Goal: Task Accomplishment & Management: Complete application form

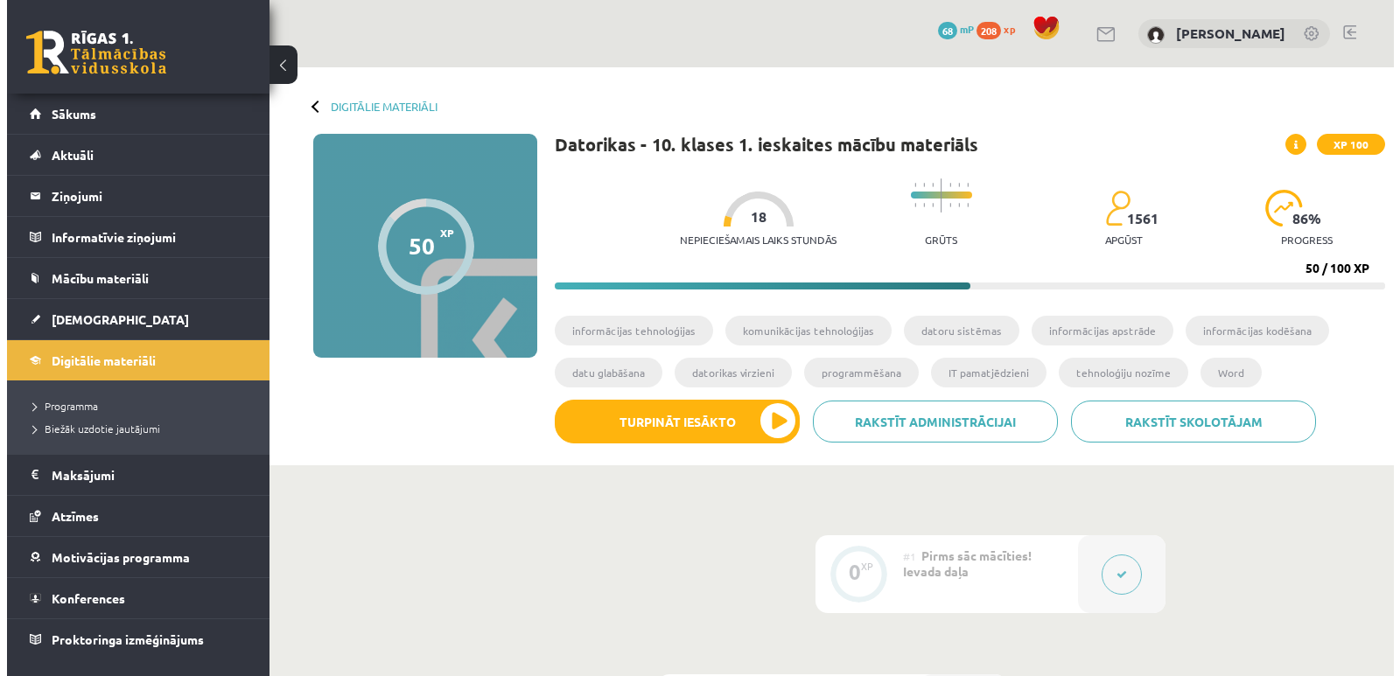
scroll to position [1925, 0]
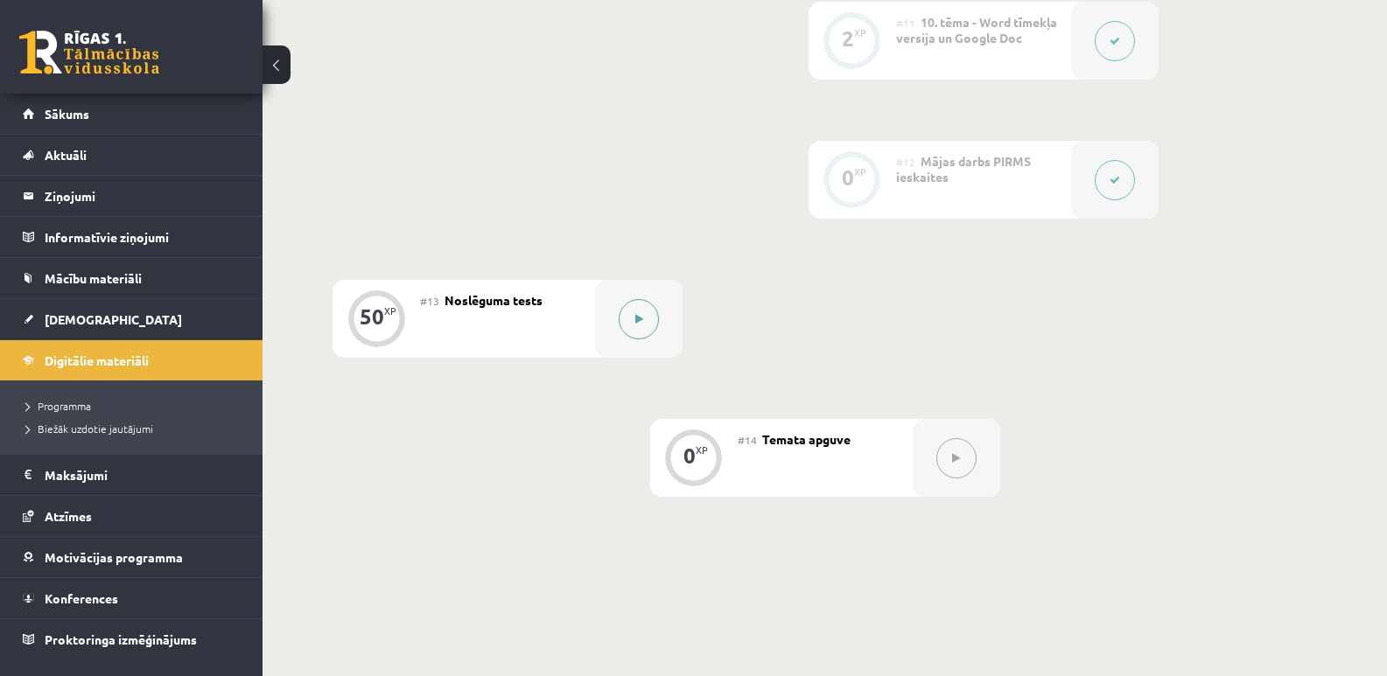
click at [633, 328] on button at bounding box center [639, 319] width 40 height 40
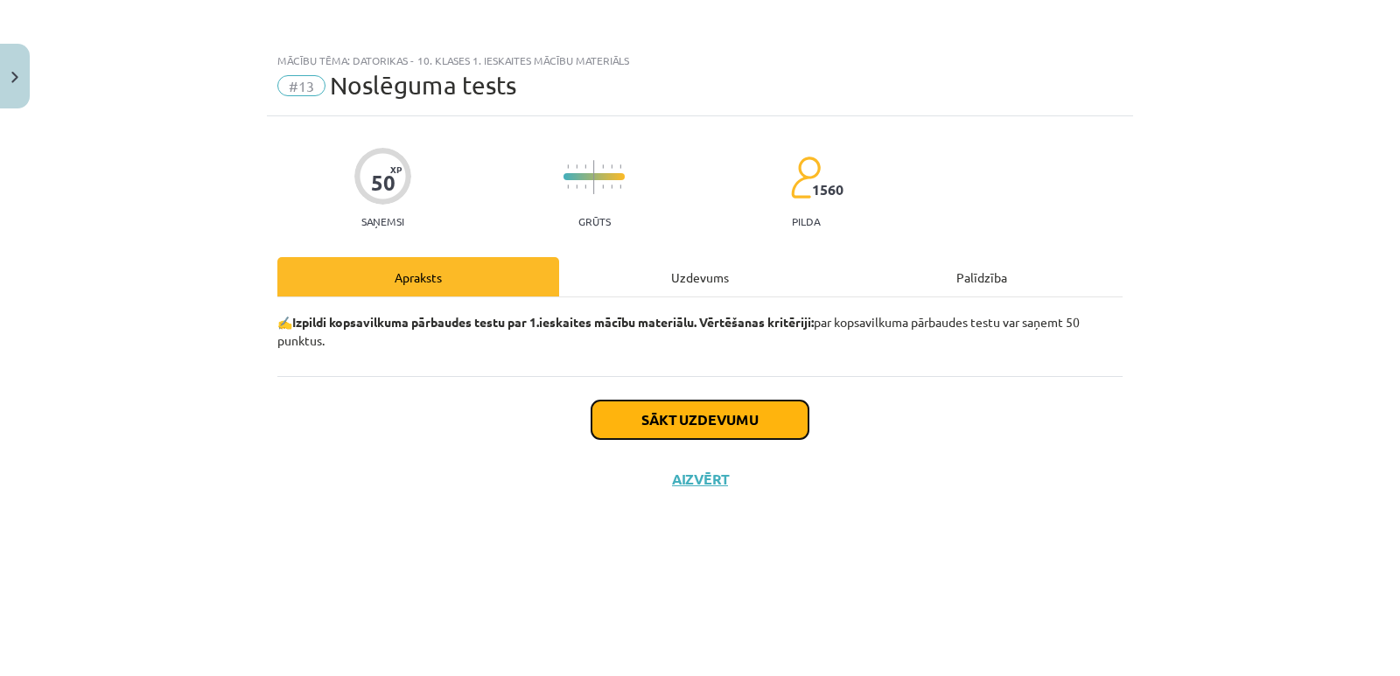
click at [653, 416] on button "Sākt uzdevumu" at bounding box center [699, 420] width 217 height 38
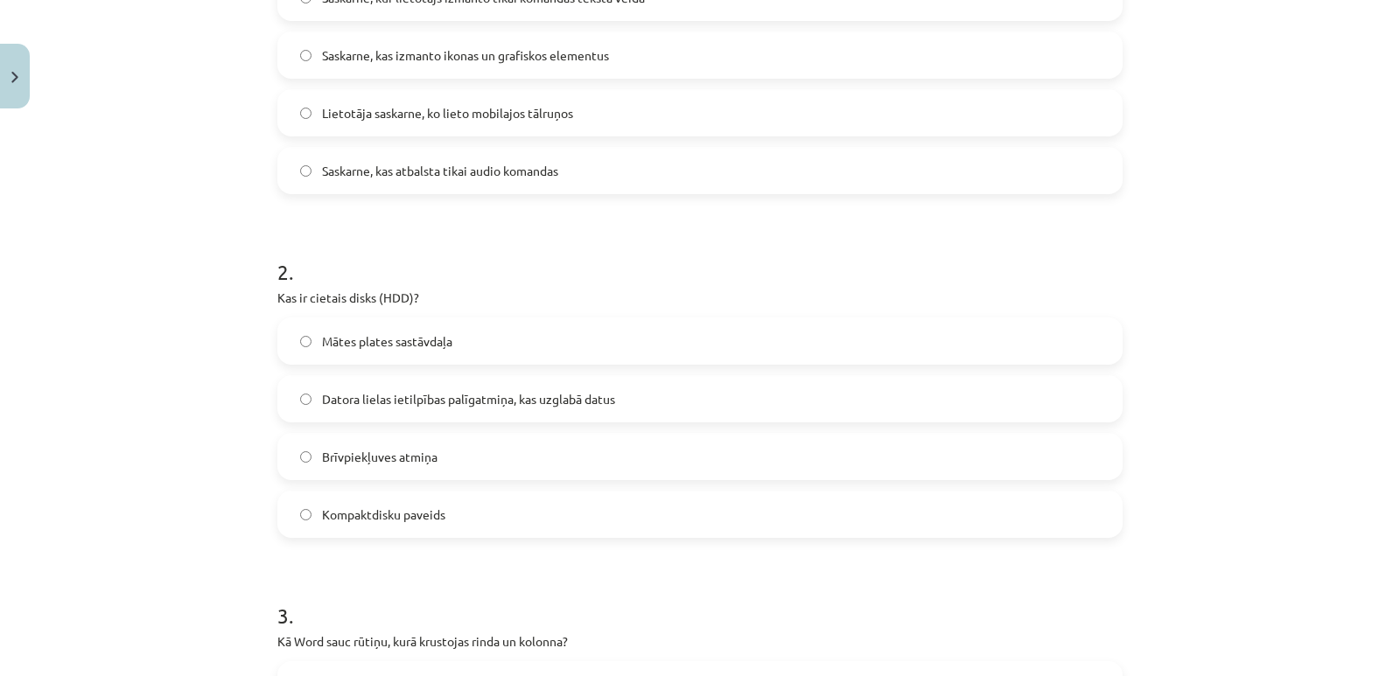
scroll to position [262, 0]
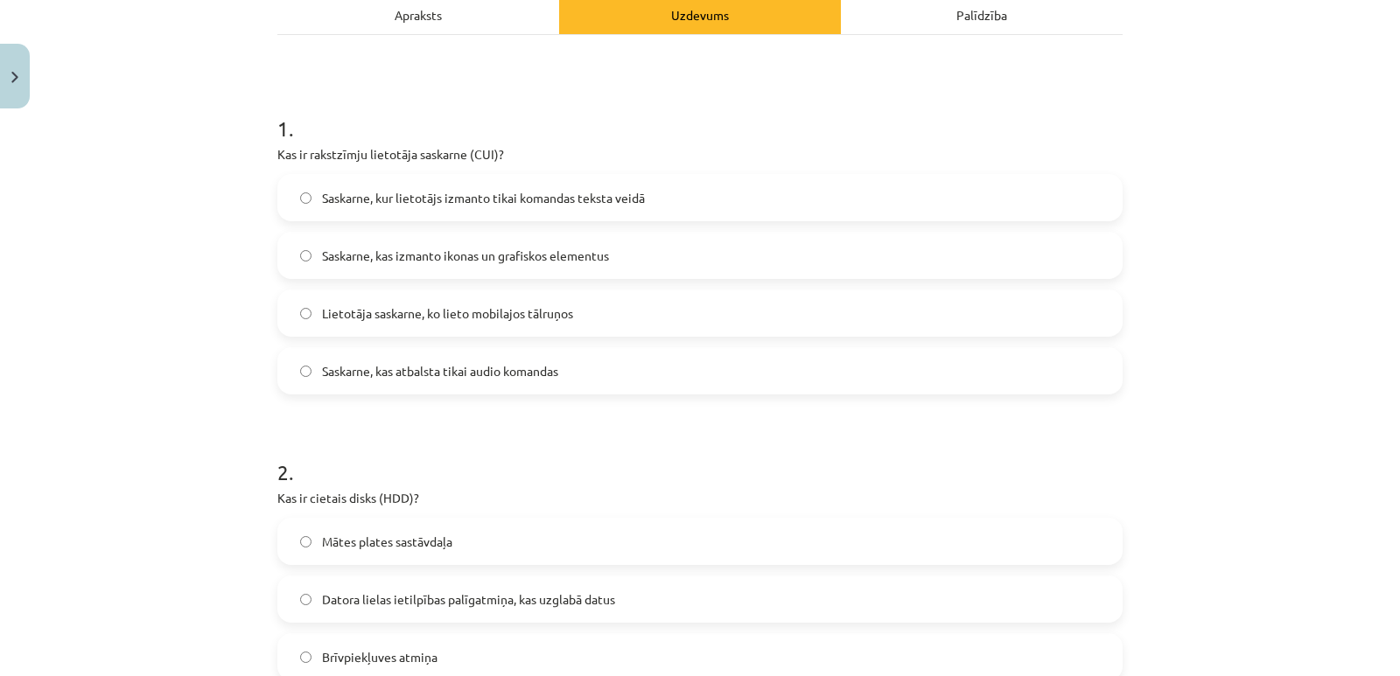
click at [490, 199] on span "Saskarne, kur lietotājs izmanto tikai komandas teksta veidā" at bounding box center [483, 198] width 323 height 18
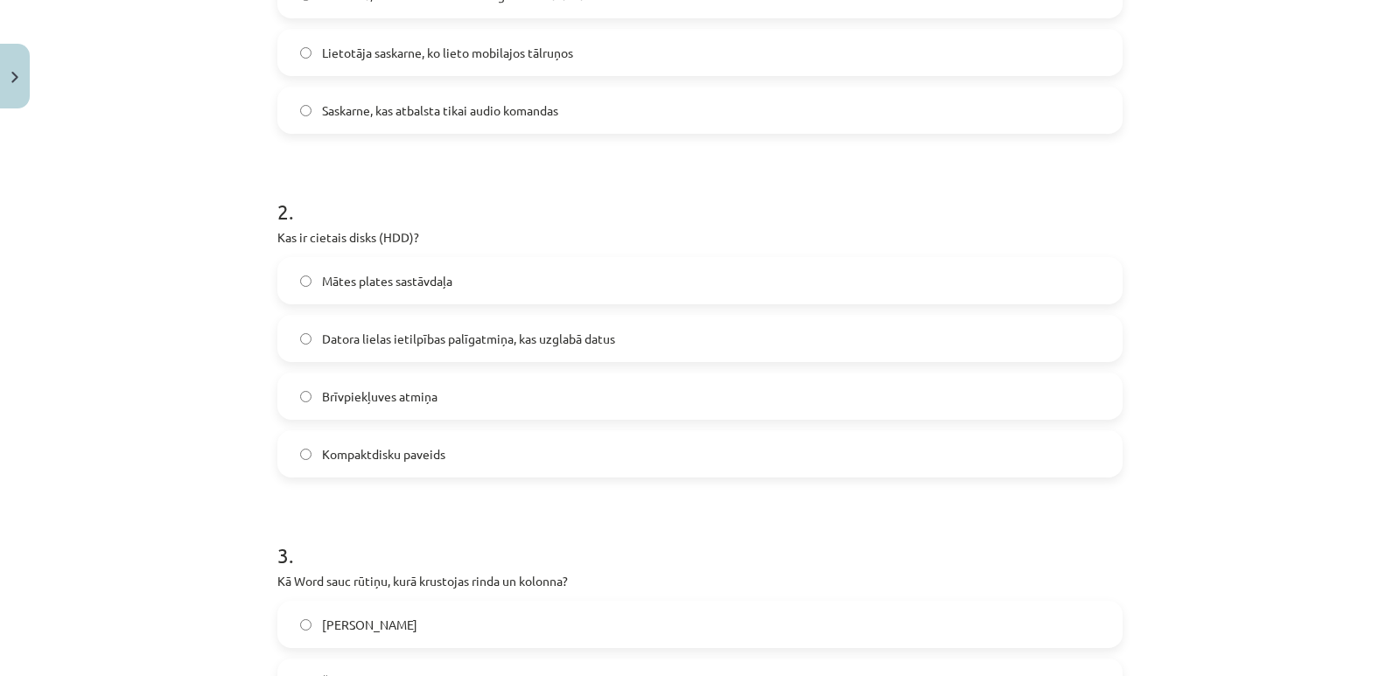
scroll to position [525, 0]
click at [555, 340] on span "Datora lielas ietilpības palīgatmiņa, kas uzglabā datus" at bounding box center [468, 337] width 293 height 18
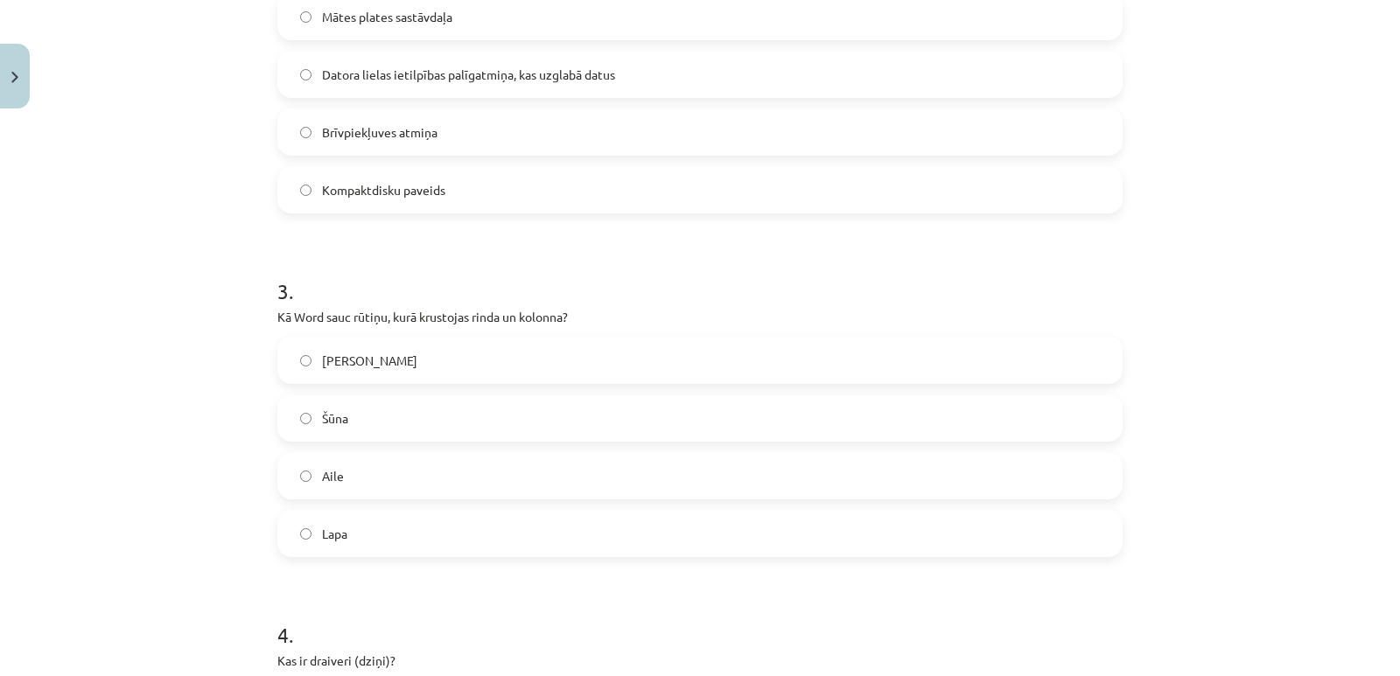
scroll to position [875, 0]
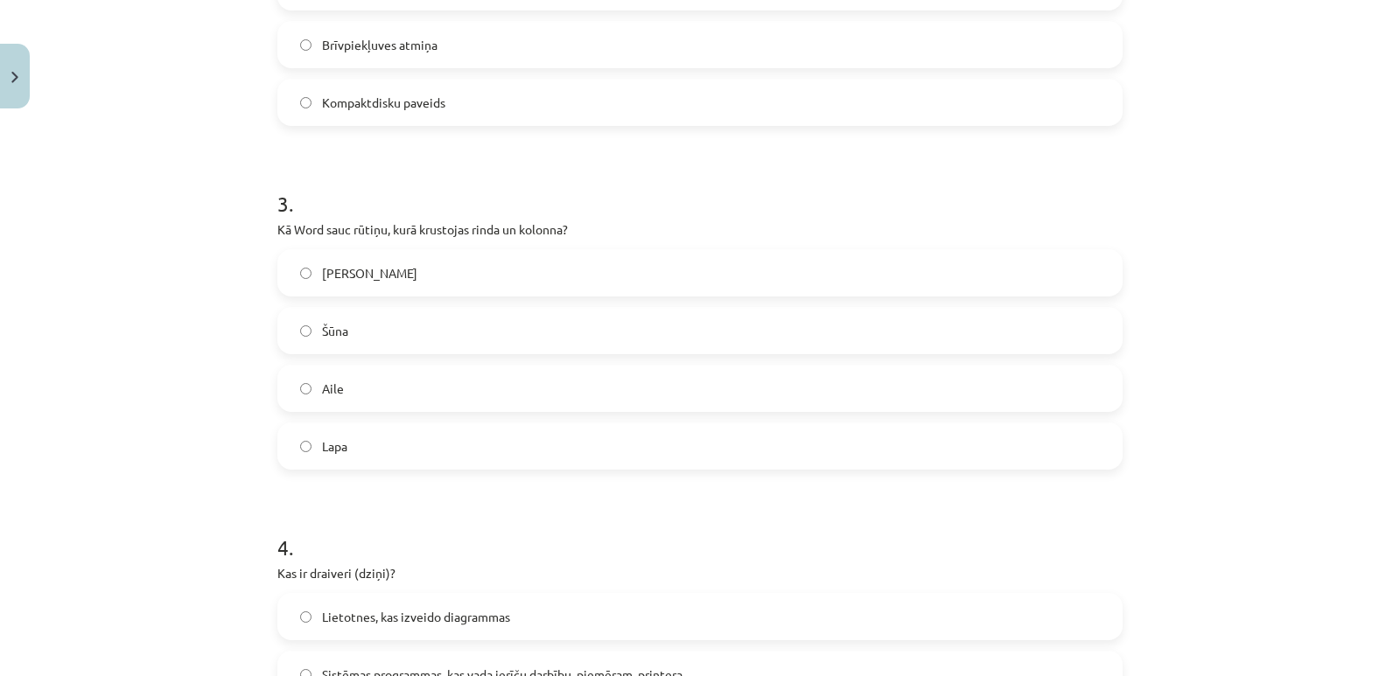
click at [343, 324] on label "Šūna" at bounding box center [700, 331] width 842 height 44
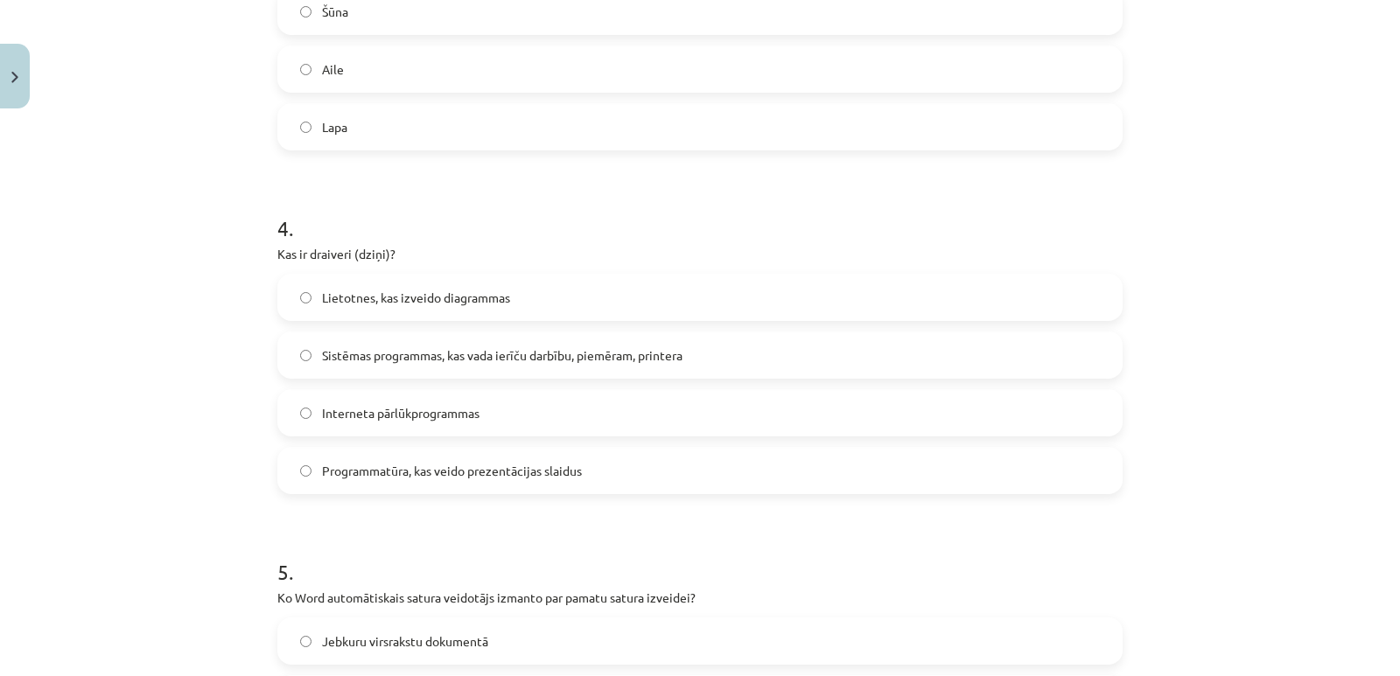
scroll to position [1225, 0]
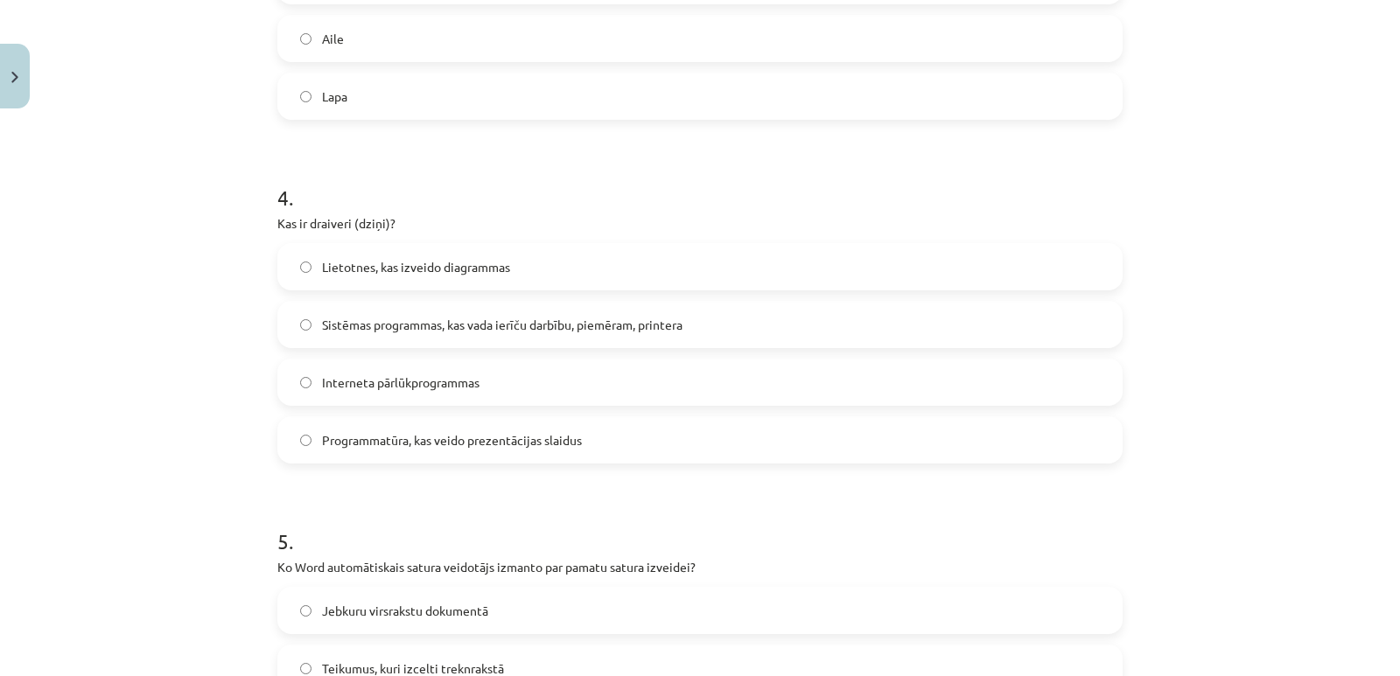
click at [348, 328] on span "Sistēmas programmas, kas vada ierīču darbību, piemēram, printera" at bounding box center [502, 325] width 360 height 18
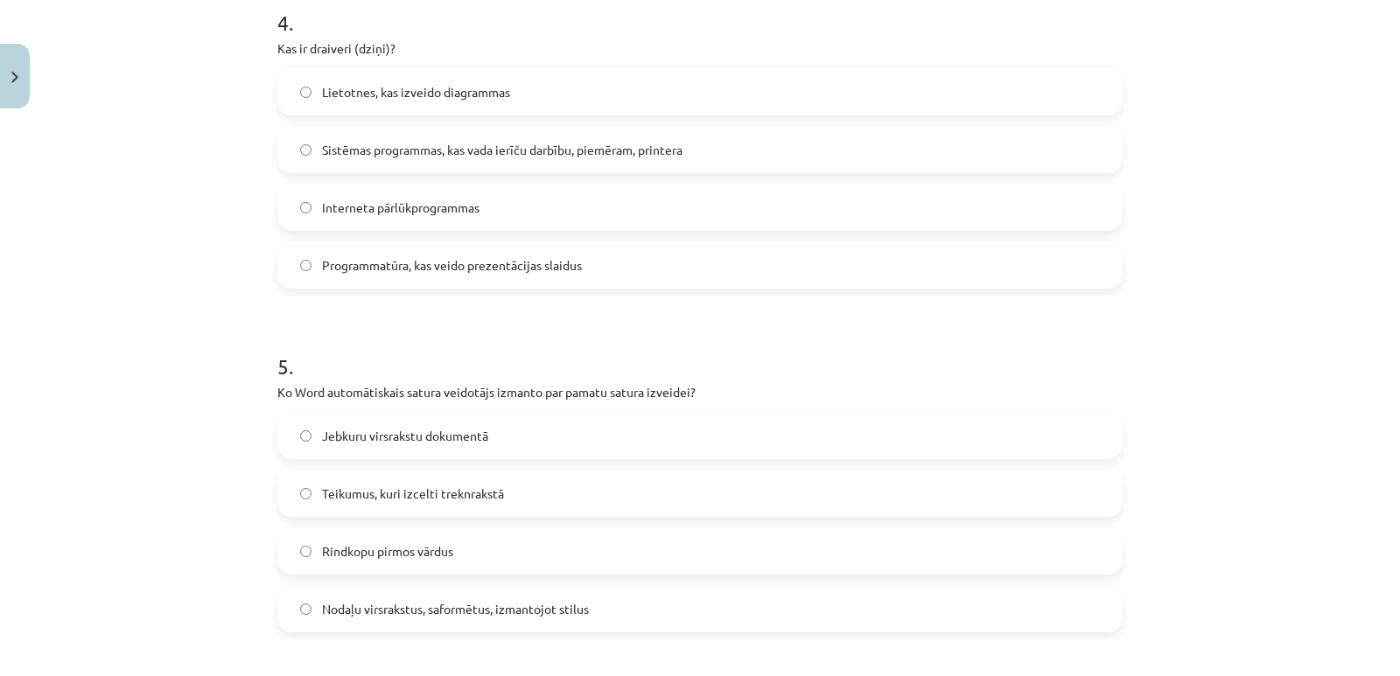
scroll to position [1487, 0]
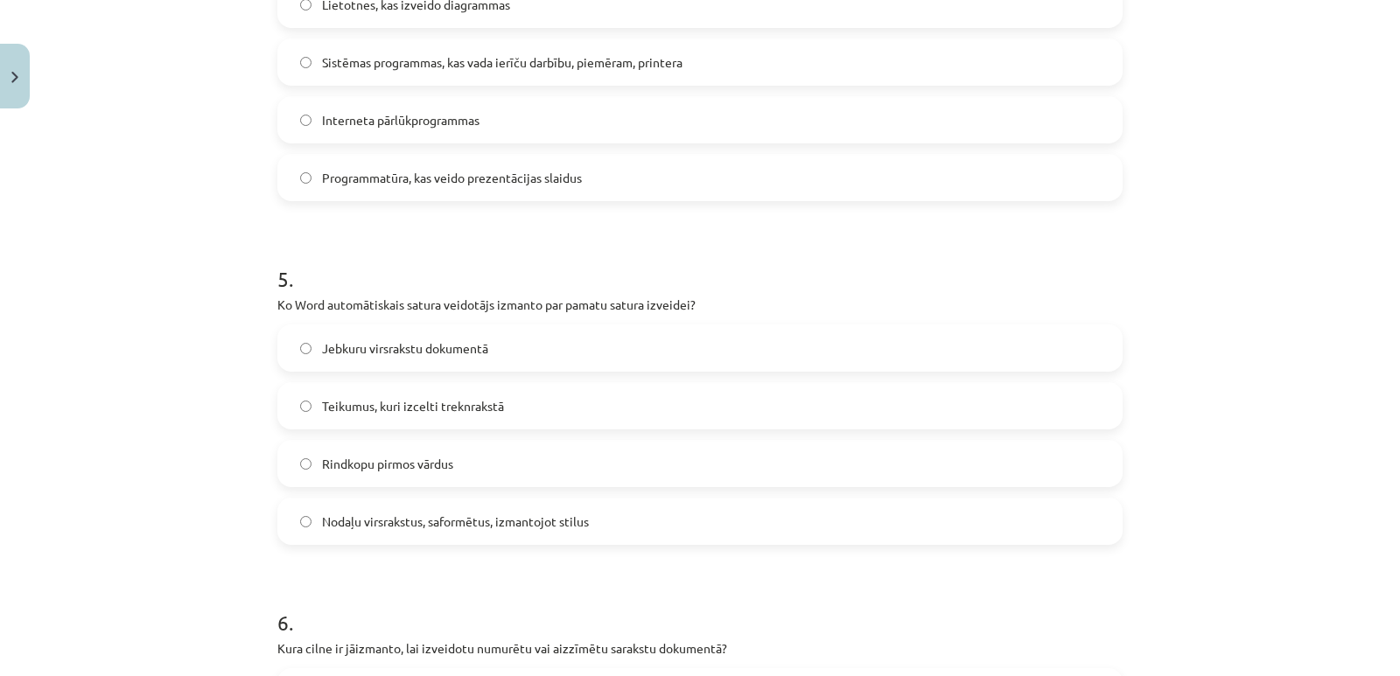
click at [388, 524] on span "Nodaļu virsrakstus, saformētus, izmantojot stilus" at bounding box center [455, 522] width 267 height 18
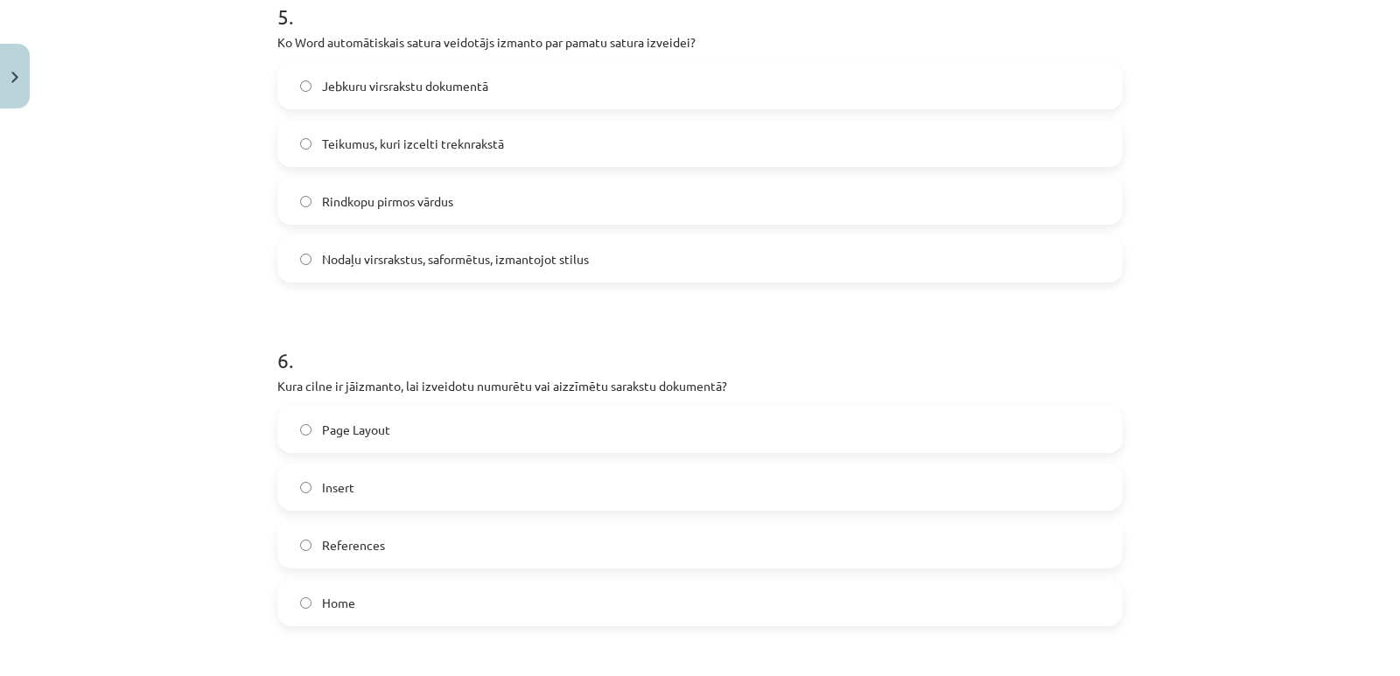
scroll to position [1837, 0]
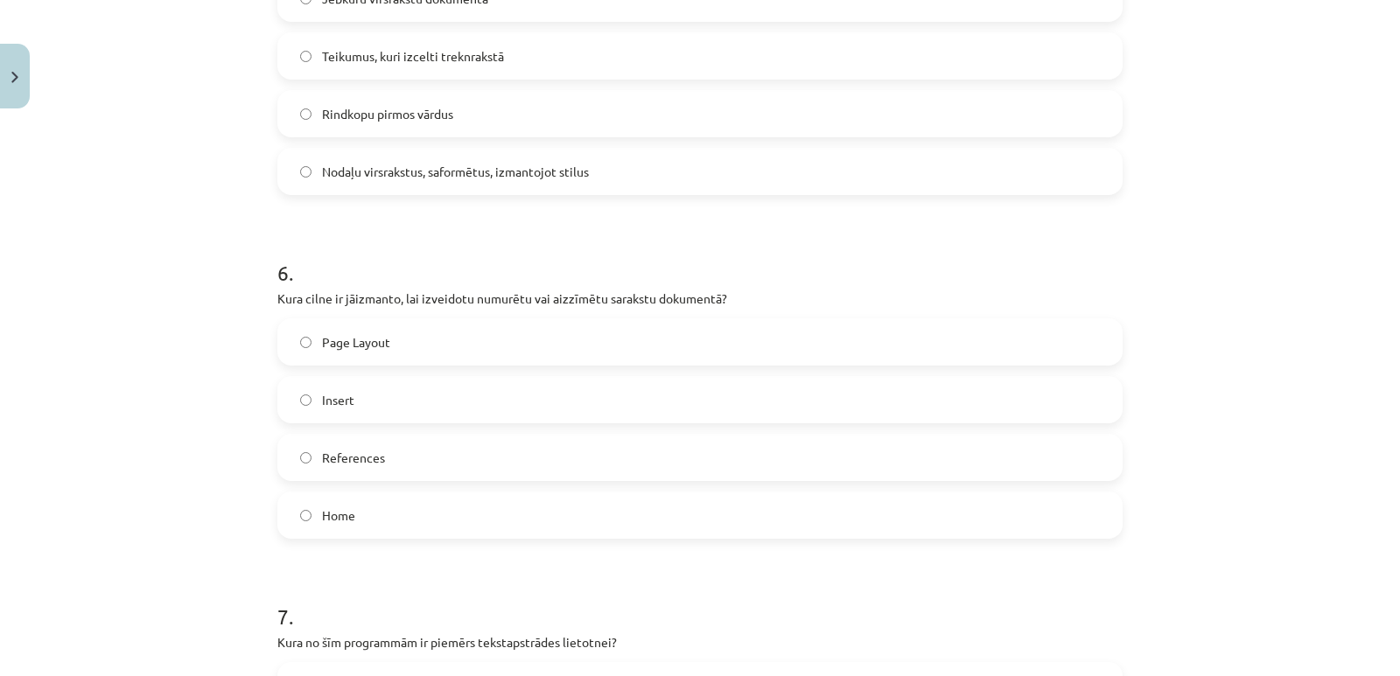
click at [342, 518] on span "Home" at bounding box center [338, 516] width 33 height 18
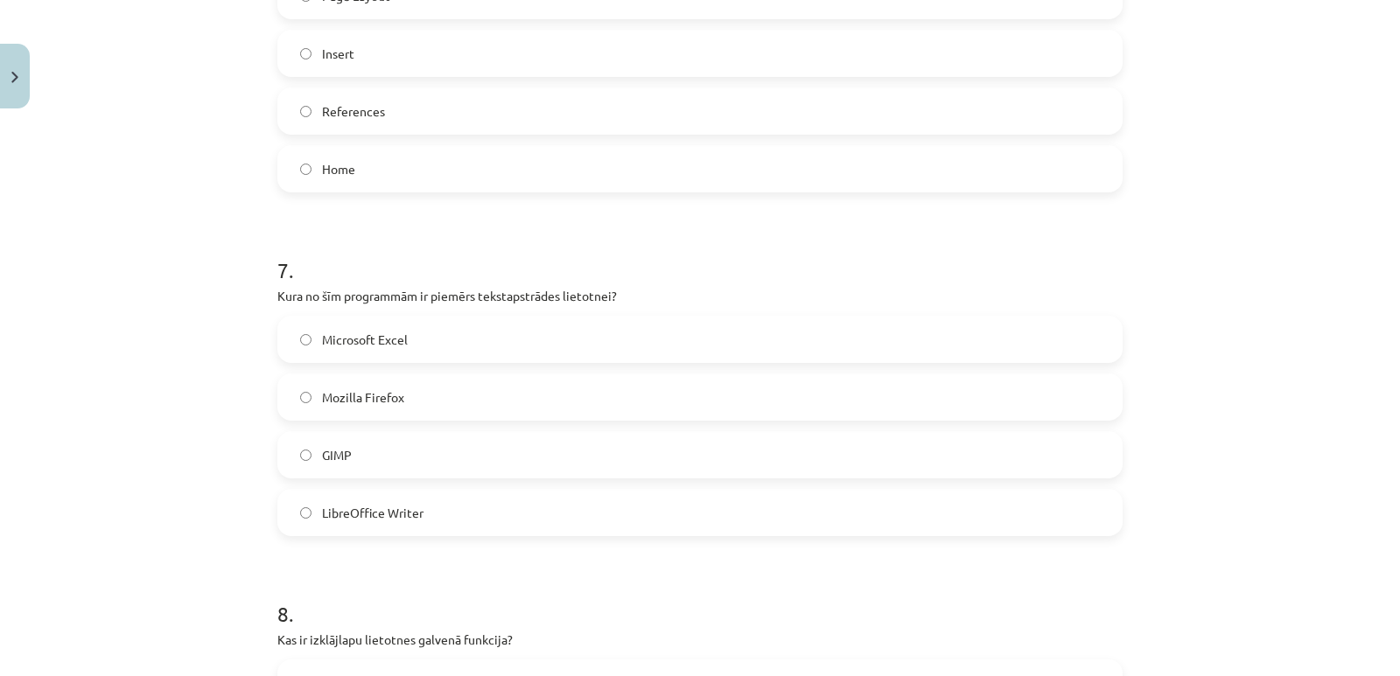
scroll to position [2187, 0]
click at [357, 509] on span "LibreOffice Writer" at bounding box center [372, 509] width 101 height 18
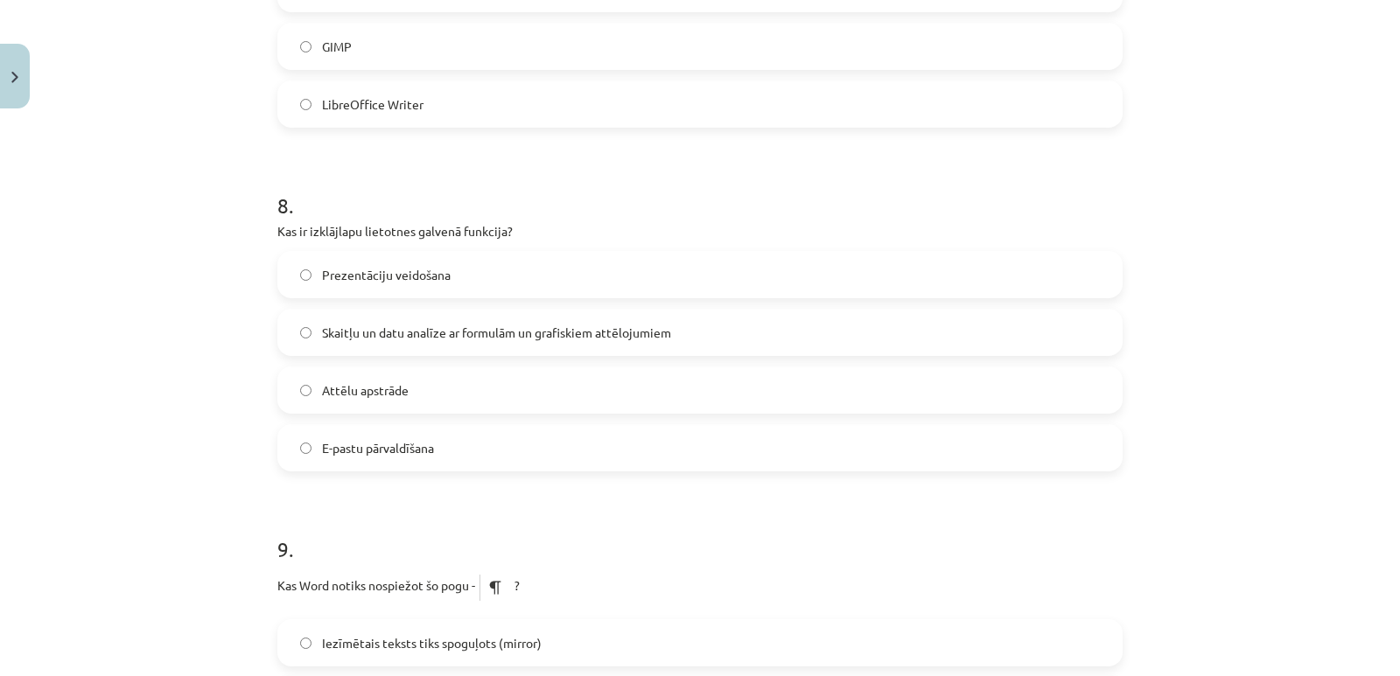
scroll to position [2625, 0]
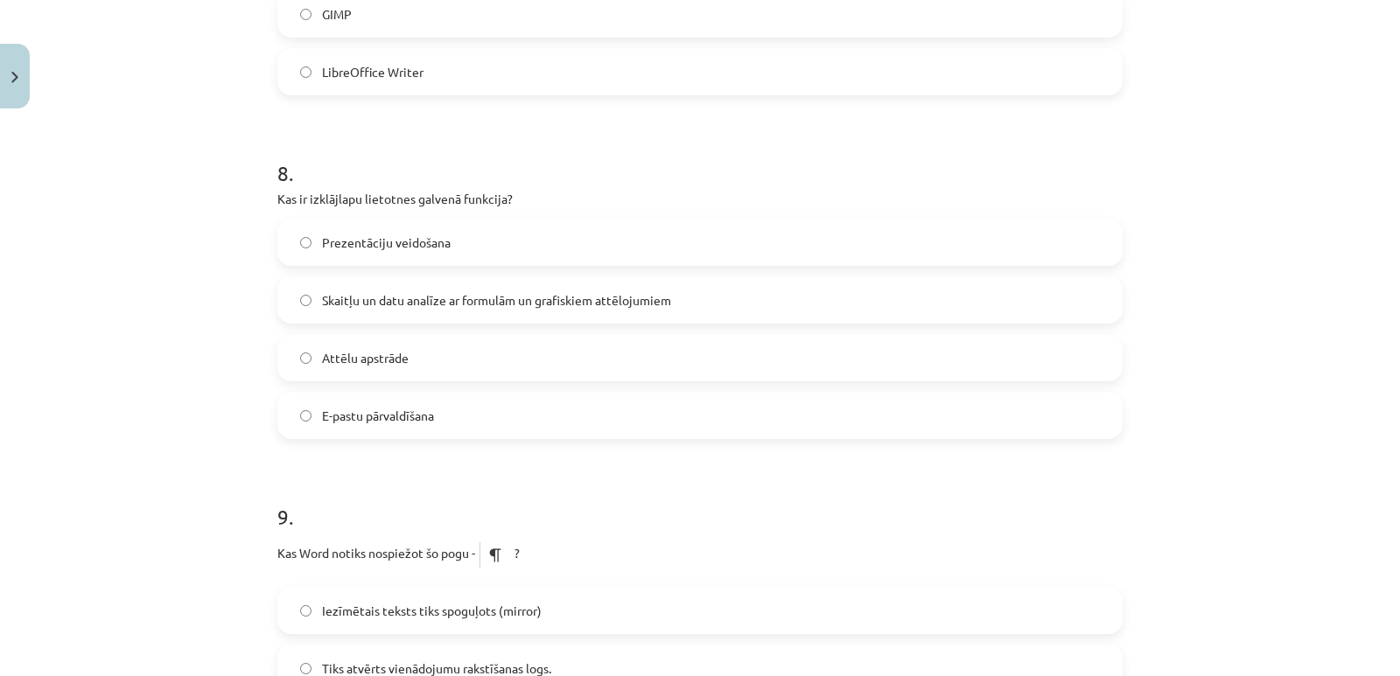
click at [416, 304] on span "Skaitļu un datu analīze ar formulām un grafiskiem attēlojumiem" at bounding box center [496, 300] width 349 height 18
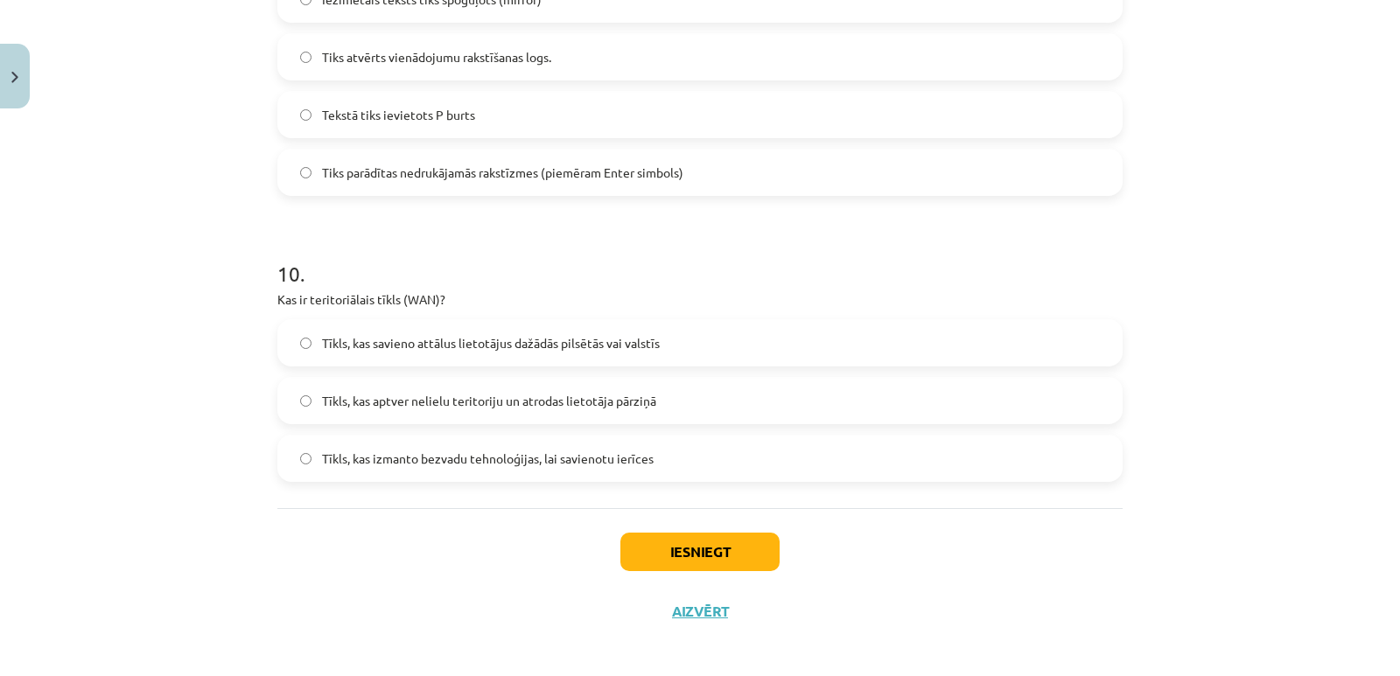
scroll to position [3237, 0]
click at [490, 406] on span "Tīkls, kas aptver nelielu teritoriju un atrodas lietotāja pārziņā" at bounding box center [489, 400] width 334 height 18
click at [572, 337] on span "Tīkls, kas savieno attālus lietotājus dažādās pilsētās vai valstīs" at bounding box center [491, 342] width 338 height 18
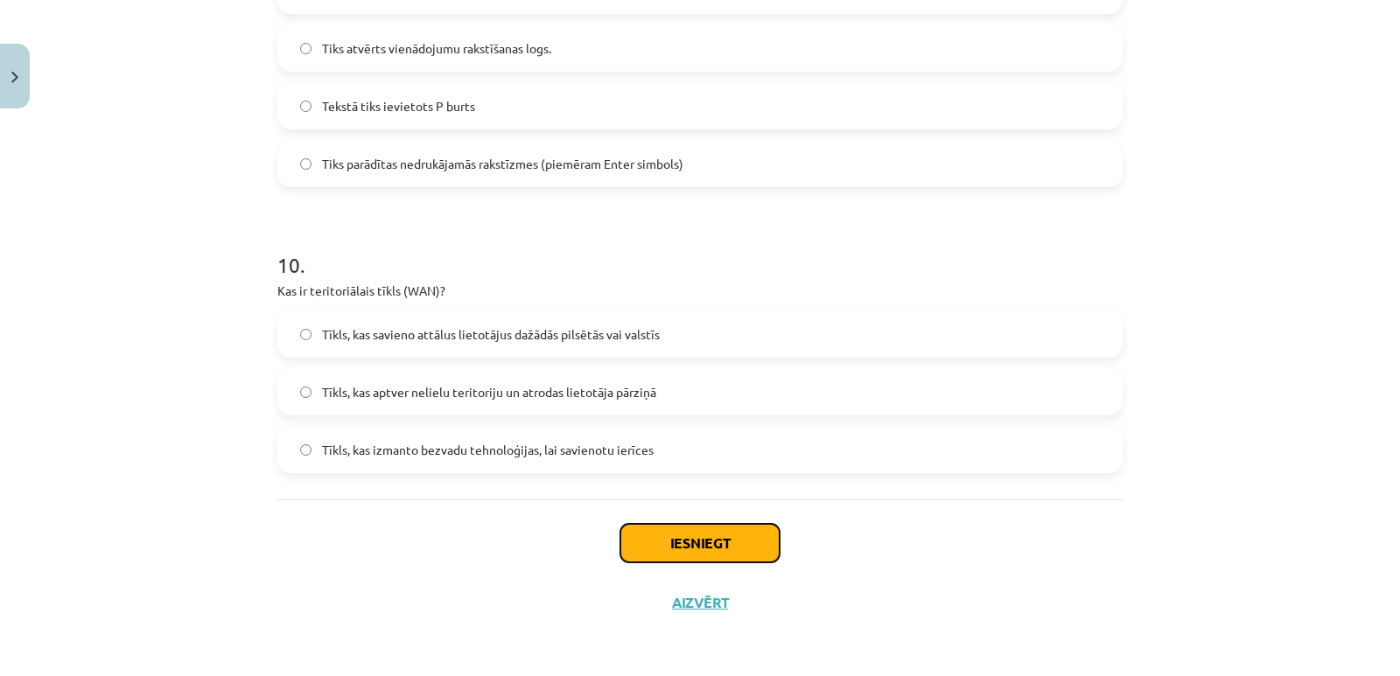
click at [685, 549] on button "Iesniegt" at bounding box center [699, 543] width 159 height 38
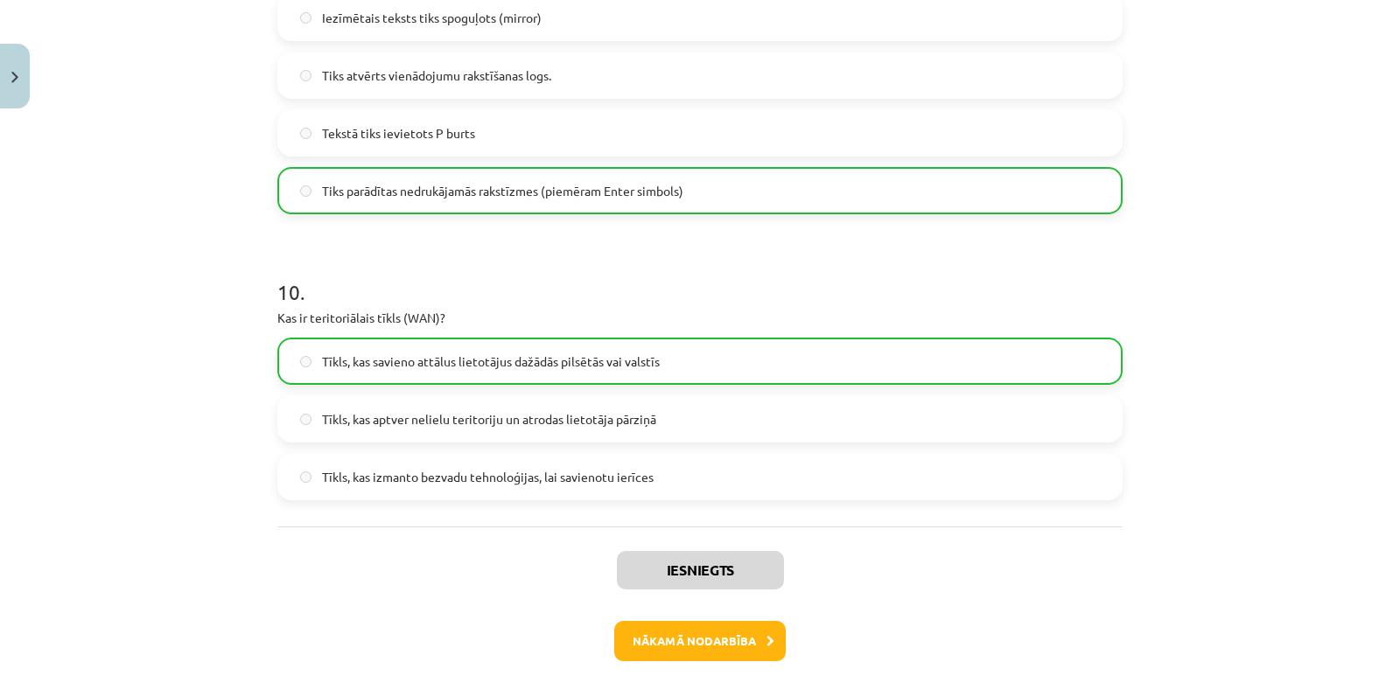
scroll to position [3272, 0]
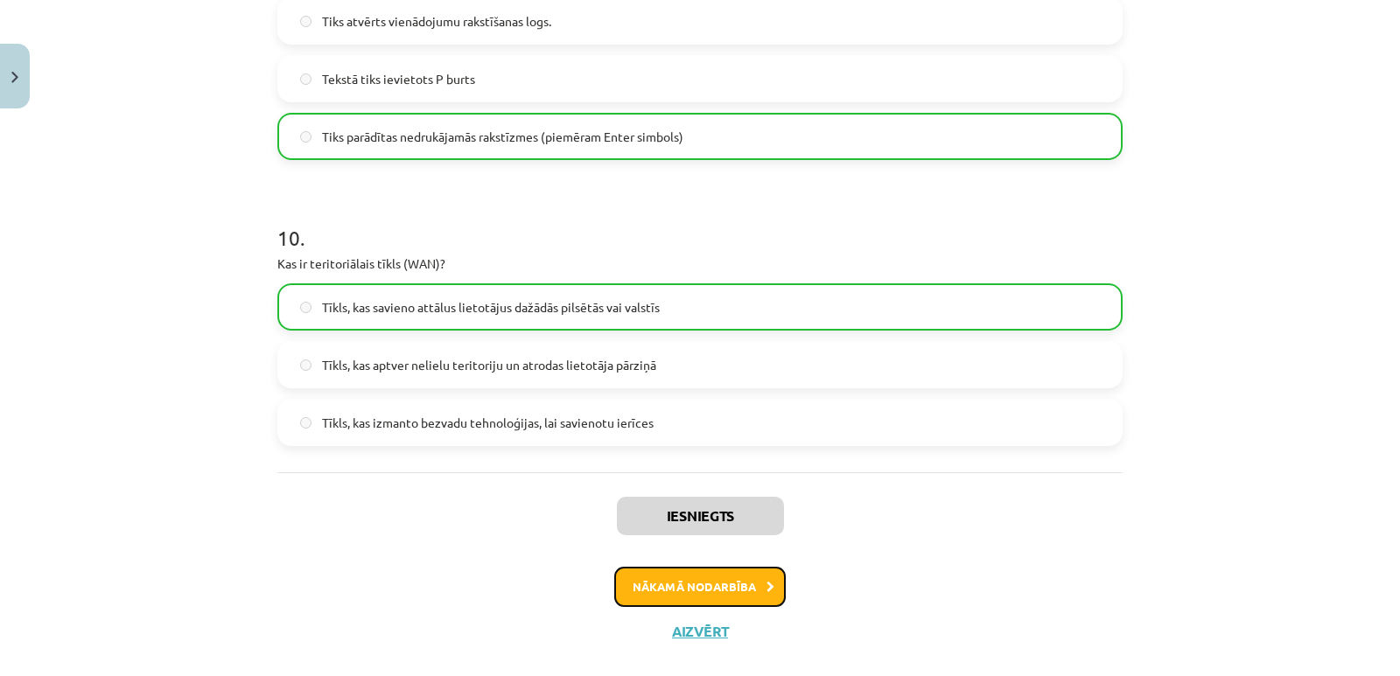
click at [709, 581] on button "Nākamā nodarbība" at bounding box center [699, 587] width 171 height 40
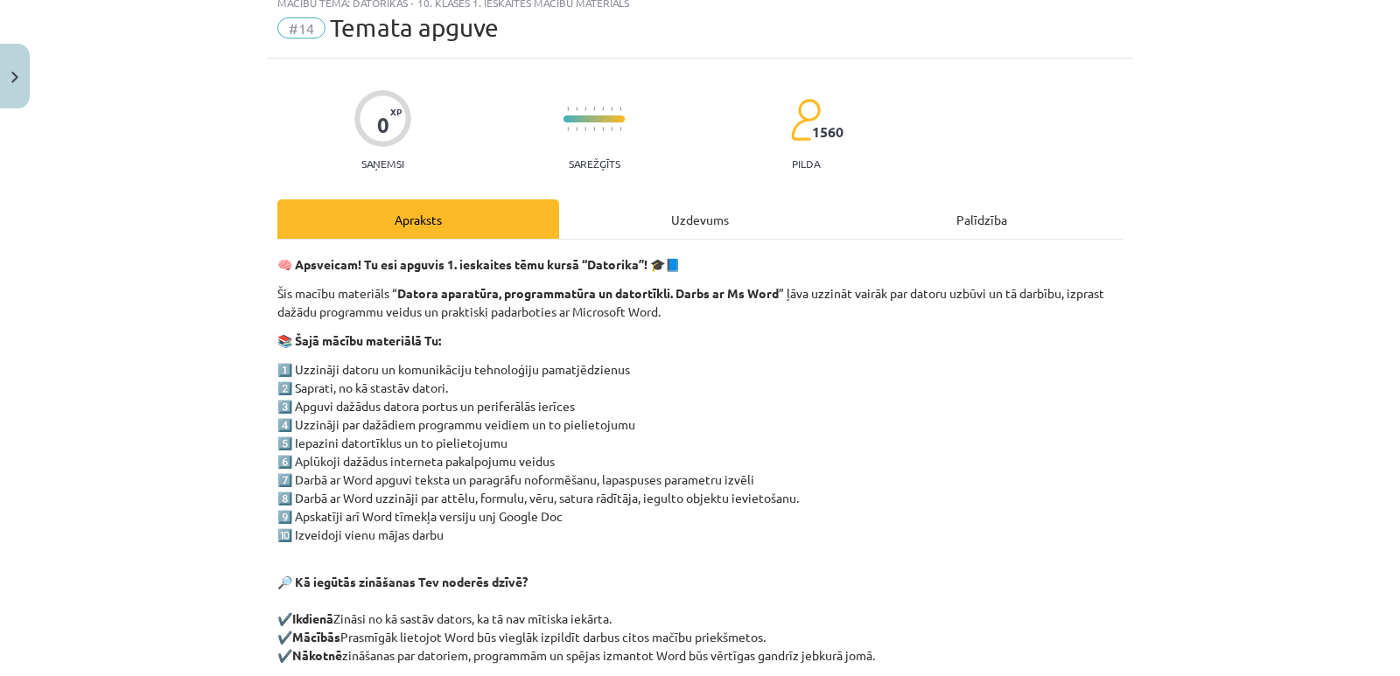
scroll to position [34, 0]
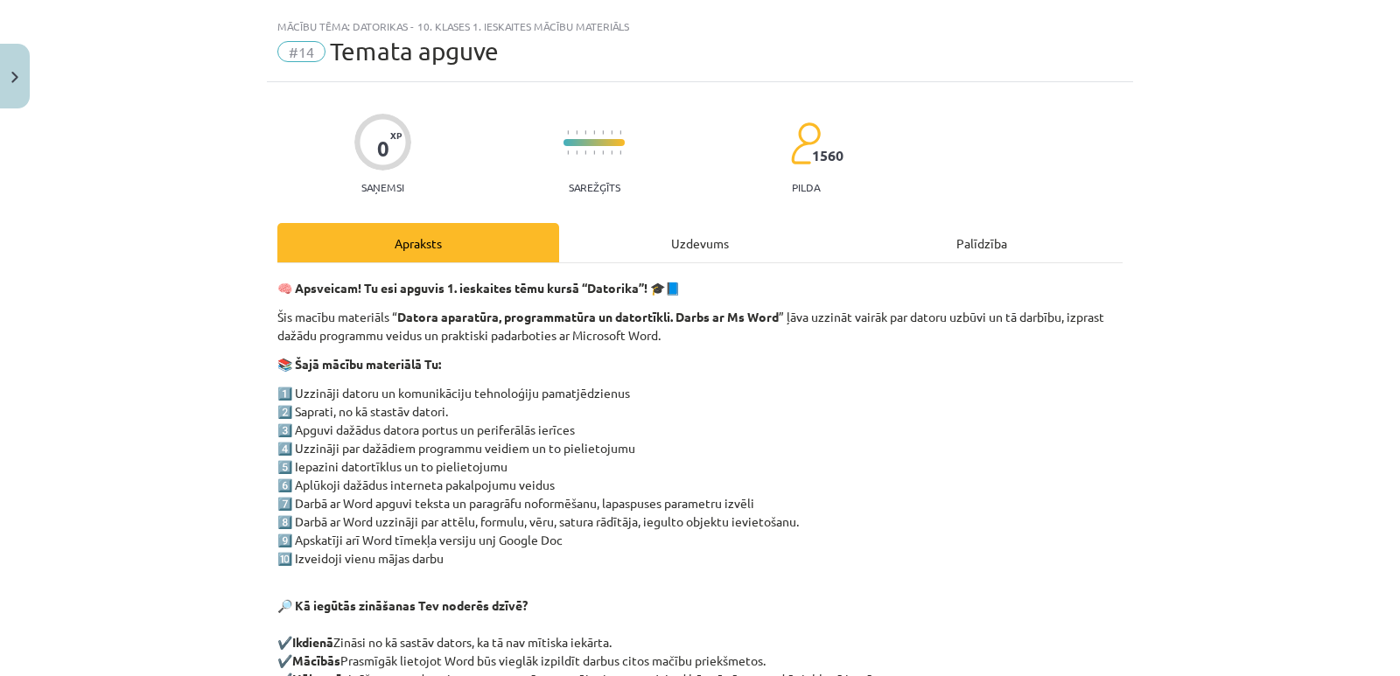
click at [709, 238] on div "Uzdevums" at bounding box center [700, 242] width 282 height 39
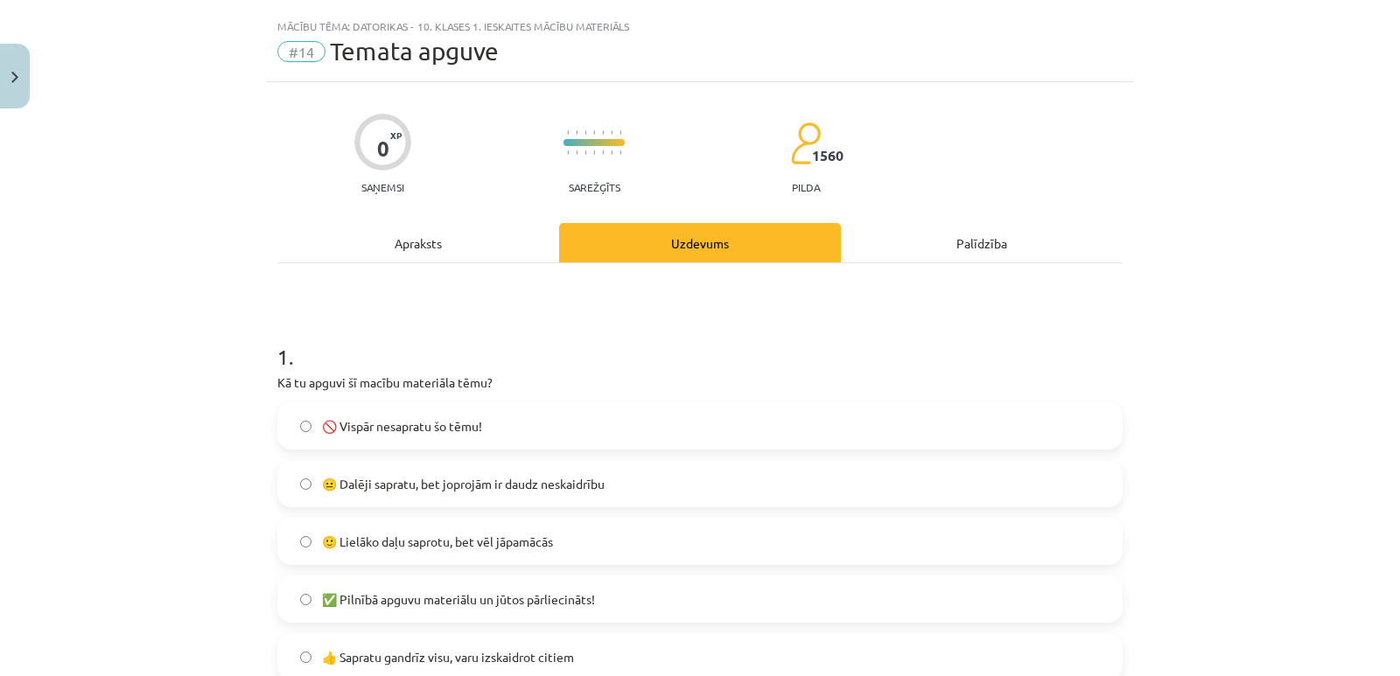
scroll to position [44, 0]
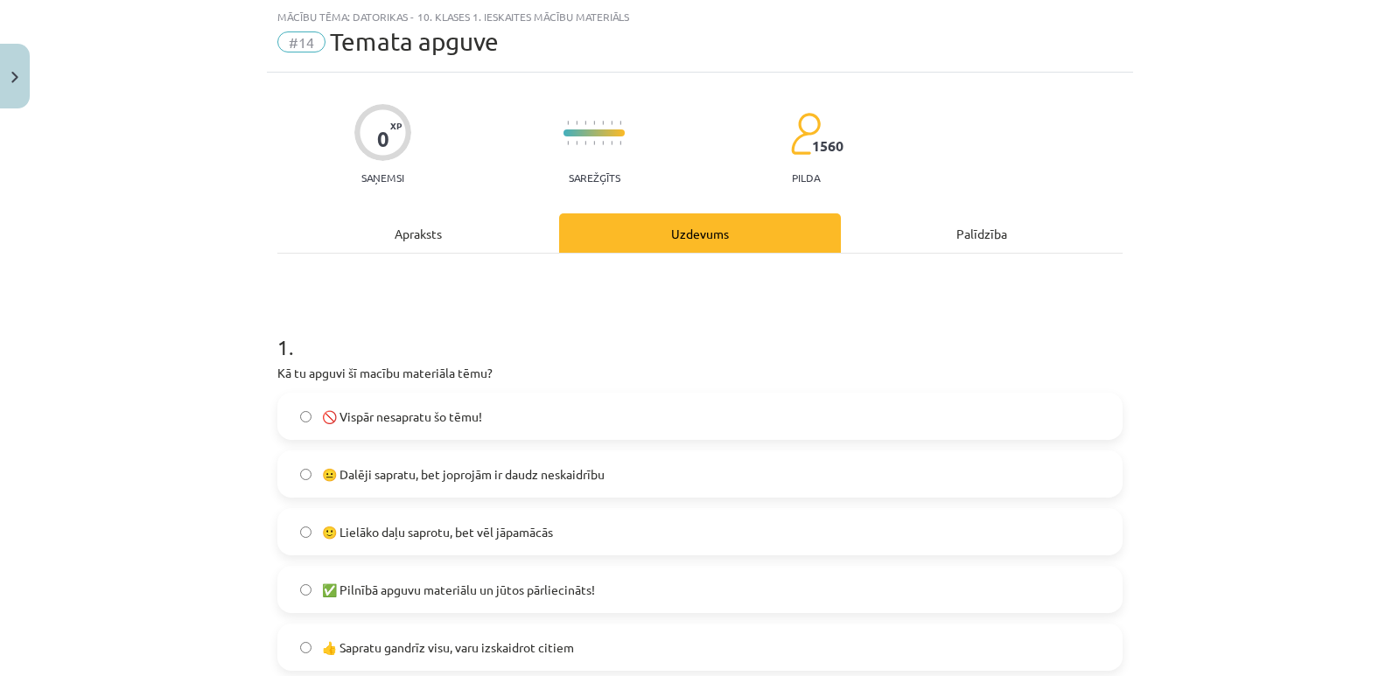
click at [431, 236] on div "Apraksts" at bounding box center [418, 232] width 282 height 39
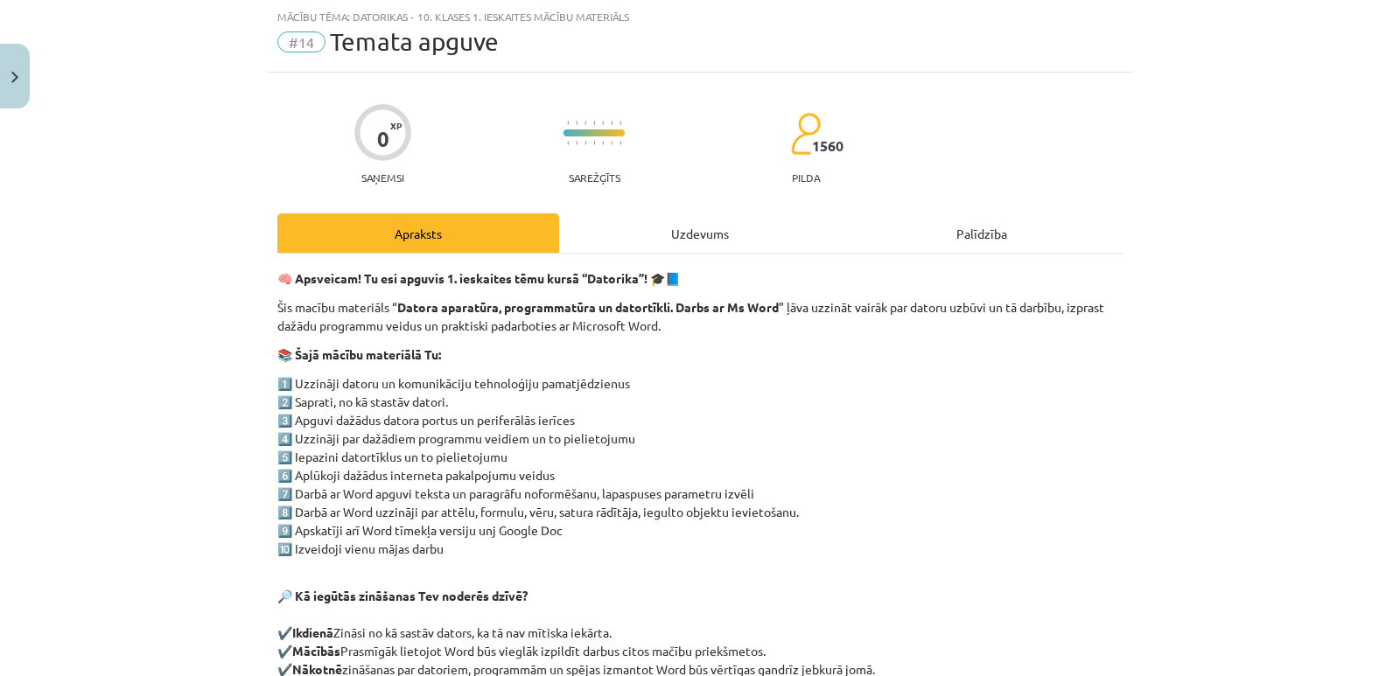
click at [702, 234] on div "Uzdevums" at bounding box center [700, 232] width 282 height 39
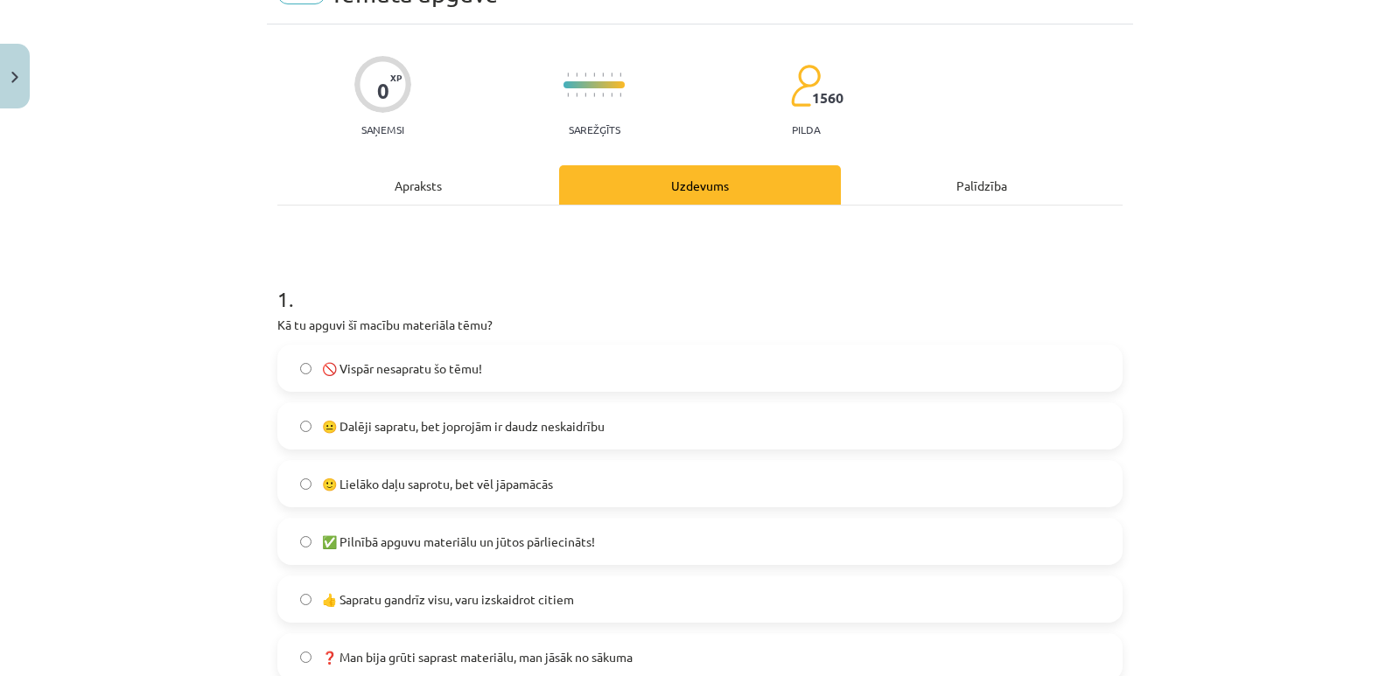
scroll to position [131, 0]
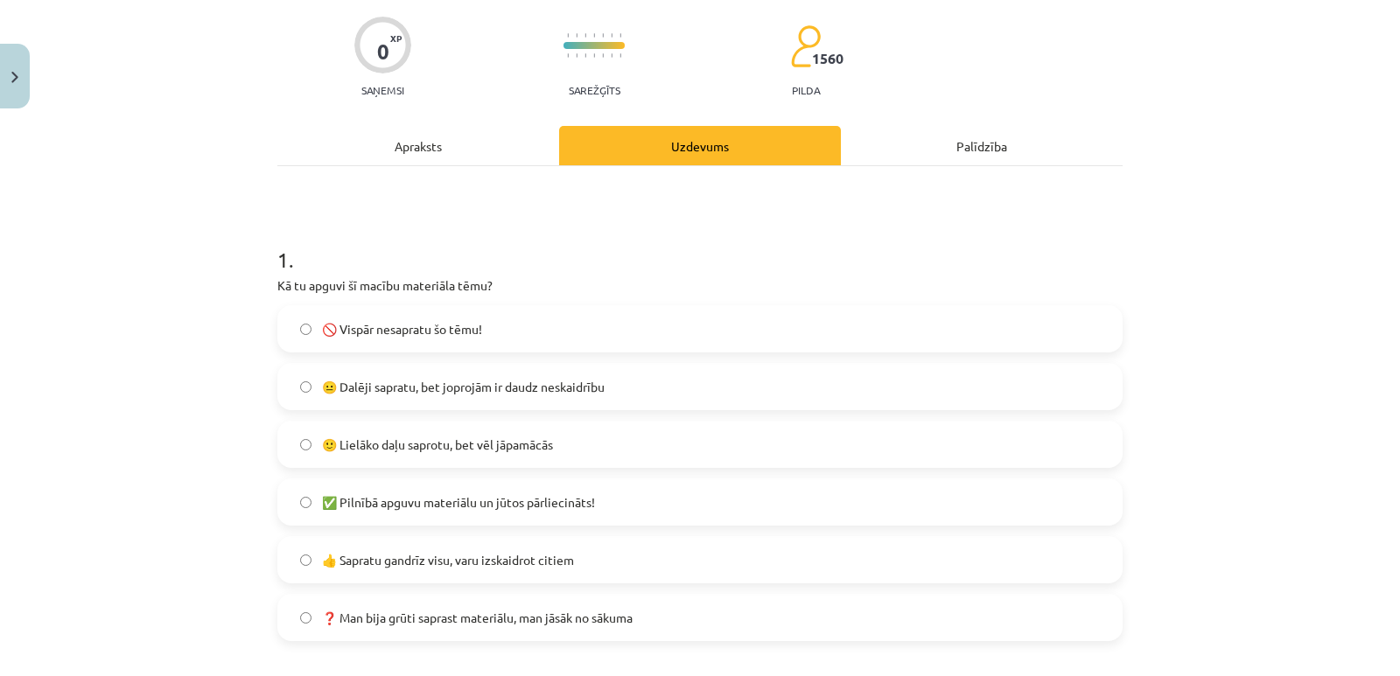
click at [403, 445] on span "🙂 Lielāko daļu saprotu, bet vēl jāpamācās" at bounding box center [437, 445] width 231 height 18
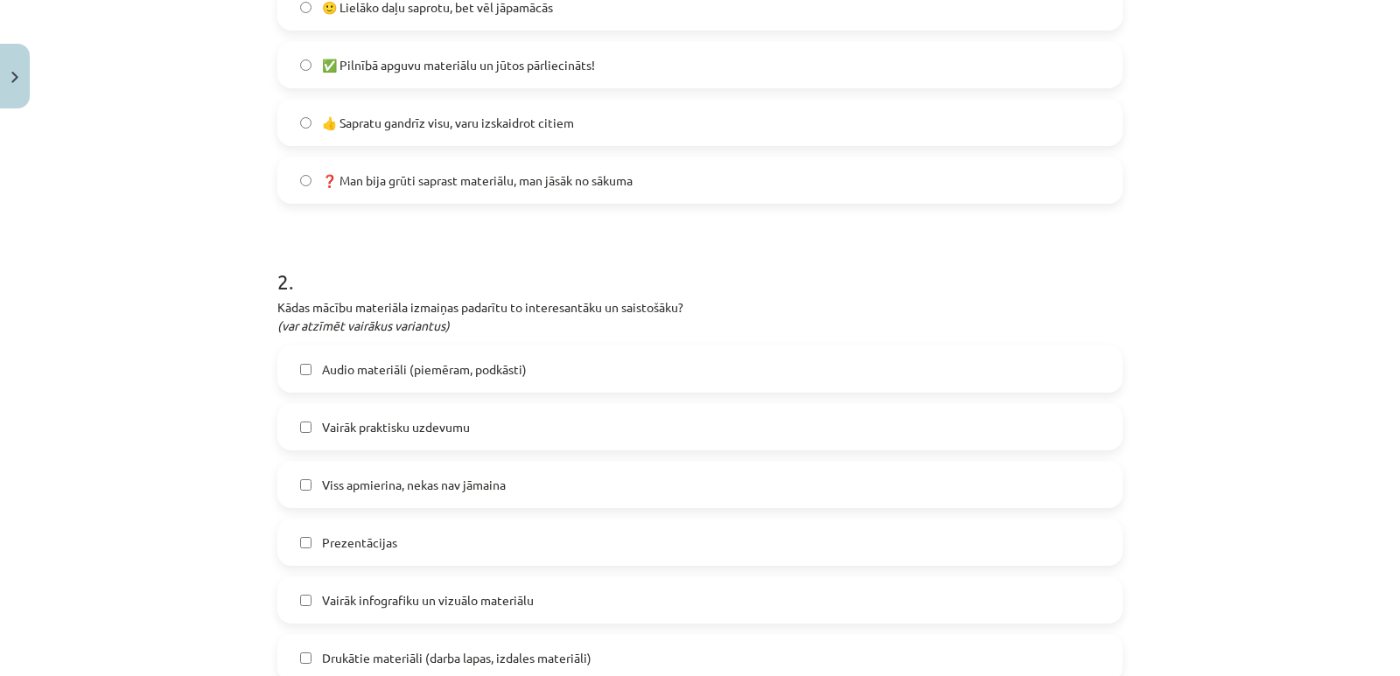
scroll to position [656, 0]
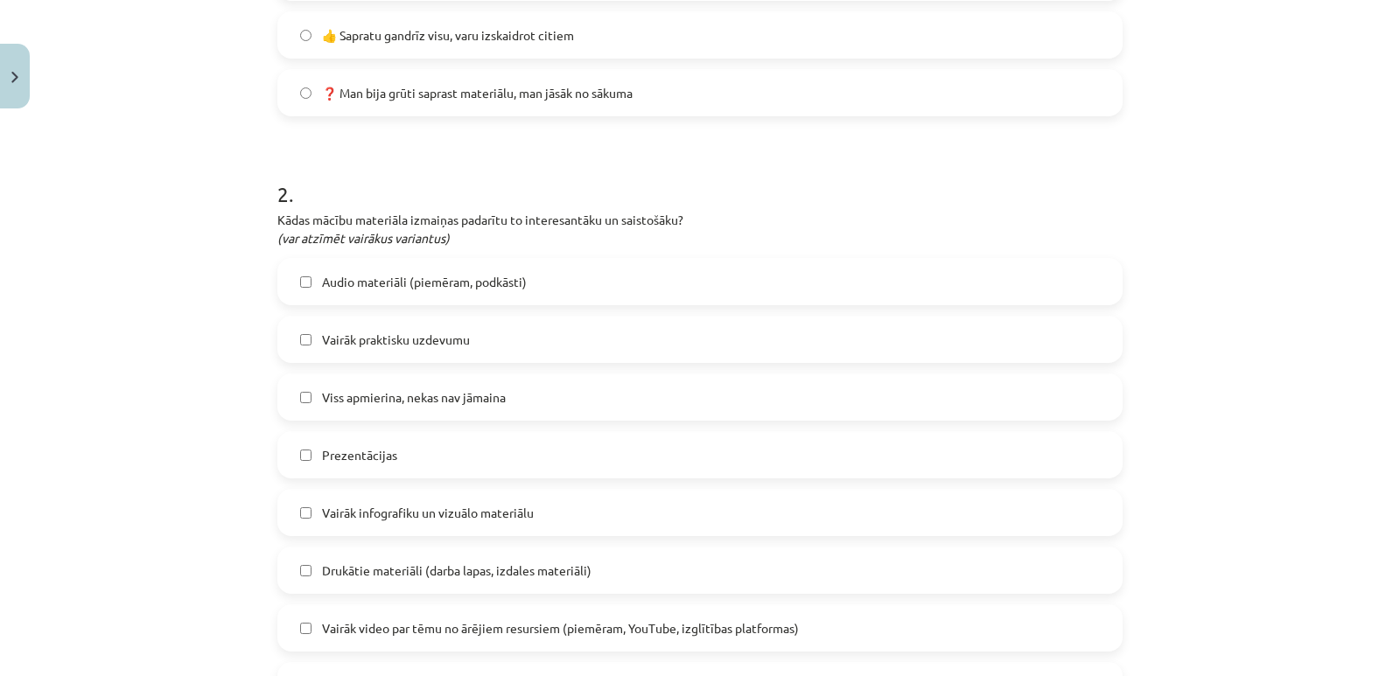
click at [358, 284] on span "Audio materiāli (piemēram, podkāsti)" at bounding box center [424, 282] width 205 height 18
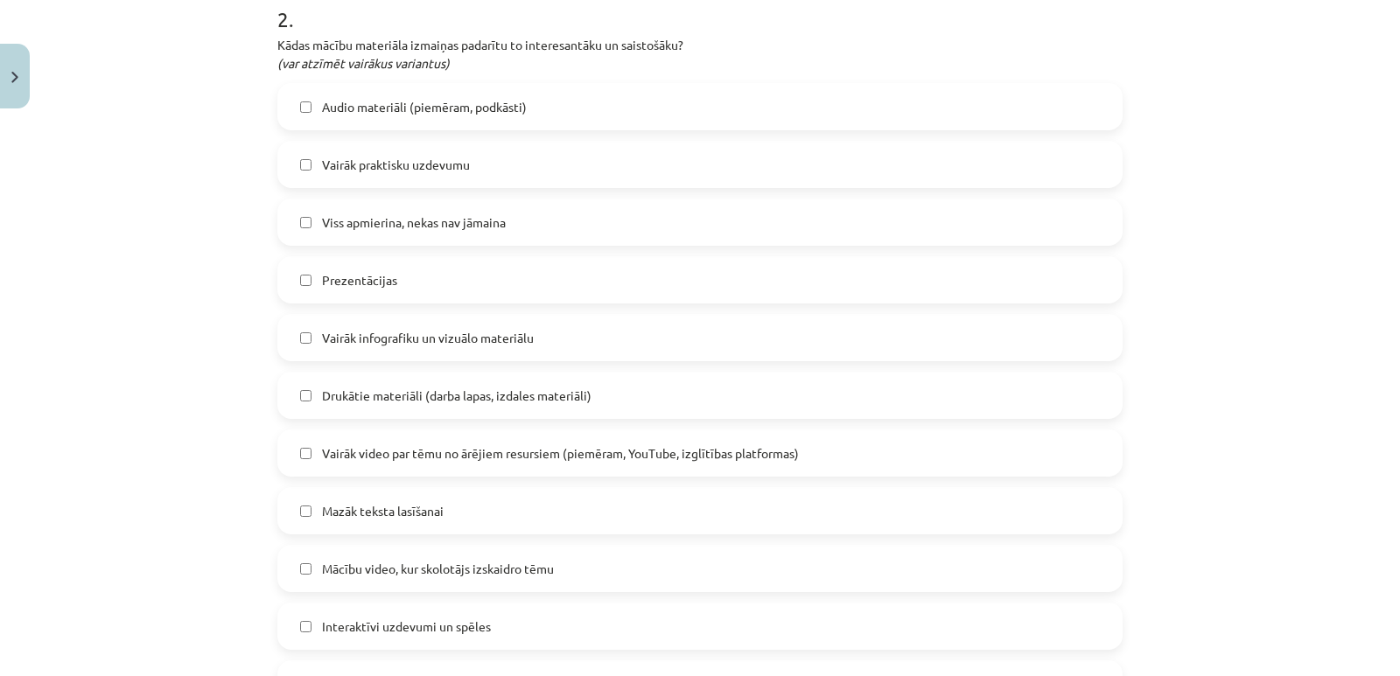
scroll to position [919, 0]
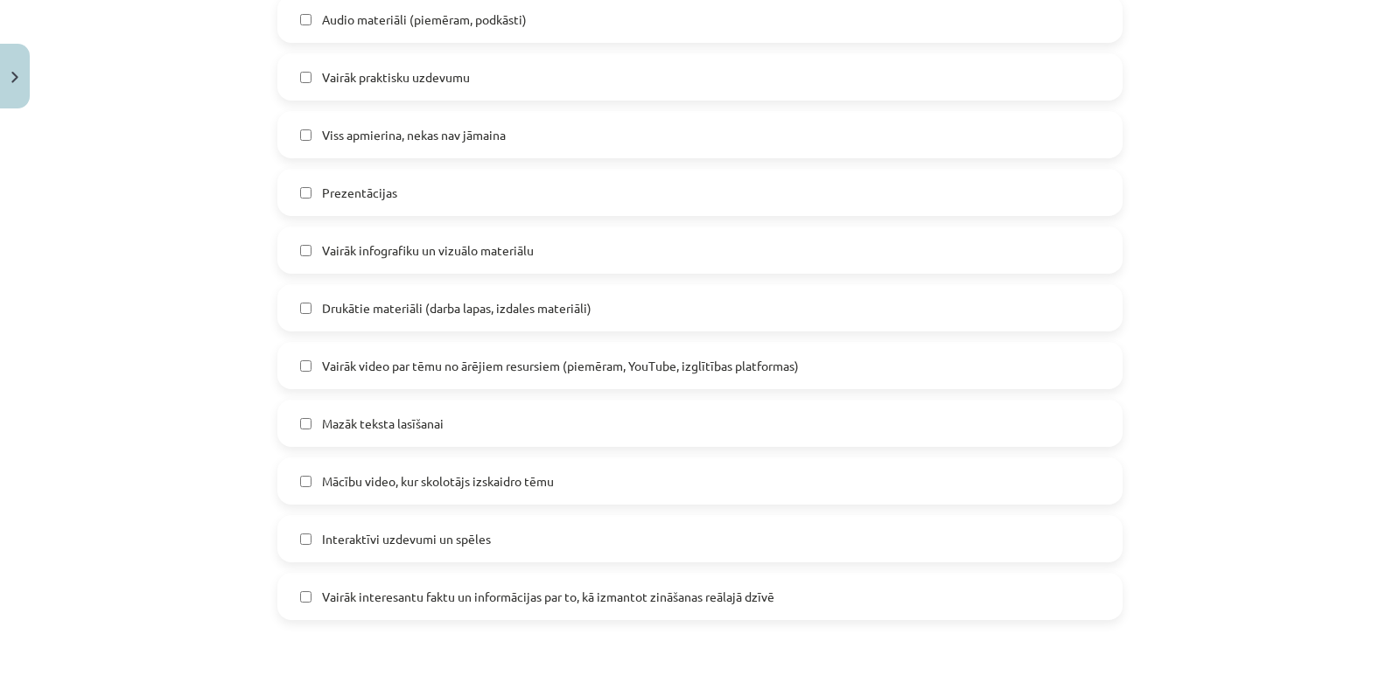
click at [486, 480] on span "Mācību video, kur skolotājs izskaidro tēmu" at bounding box center [438, 481] width 232 height 18
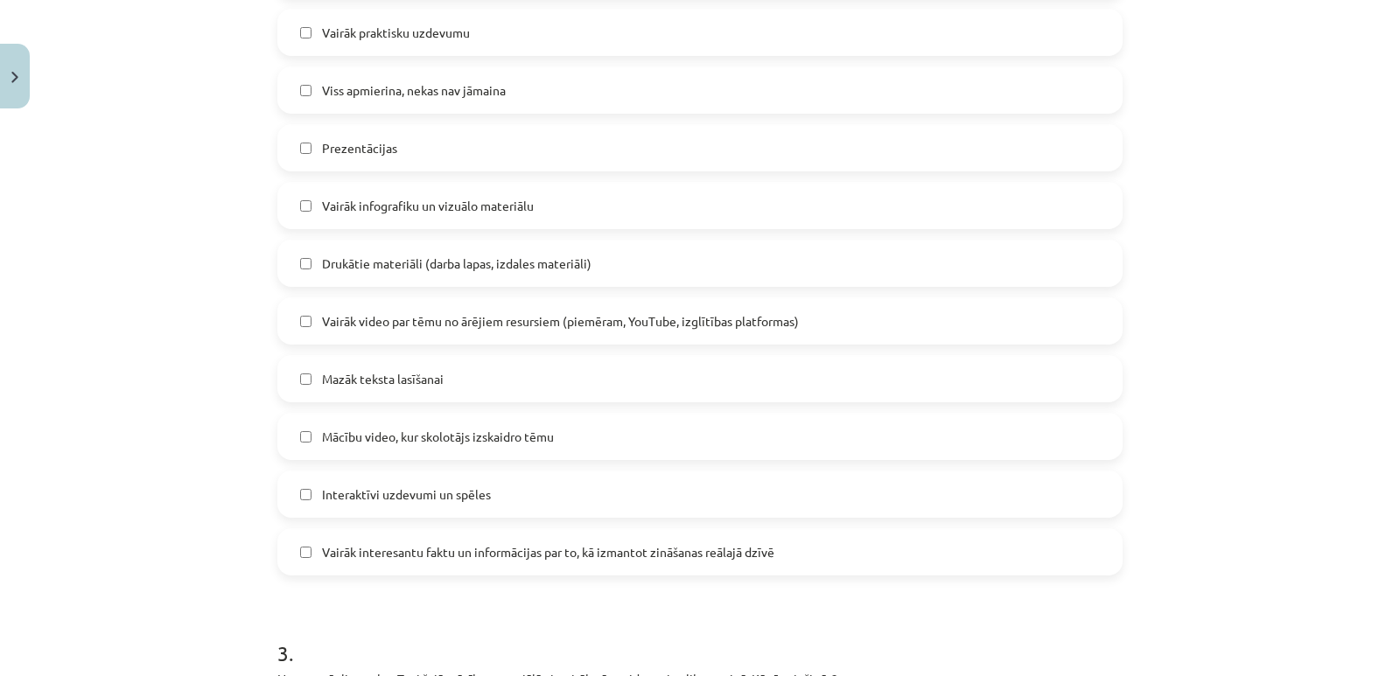
scroll to position [1006, 0]
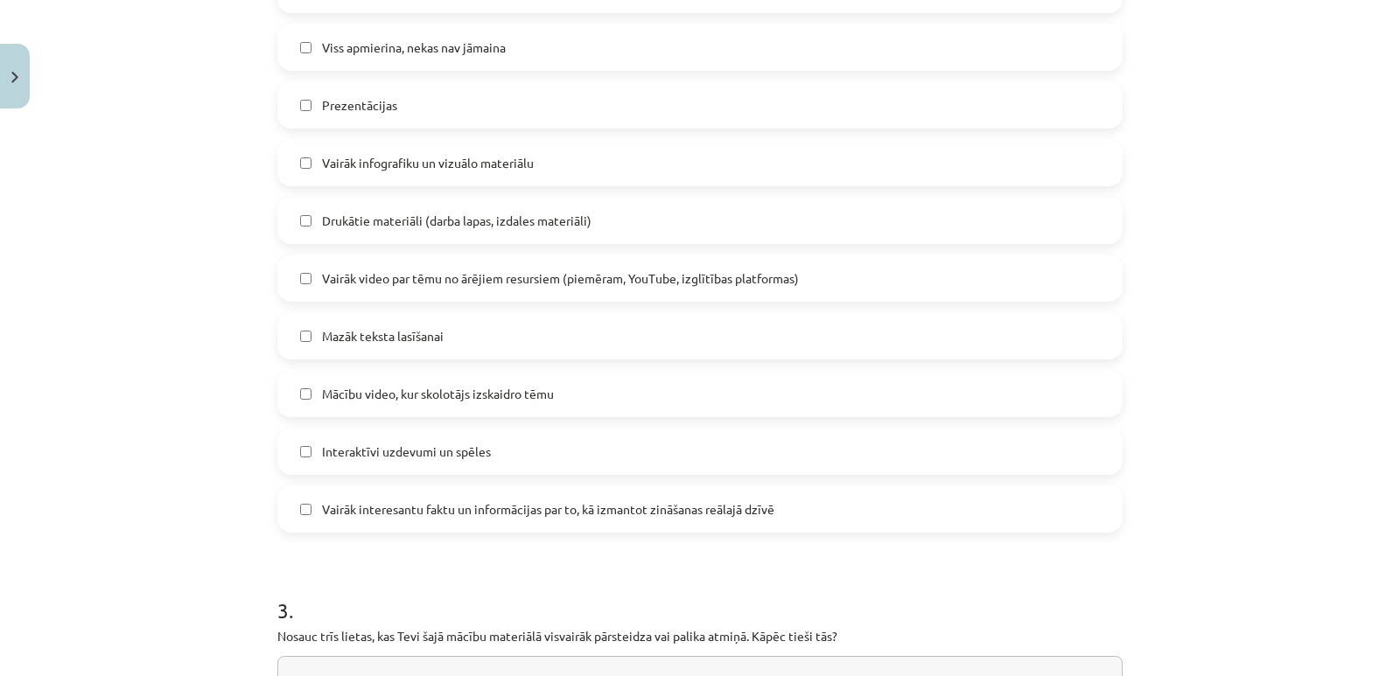
click at [425, 455] on span "Interaktīvi uzdevumi un spēles" at bounding box center [406, 452] width 169 height 18
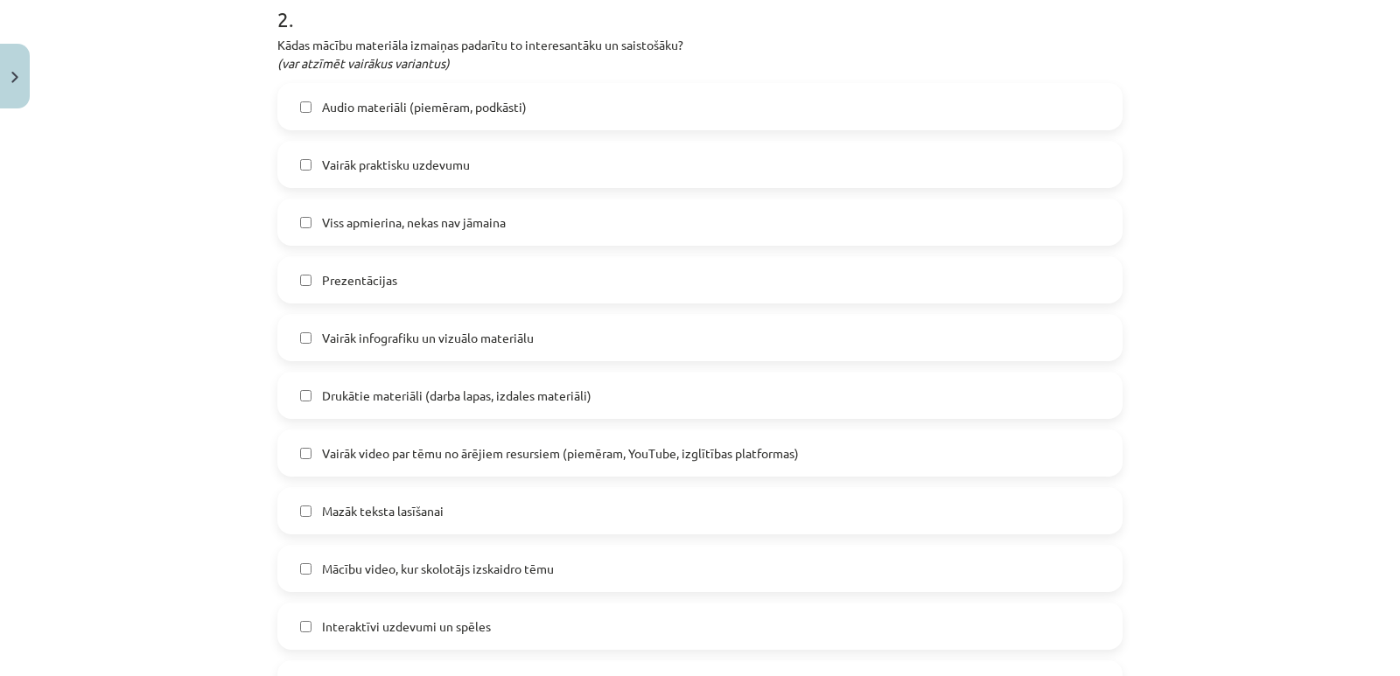
scroll to position [919, 0]
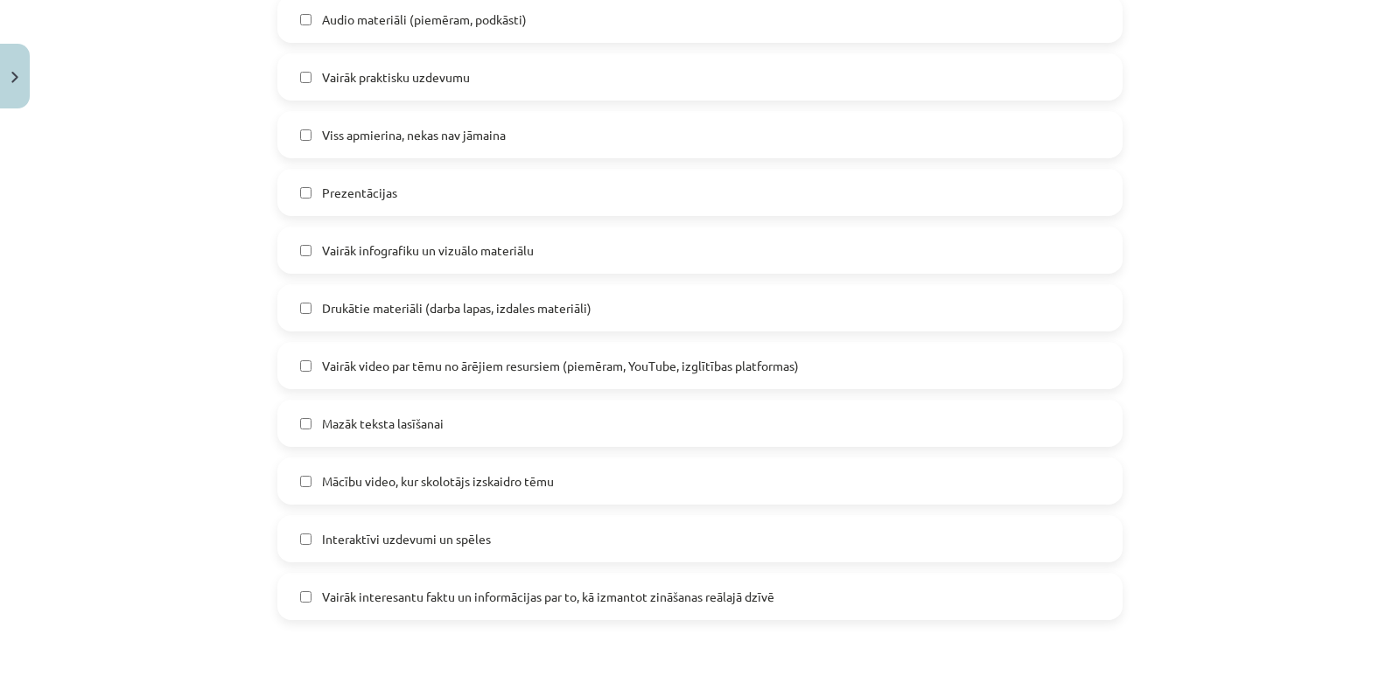
click at [563, 362] on span "Vairāk video par tēmu no ārējiem resursiem (piemēram, YouTube, izglītības platf…" at bounding box center [560, 366] width 477 height 18
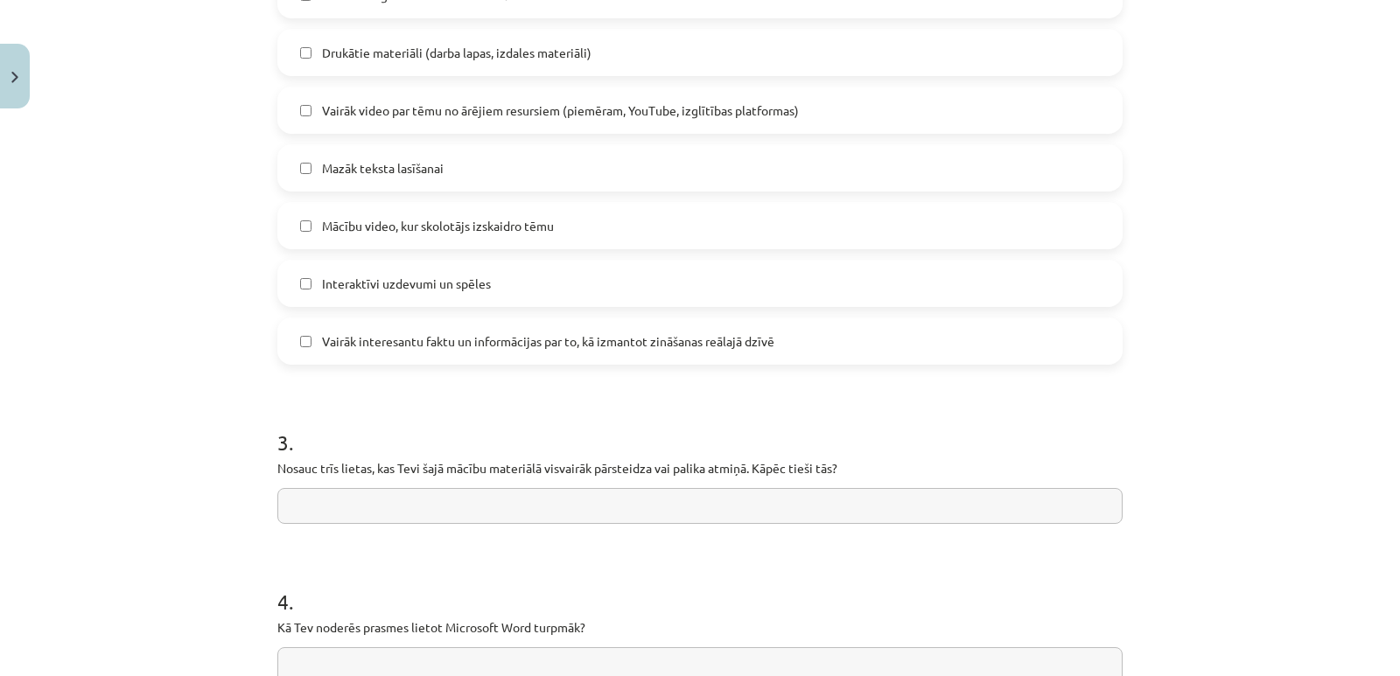
scroll to position [1181, 0]
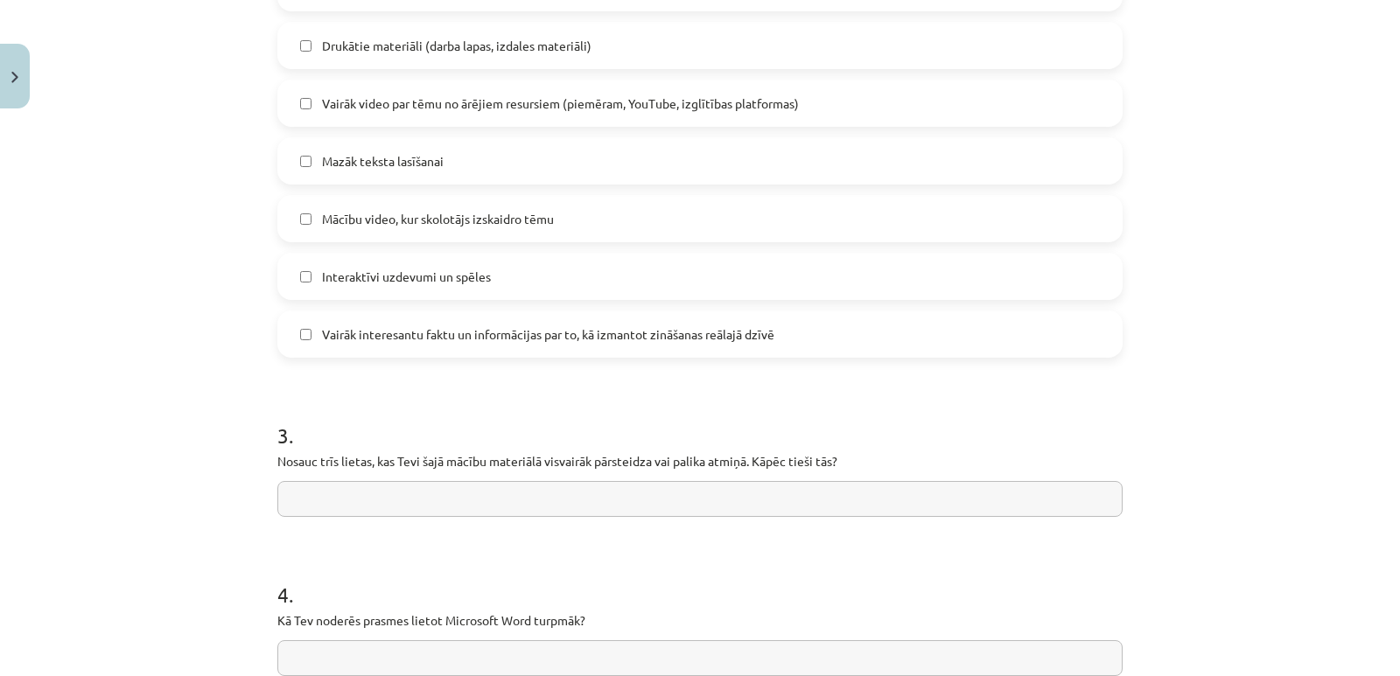
click at [376, 500] on input "text" at bounding box center [699, 499] width 845 height 36
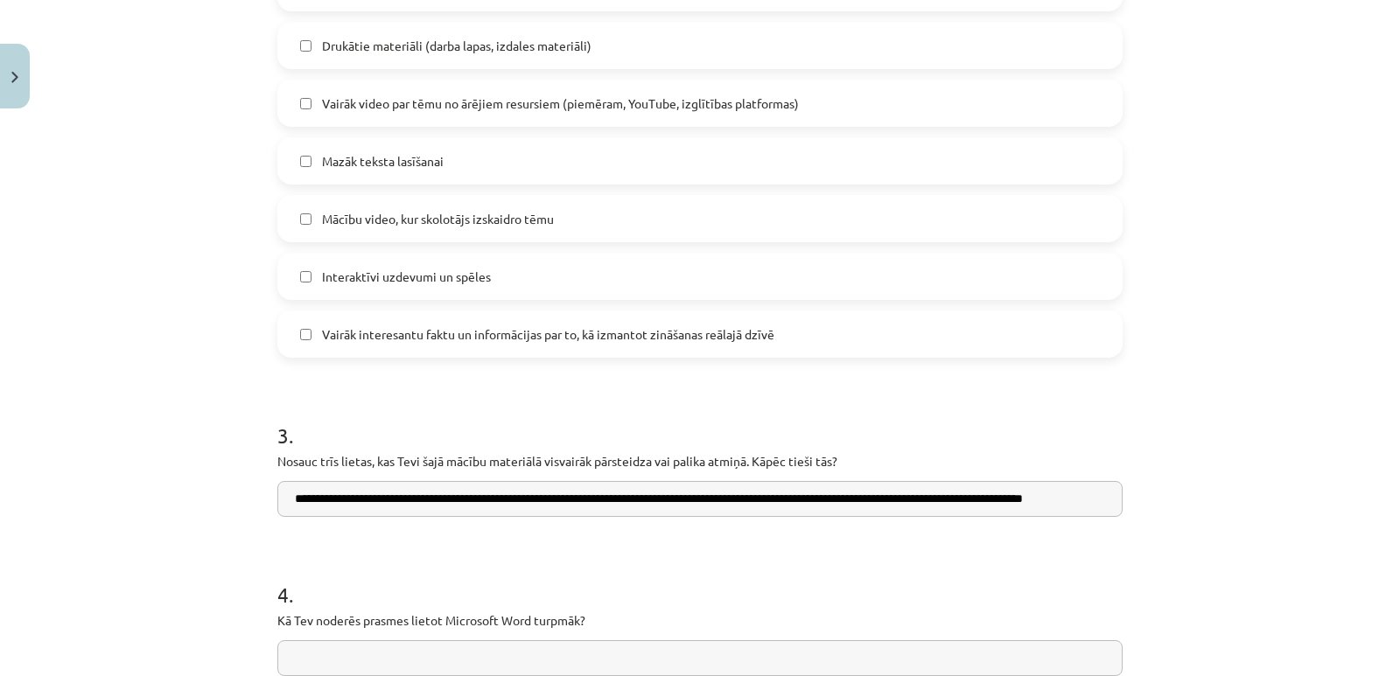
scroll to position [0, 87]
click at [1081, 501] on input "**********" at bounding box center [699, 499] width 845 height 36
click at [865, 501] on input "**********" at bounding box center [699, 499] width 845 height 36
click at [838, 499] on input "**********" at bounding box center [699, 499] width 845 height 36
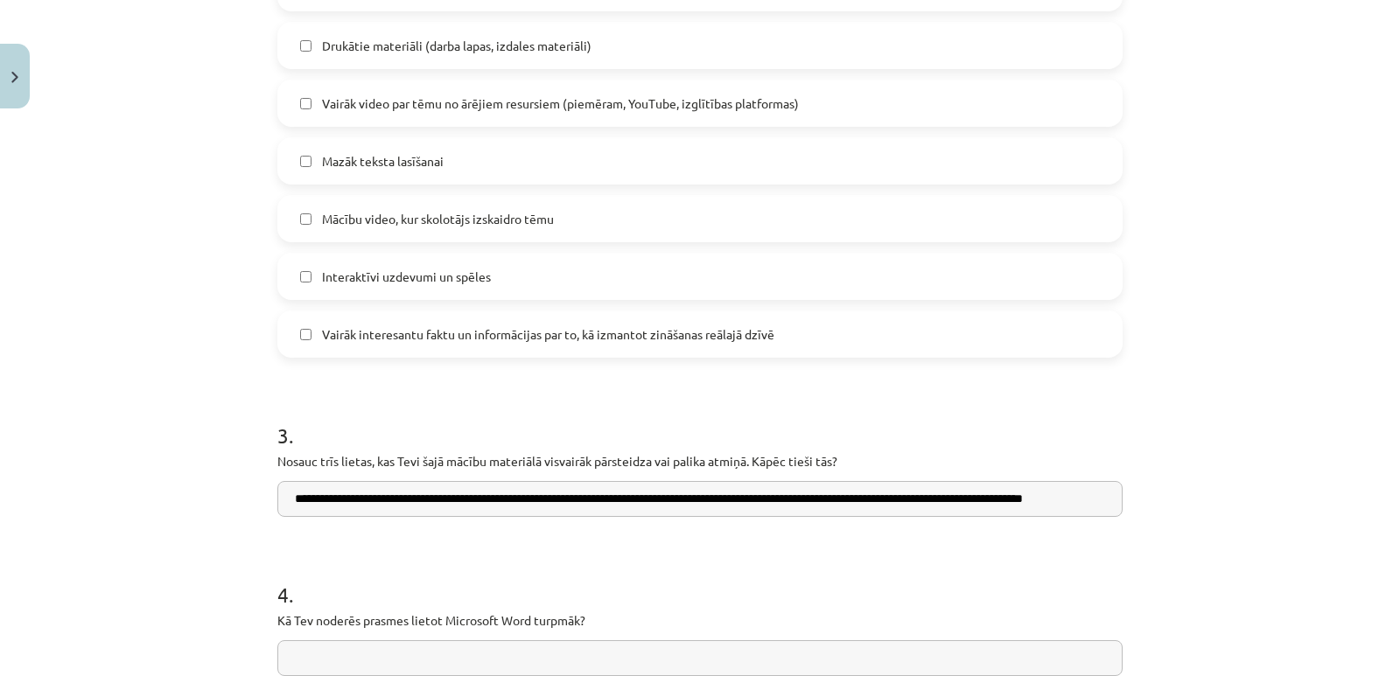
click at [795, 497] on input "**********" at bounding box center [699, 499] width 845 height 36
click at [1097, 500] on input "**********" at bounding box center [699, 499] width 845 height 36
type input "**********"
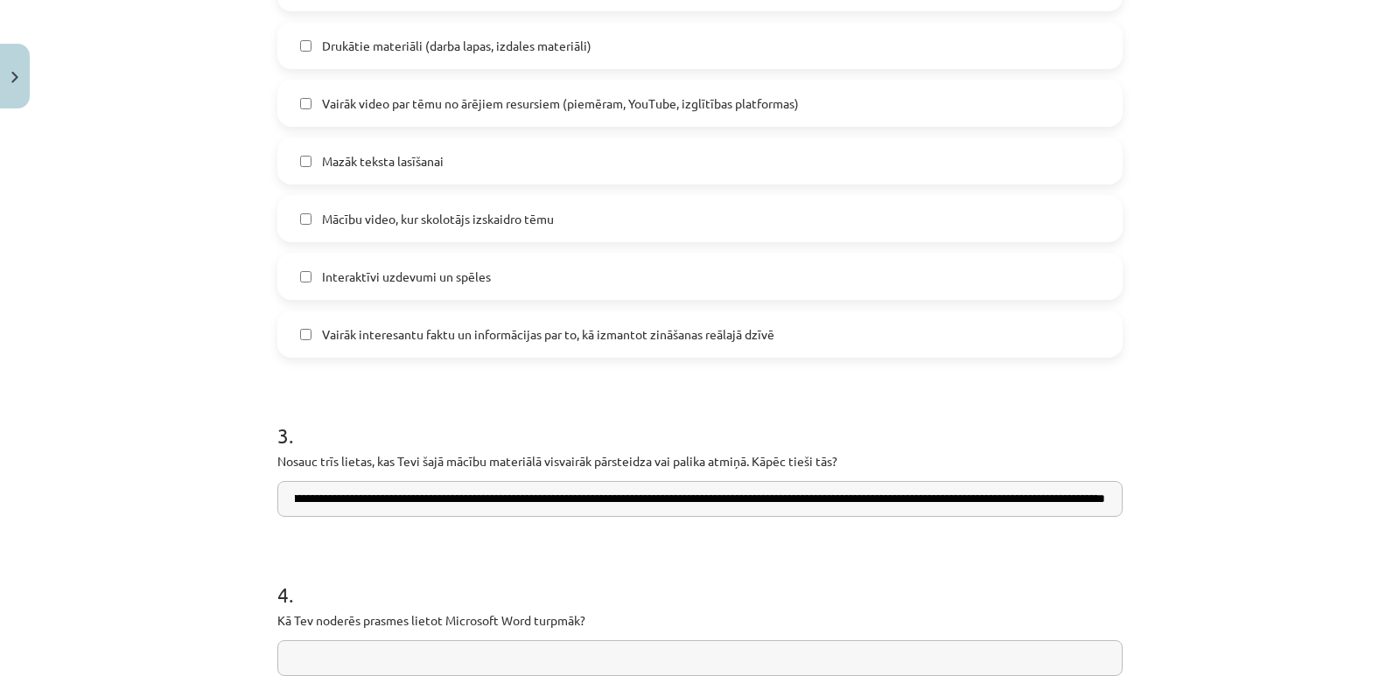
scroll to position [0, 0]
click at [1030, 563] on h1 "4 ." at bounding box center [699, 579] width 845 height 54
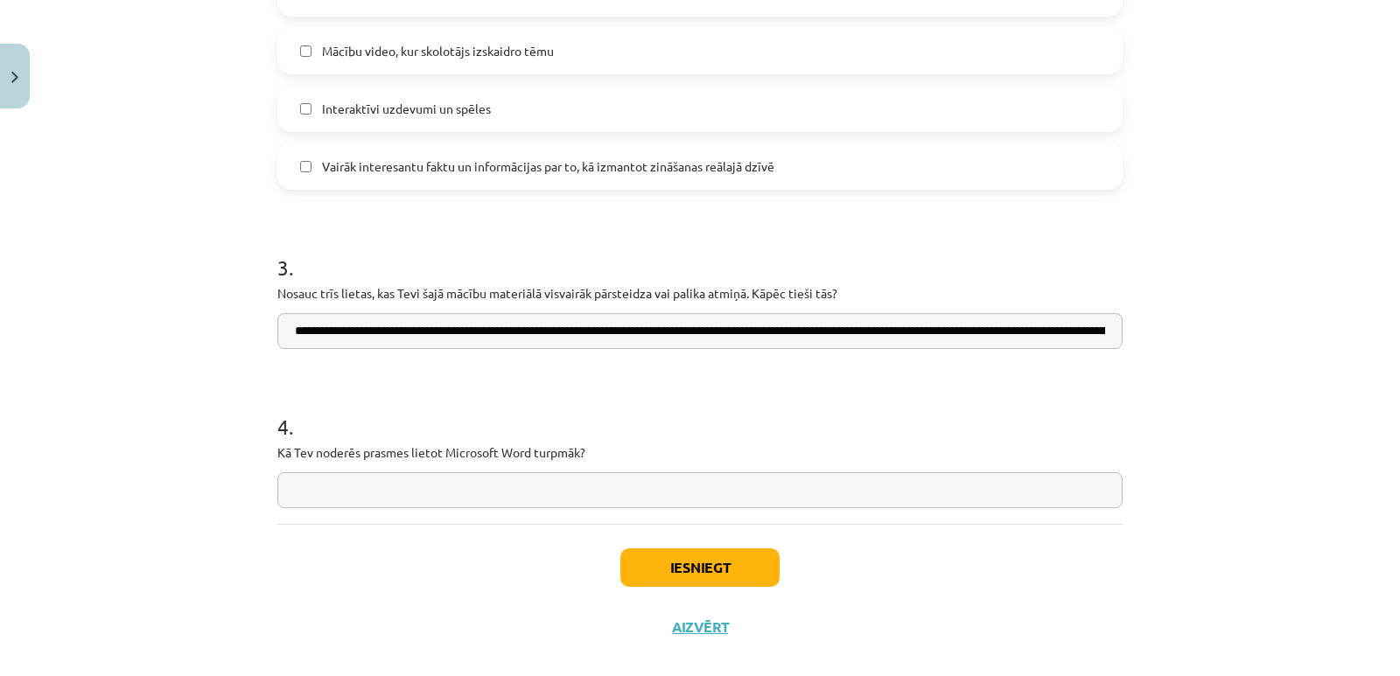
scroll to position [1356, 0]
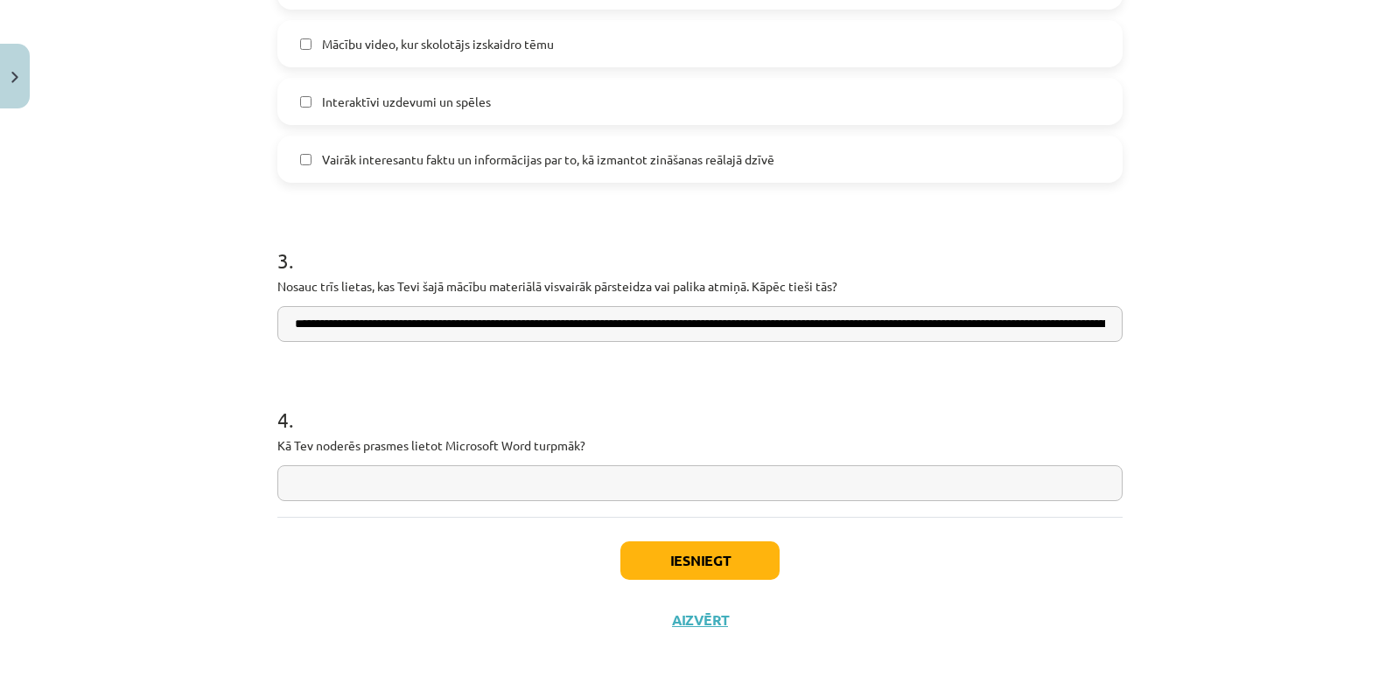
click at [490, 481] on input "text" at bounding box center [699, 483] width 845 height 36
type input "*"
type input "*******"
click at [715, 553] on button "Iesniegt" at bounding box center [699, 561] width 159 height 38
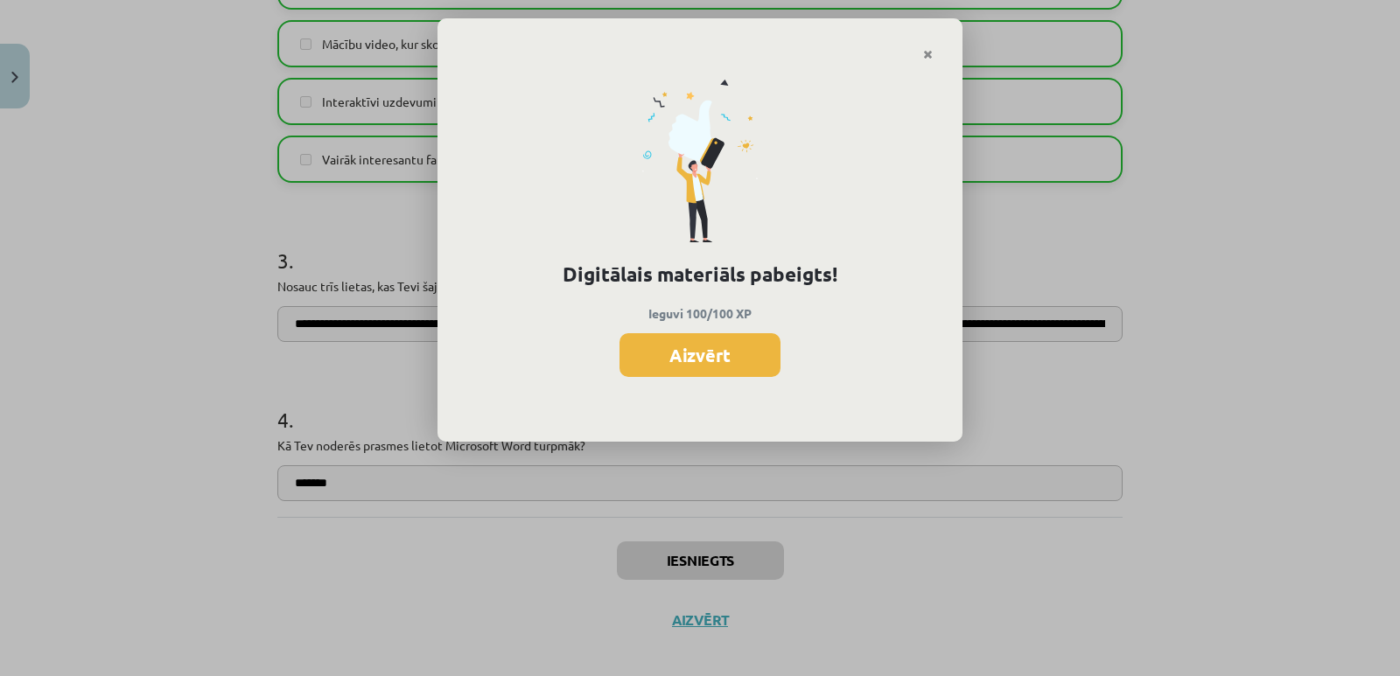
scroll to position [1923, 0]
click at [672, 354] on button "Aizvērt" at bounding box center [699, 355] width 161 height 44
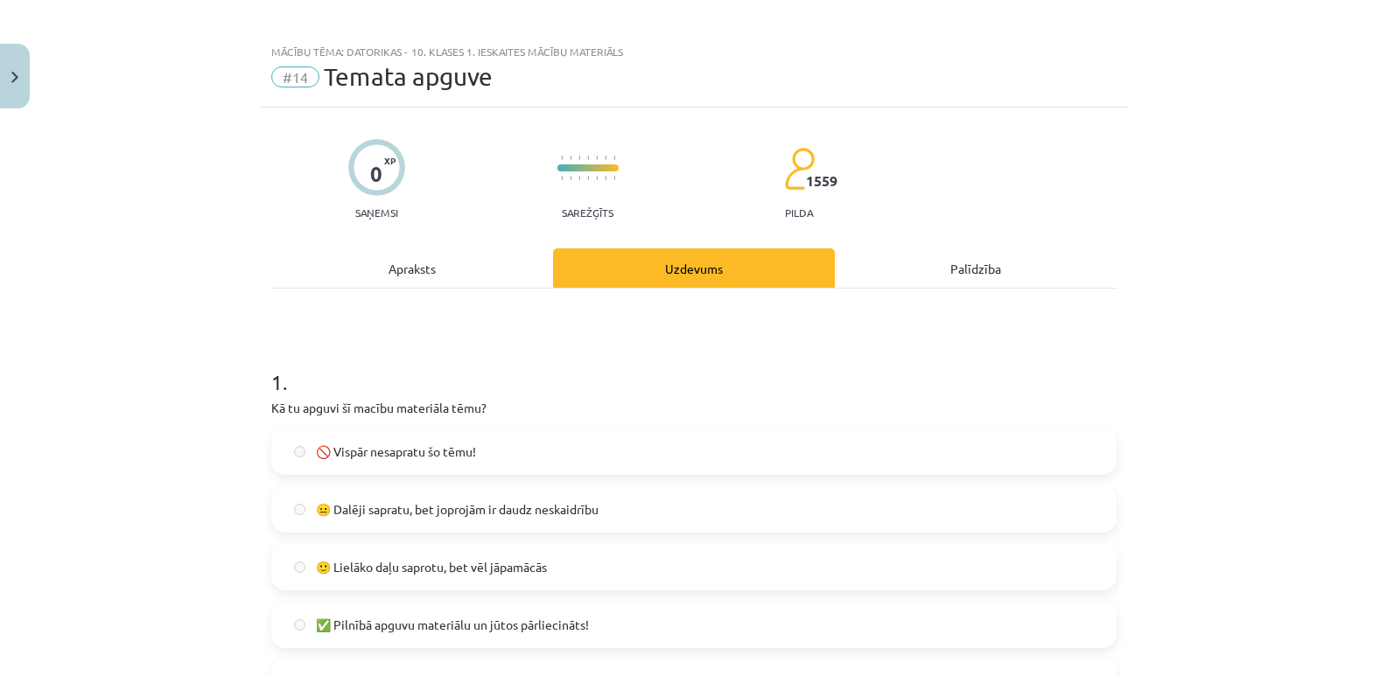
scroll to position [0, 0]
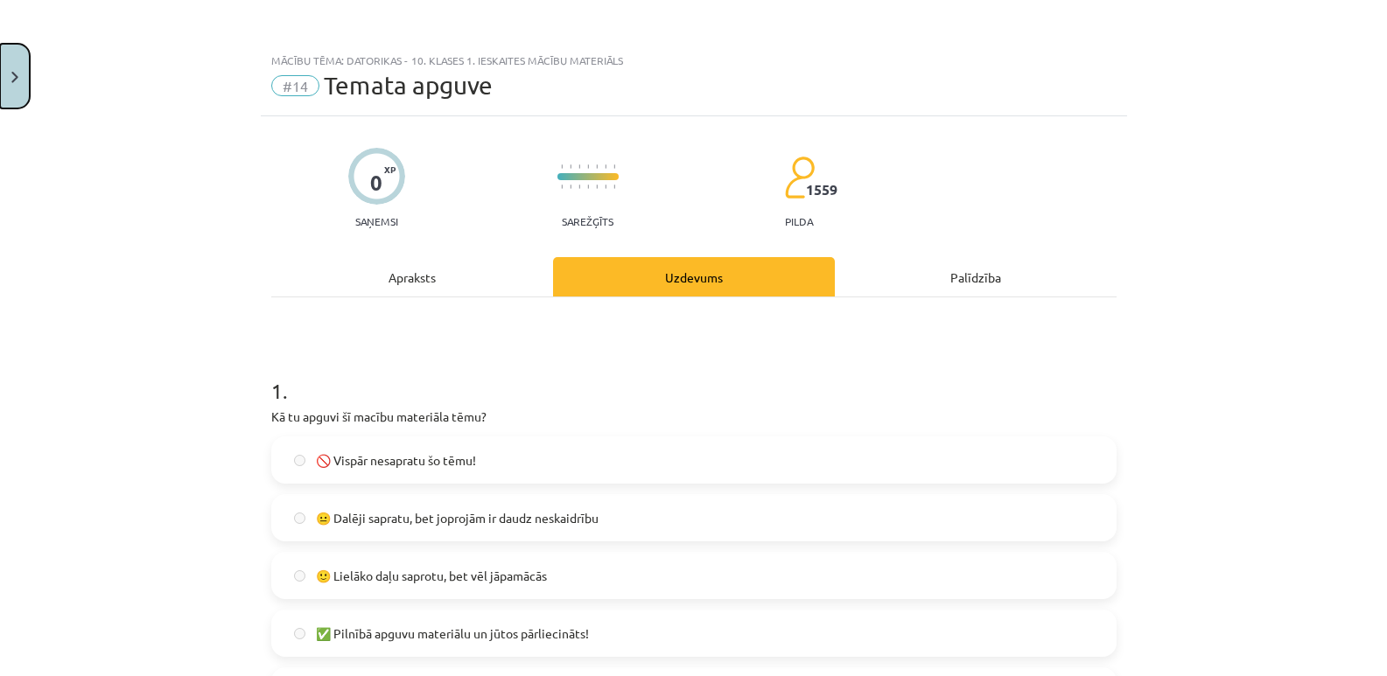
click at [17, 73] on img "Close" at bounding box center [14, 77] width 7 height 11
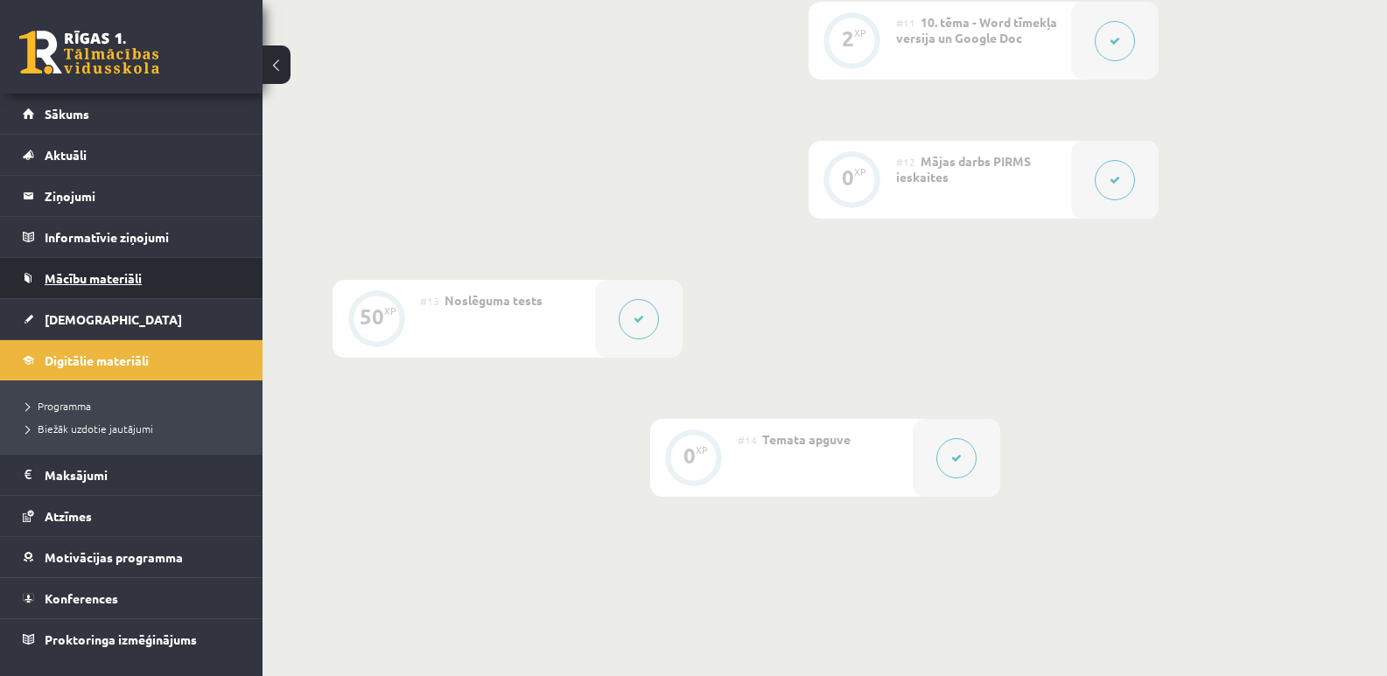
click at [115, 277] on span "Mācību materiāli" at bounding box center [93, 278] width 97 height 16
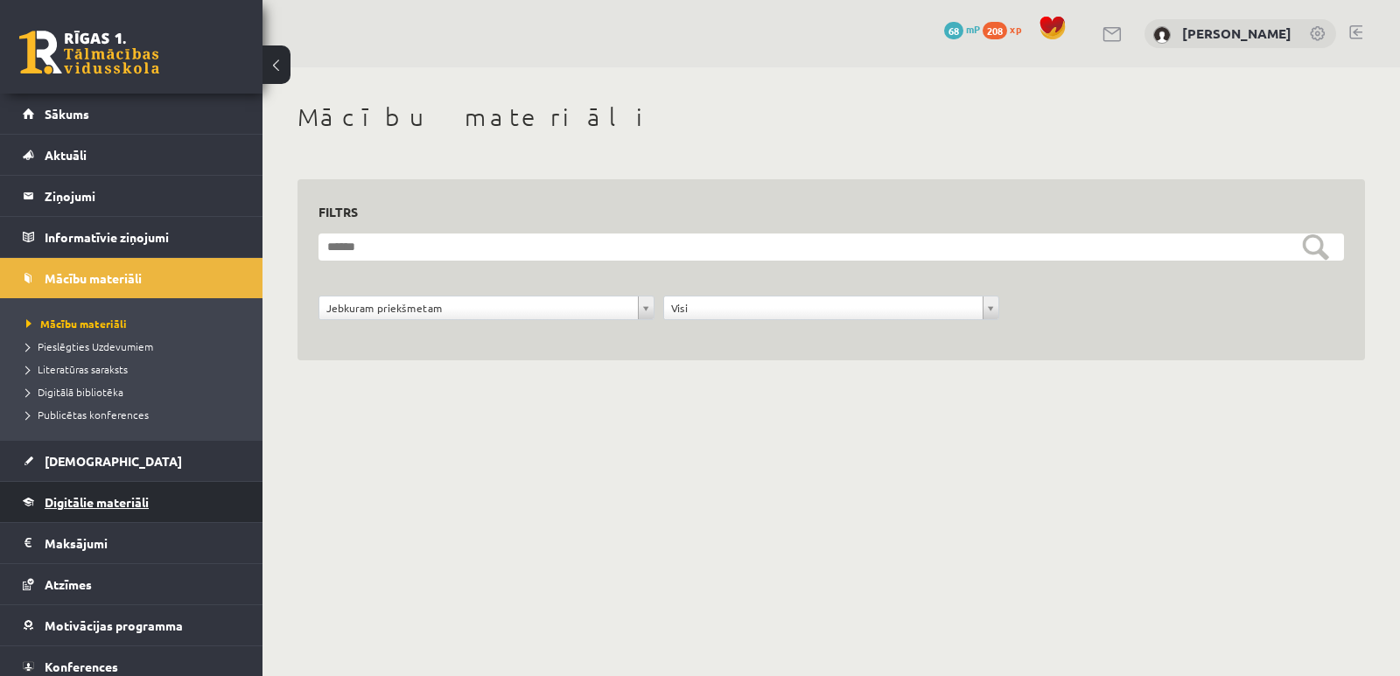
scroll to position [52, 0]
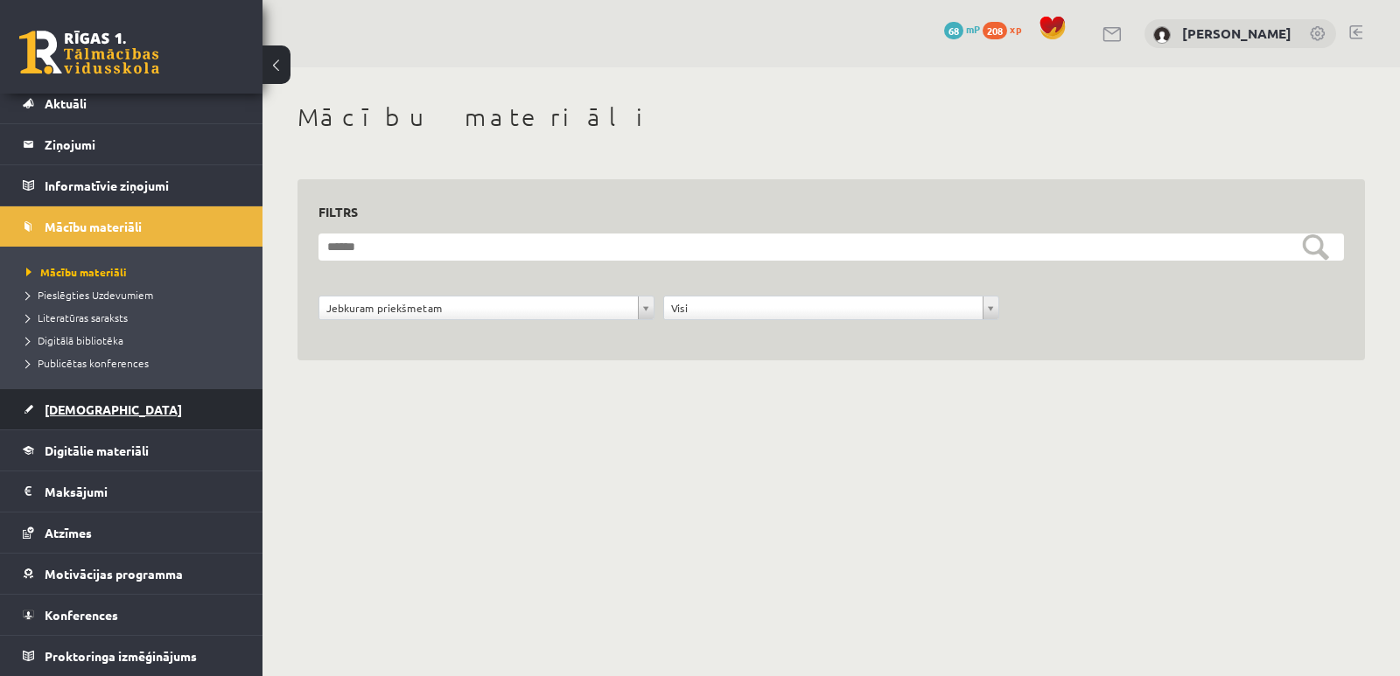
click at [75, 407] on span "[DEMOGRAPHIC_DATA]" at bounding box center [113, 410] width 137 height 16
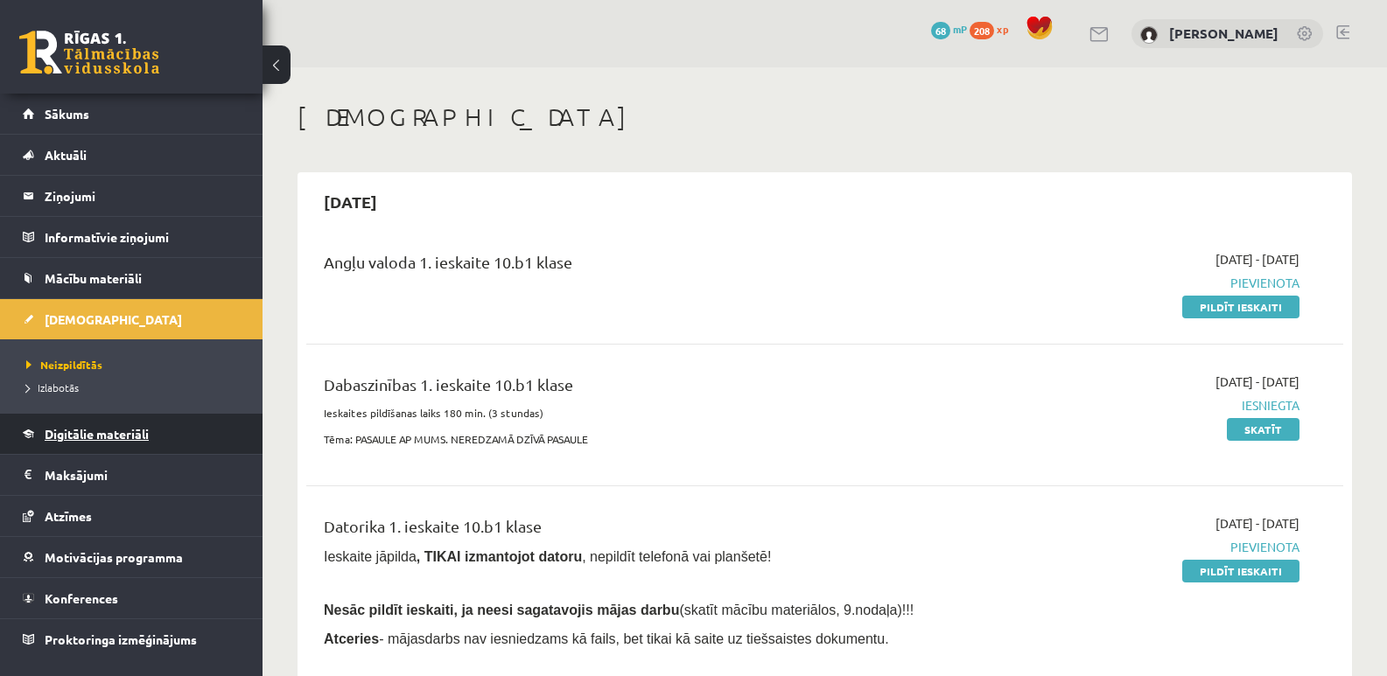
click at [89, 431] on span "Digitālie materiāli" at bounding box center [97, 434] width 104 height 16
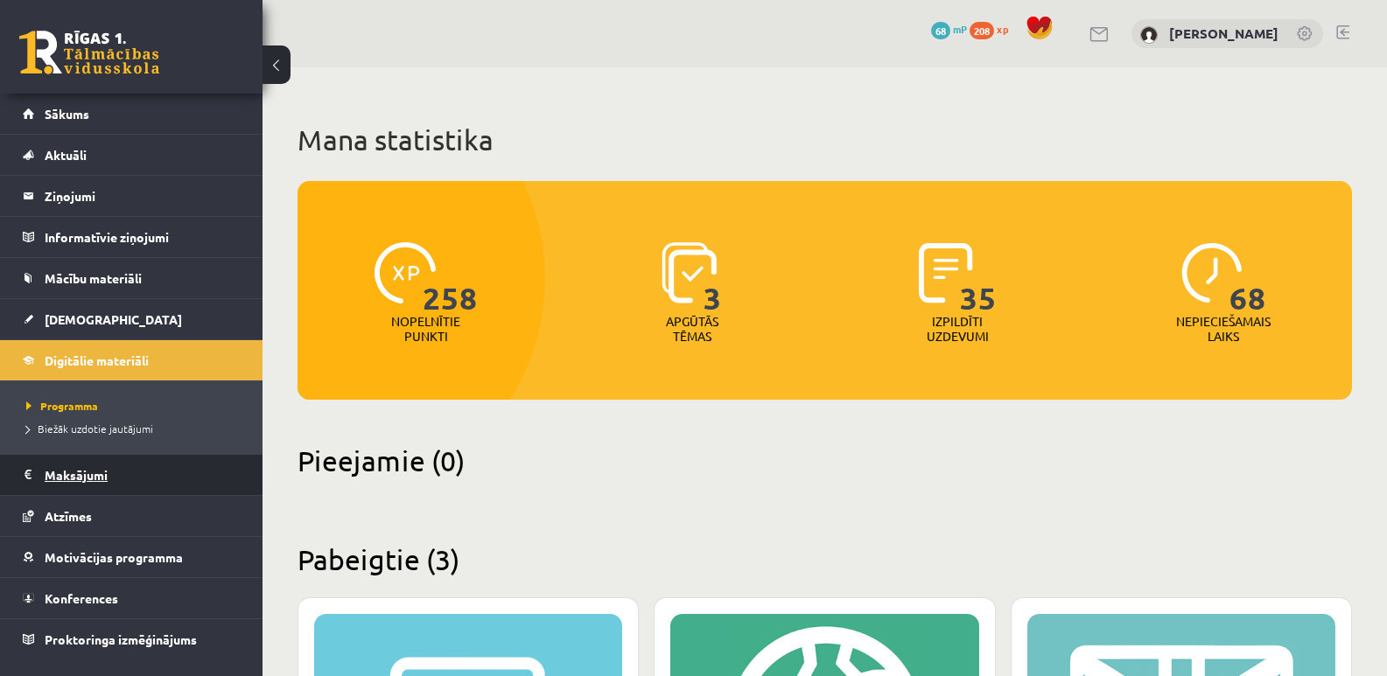
click at [75, 477] on legend "Maksājumi 0" at bounding box center [143, 475] width 196 height 40
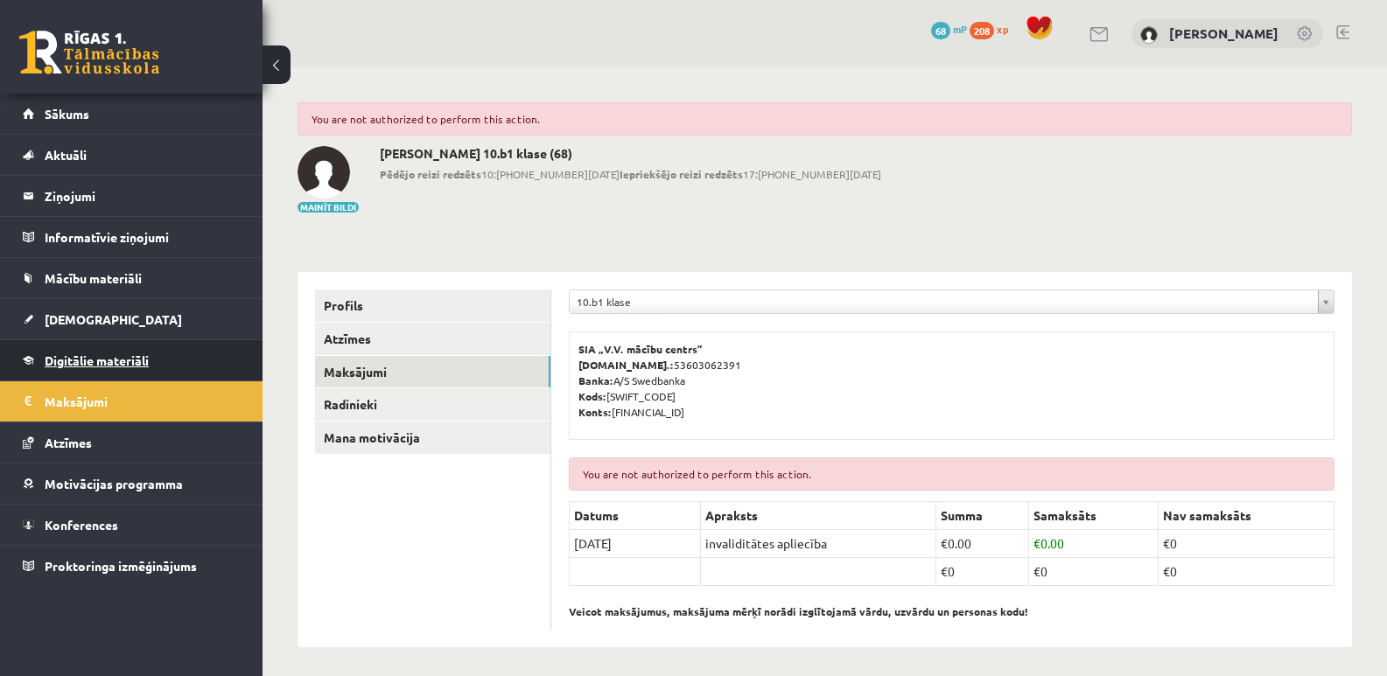
click at [80, 359] on span "Digitālie materiāli" at bounding box center [97, 361] width 104 height 16
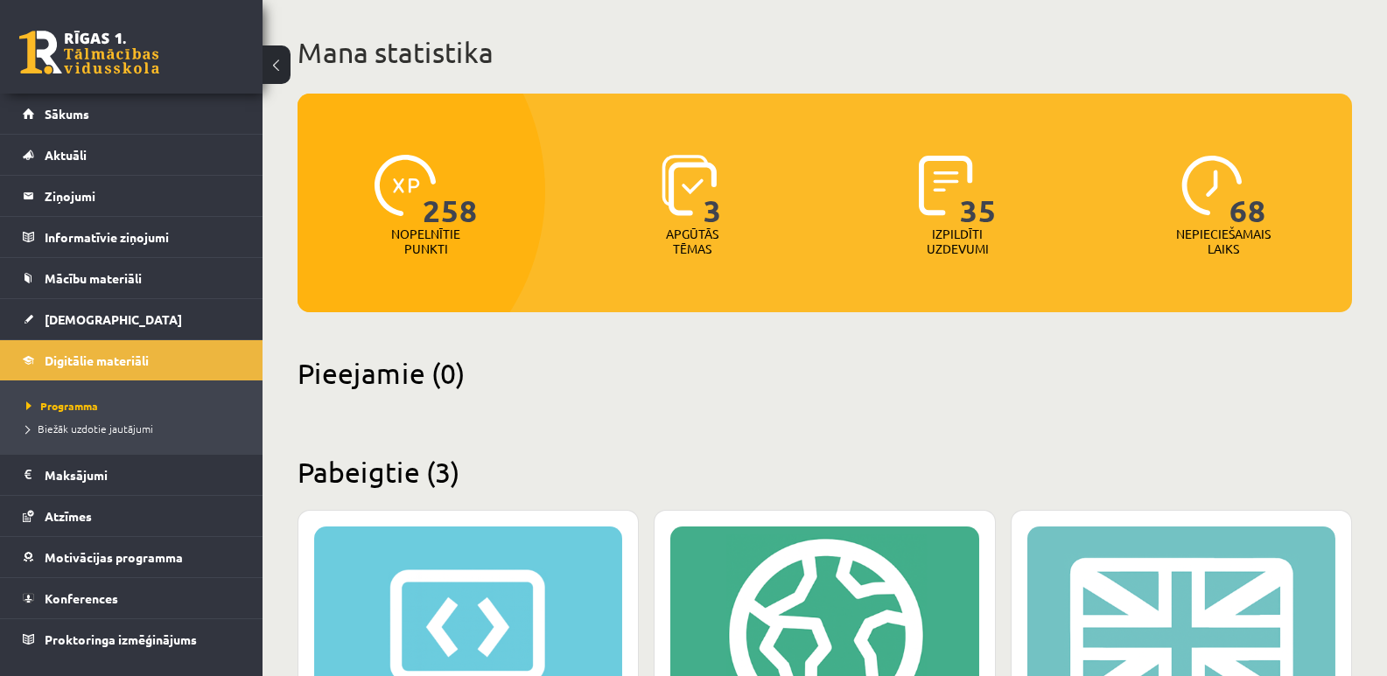
scroll to position [59, 0]
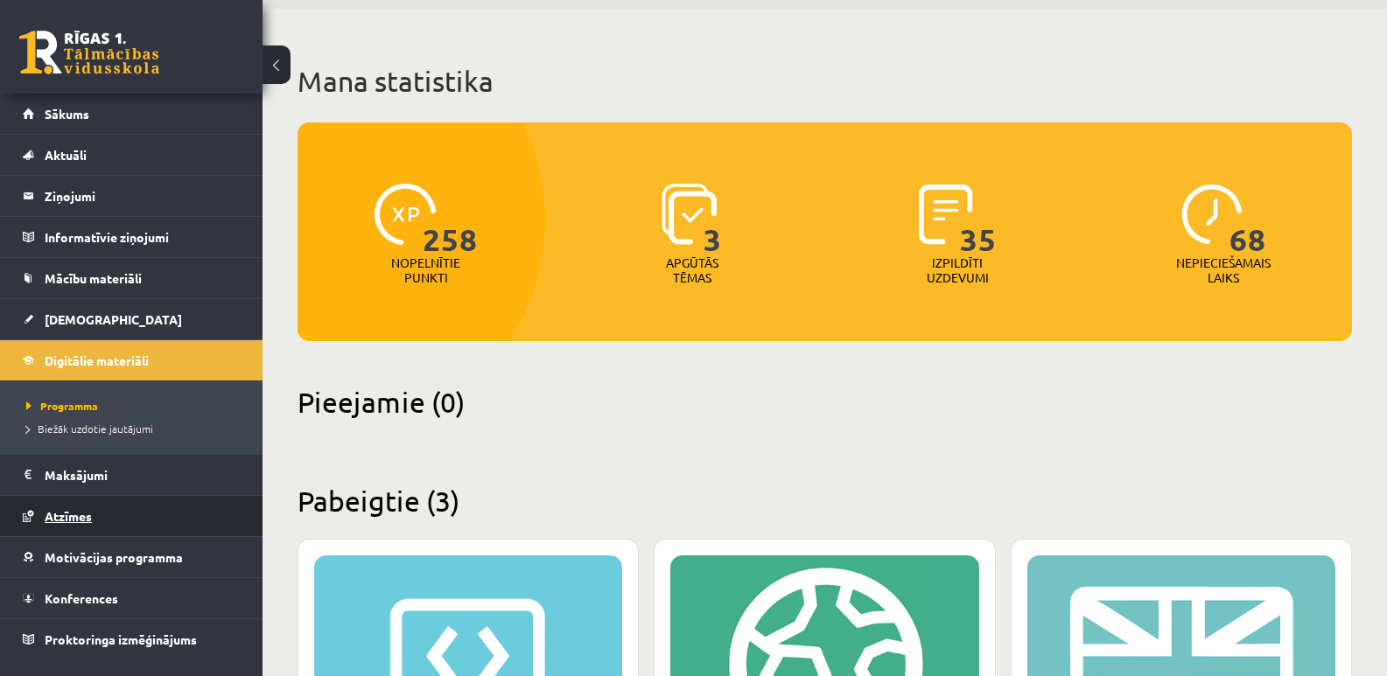
click at [66, 518] on span "Atzīmes" at bounding box center [68, 516] width 47 height 16
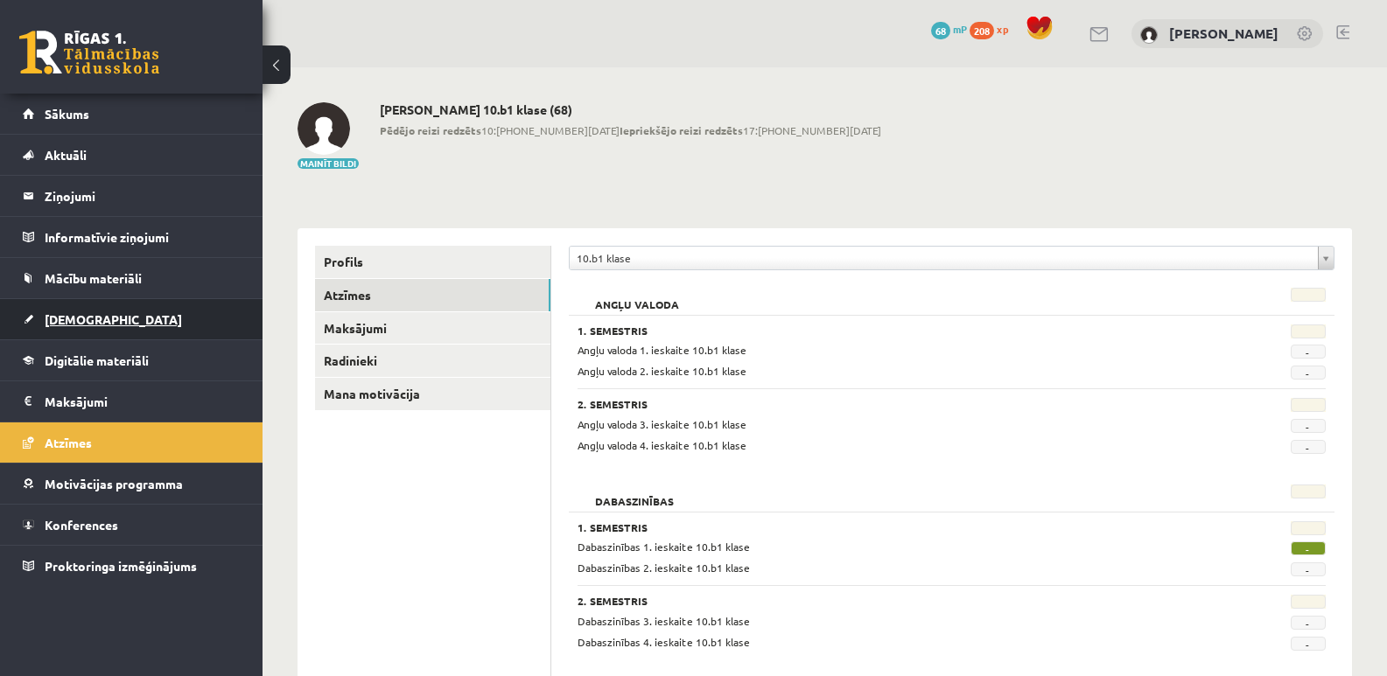
click at [73, 321] on span "[DEMOGRAPHIC_DATA]" at bounding box center [113, 319] width 137 height 16
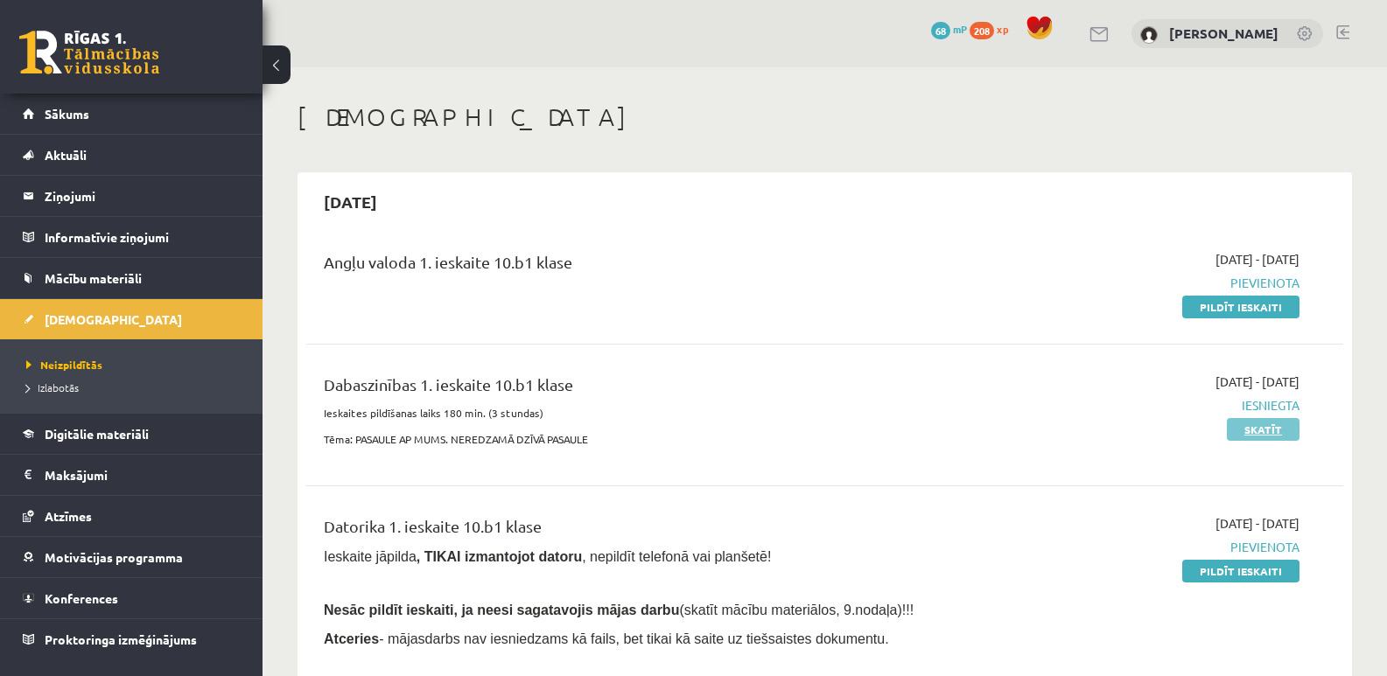
click at [1266, 430] on link "Skatīt" at bounding box center [1263, 429] width 73 height 23
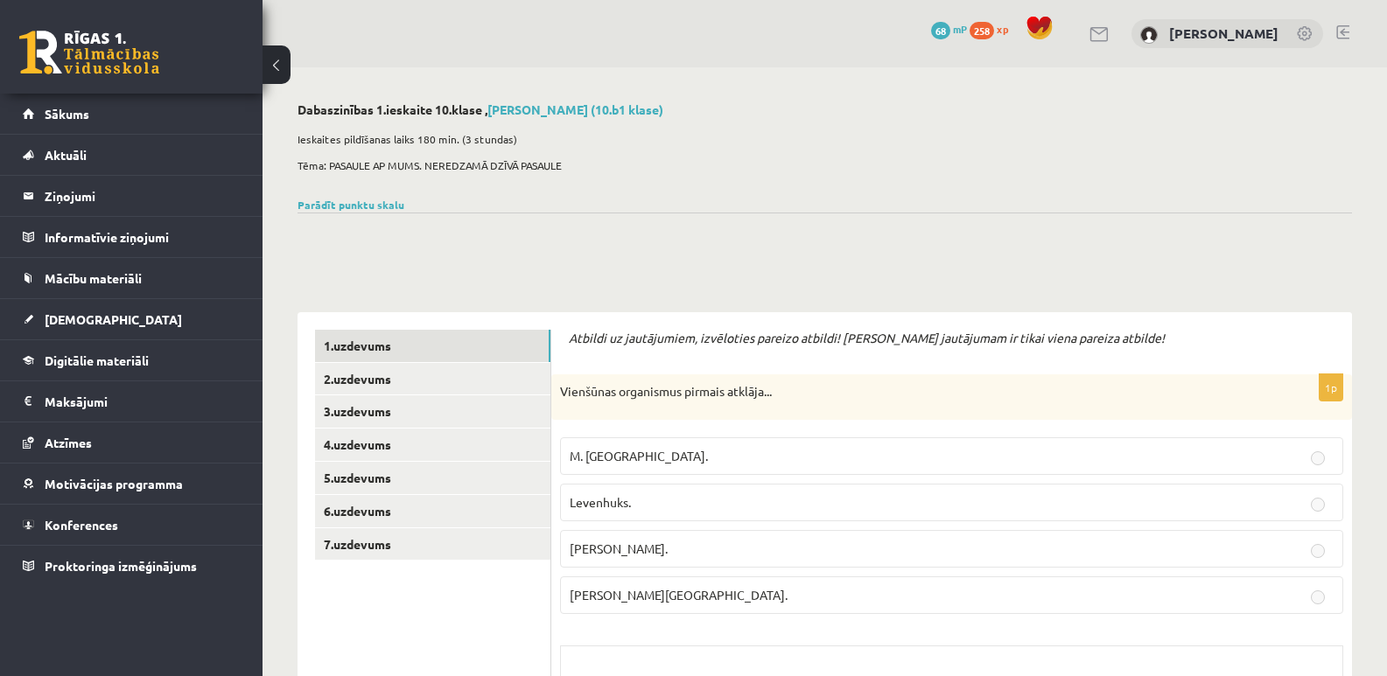
click at [272, 64] on button at bounding box center [276, 64] width 28 height 38
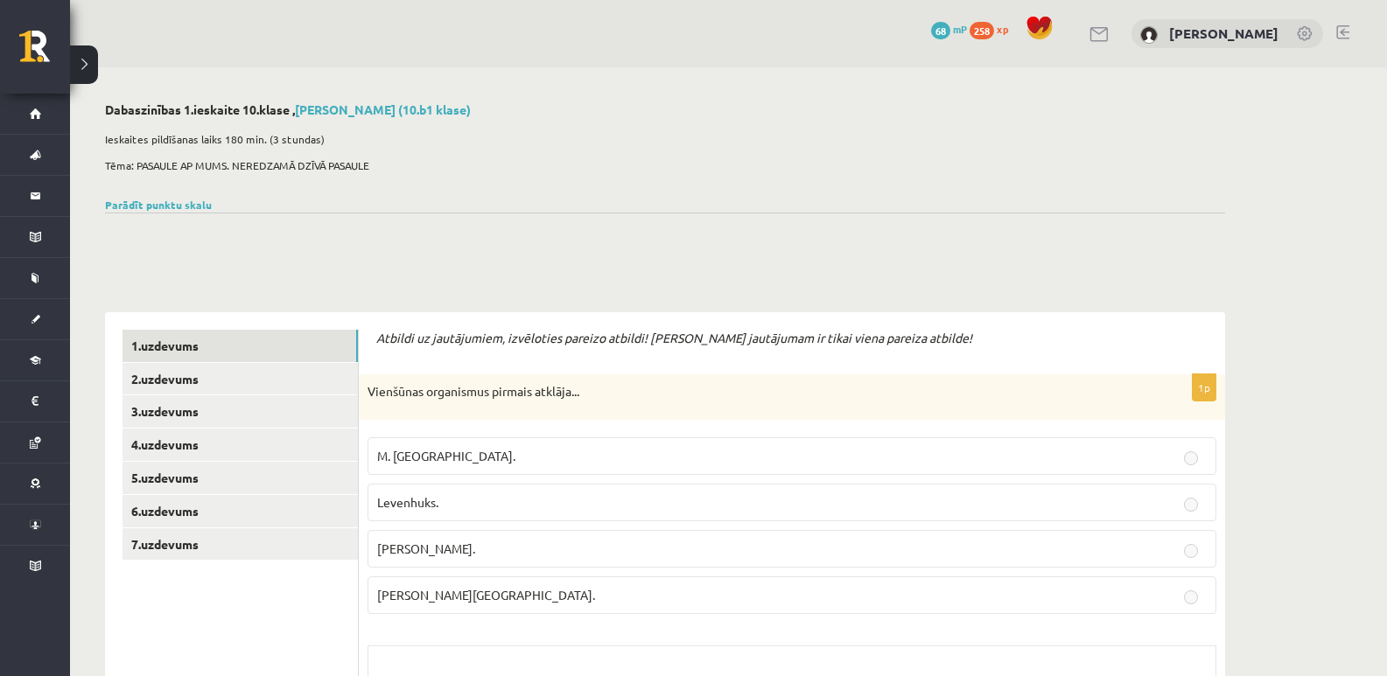
click at [80, 66] on button at bounding box center [84, 64] width 28 height 38
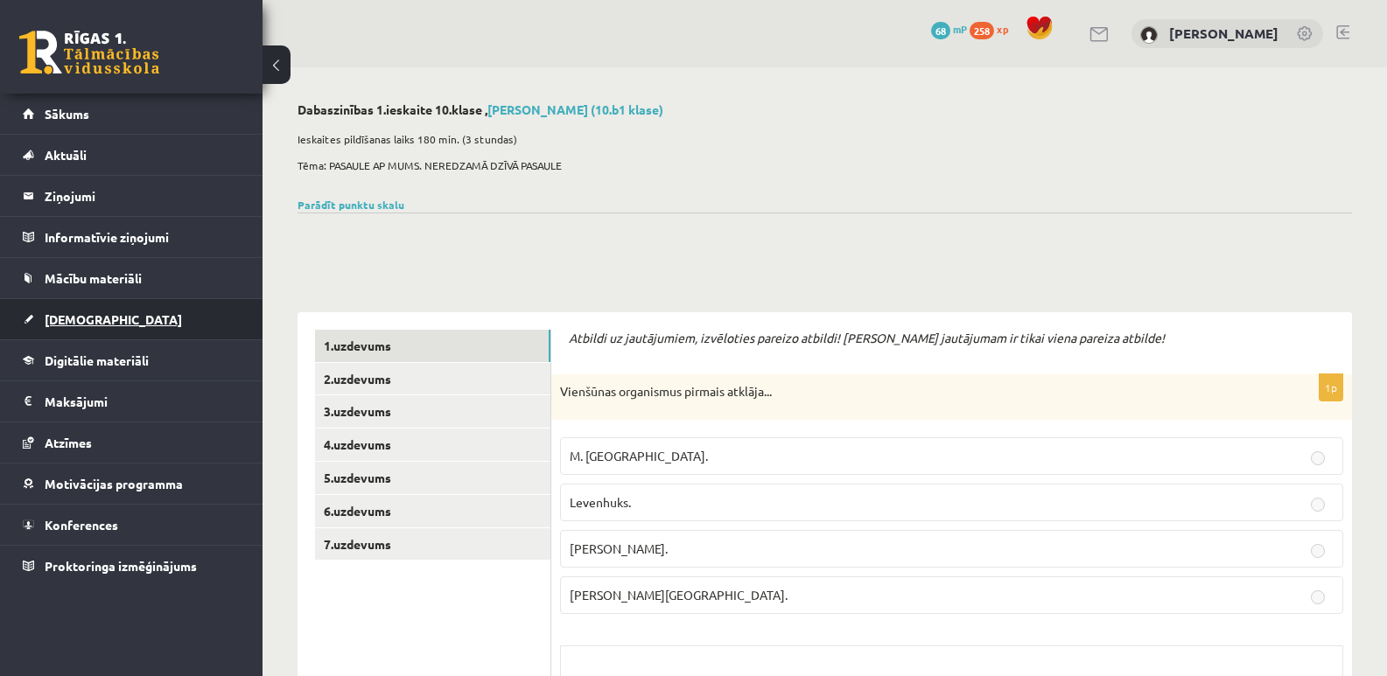
click at [76, 322] on span "[DEMOGRAPHIC_DATA]" at bounding box center [113, 319] width 137 height 16
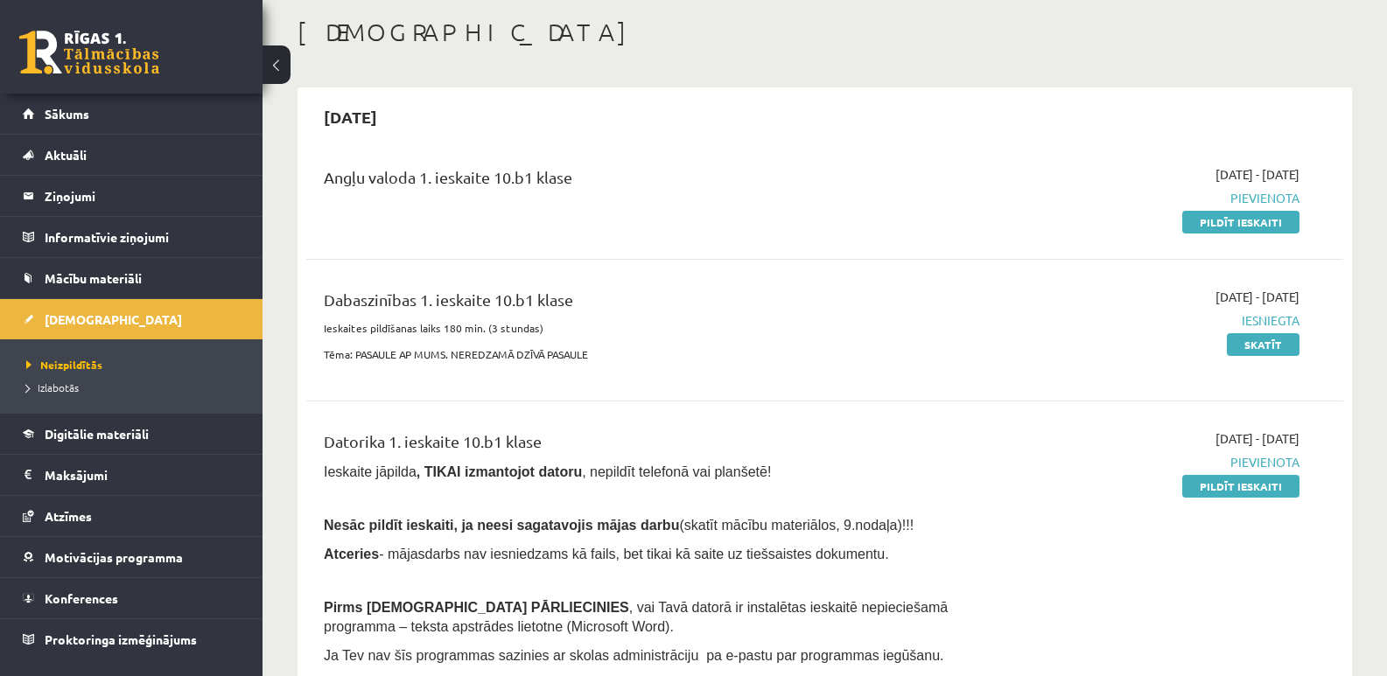
scroll to position [262, 0]
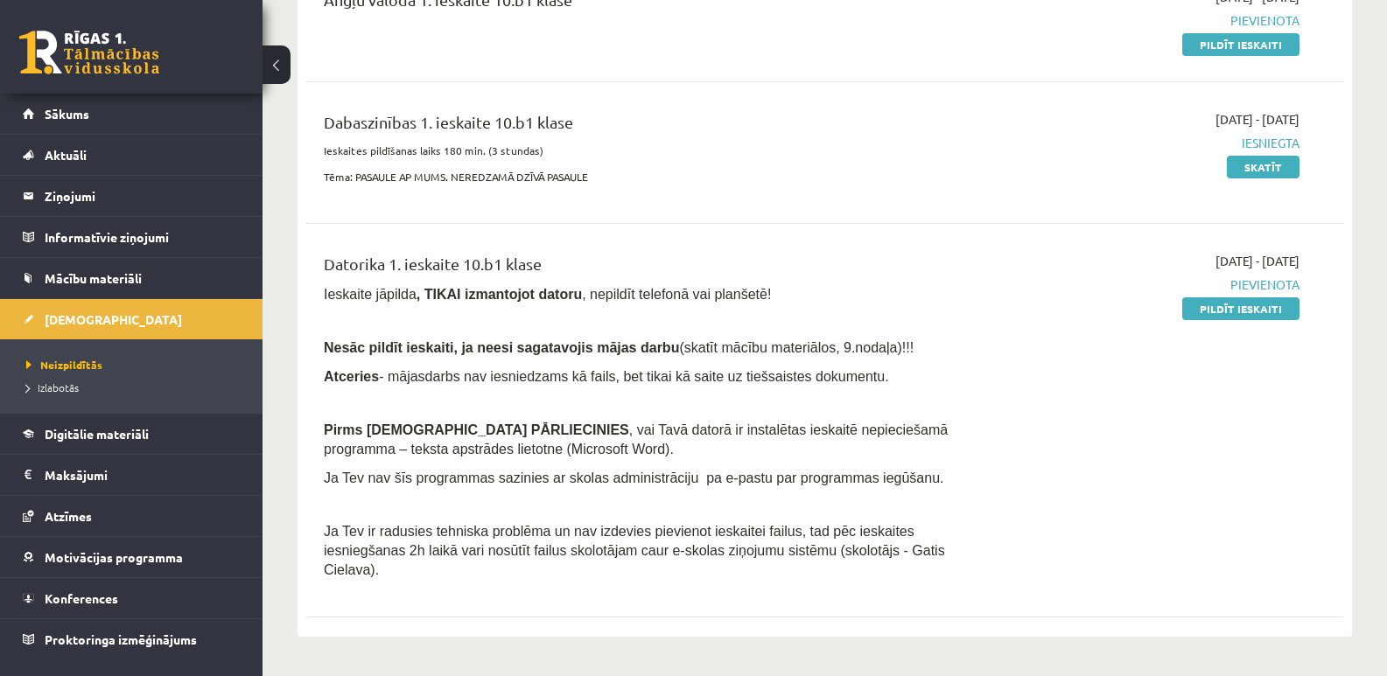
click at [708, 362] on div "Datorika 1. ieskaite 10.b1 klase Ieskaite jāpilda , TIKAI izmantojot datoru , n…" at bounding box center [645, 420] width 668 height 337
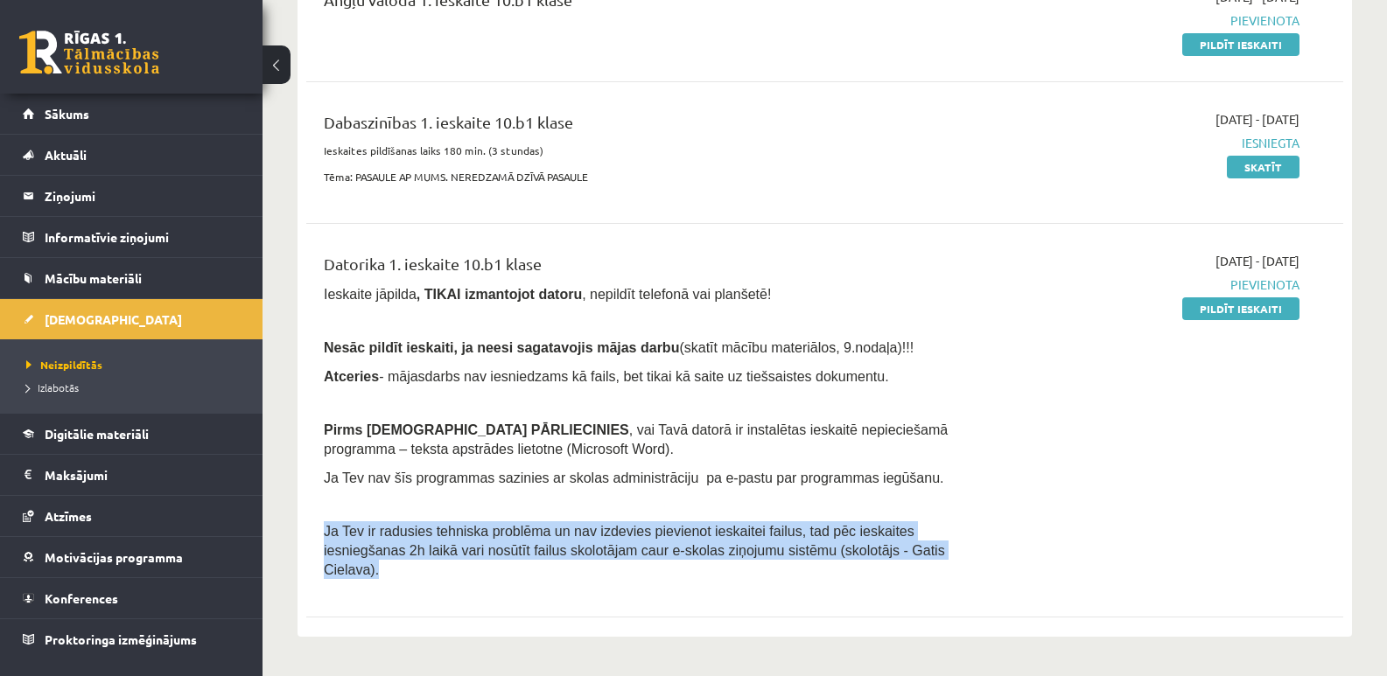
drag, startPoint x: 868, startPoint y: 558, endPoint x: 325, endPoint y: 540, distance: 543.6
click at [325, 540] on p "Ja Tev ir radusies tehniska problēma un nav izdevies pievienot ieskaitei failus…" at bounding box center [644, 550] width 641 height 58
click at [953, 567] on div "Datorika 1. ieskaite 10.b1 klase Ieskaite jāpilda , TIKAI izmantojot datoru , n…" at bounding box center [645, 420] width 668 height 337
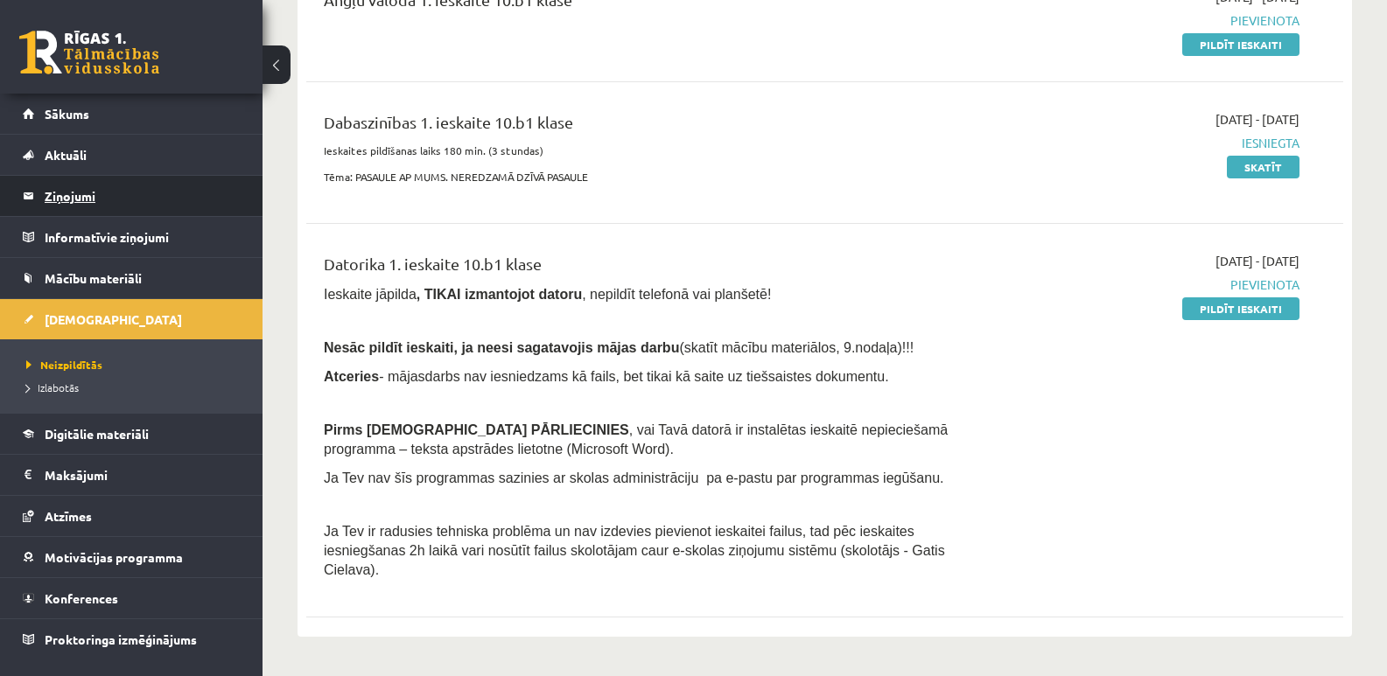
click at [79, 197] on legend "Ziņojumi 0" at bounding box center [143, 196] width 196 height 40
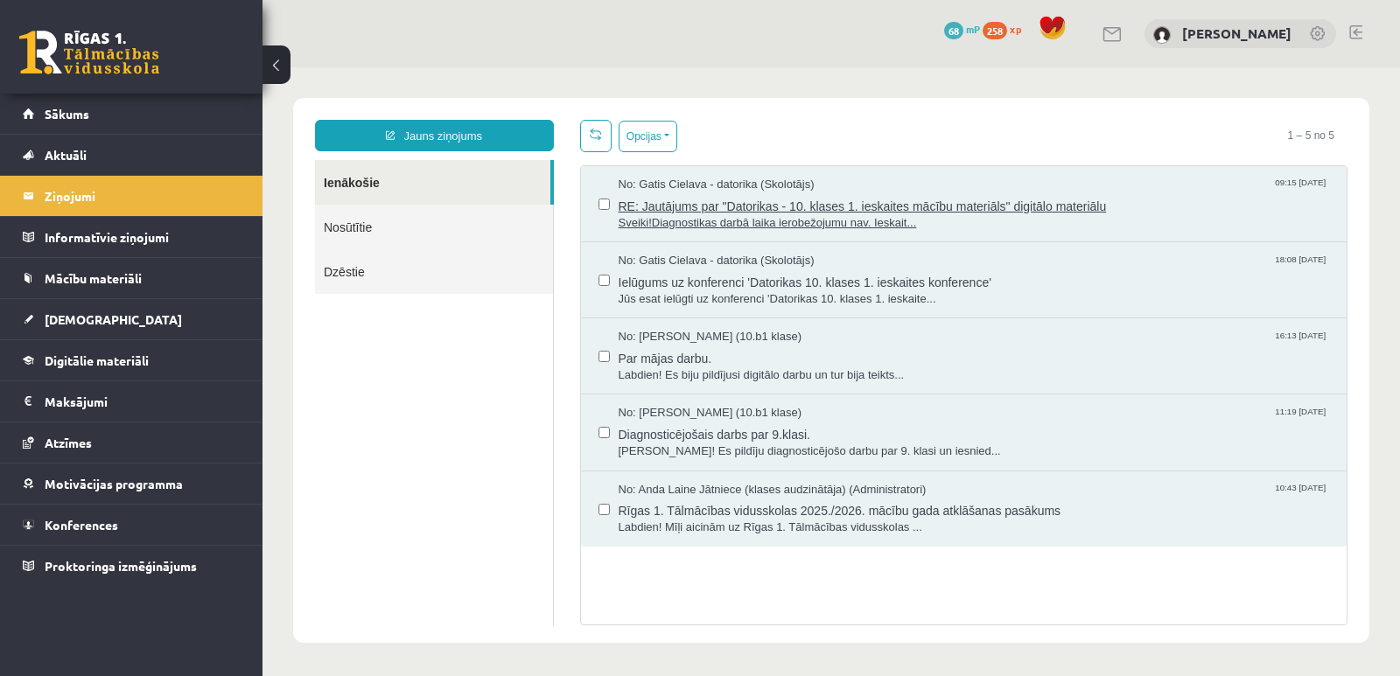
click at [729, 203] on span "RE: Jautājums par "Datorikas - 10. klases 1. ieskaites mācību materiāls" digitā…" at bounding box center [974, 204] width 711 height 22
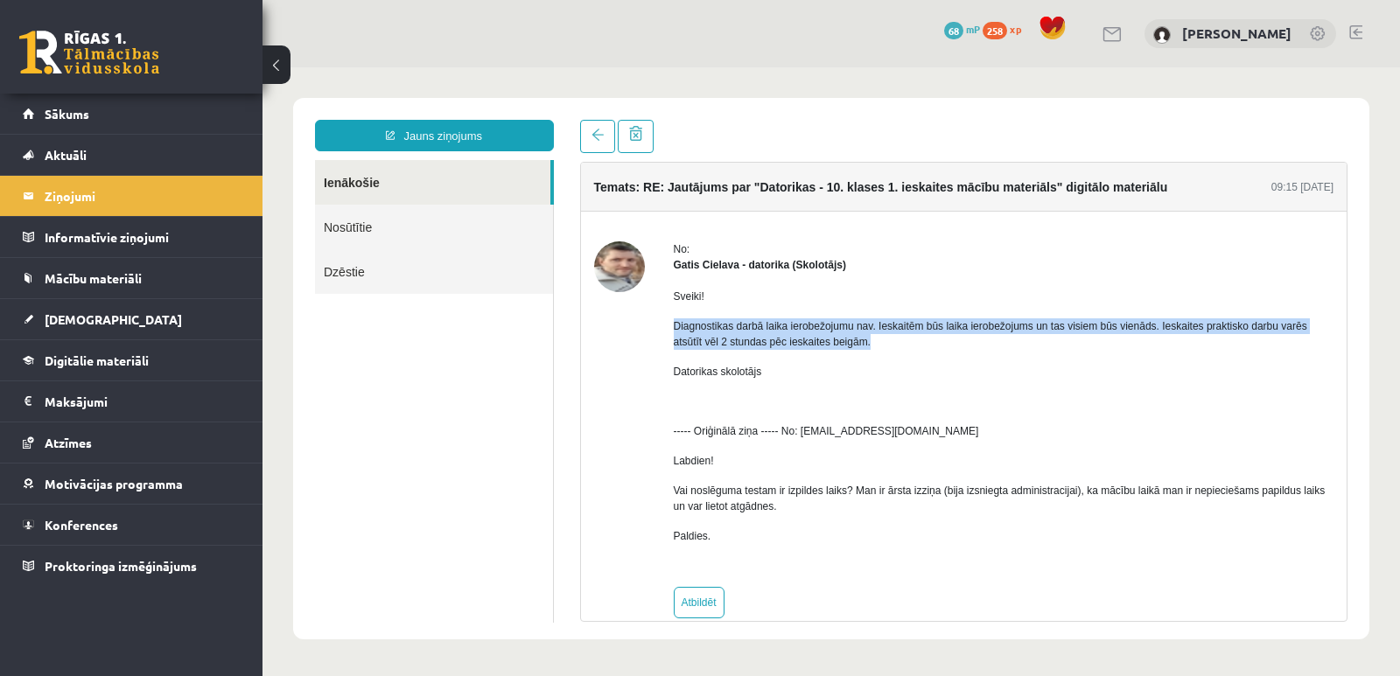
drag, startPoint x: 878, startPoint y: 347, endPoint x: 667, endPoint y: 332, distance: 211.4
click at [667, 332] on div "No: Gatis Cielava - datorika (Skolotājs) Sveiki! Diagnostikas darbā laika ierob…" at bounding box center [964, 429] width 740 height 377
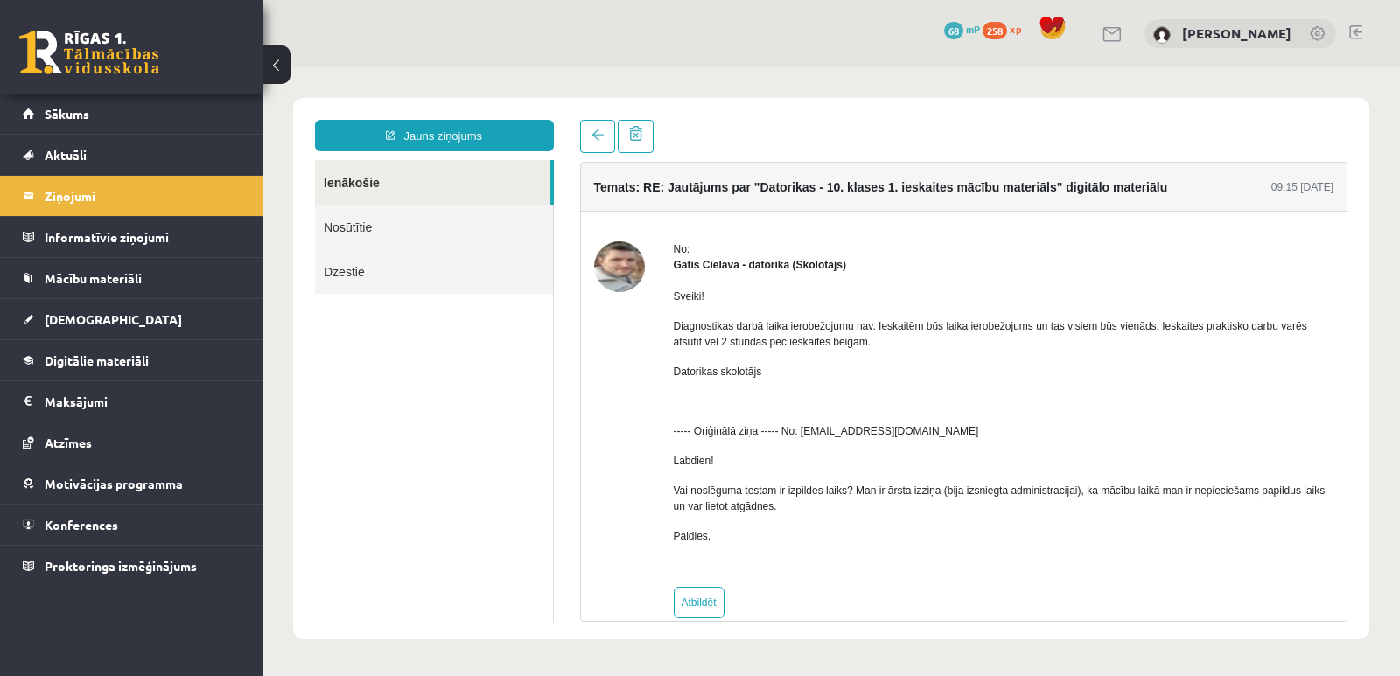
click at [1159, 389] on div "Sveiki! Diagnostikas darbā laika ierobežojumu nav. Ieskaitēm būs laika ierobežo…" at bounding box center [1004, 423] width 661 height 301
click at [271, 65] on button at bounding box center [276, 64] width 28 height 38
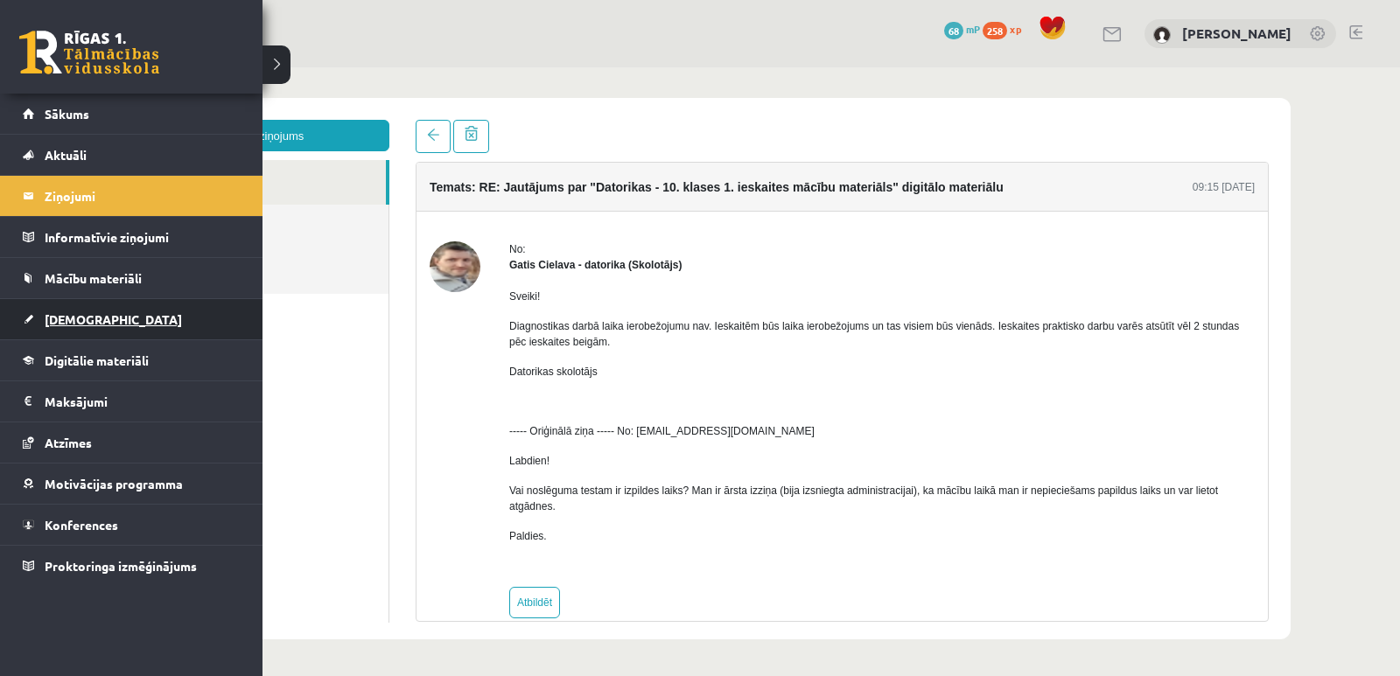
click at [75, 319] on span "[DEMOGRAPHIC_DATA]" at bounding box center [113, 319] width 137 height 16
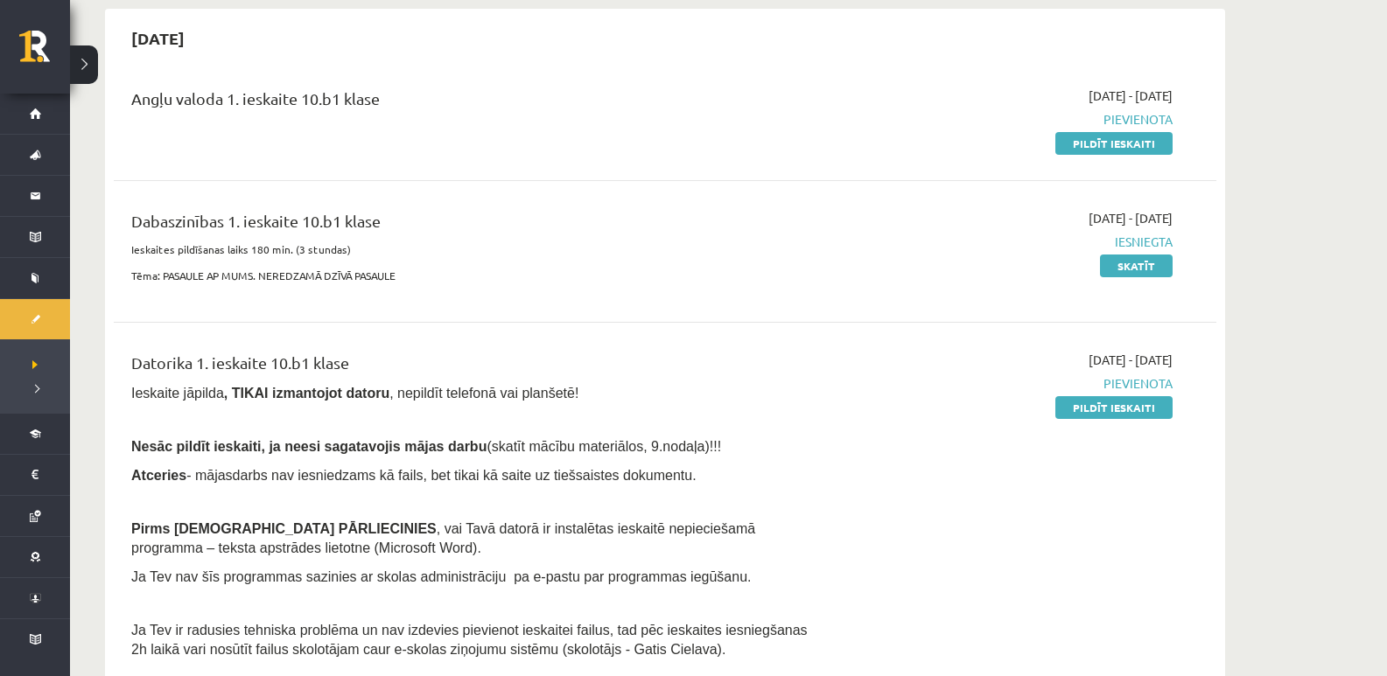
scroll to position [262, 0]
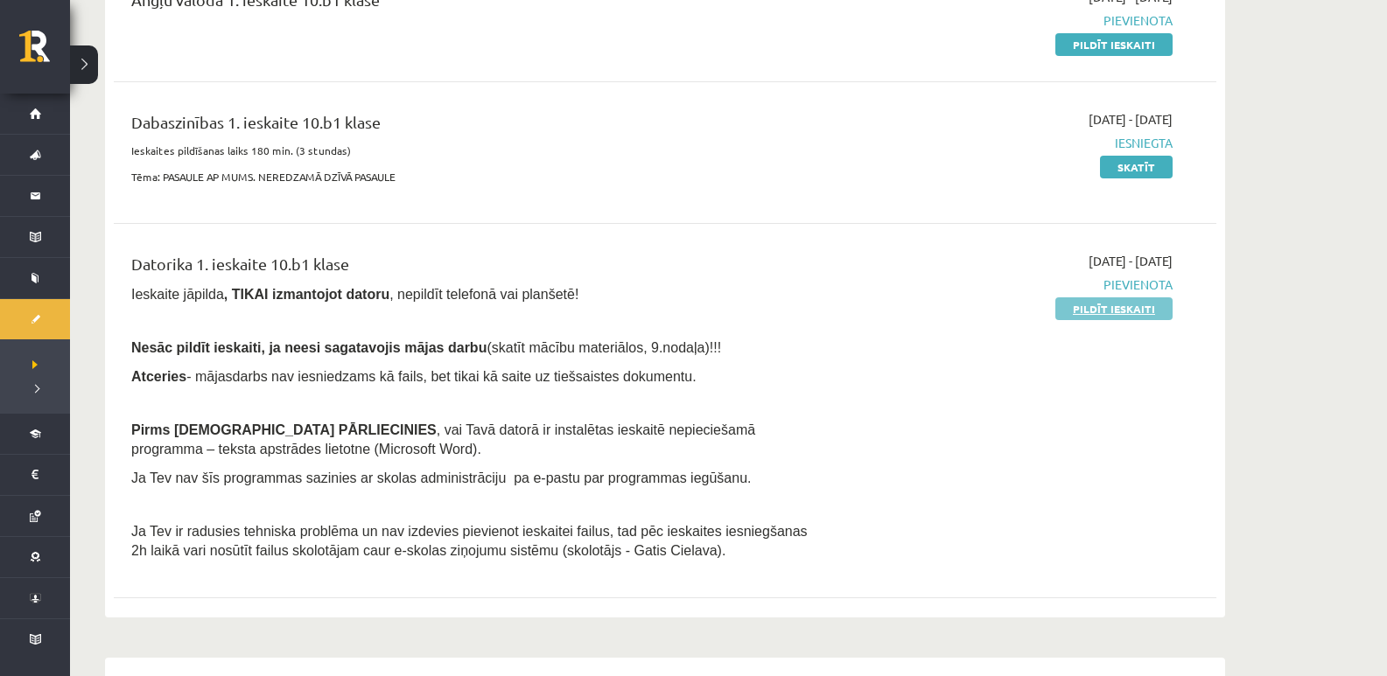
click at [1108, 310] on link "Pildīt ieskaiti" at bounding box center [1113, 308] width 117 height 23
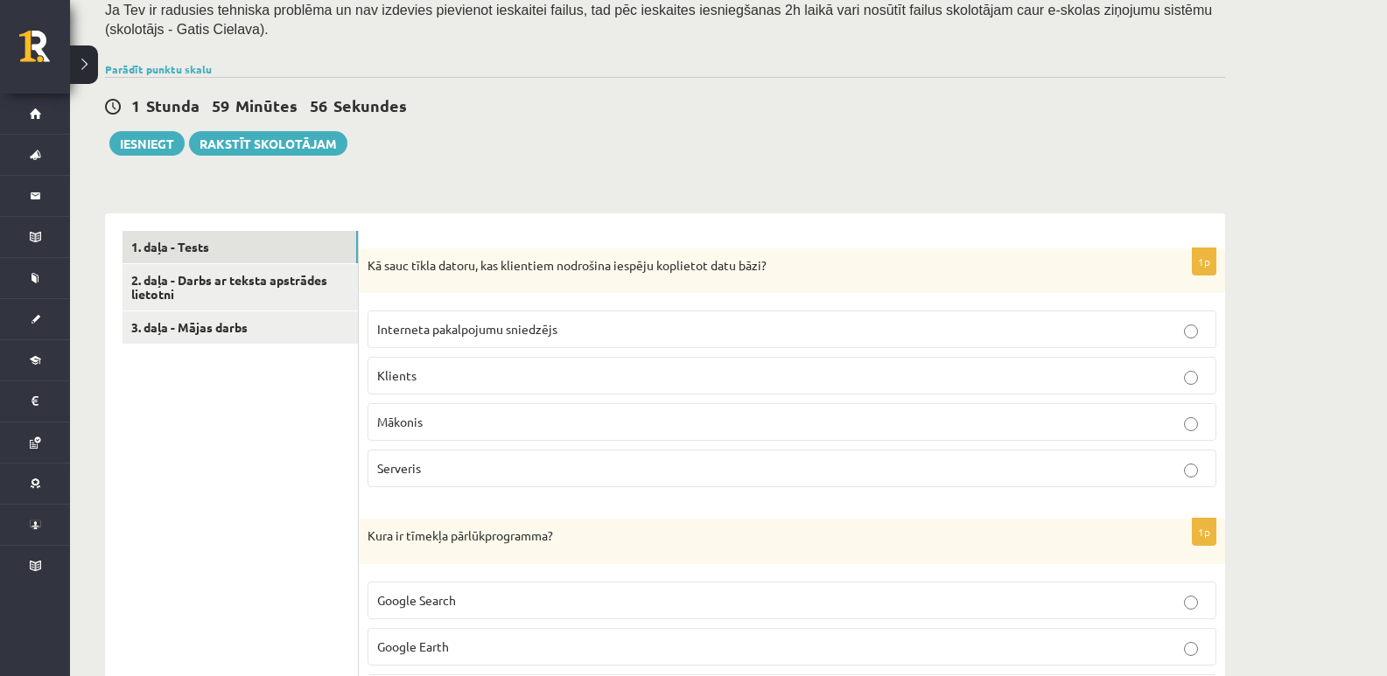
scroll to position [350, 0]
drag, startPoint x: 431, startPoint y: 429, endPoint x: 380, endPoint y: 426, distance: 51.7
click at [380, 426] on p "Mākonis" at bounding box center [791, 421] width 829 height 18
copy span "Mākonis"
drag, startPoint x: 577, startPoint y: 335, endPoint x: 376, endPoint y: 327, distance: 200.5
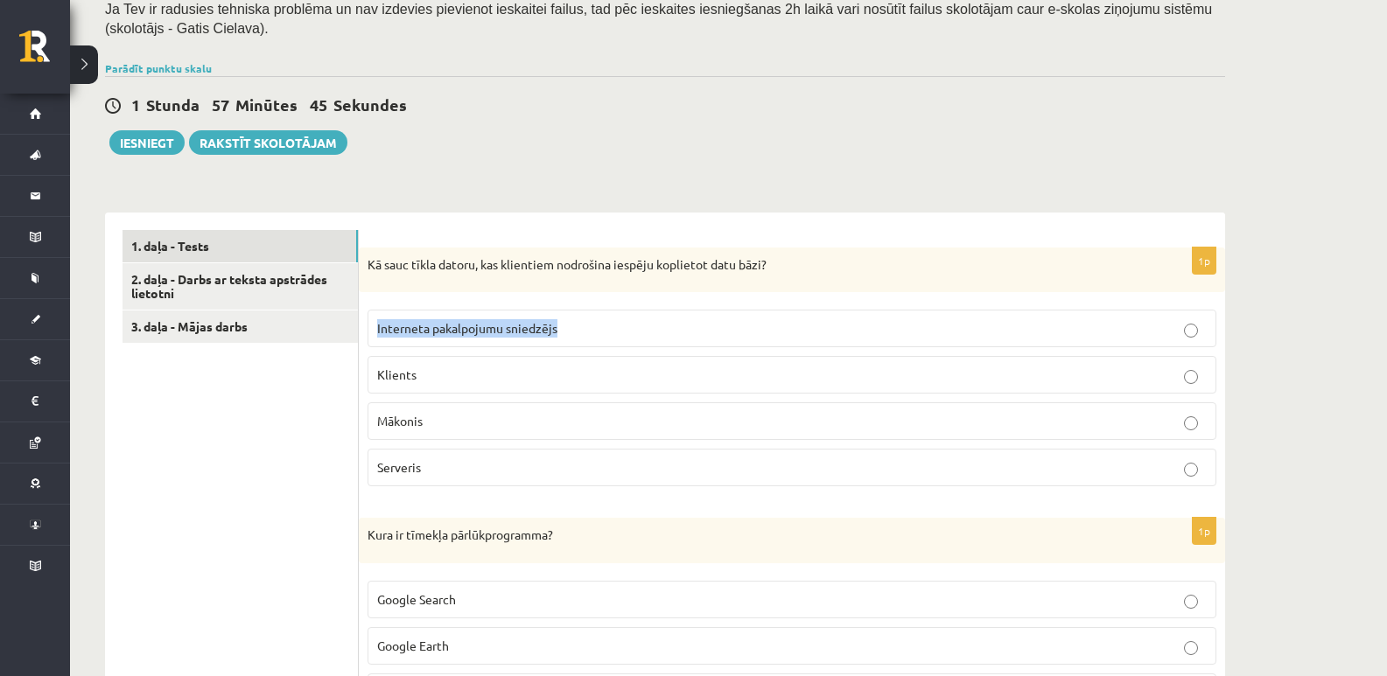
click at [376, 327] on label "Interneta pakalpojumu sniedzējs" at bounding box center [791, 329] width 849 height 38
copy span "Interneta pakalpojumu sniedzējs"
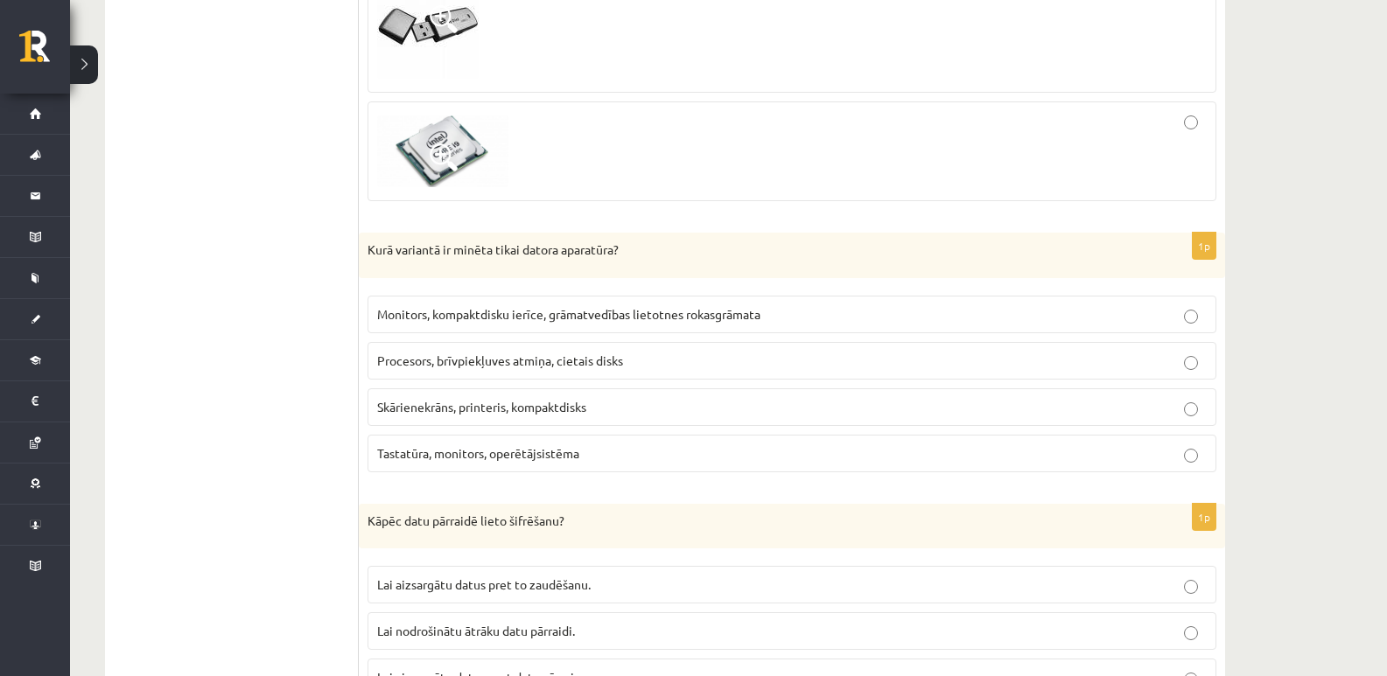
scroll to position [1575, 0]
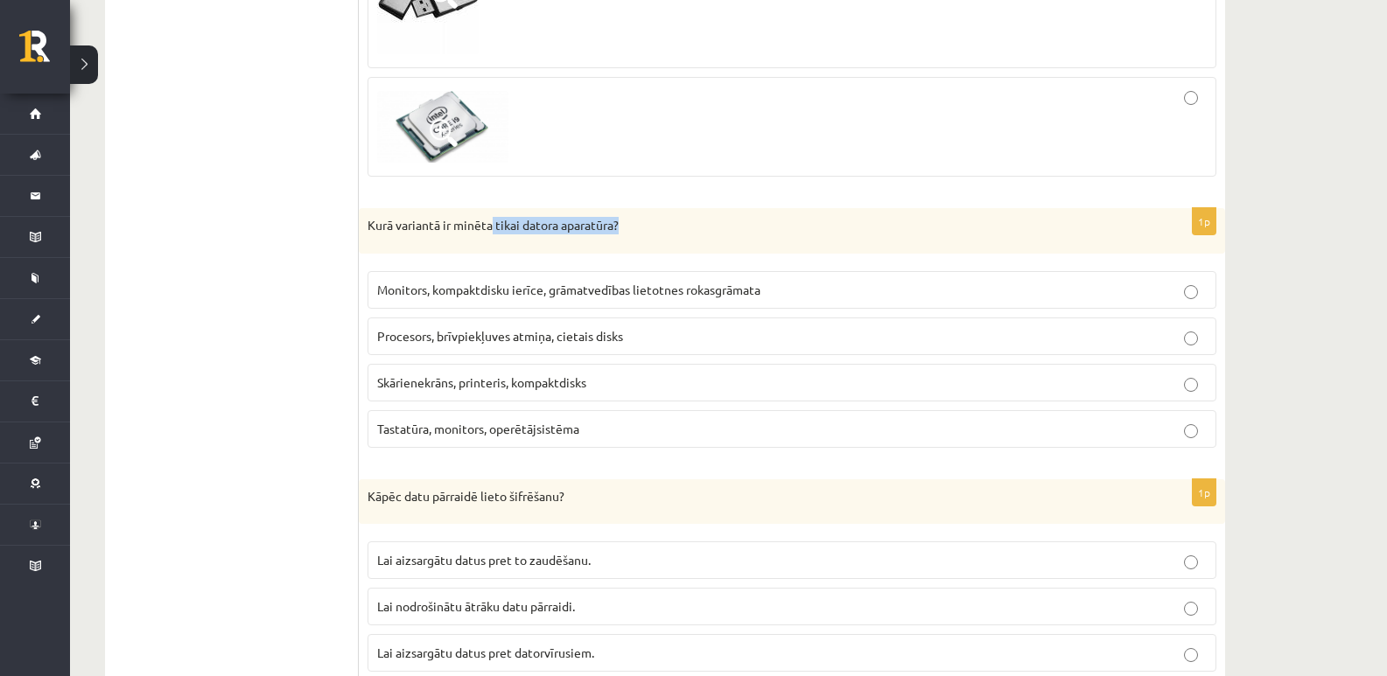
drag, startPoint x: 631, startPoint y: 228, endPoint x: 492, endPoint y: 225, distance: 139.2
click at [492, 225] on p "Kurā variantā ir minēta tikai datora aparatūra?" at bounding box center [747, 225] width 761 height 17
copy p "tikai datora aparatūra?"
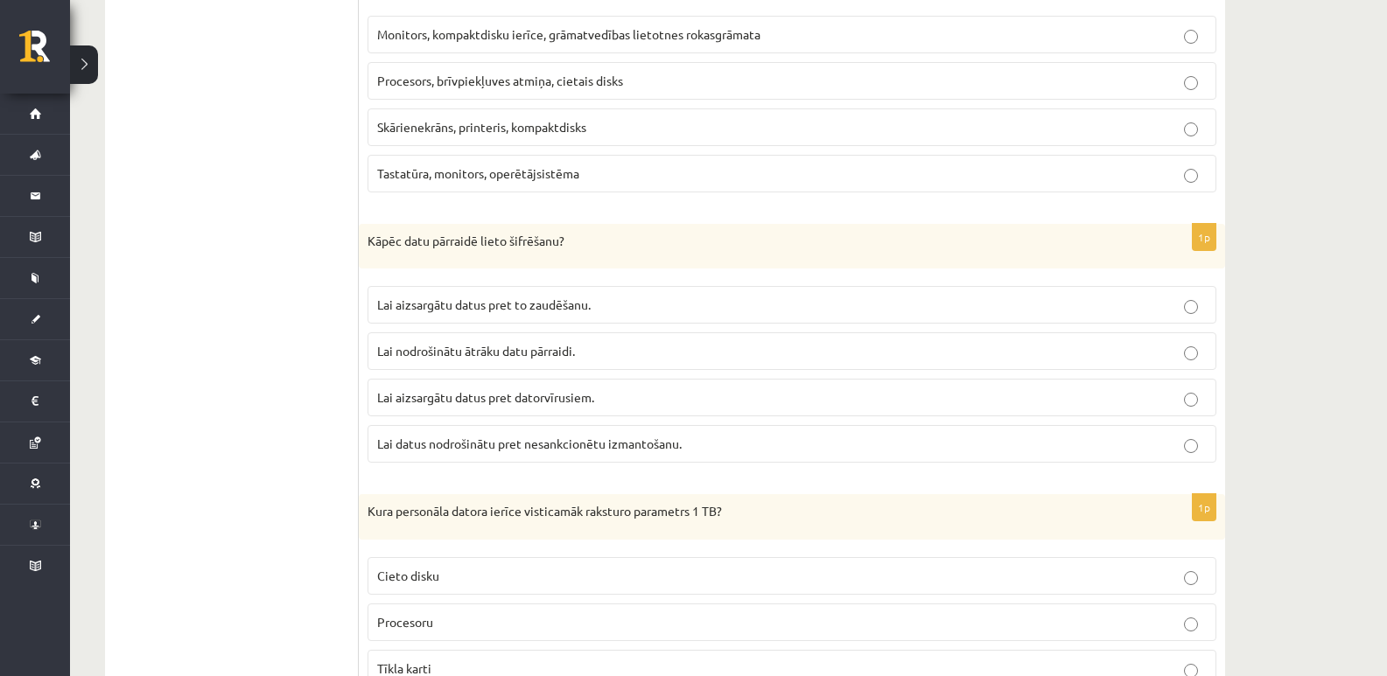
scroll to position [1837, 0]
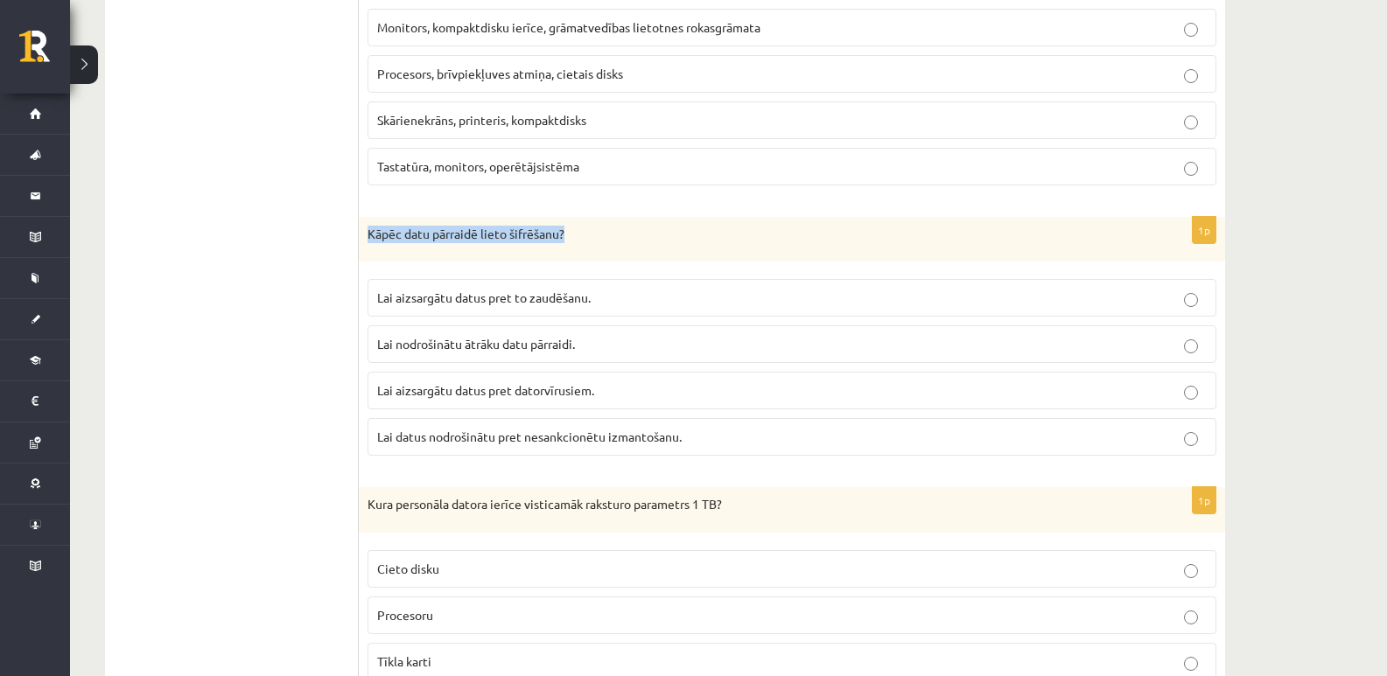
drag, startPoint x: 589, startPoint y: 237, endPoint x: 369, endPoint y: 225, distance: 219.9
click at [369, 225] on div "Kāpēc datu pārraidē lieto šifrēšanu?" at bounding box center [792, 239] width 866 height 45
copy p "Kāpēc datu pārraidē lieto šifrēšanu?"
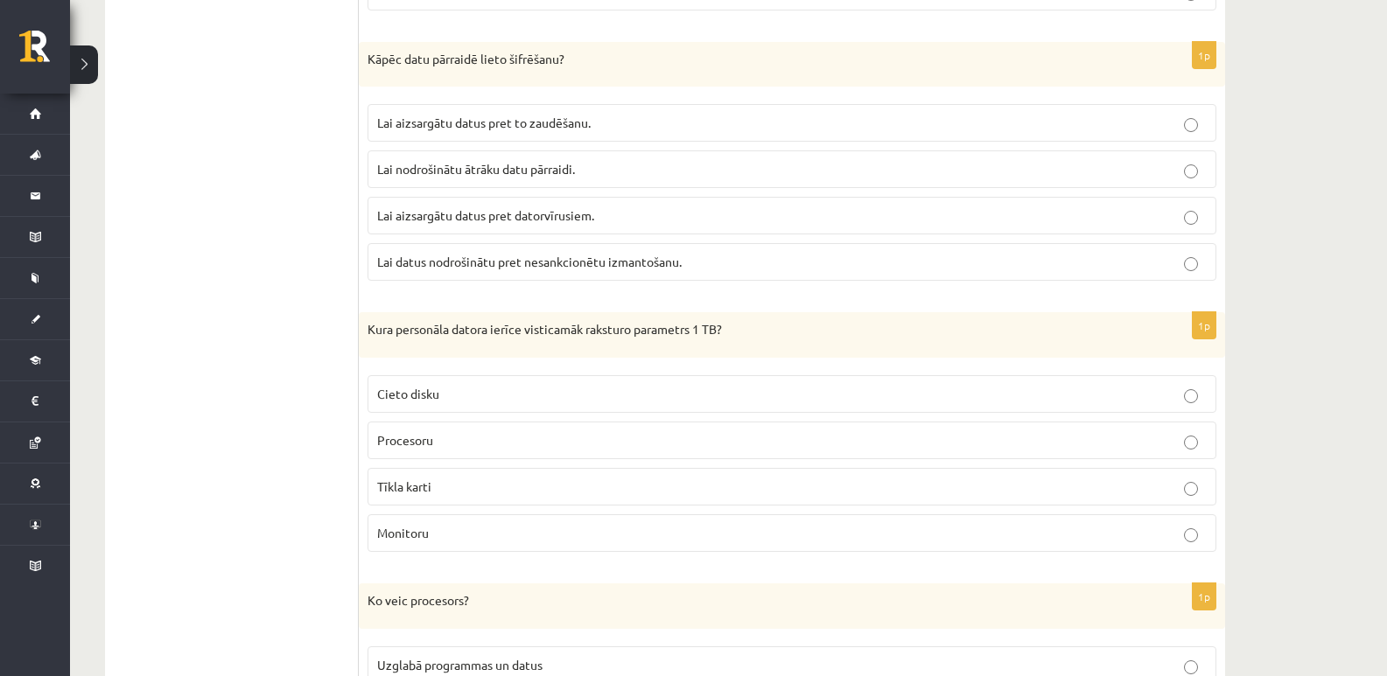
scroll to position [2100, 0]
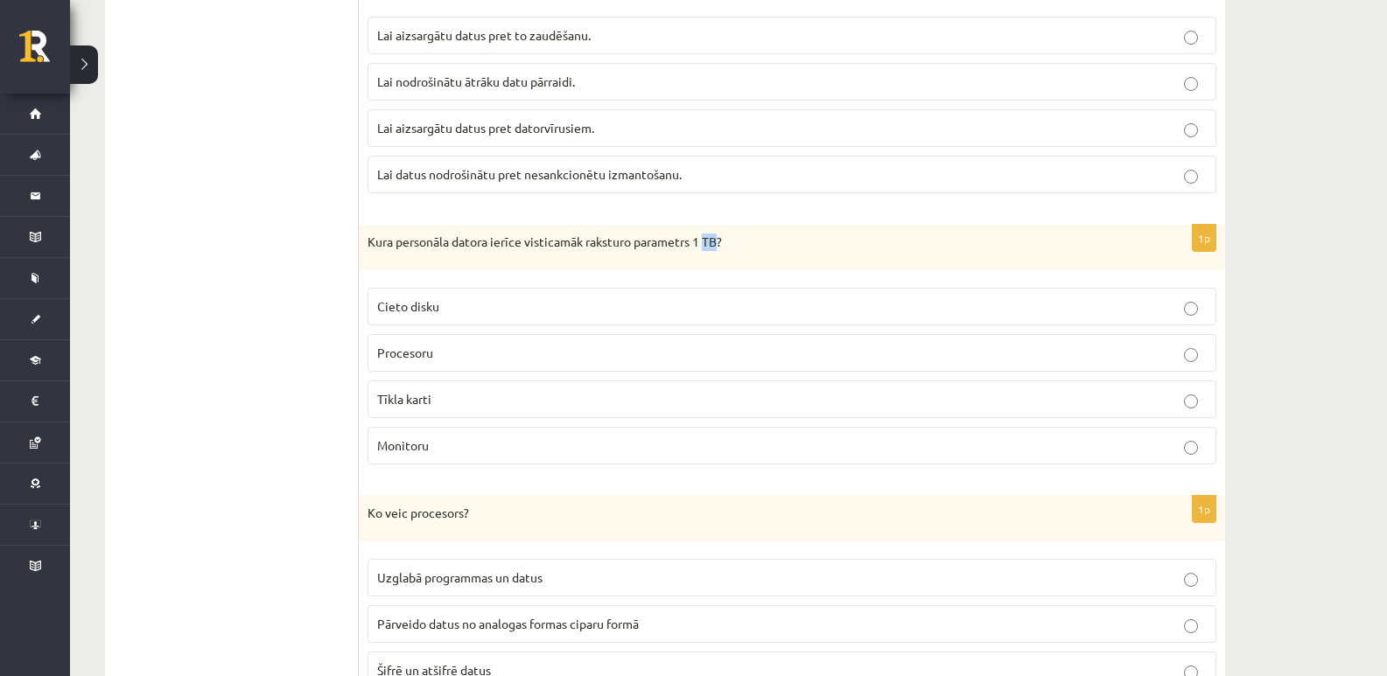
drag, startPoint x: 707, startPoint y: 245, endPoint x: 723, endPoint y: 242, distance: 16.0
click at [723, 242] on p "Kura personāla datora ierīce visticamāk raksturo parametrs 1 TB?" at bounding box center [747, 242] width 761 height 17
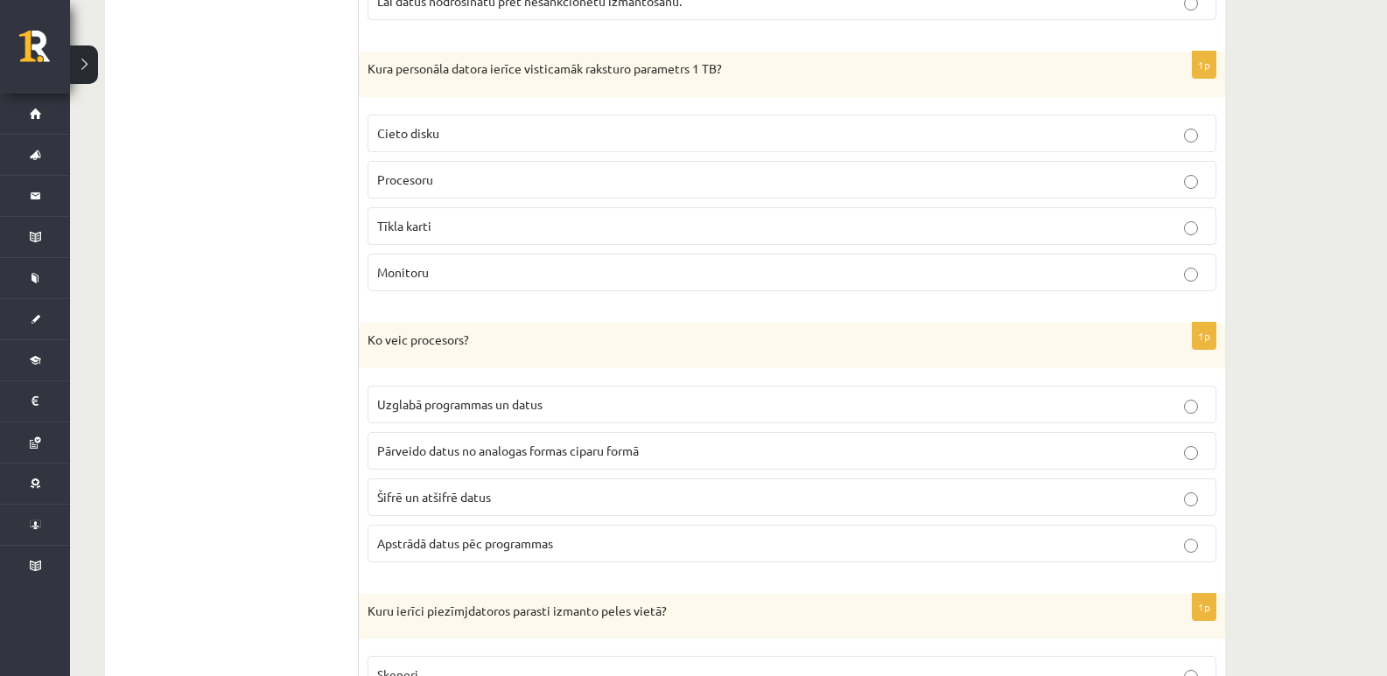
scroll to position [2275, 0]
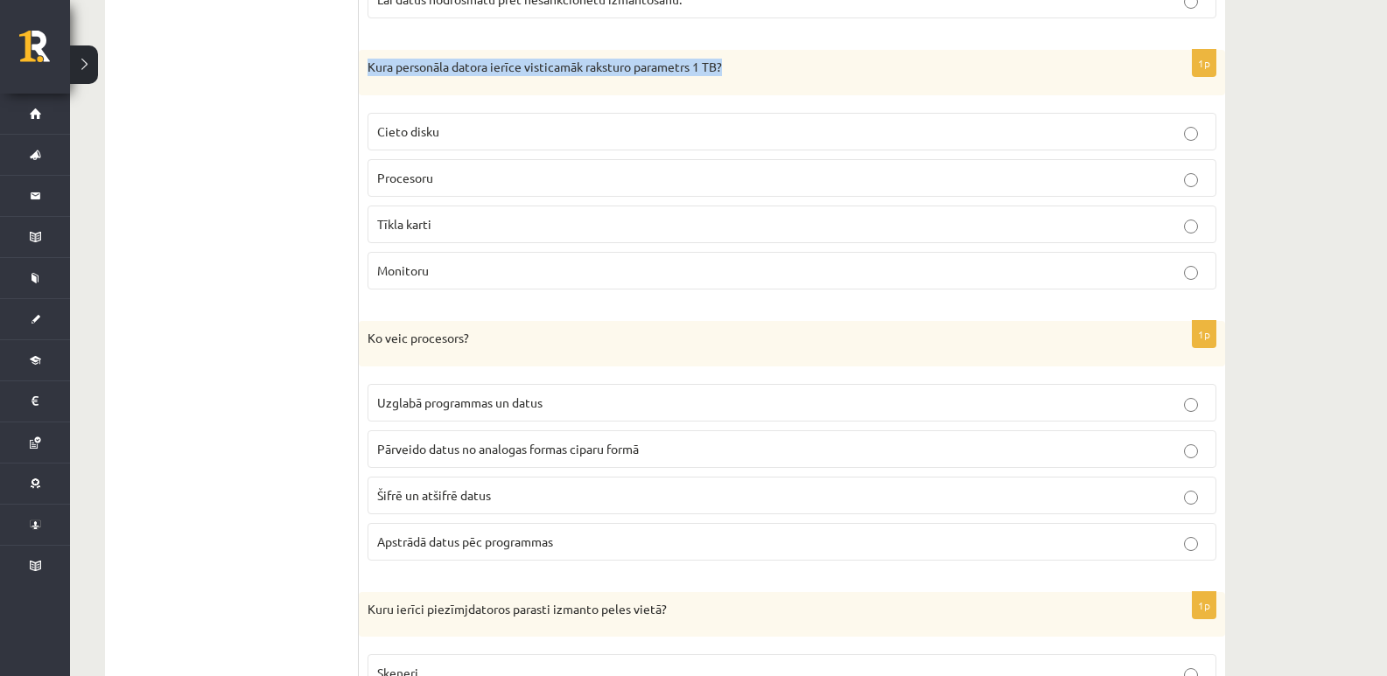
drag, startPoint x: 737, startPoint y: 67, endPoint x: 364, endPoint y: 74, distance: 372.8
click at [364, 74] on div "Kura personāla datora ierīce visticamāk raksturo parametrs 1 TB?" at bounding box center [792, 72] width 866 height 45
copy p "Kura personāla datora ierīce visticamāk raksturo parametrs 1 TB?"
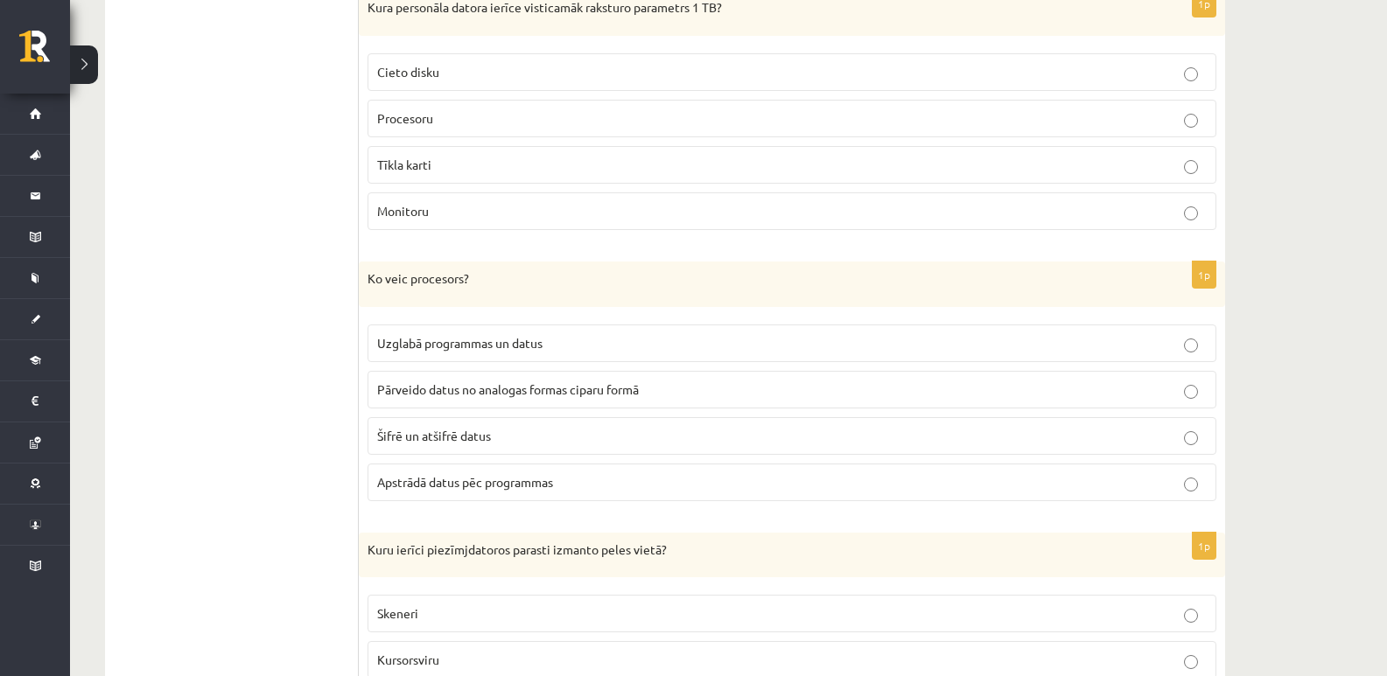
scroll to position [2362, 0]
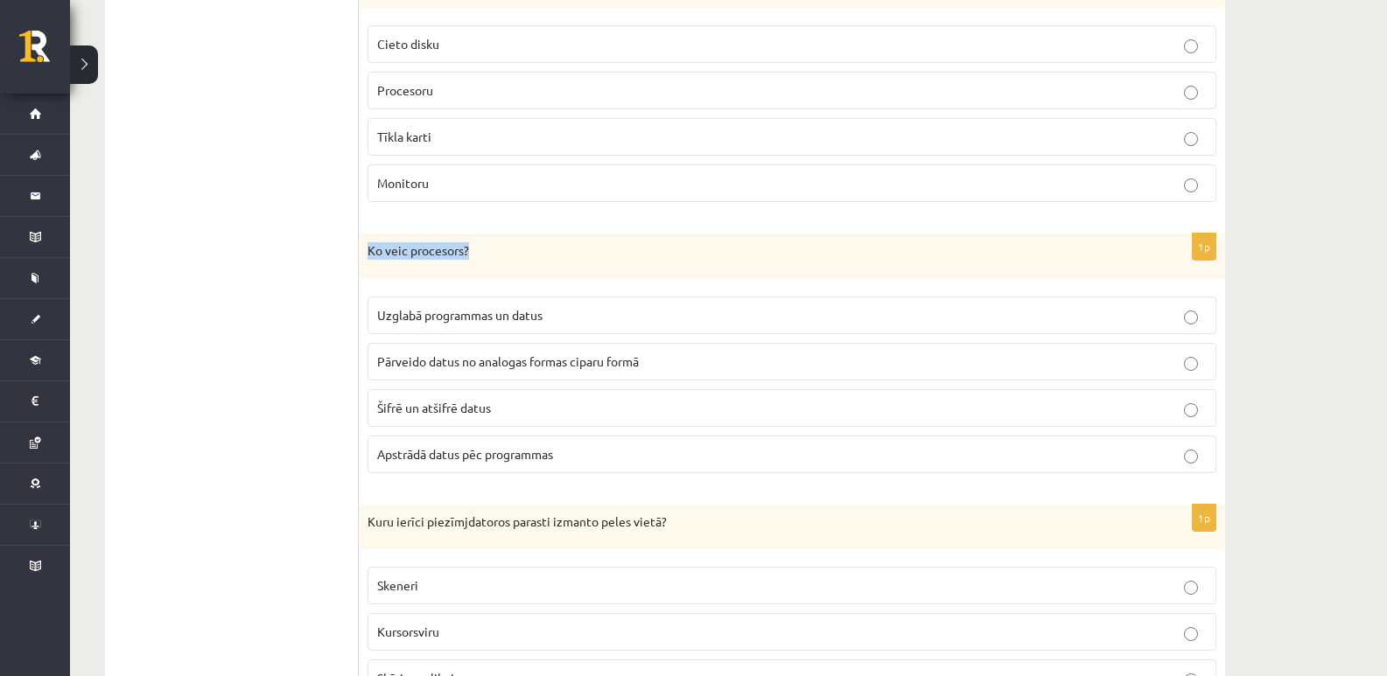
drag, startPoint x: 502, startPoint y: 258, endPoint x: 368, endPoint y: 258, distance: 133.9
click at [368, 258] on p "Ko veic procesors?" at bounding box center [747, 250] width 761 height 17
copy p "Ko veic procesors?"
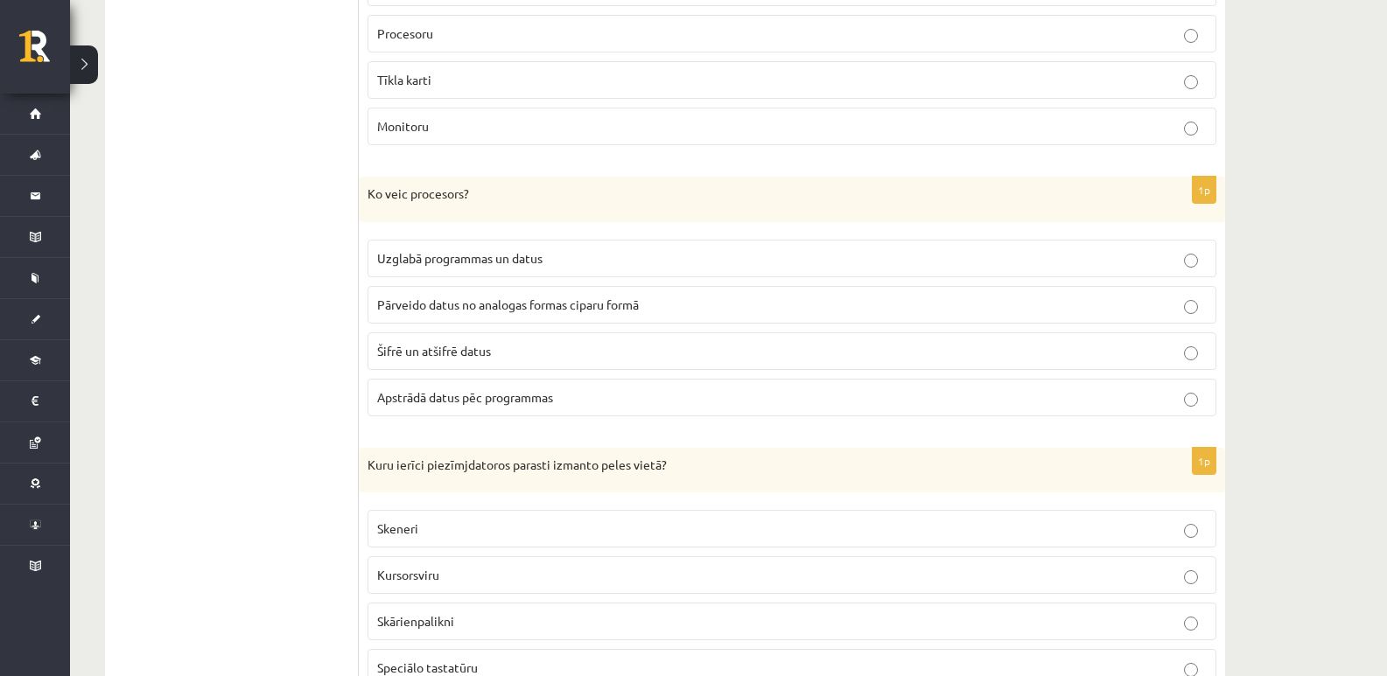
scroll to position [2450, 0]
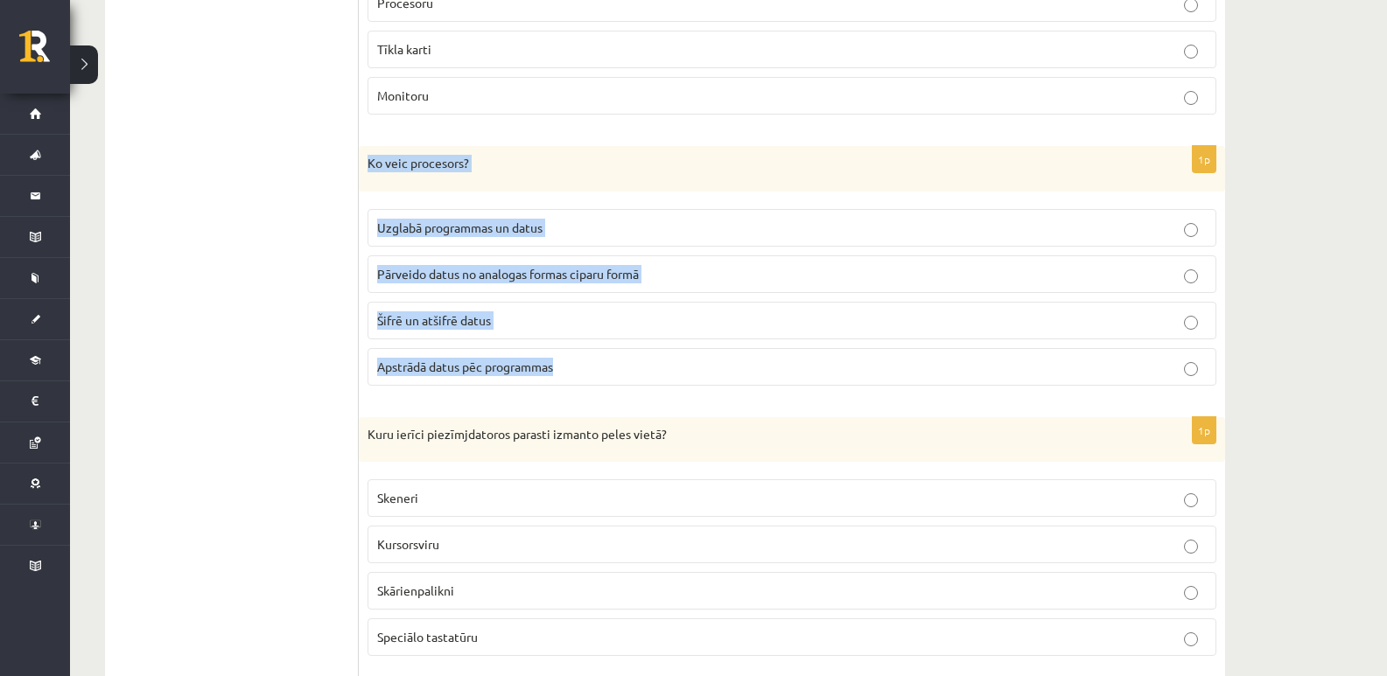
drag, startPoint x: 367, startPoint y: 163, endPoint x: 557, endPoint y: 374, distance: 283.7
click at [557, 374] on div "1p Ko veic procesors? Uzglabā programmas un datus Pārveido datus no analogas fo…" at bounding box center [792, 273] width 866 height 254
copy div "Ko veic procesors? Uzglabā programmas un datus Pārveido datus no analogas forma…"
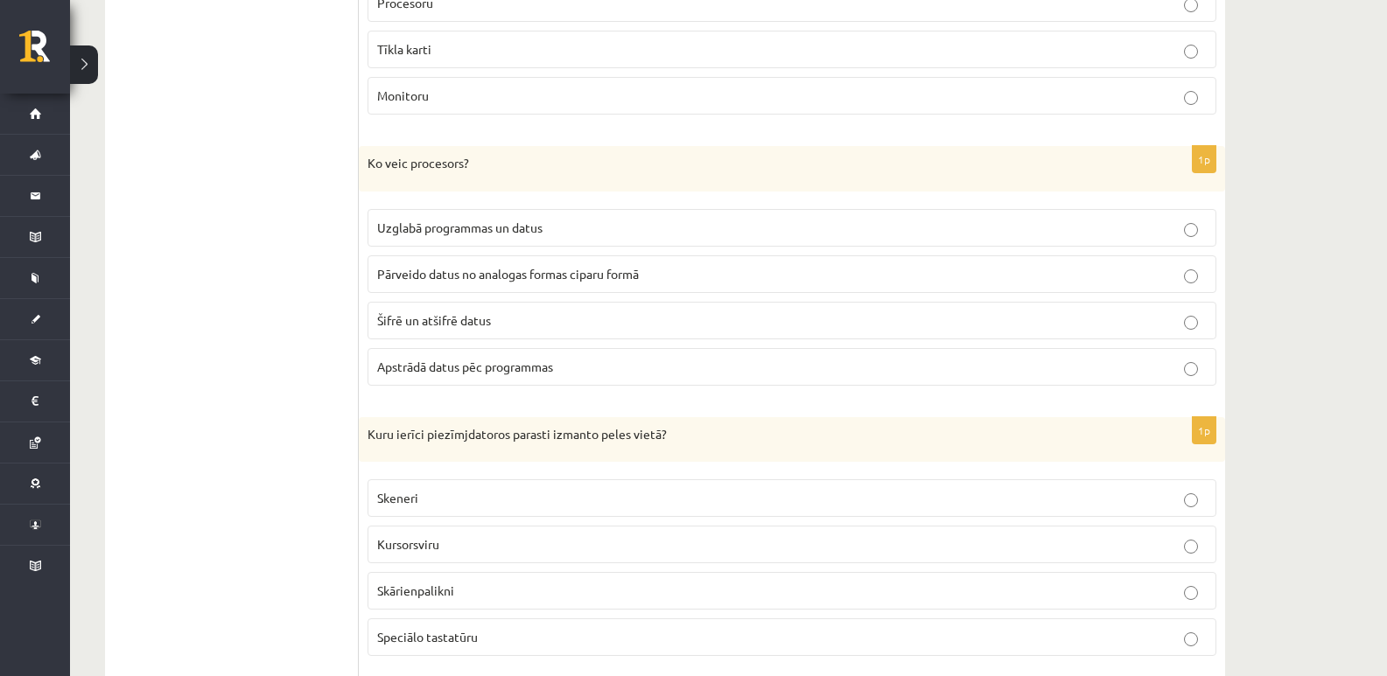
click at [1198, 374] on p "Apstrādā datus pēc programmas" at bounding box center [791, 367] width 829 height 18
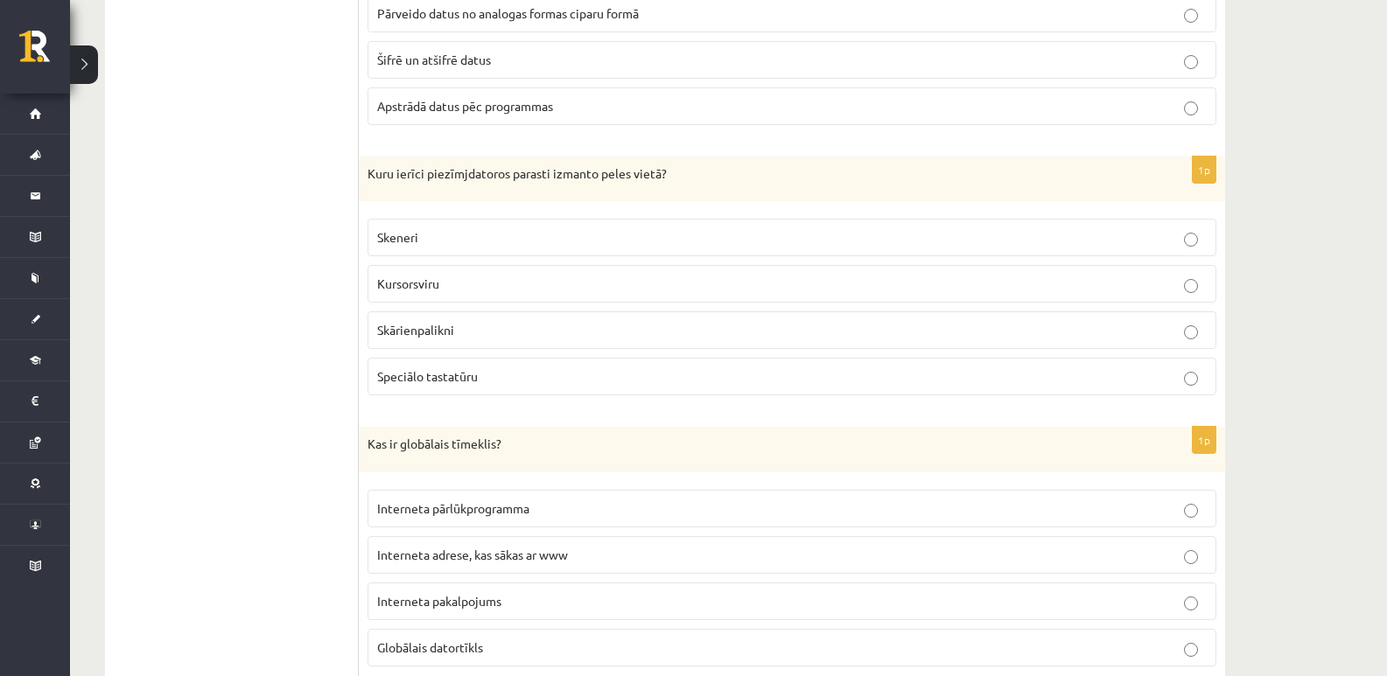
scroll to position [2712, 0]
drag, startPoint x: 470, startPoint y: 287, endPoint x: 372, endPoint y: 290, distance: 98.1
click at [372, 290] on label "Kursorsviru" at bounding box center [791, 282] width 849 height 38
copy span "Kursorsviru"
click at [254, 295] on ul "1. daļa - Tests 2. daļa - Darbs ar teksta apstrādes lietotni 3. daļa - Mājas da…" at bounding box center [240, 687] width 236 height 5639
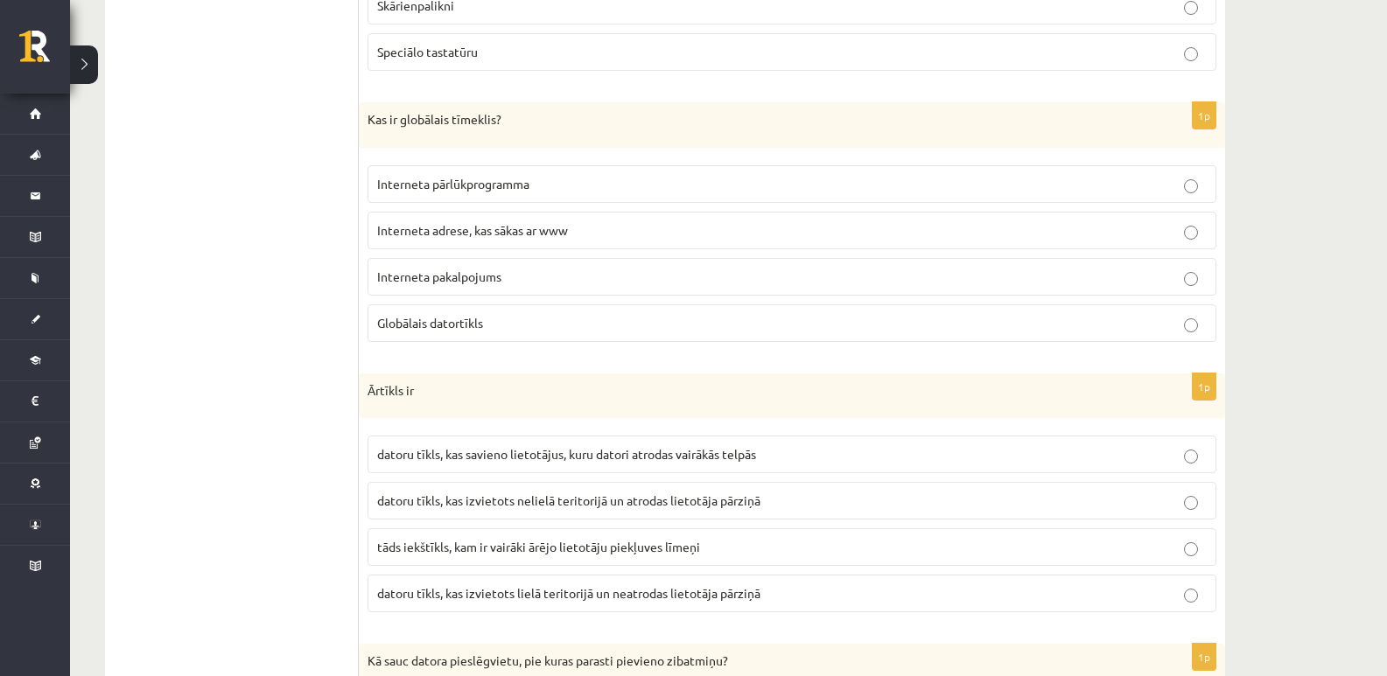
scroll to position [3062, 0]
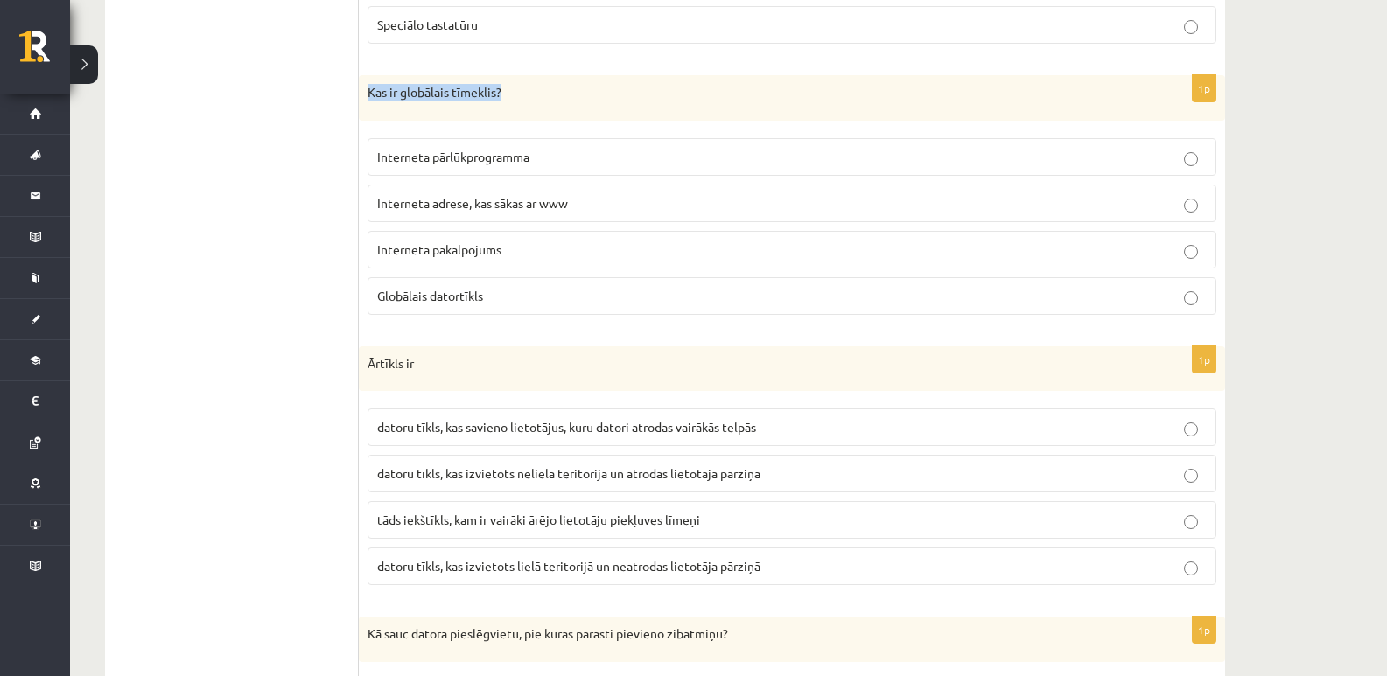
drag, startPoint x: 473, startPoint y: 101, endPoint x: 367, endPoint y: 101, distance: 106.7
click at [367, 101] on div "Kas ir globālais tīmeklis?" at bounding box center [792, 97] width 866 height 45
copy p "Kas ir globālais tīmeklis?"
click at [573, 204] on p "Interneta adrese, kas sākas ar www" at bounding box center [791, 203] width 829 height 18
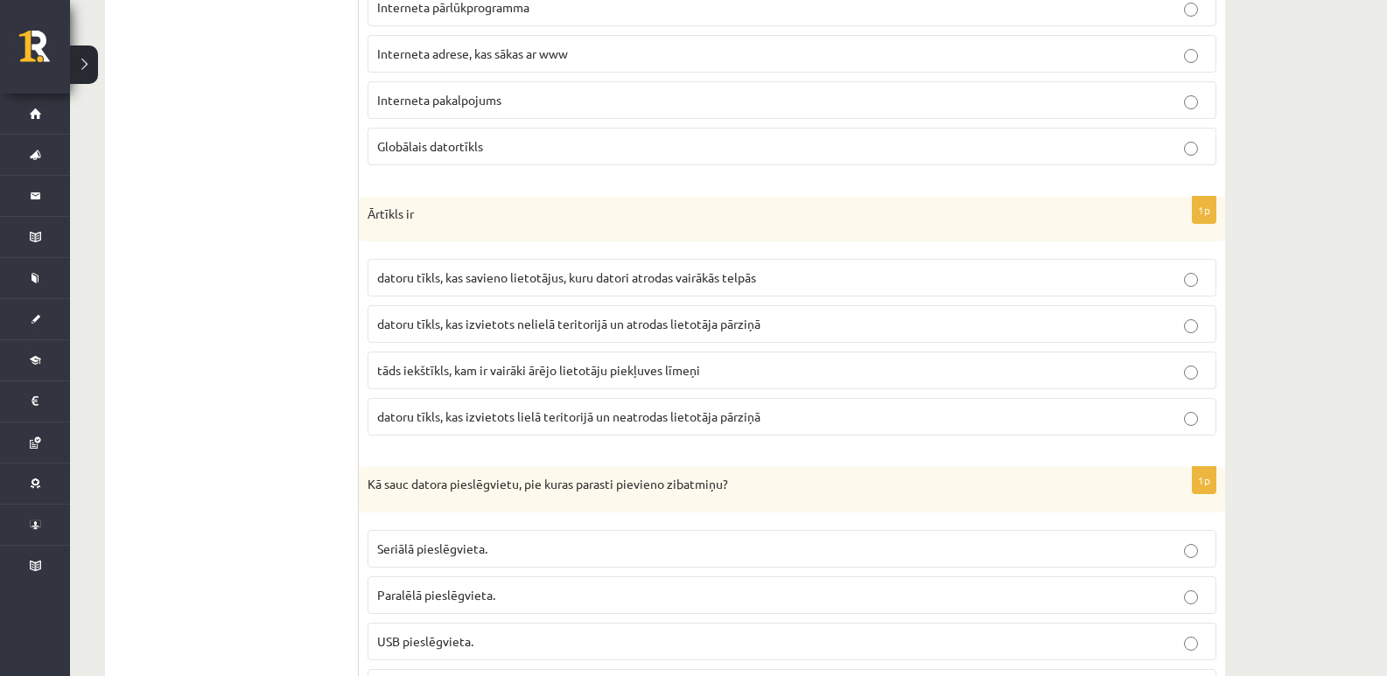
scroll to position [3237, 0]
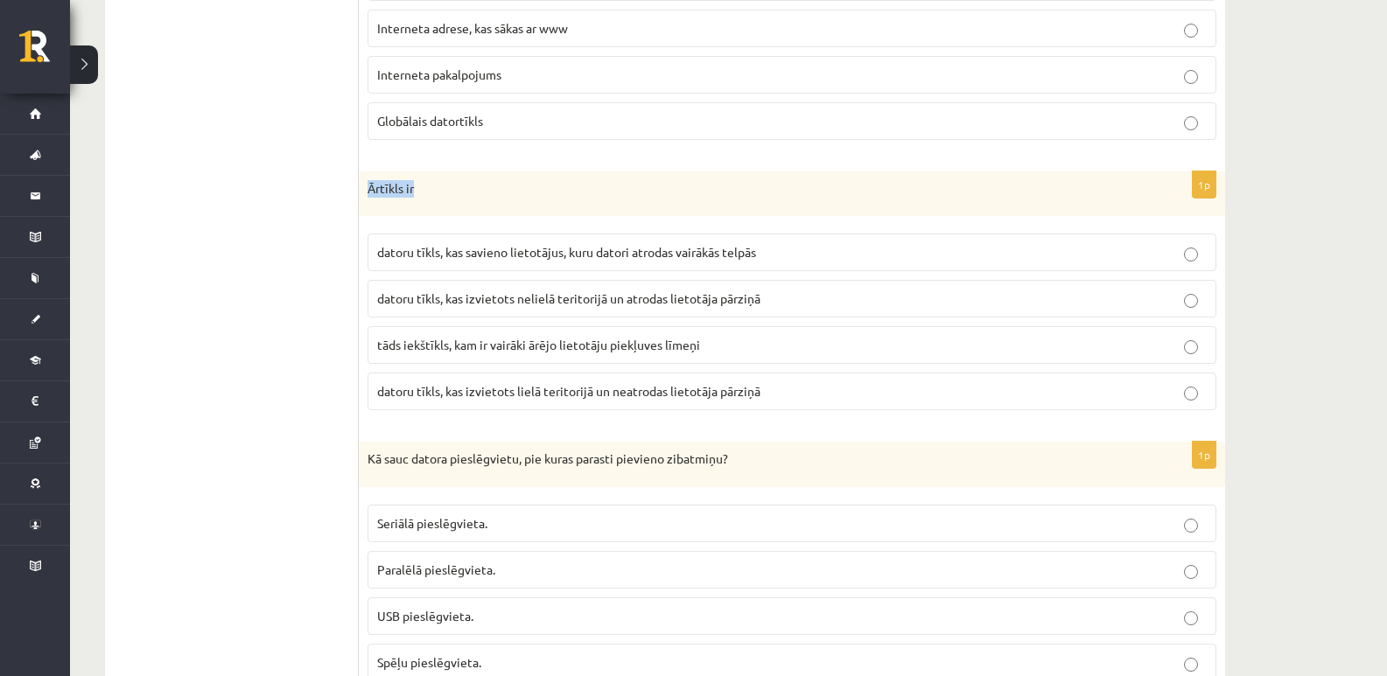
drag, startPoint x: 435, startPoint y: 203, endPoint x: 367, endPoint y: 198, distance: 67.6
click at [367, 198] on div "Ārtīkls ir" at bounding box center [792, 193] width 866 height 45
copy p "Ārtīkls ir"
click at [457, 349] on span "tāds iekštīkls, kam ir vairāki ārējo lietotāju piekļuves līmeņi" at bounding box center [538, 345] width 323 height 16
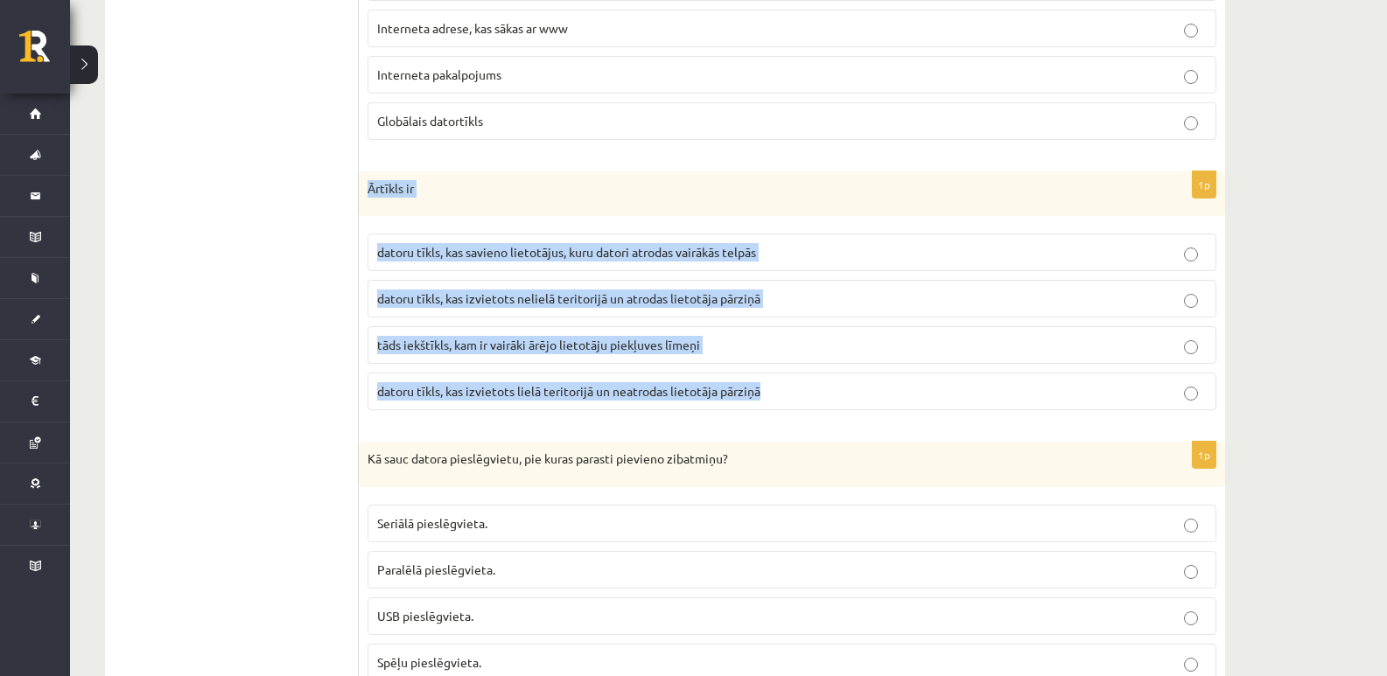
drag, startPoint x: 366, startPoint y: 187, endPoint x: 794, endPoint y: 402, distance: 479.7
click at [794, 402] on div "1p Ārtīkls ir datoru tīkls, kas savieno lietotājus, kuru datori atrodas vairākā…" at bounding box center [792, 298] width 866 height 254
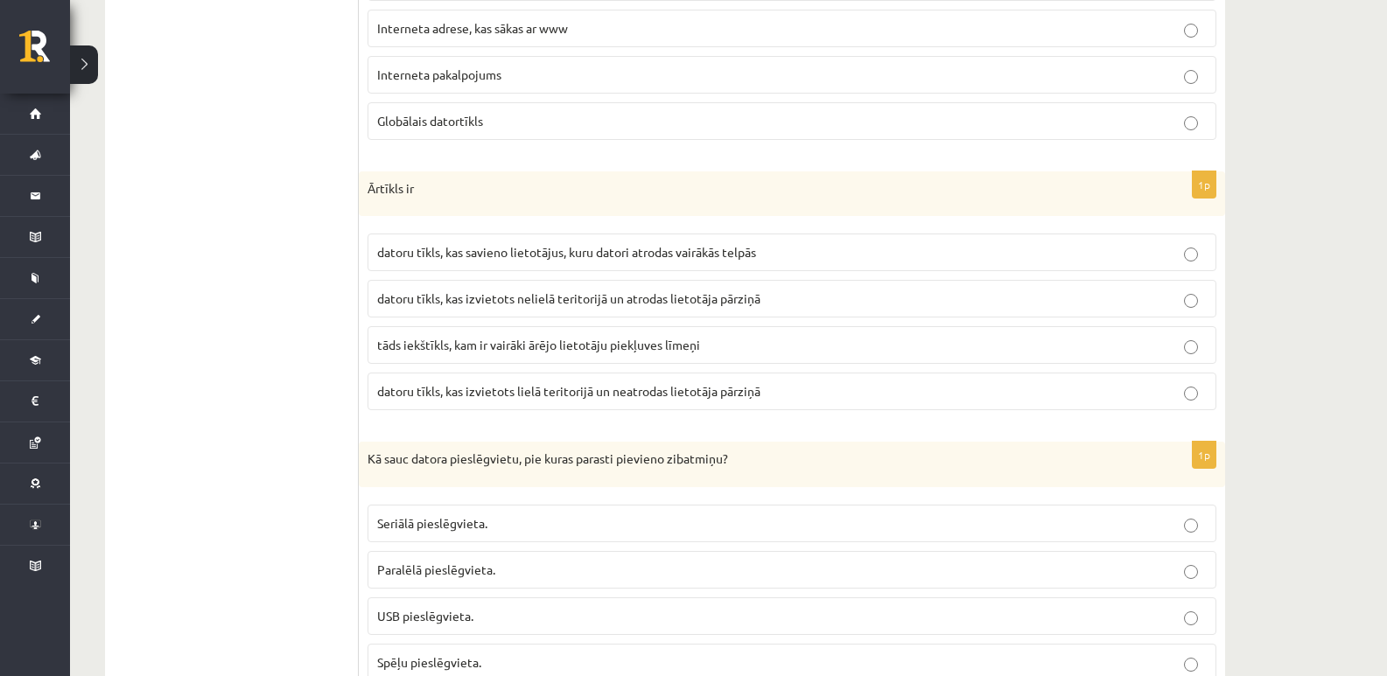
click at [274, 222] on ul "1. daļa - Tests 2. daļa - Darbs ar teksta apstrādes lietotni 3. daļa - Mājas da…" at bounding box center [240, 162] width 236 height 5639
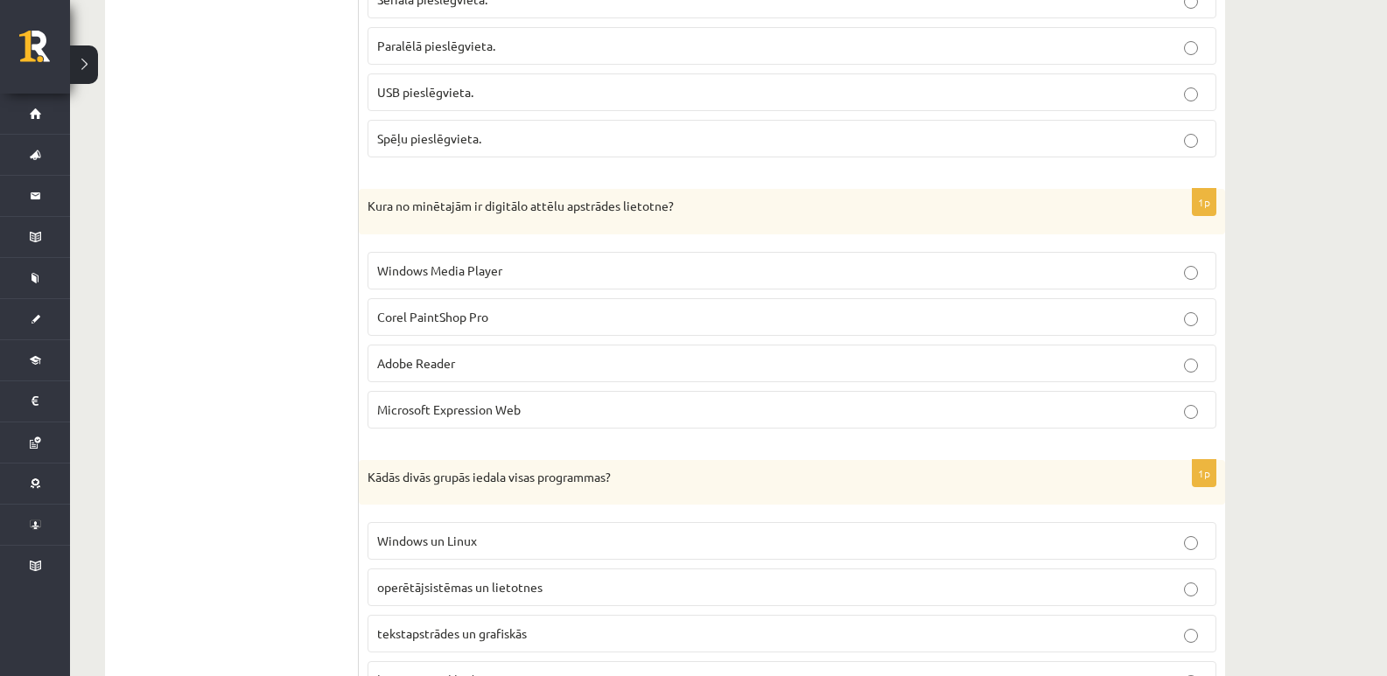
scroll to position [3762, 0]
drag, startPoint x: 512, startPoint y: 274, endPoint x: 378, endPoint y: 274, distance: 133.9
click at [378, 274] on p "Windows Media Player" at bounding box center [791, 270] width 829 height 18
drag, startPoint x: 486, startPoint y: 204, endPoint x: 668, endPoint y: 206, distance: 182.0
click at [668, 206] on p "Kura no minētajām ir digitālo attēlu apstrādes lietotne?" at bounding box center [747, 205] width 761 height 17
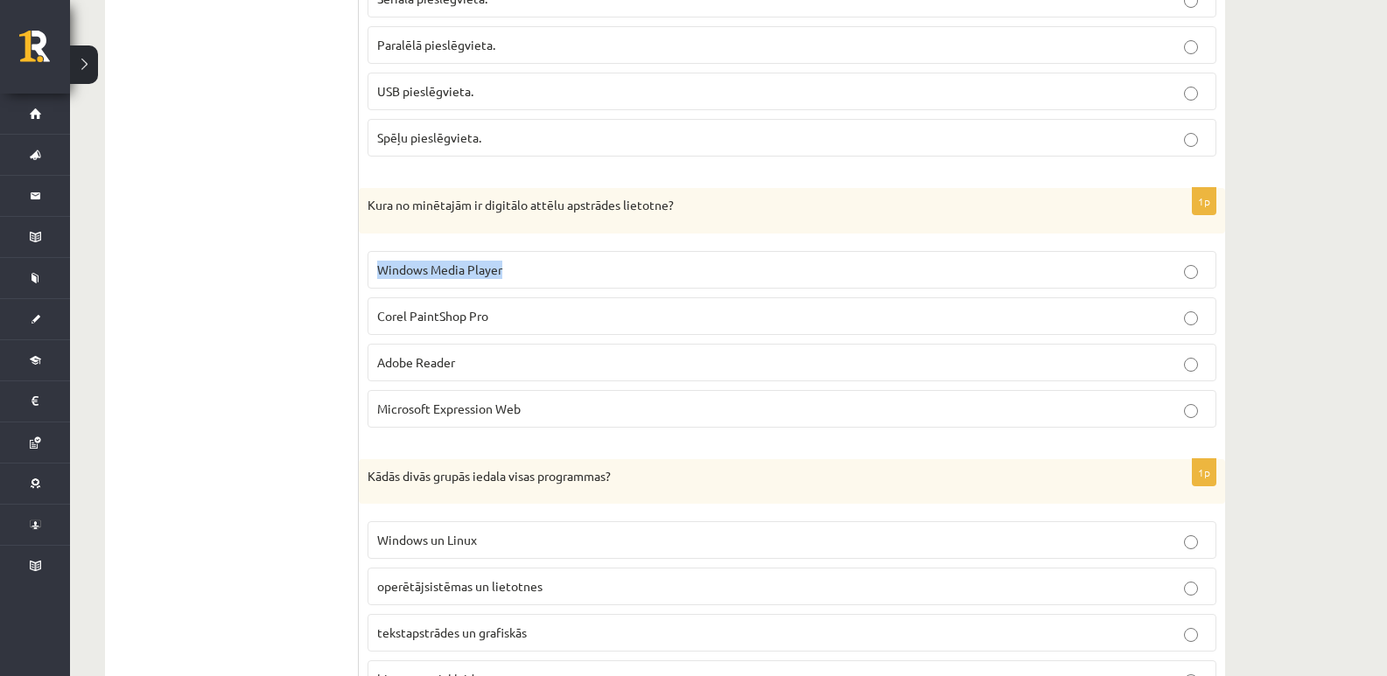
drag, startPoint x: 527, startPoint y: 276, endPoint x: 375, endPoint y: 279, distance: 151.4
click at [375, 279] on label "Windows Media Player" at bounding box center [791, 270] width 849 height 38
drag, startPoint x: 377, startPoint y: 318, endPoint x: 496, endPoint y: 327, distance: 119.4
click at [496, 327] on label "Corel PaintShop Pro" at bounding box center [791, 316] width 849 height 38
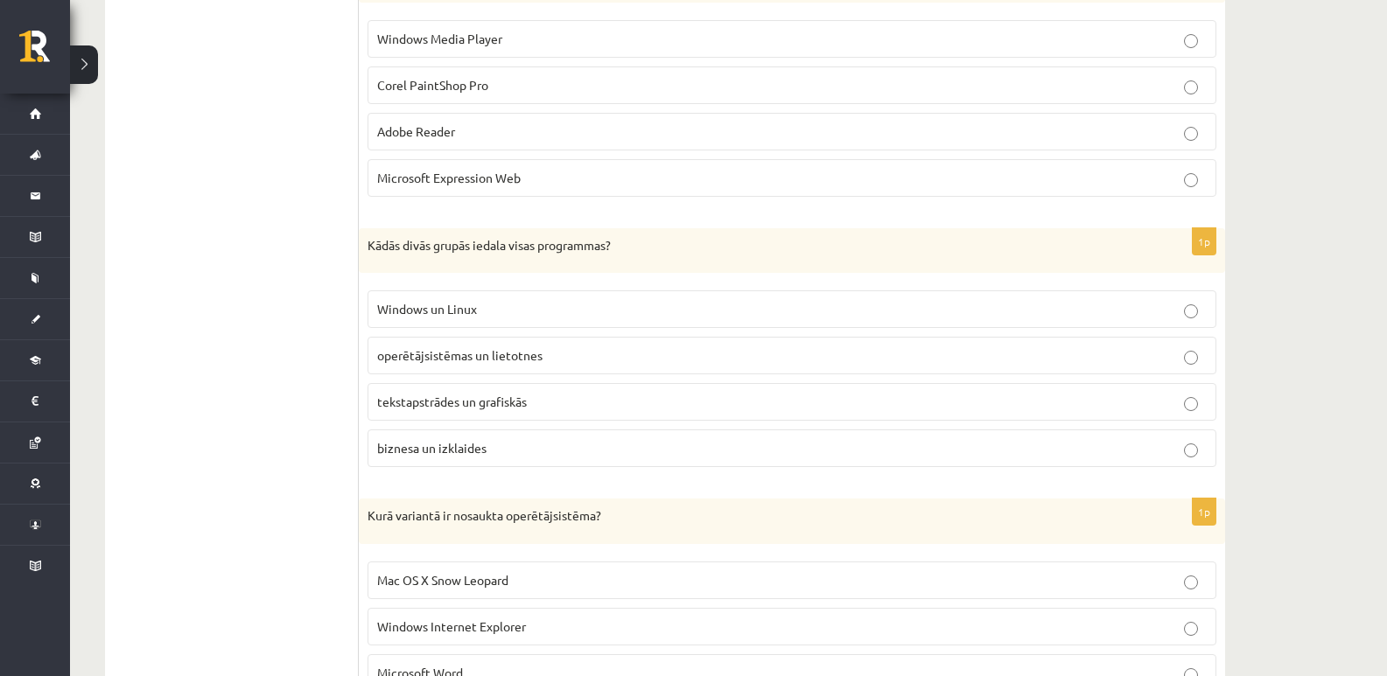
scroll to position [4025, 0]
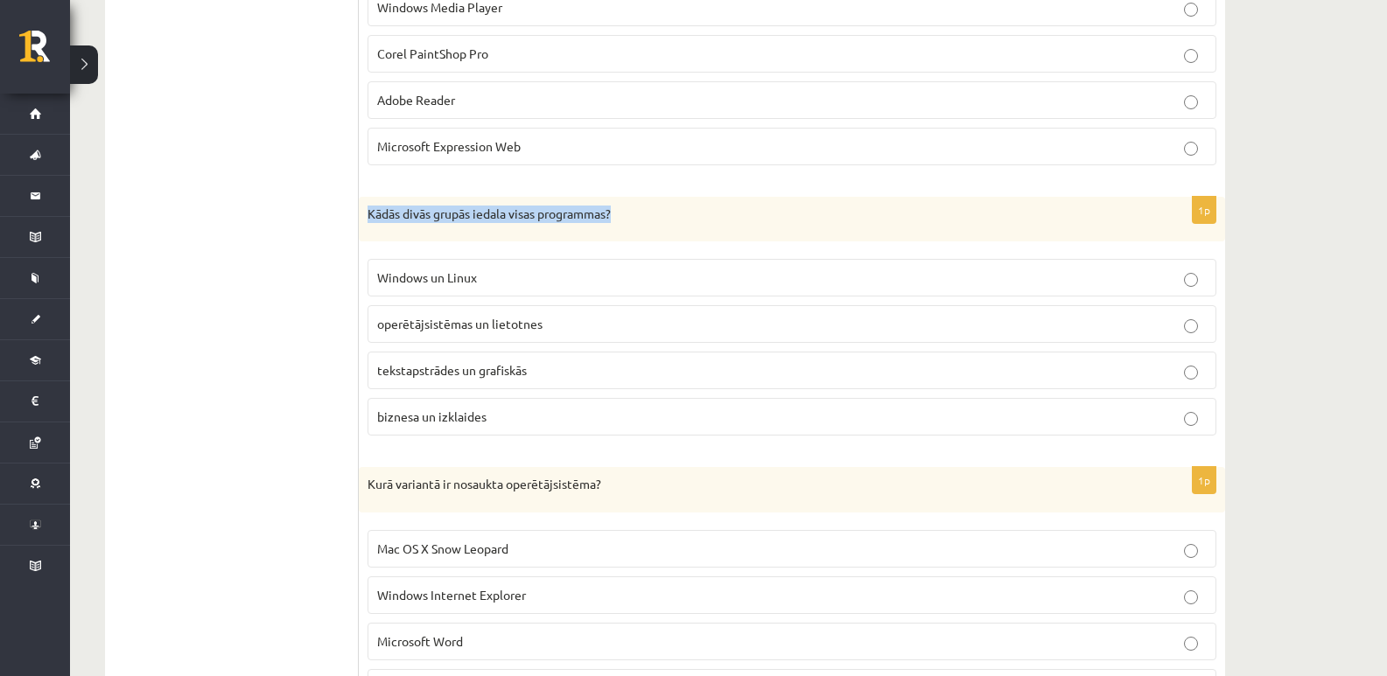
drag, startPoint x: 367, startPoint y: 214, endPoint x: 621, endPoint y: 213, distance: 254.6
click at [621, 213] on div "Kādās divās grupās iedala visas programmas?" at bounding box center [792, 219] width 866 height 45
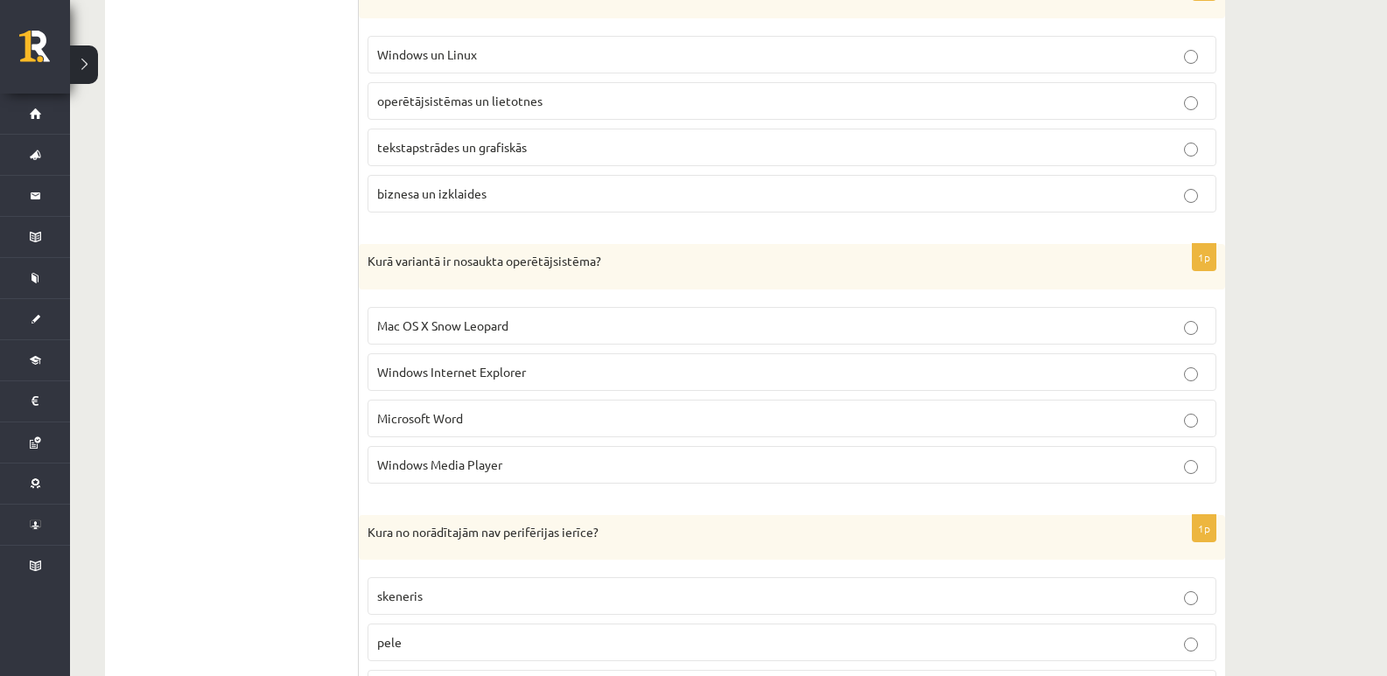
scroll to position [4287, 0]
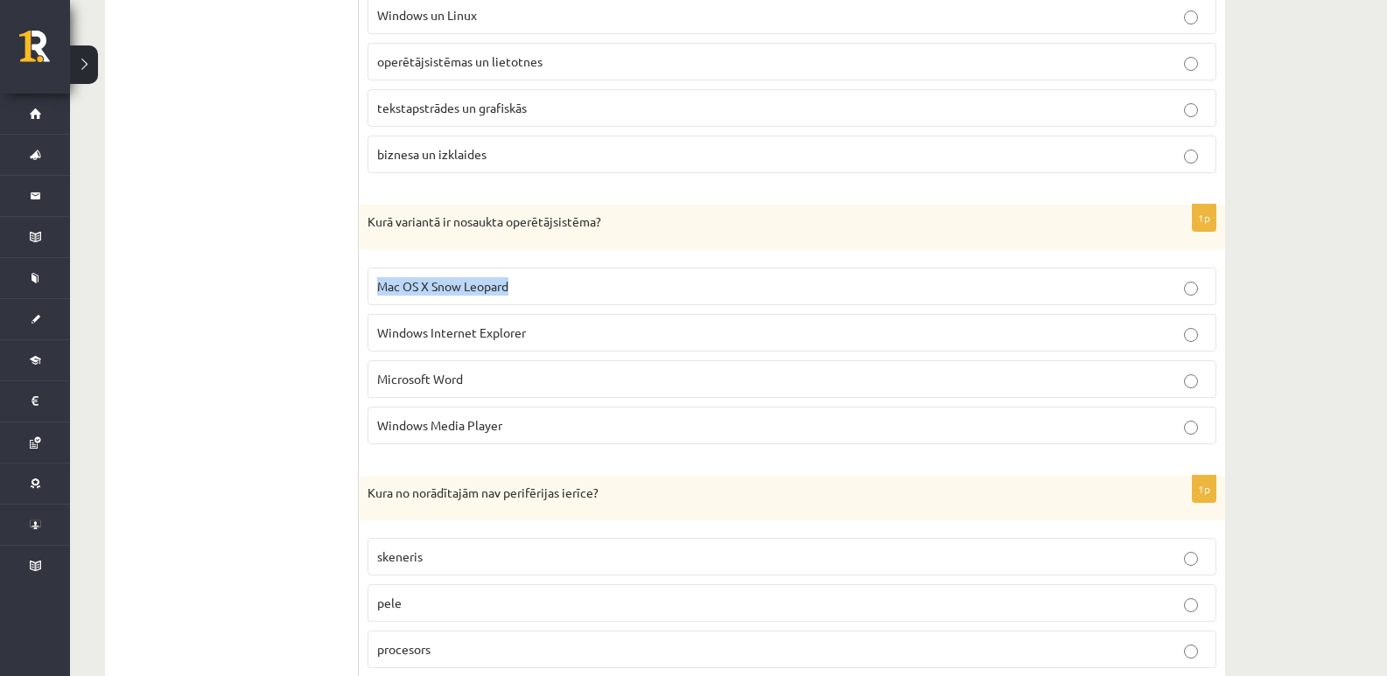
drag, startPoint x: 372, startPoint y: 289, endPoint x: 512, endPoint y: 295, distance: 140.1
click at [512, 295] on label "Mac OS X Snow Leopard" at bounding box center [791, 287] width 849 height 38
click at [1183, 289] on p "Mac OS X Snow Leopard" at bounding box center [791, 286] width 829 height 18
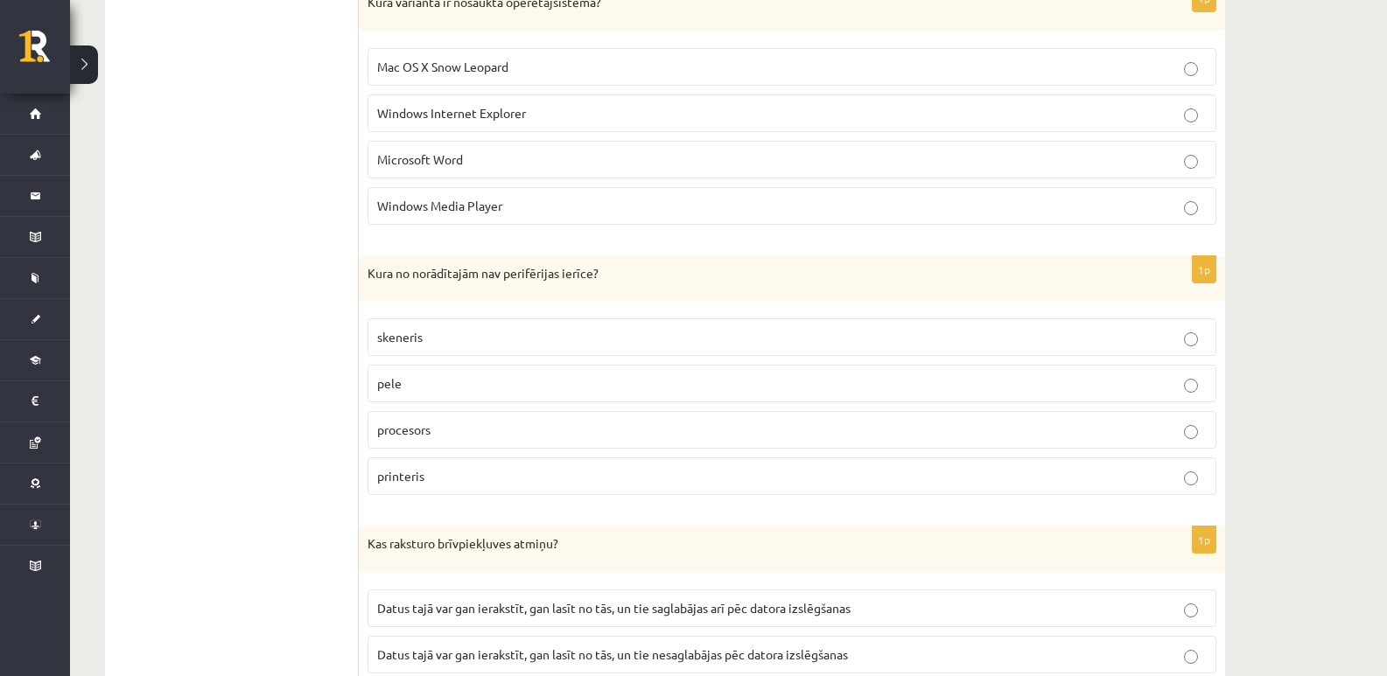
scroll to position [4549, 0]
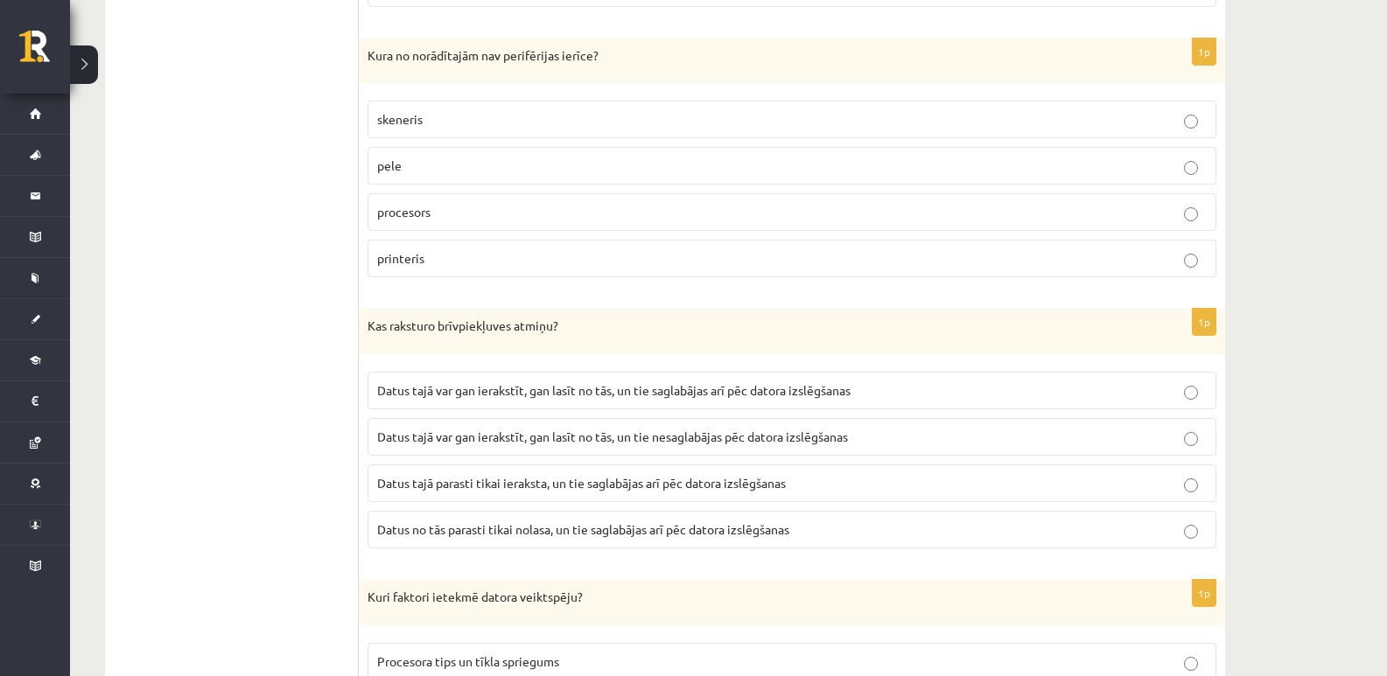
scroll to position [4812, 0]
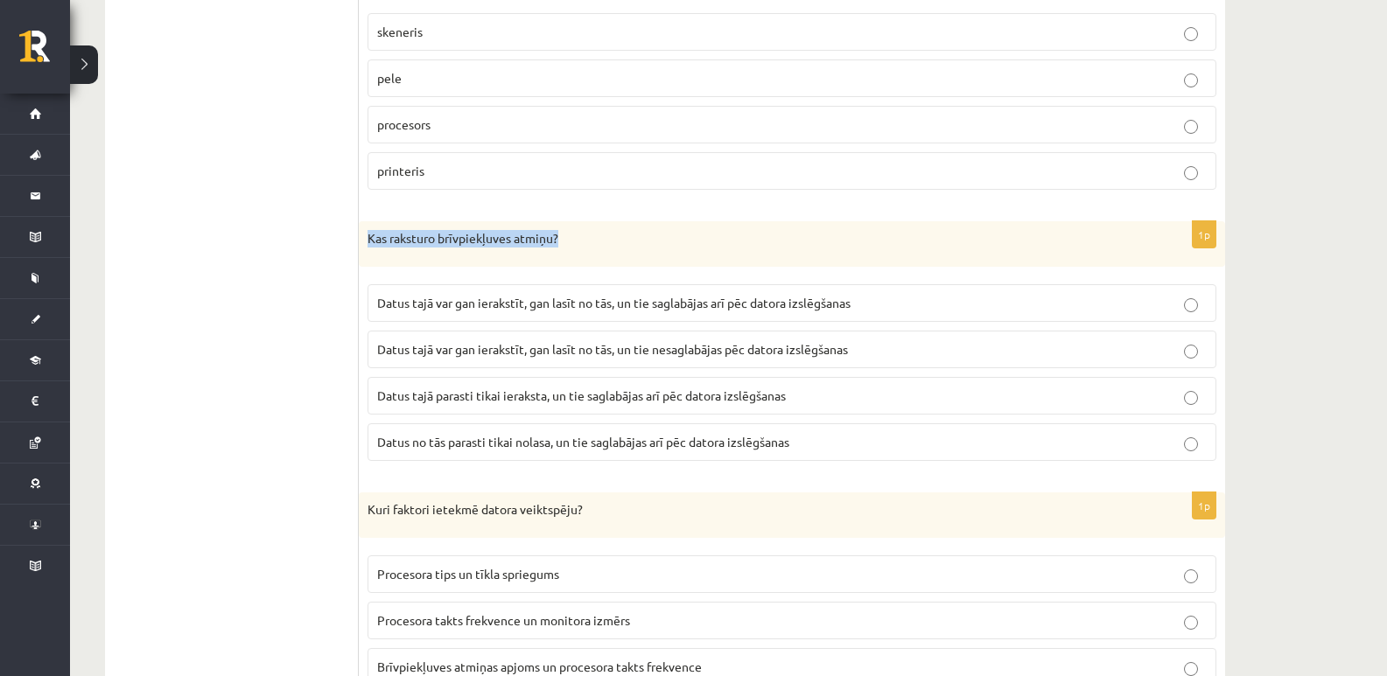
drag, startPoint x: 360, startPoint y: 238, endPoint x: 562, endPoint y: 255, distance: 201.9
click at [562, 255] on div "Kas raksturo brīvpiekļuves atmiņu?" at bounding box center [792, 243] width 866 height 45
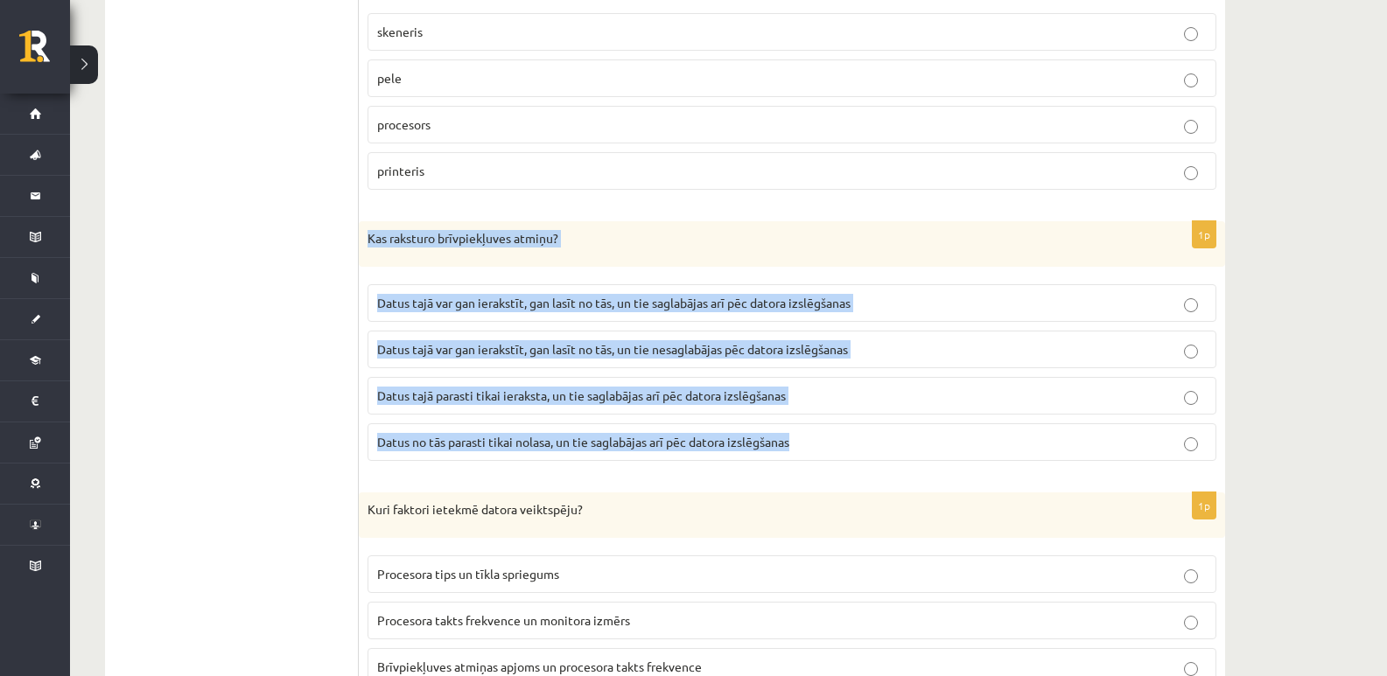
drag, startPoint x: 360, startPoint y: 230, endPoint x: 794, endPoint y: 453, distance: 487.2
click at [794, 453] on div "1p Kas raksturo brīvpiekļuves atmiņu? Datus tajā var gan ierakstīt, gan lasīt n…" at bounding box center [792, 348] width 866 height 254
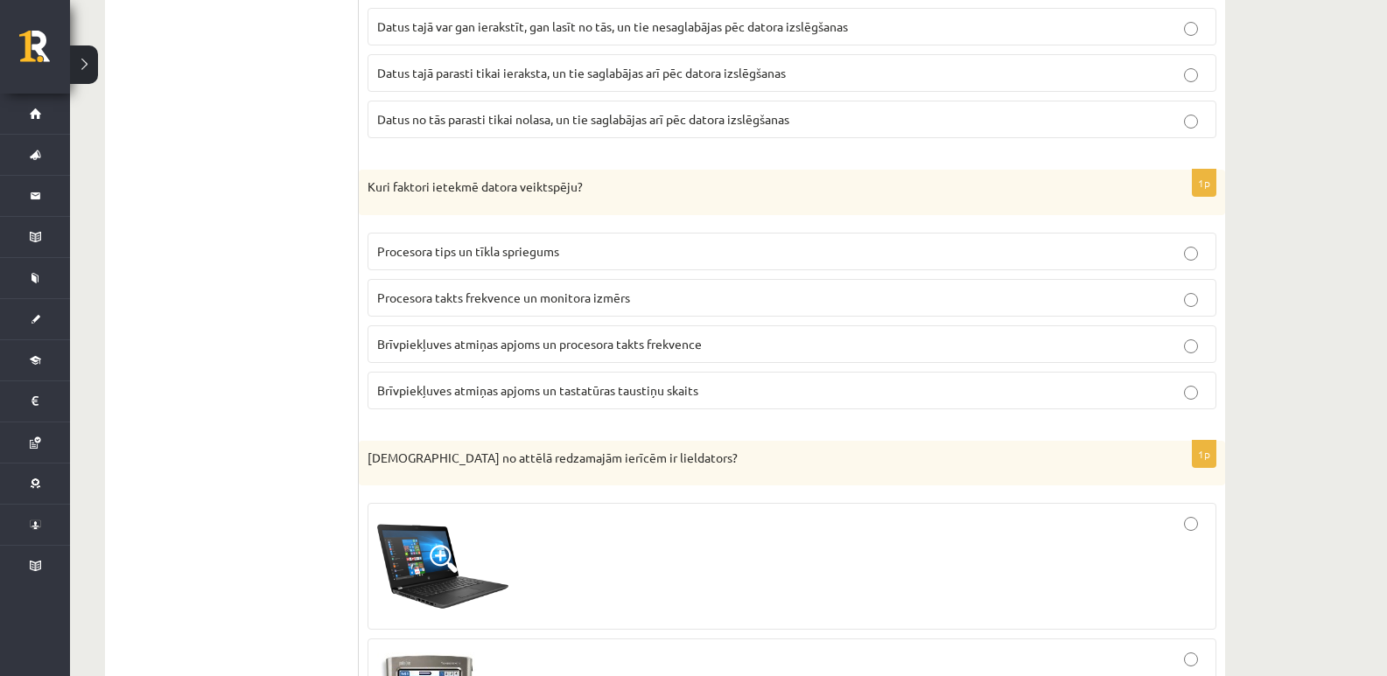
scroll to position [5162, 0]
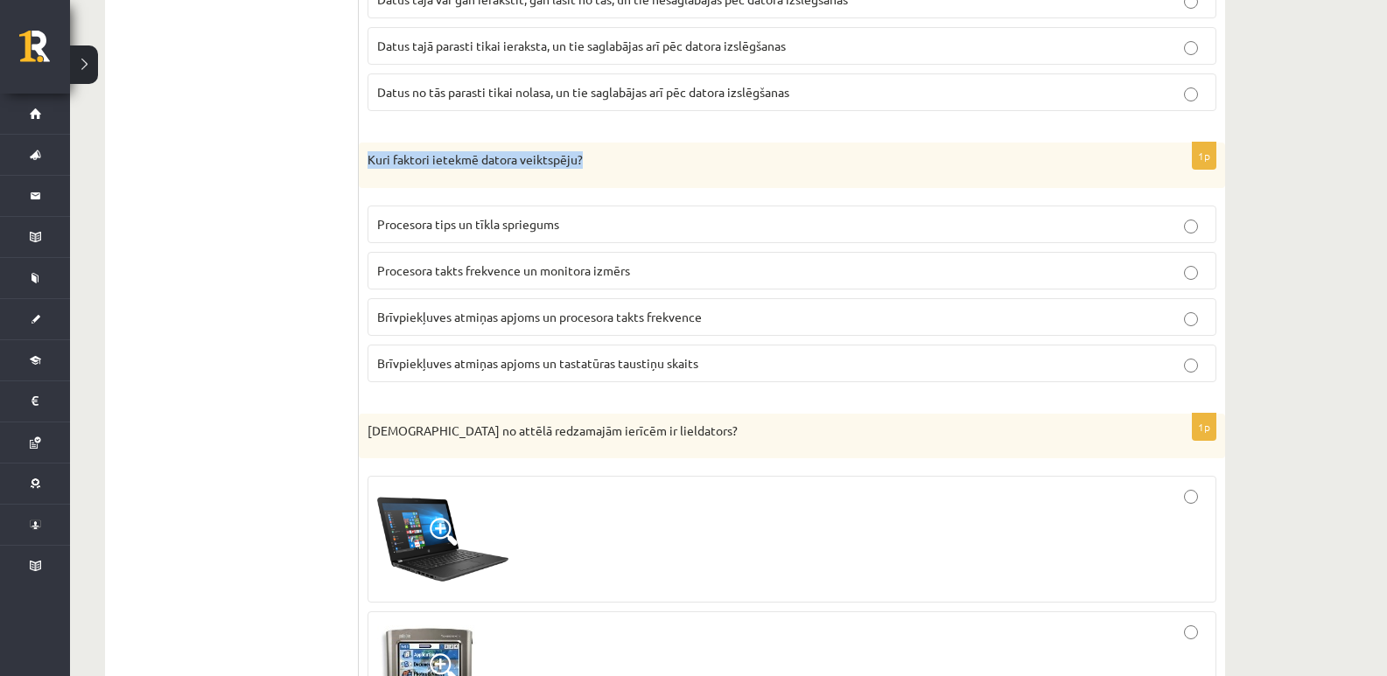
drag, startPoint x: 600, startPoint y: 164, endPoint x: 370, endPoint y: 168, distance: 230.1
click at [370, 168] on p "Kuri faktori ietekmē datora veiktspēju?" at bounding box center [747, 159] width 761 height 17
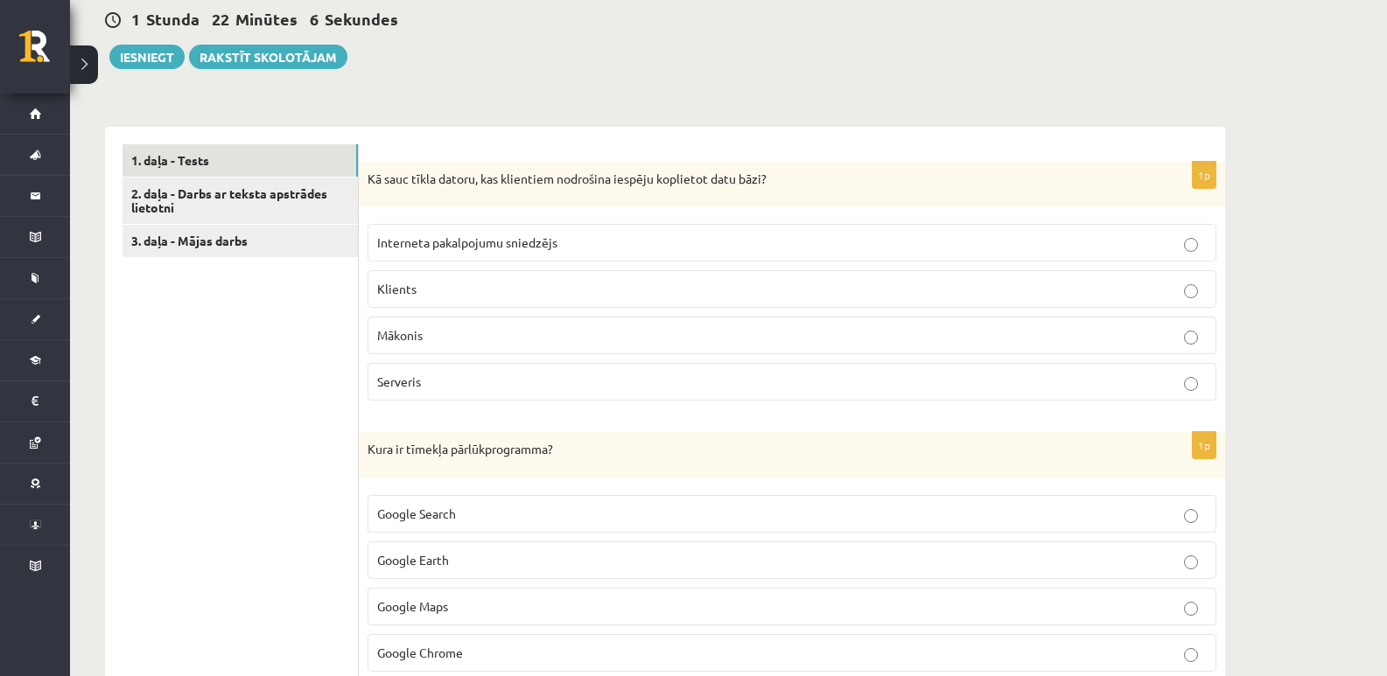
scroll to position [437, 0]
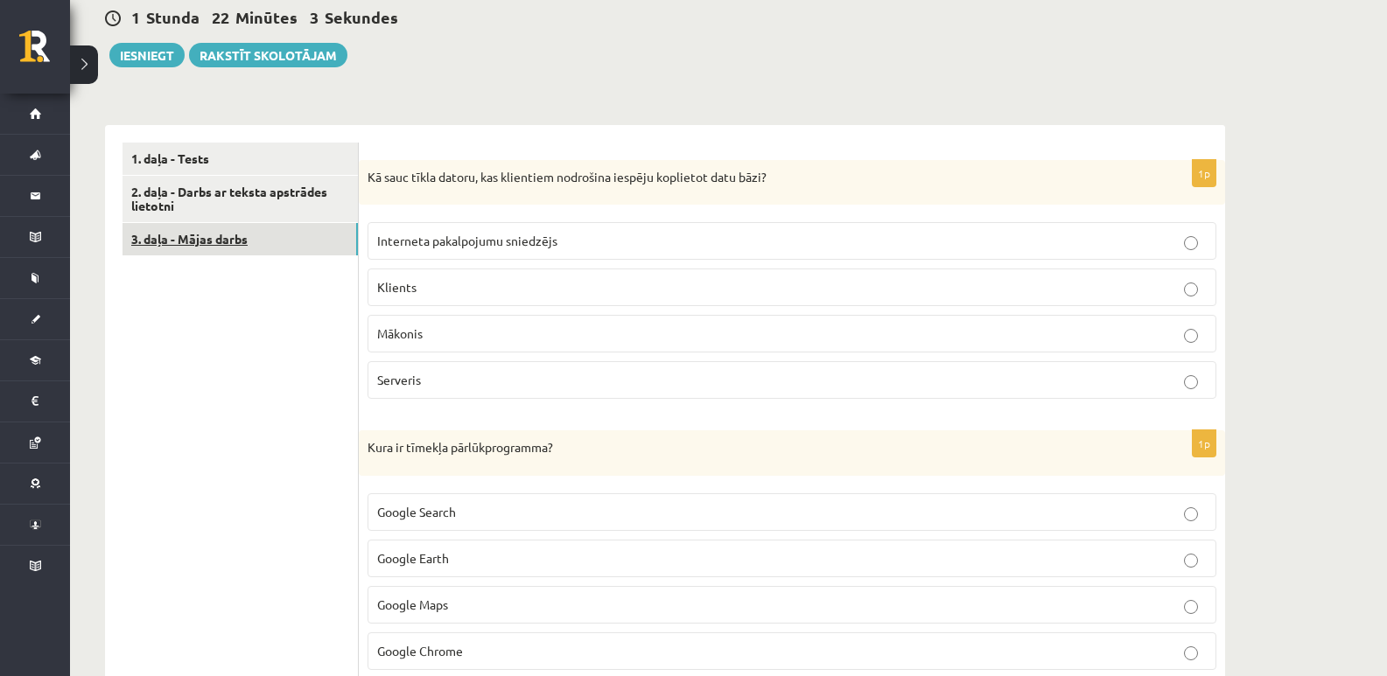
click at [210, 239] on link "3. daļa - Mājas darbs" at bounding box center [239, 239] width 235 height 32
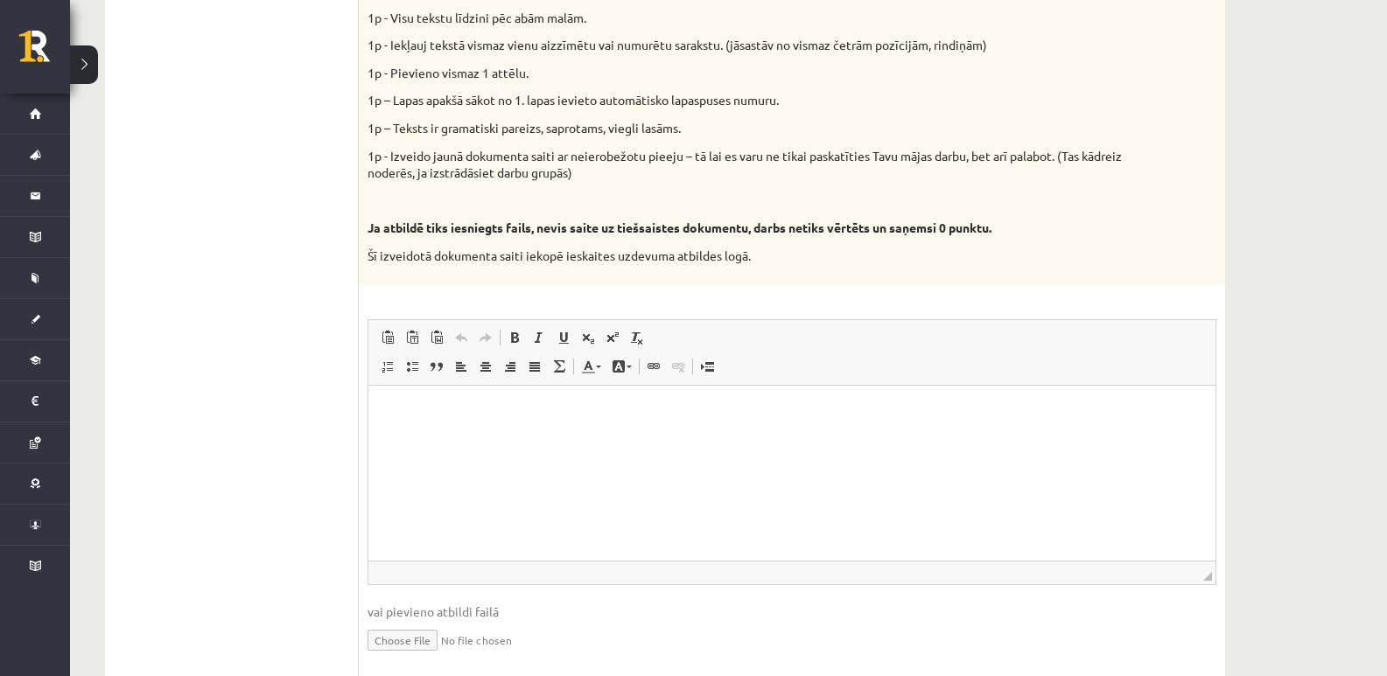
scroll to position [875, 0]
click at [538, 421] on html at bounding box center [791, 409] width 847 height 53
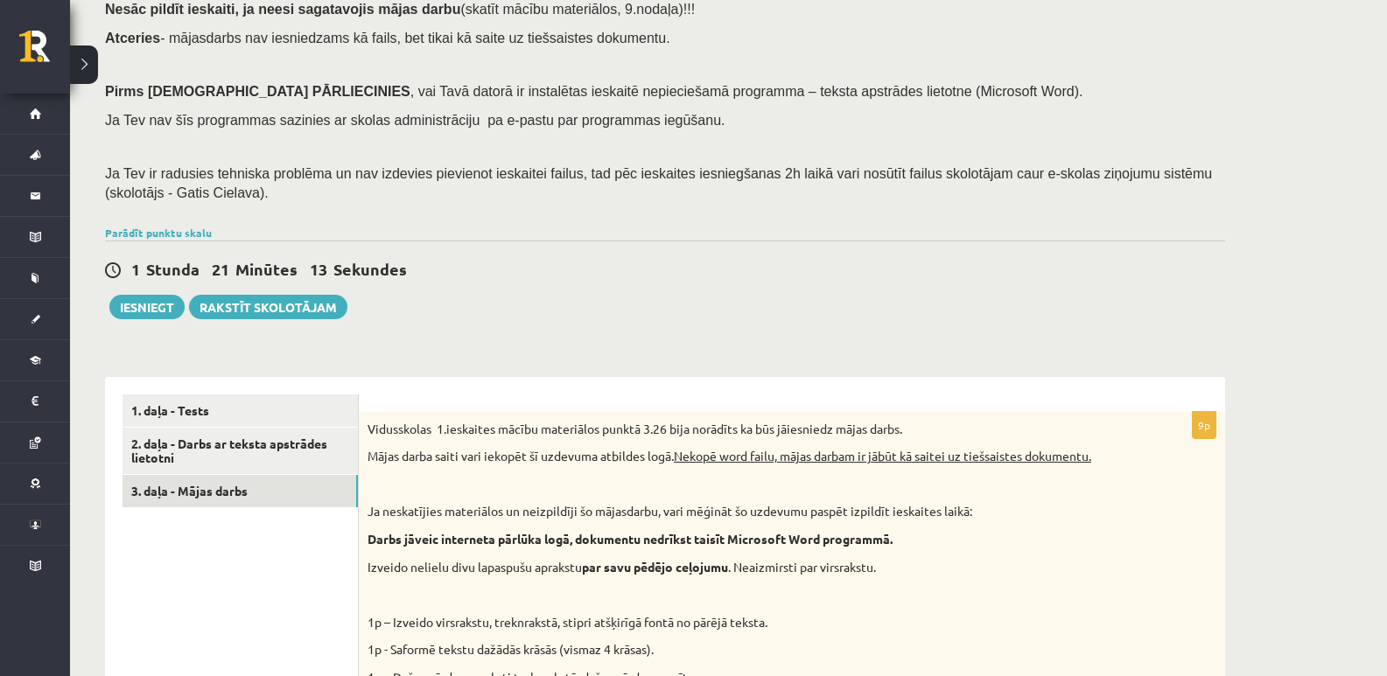
scroll to position [350, 0]
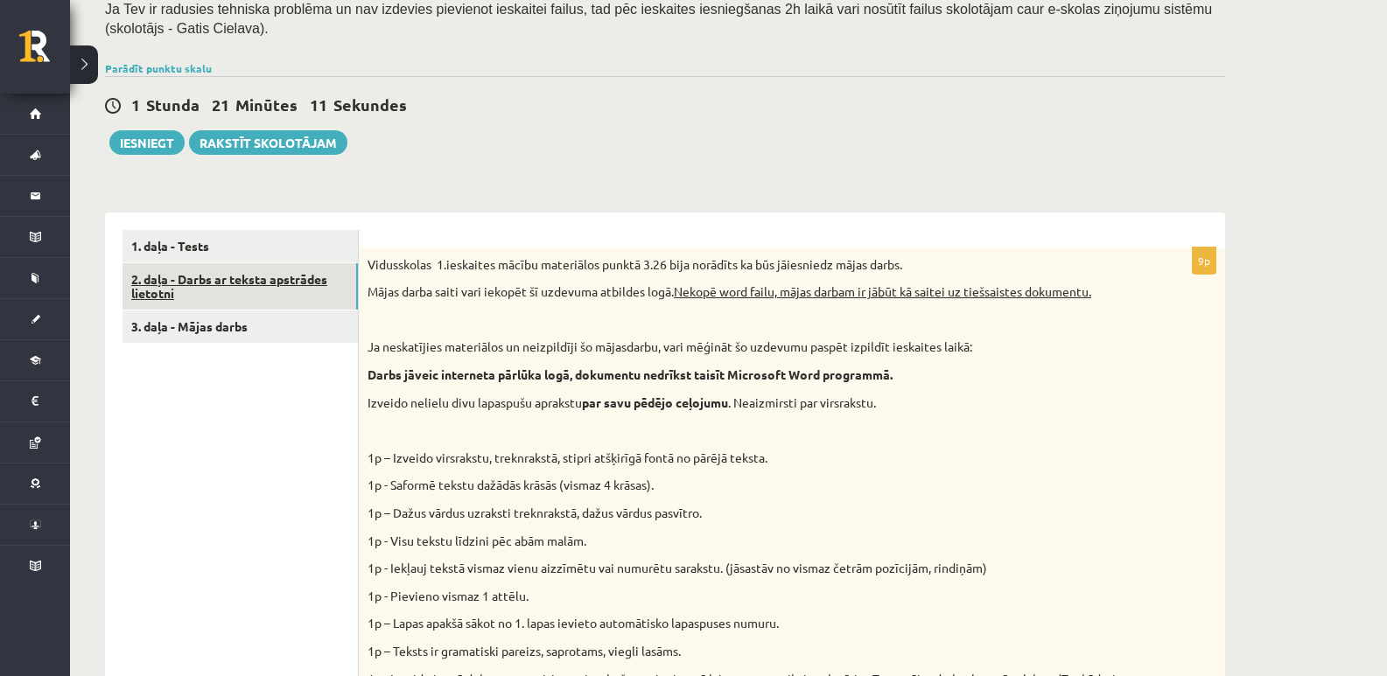
click at [297, 275] on link "2. daļa - Darbs ar teksta apstrādes lietotni" at bounding box center [239, 286] width 235 height 47
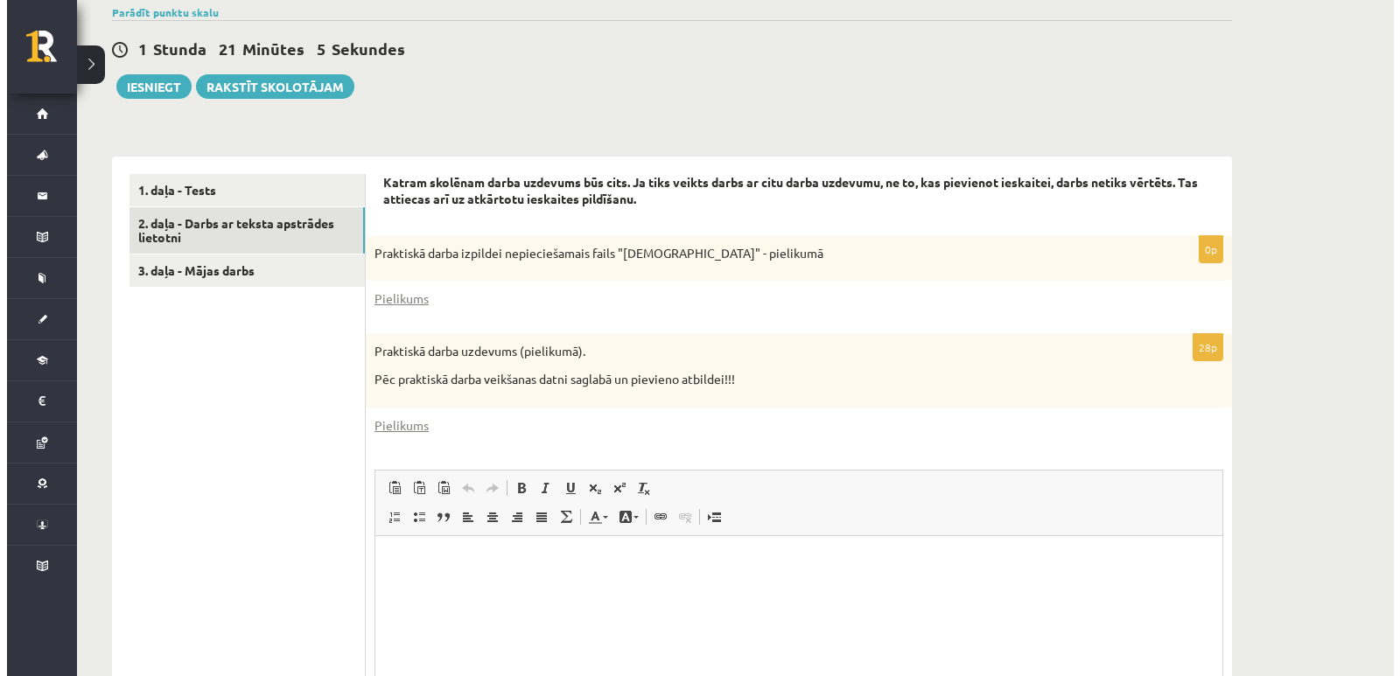
scroll to position [443, 0]
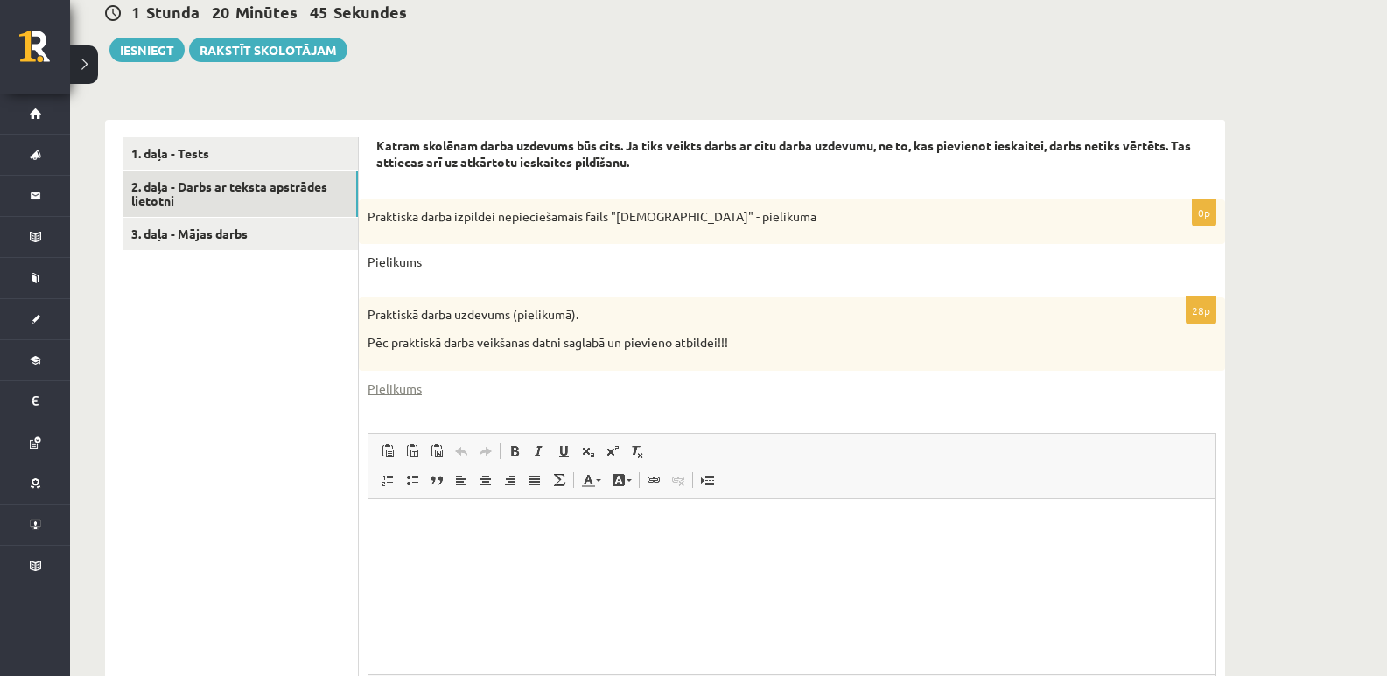
click at [393, 262] on link "Pielikums" at bounding box center [394, 262] width 54 height 18
click at [500, 552] on html at bounding box center [791, 525] width 847 height 53
click at [650, 480] on span at bounding box center [654, 480] width 14 height 14
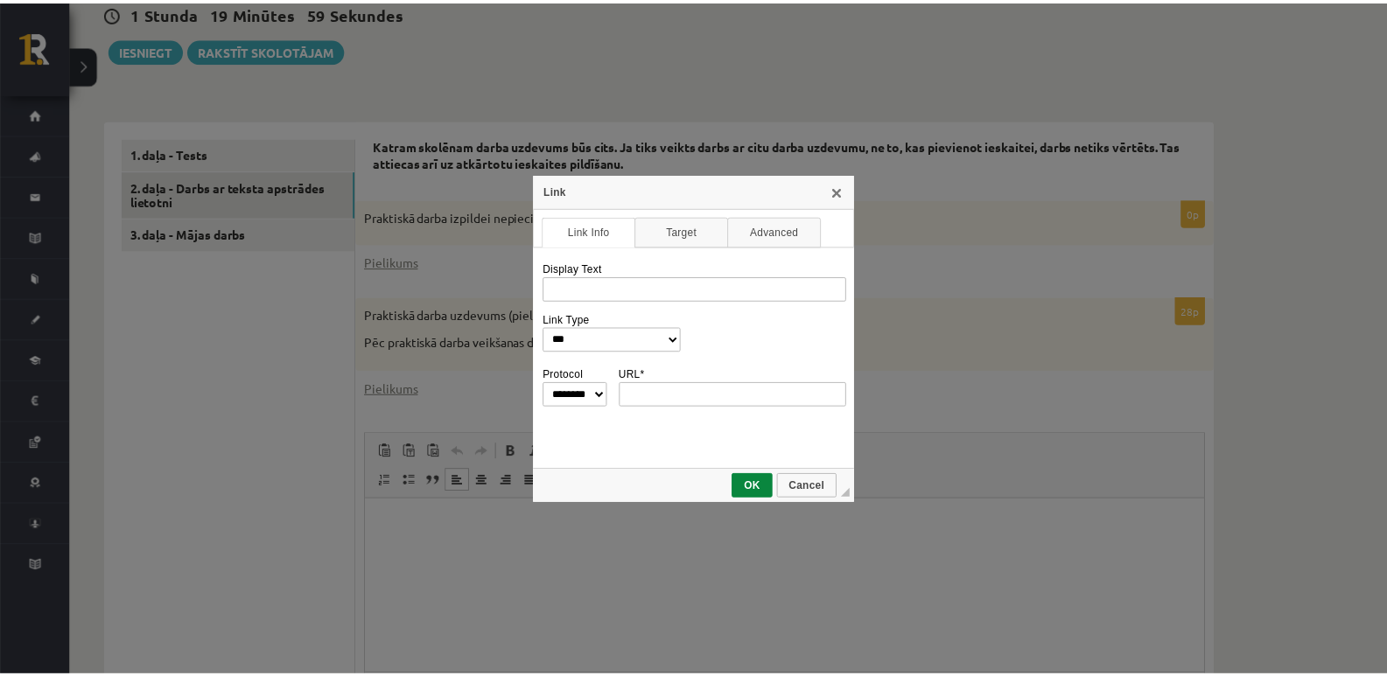
scroll to position [0, 0]
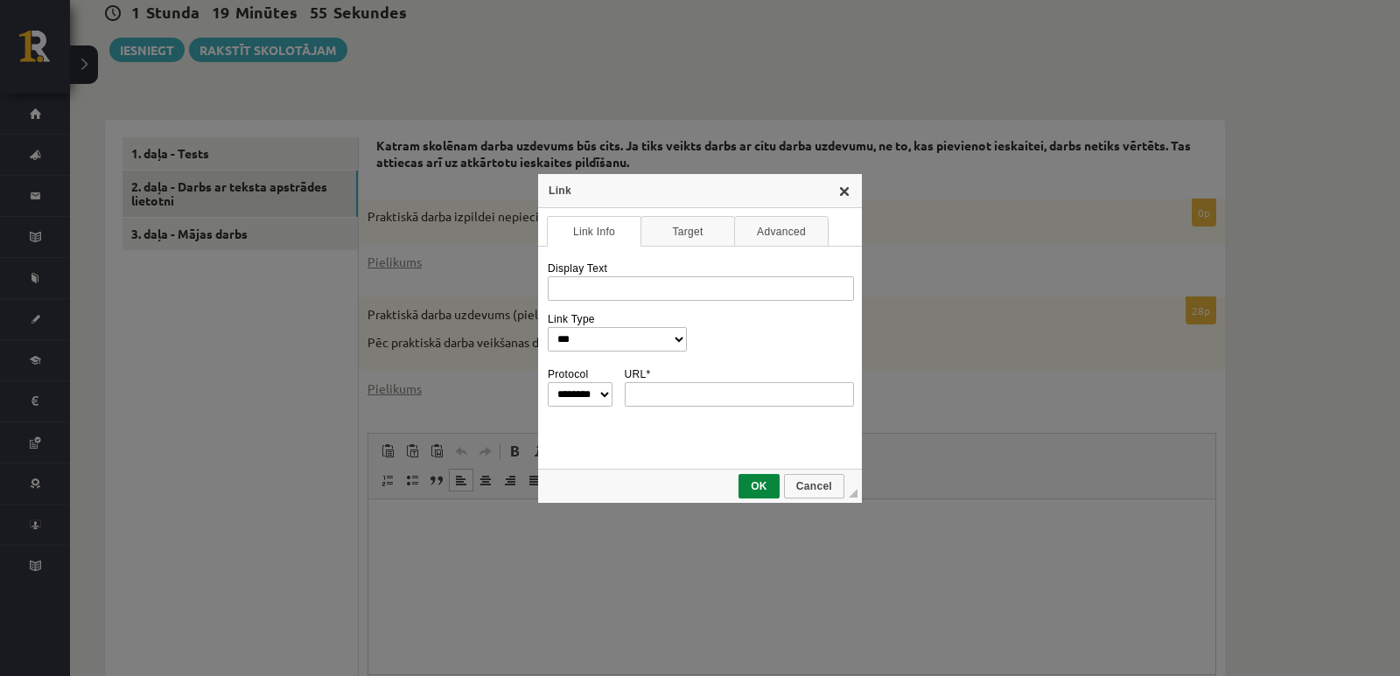
click at [845, 190] on link "X" at bounding box center [844, 191] width 14 height 14
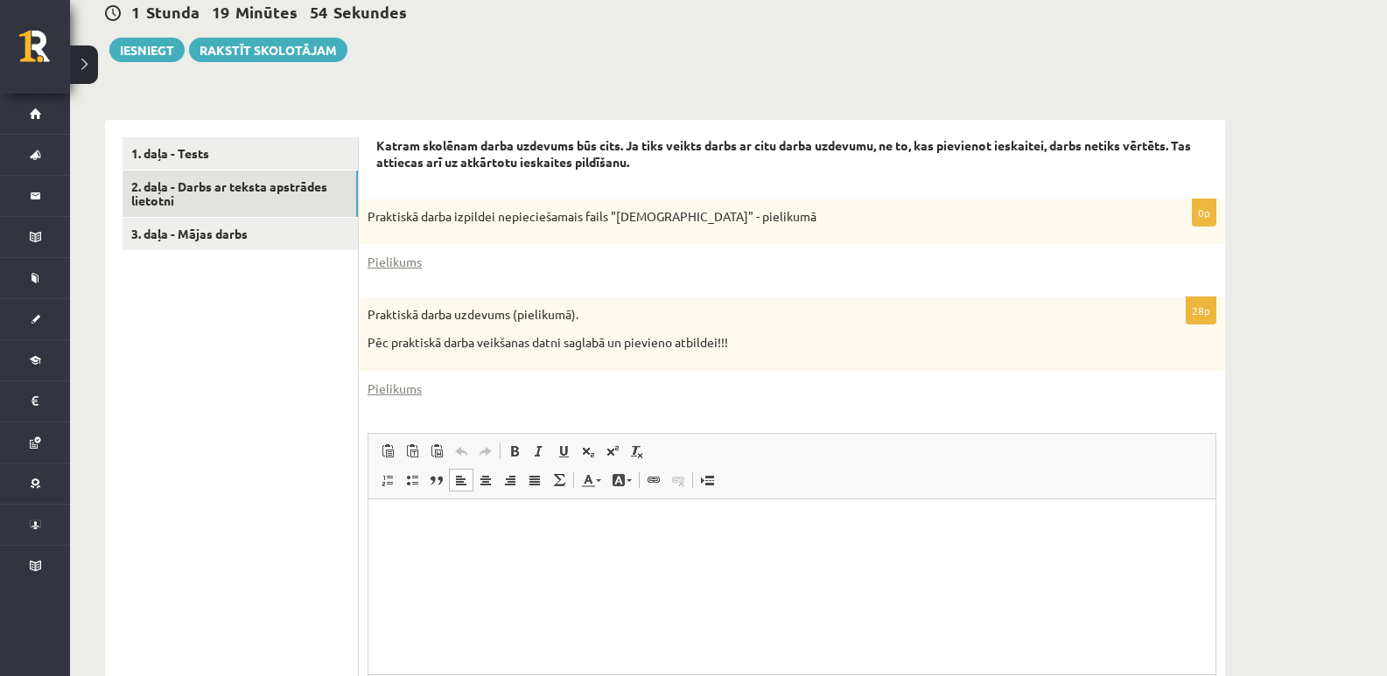
click at [445, 549] on html at bounding box center [791, 525] width 847 height 53
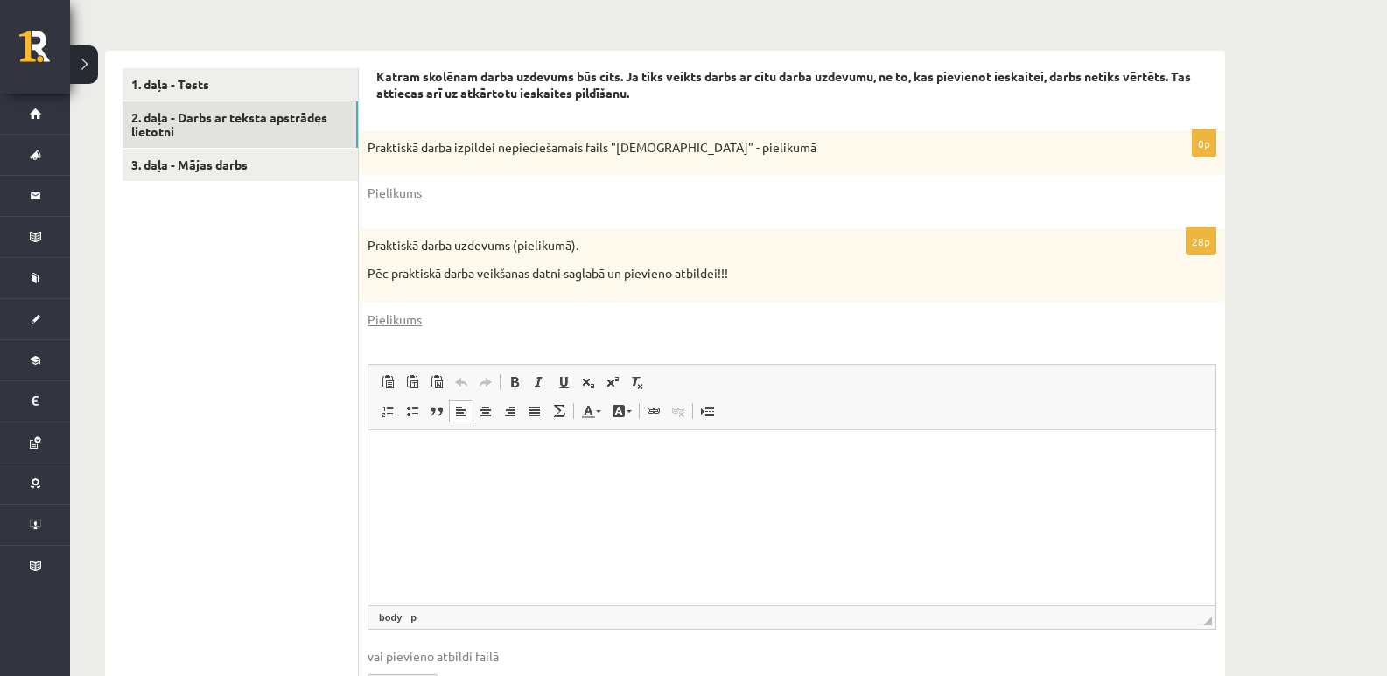
scroll to position [618, 0]
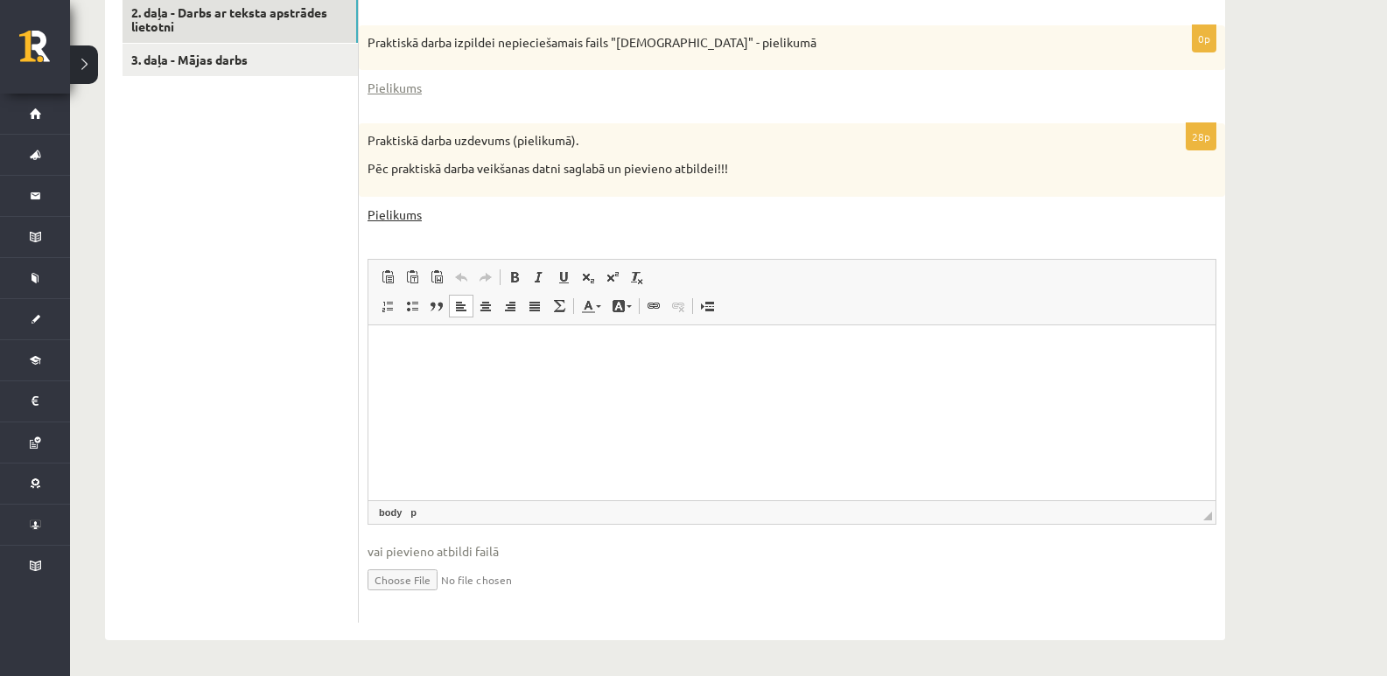
click at [409, 212] on link "Pielikums" at bounding box center [394, 215] width 54 height 18
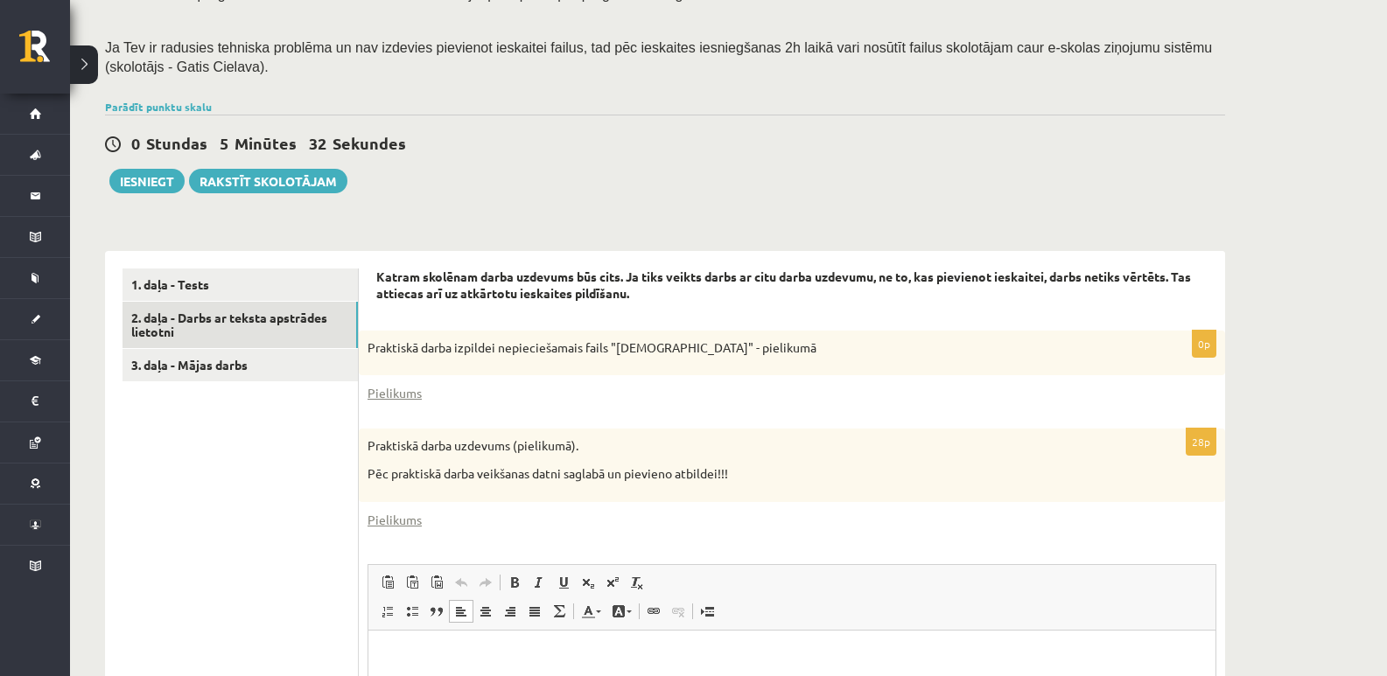
scroll to position [268, 0]
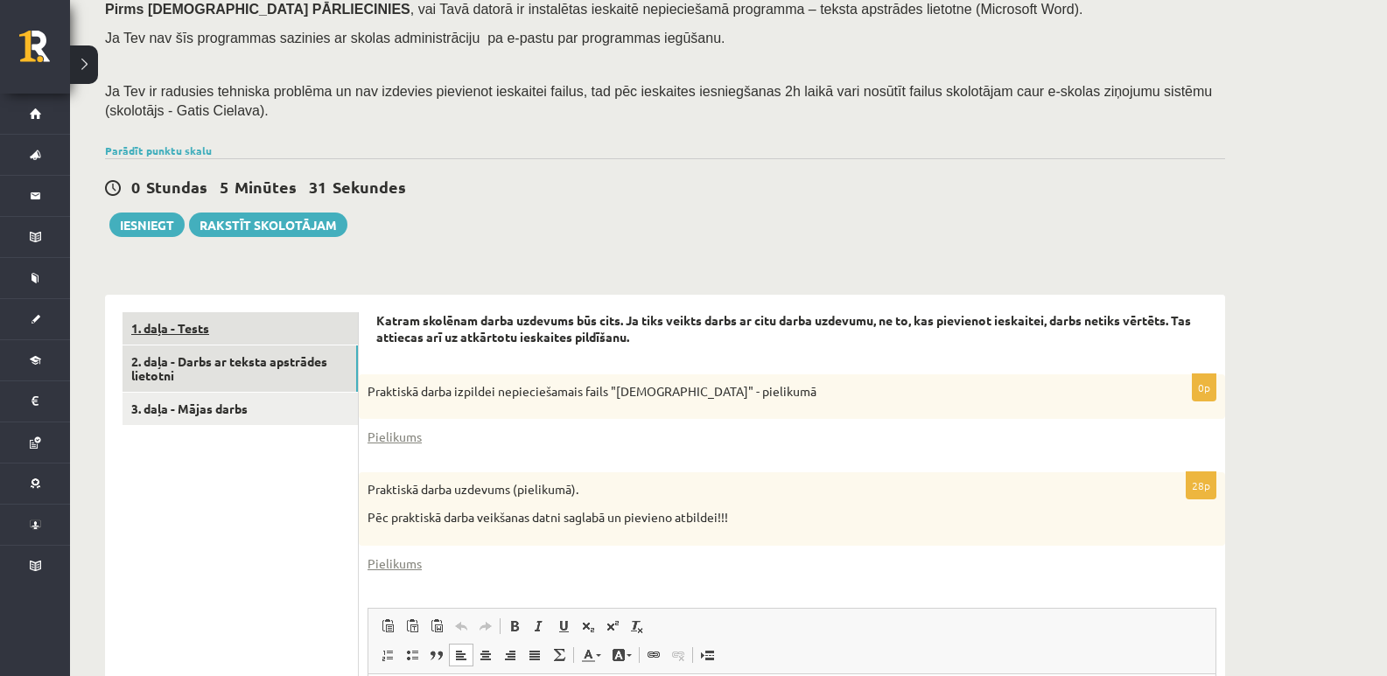
click at [243, 331] on link "1. daļa - Tests" at bounding box center [239, 328] width 235 height 32
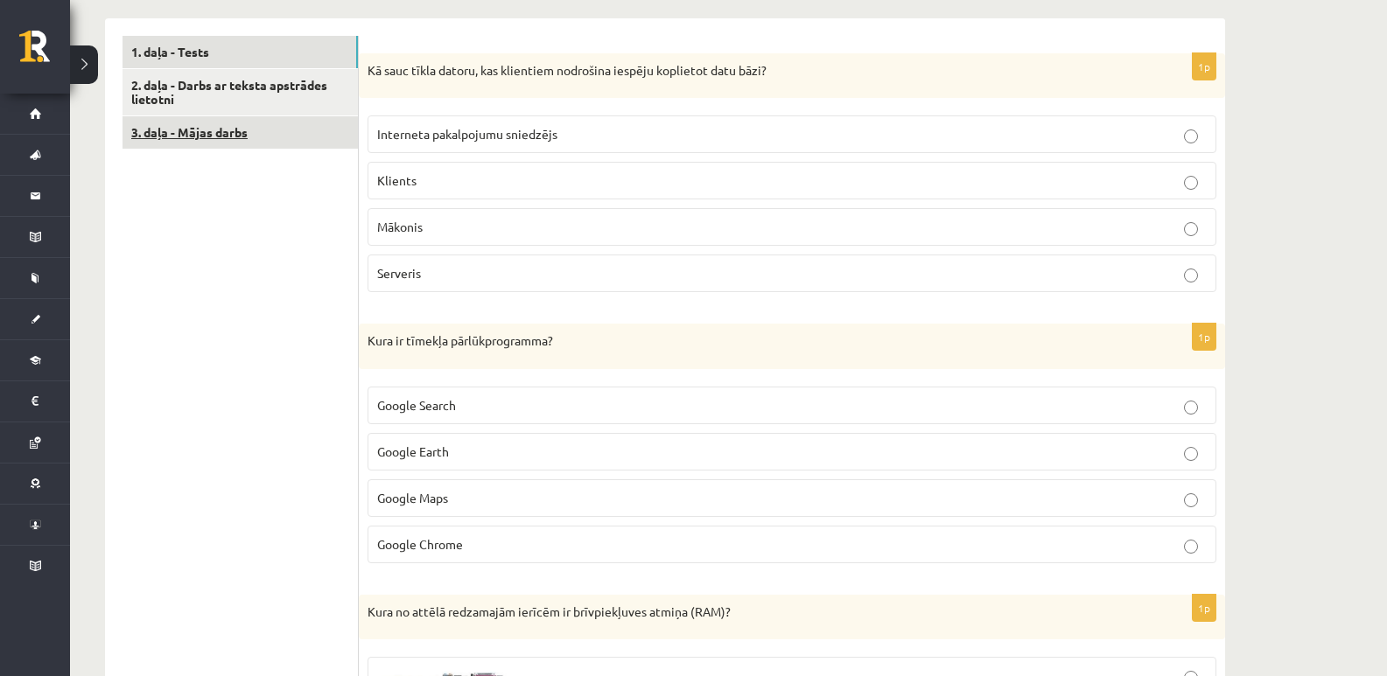
scroll to position [443, 0]
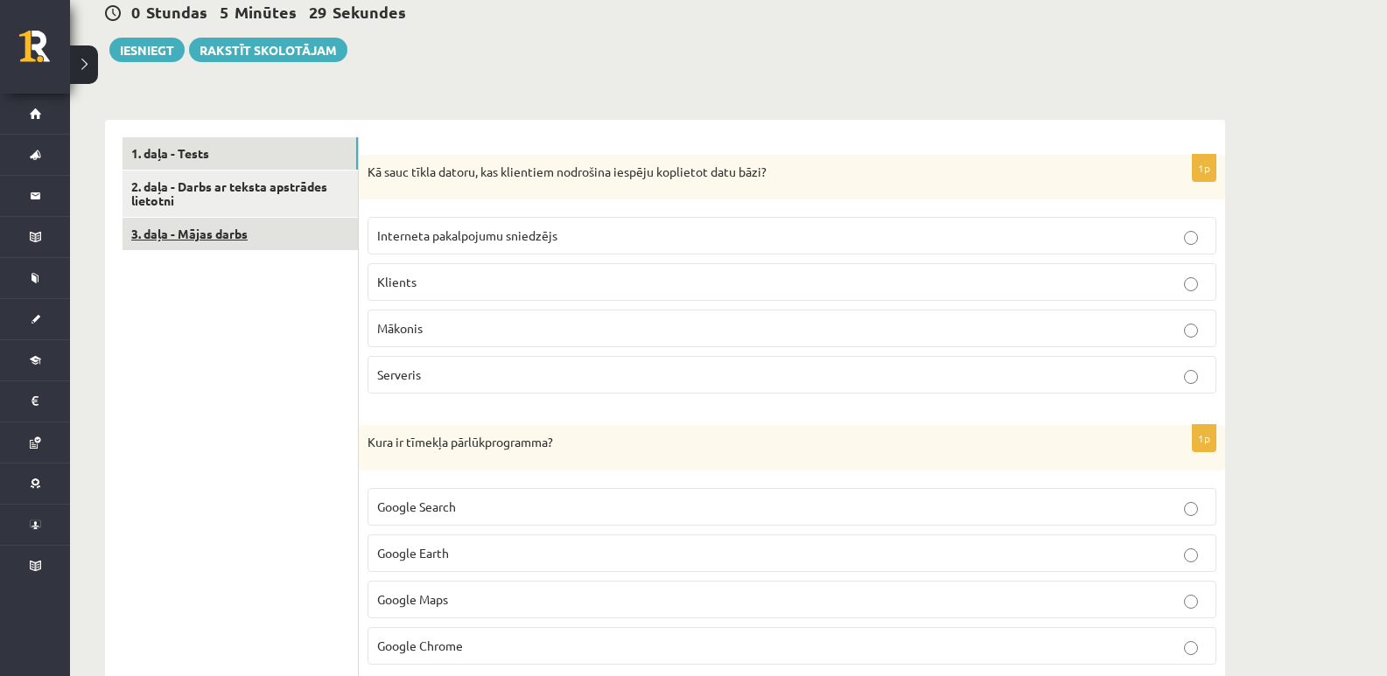
click at [230, 234] on link "3. daļa - Mājas darbs" at bounding box center [239, 234] width 235 height 32
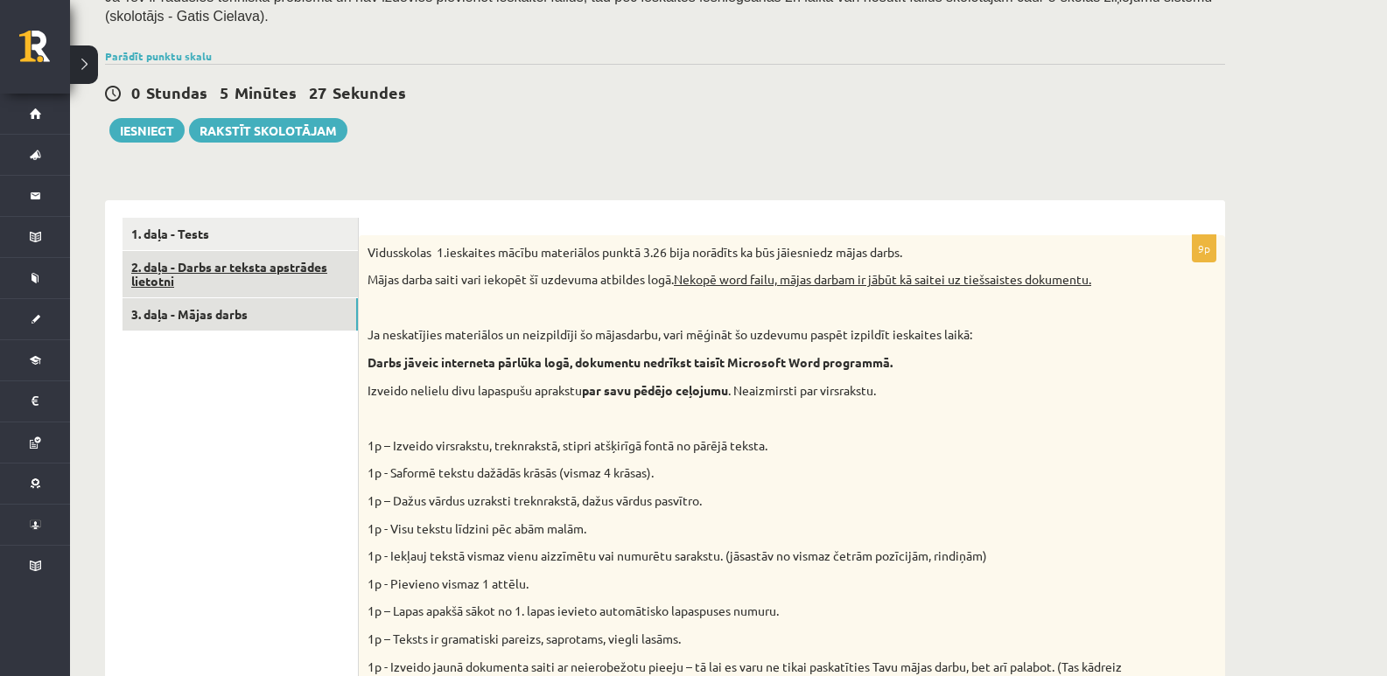
scroll to position [323, 0]
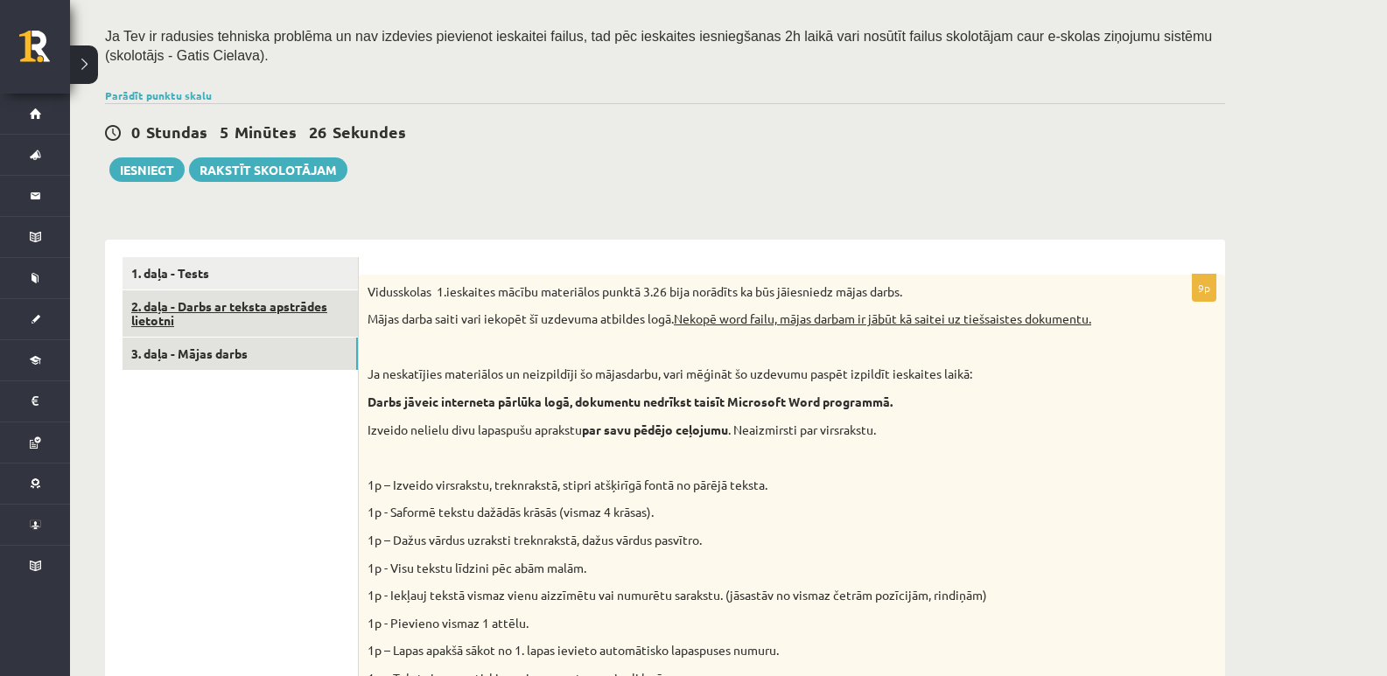
click at [276, 304] on link "2. daļa - Darbs ar teksta apstrādes lietotni" at bounding box center [239, 313] width 235 height 47
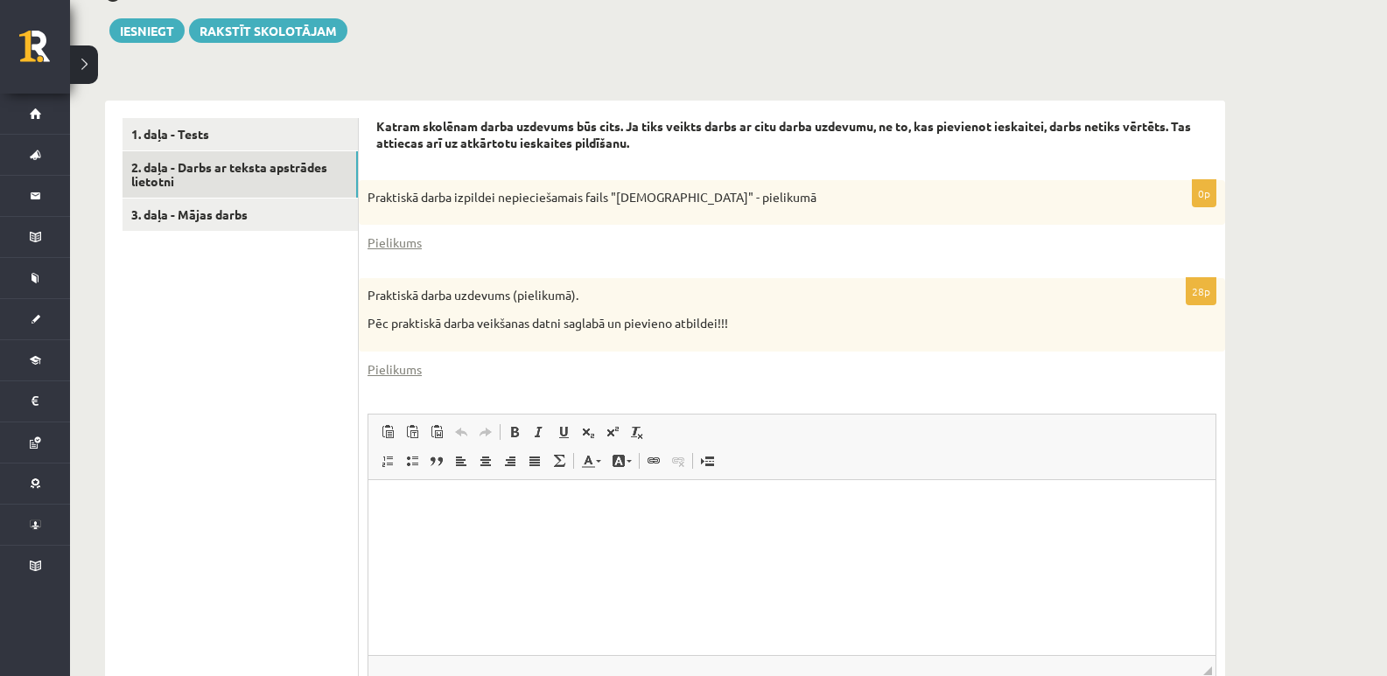
scroll to position [0, 0]
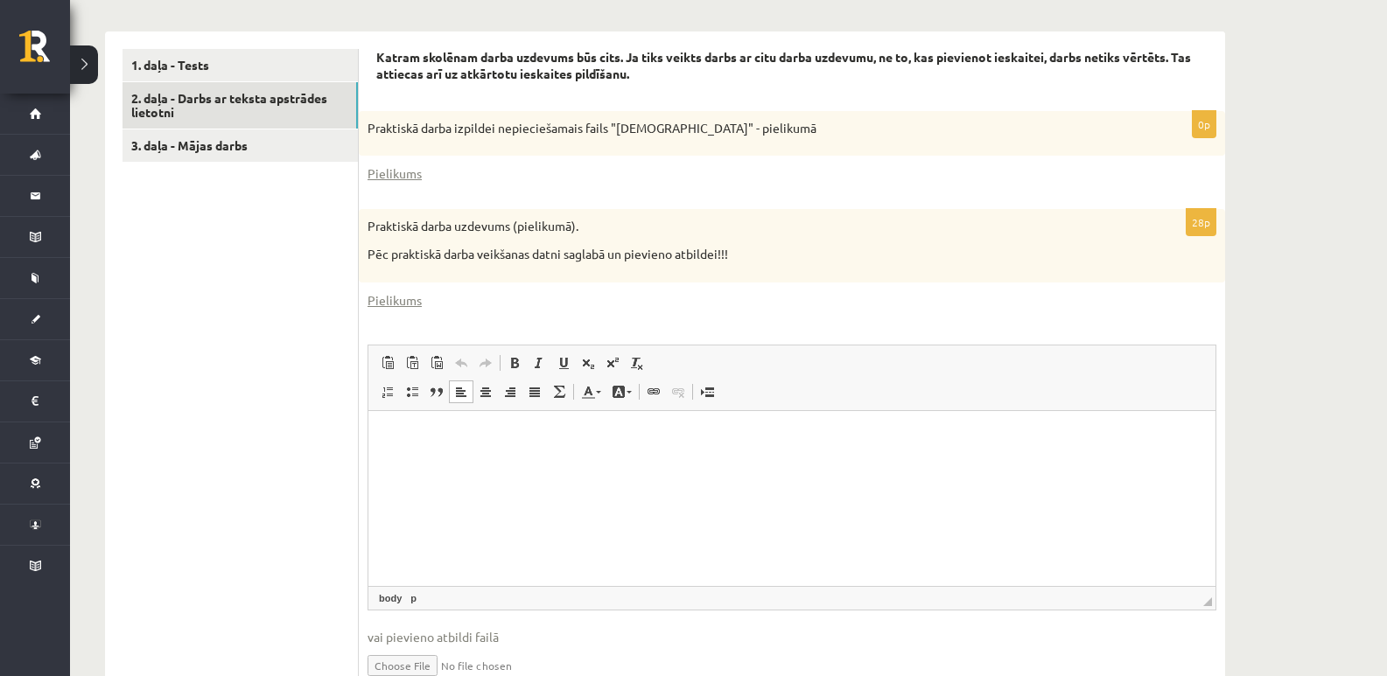
click at [542, 464] on html at bounding box center [791, 436] width 847 height 53
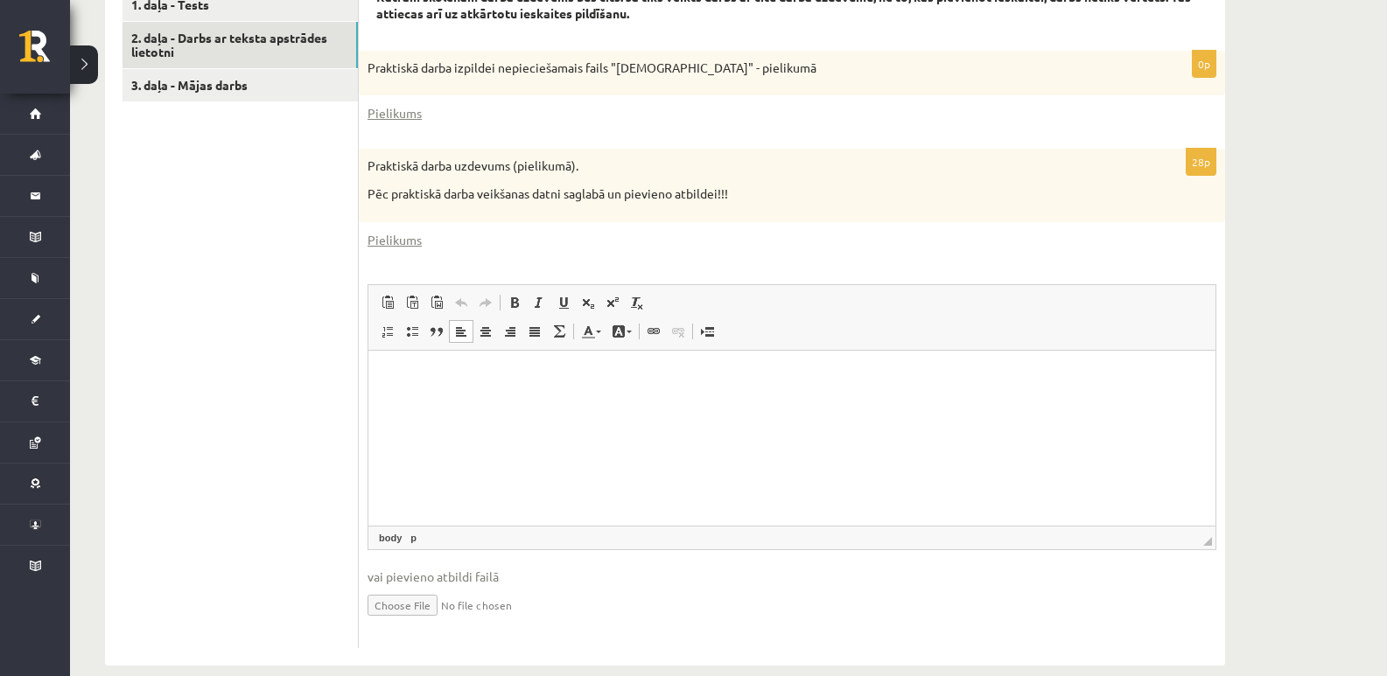
scroll to position [618, 0]
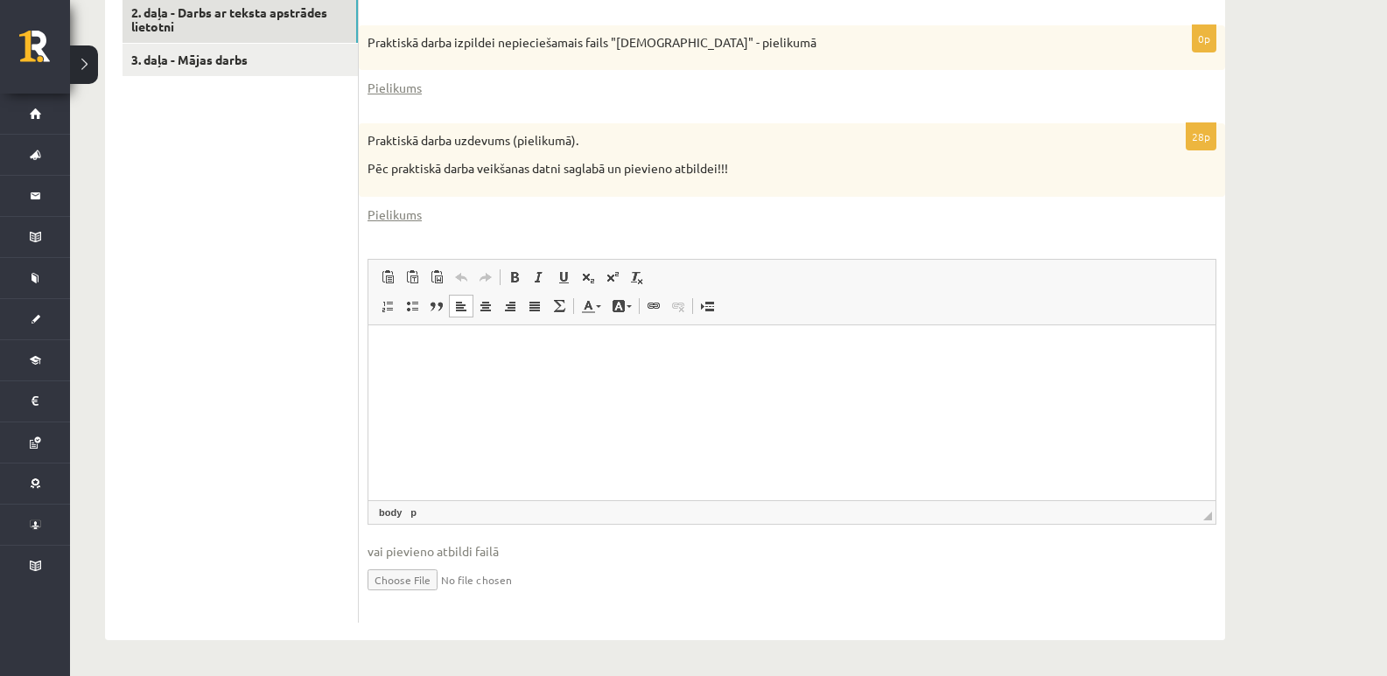
click at [417, 577] on input "file" at bounding box center [791, 579] width 849 height 36
type input "**********"
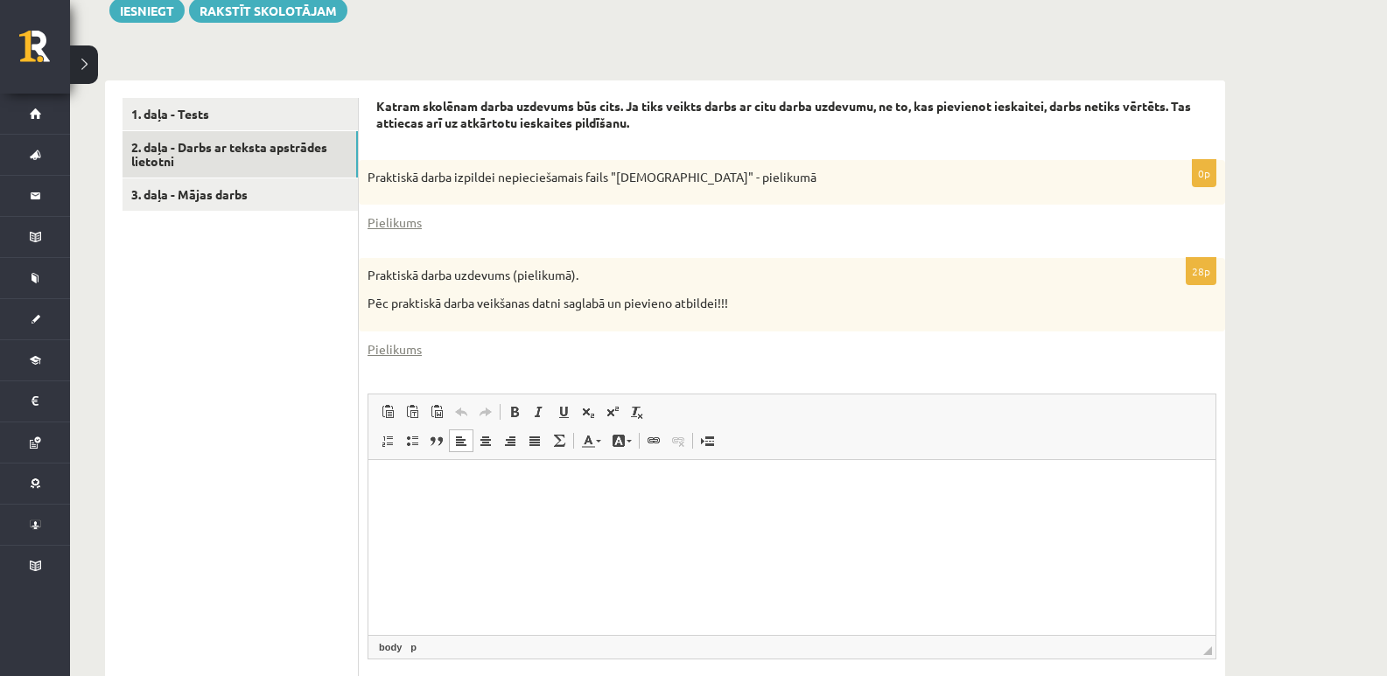
scroll to position [286, 0]
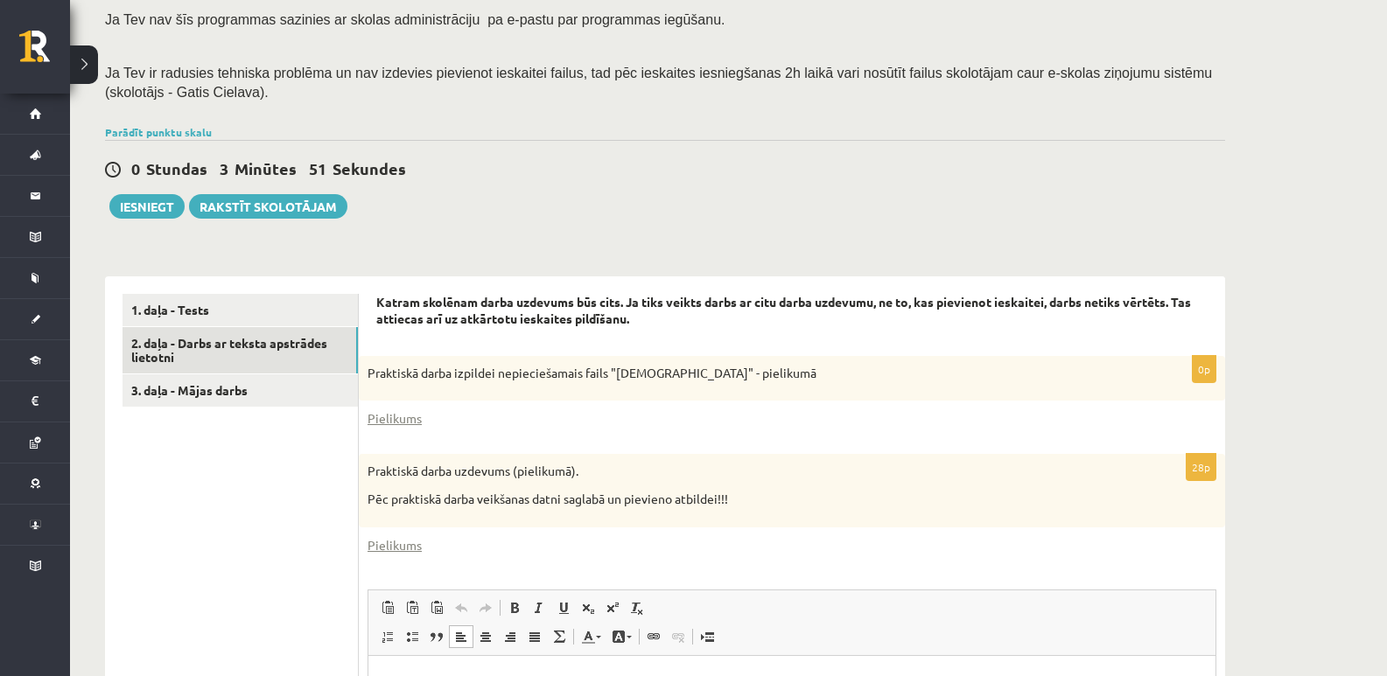
click at [256, 491] on ul "1. daļa - Tests 2. daļa - Darbs ar teksta apstrādes lietotni 3. daļa - Mājas da…" at bounding box center [240, 633] width 236 height 678
click at [197, 501] on ul "1. daļa - Tests 2. daļa - Darbs ar teksta apstrādes lietotni 3. daļa - Mājas da…" at bounding box center [240, 633] width 236 height 678
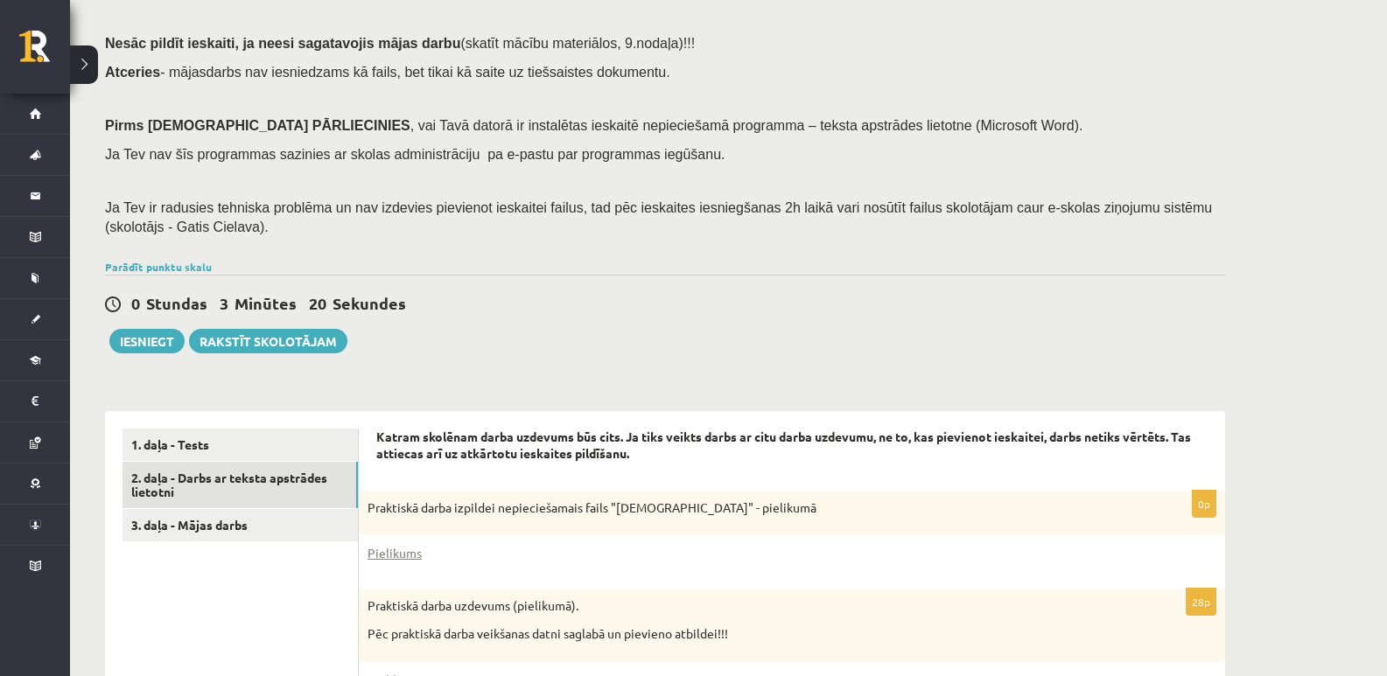
scroll to position [24, 0]
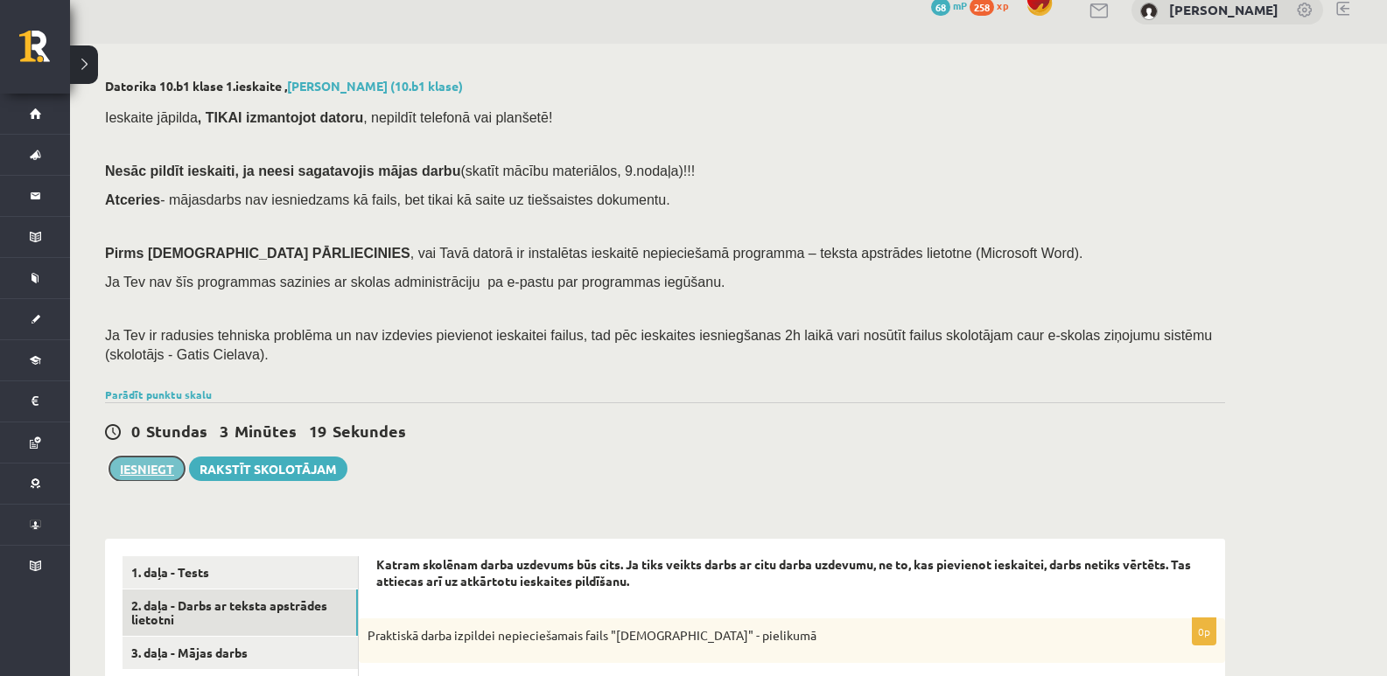
click at [140, 468] on button "Iesniegt" at bounding box center [146, 469] width 75 height 24
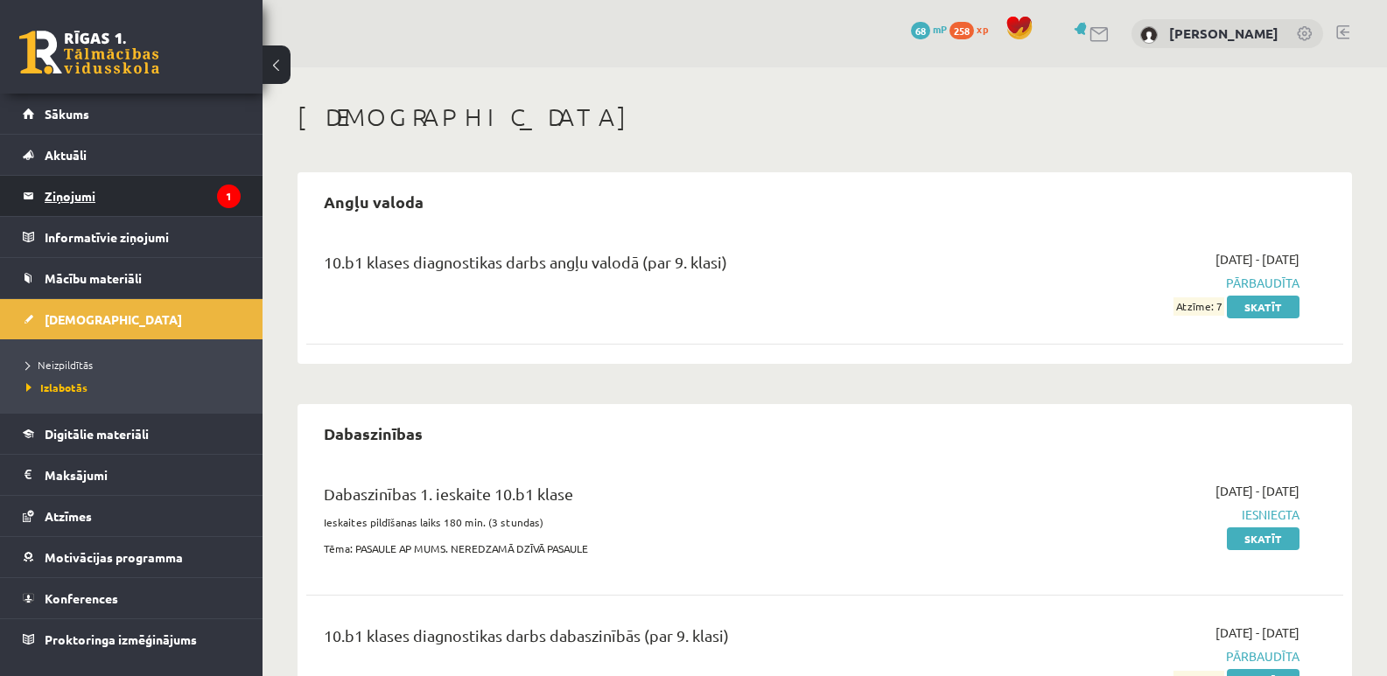
click at [77, 192] on legend "Ziņojumi 1" at bounding box center [143, 196] width 196 height 40
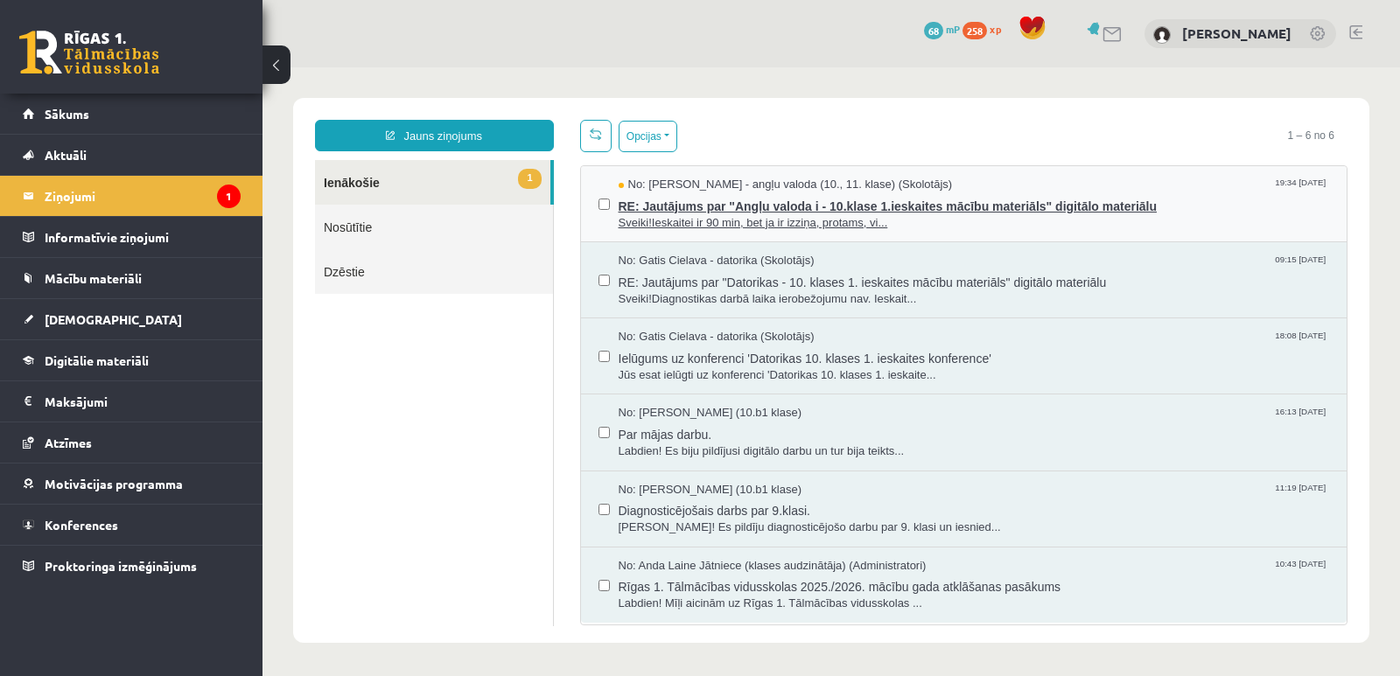
click at [814, 220] on span "Sveiki!Ieskaitei ir 90 min, bet ja ir izziņa, protams, vi..." at bounding box center [974, 223] width 711 height 17
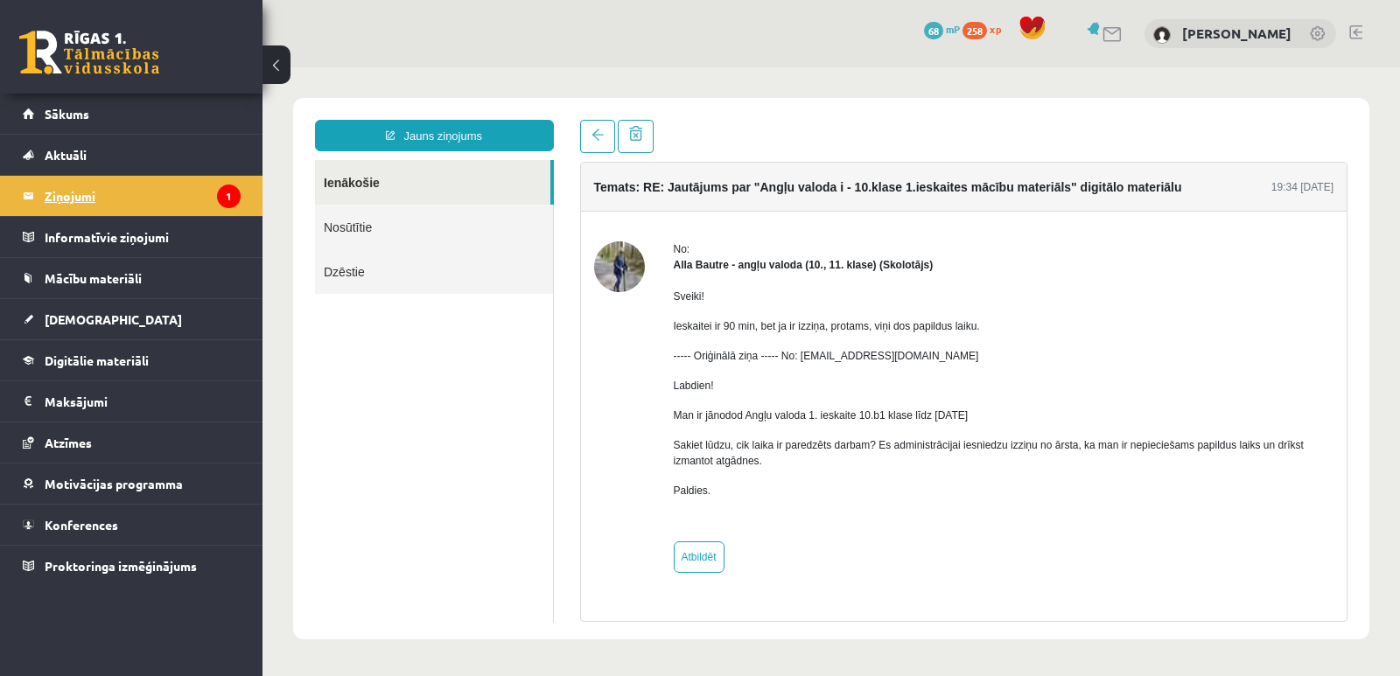
click at [83, 196] on legend "Ziņojumi 1" at bounding box center [143, 196] width 196 height 40
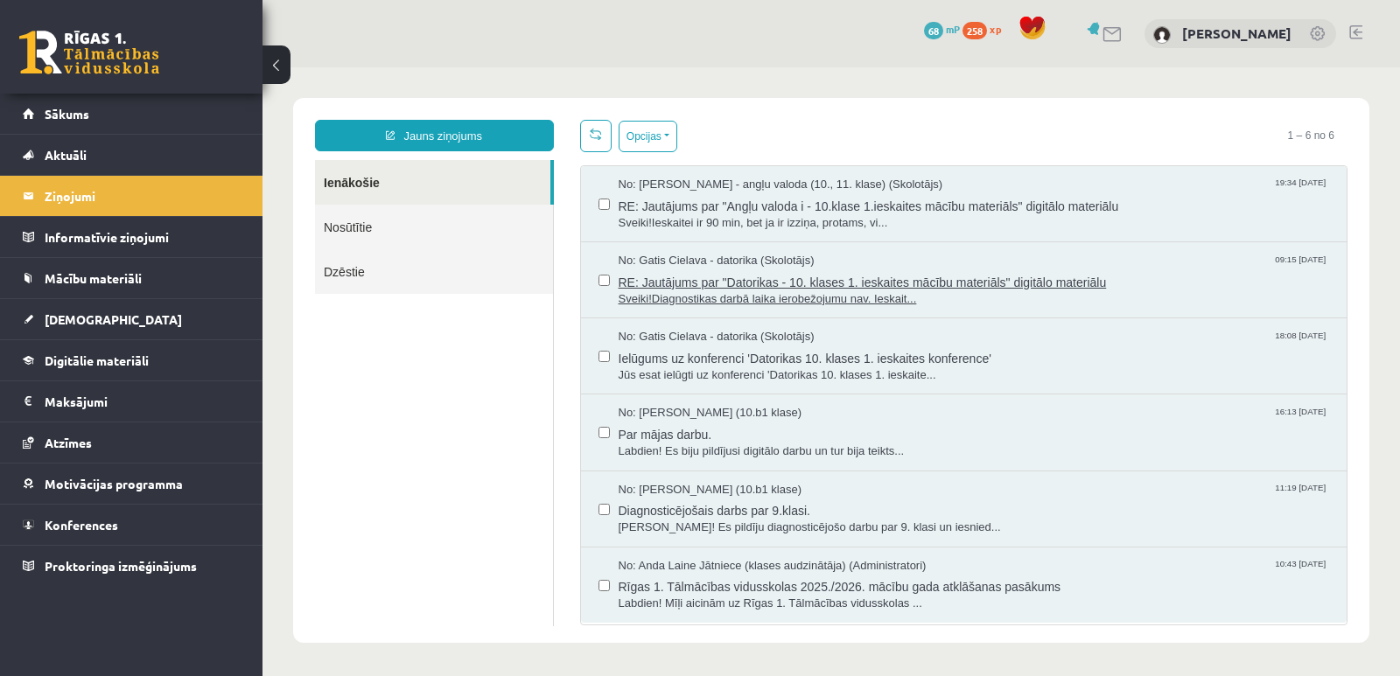
click at [808, 283] on span "RE: Jautājums par "Datorikas - 10. klases 1. ieskaites mācību materiāls" digitā…" at bounding box center [974, 280] width 711 height 22
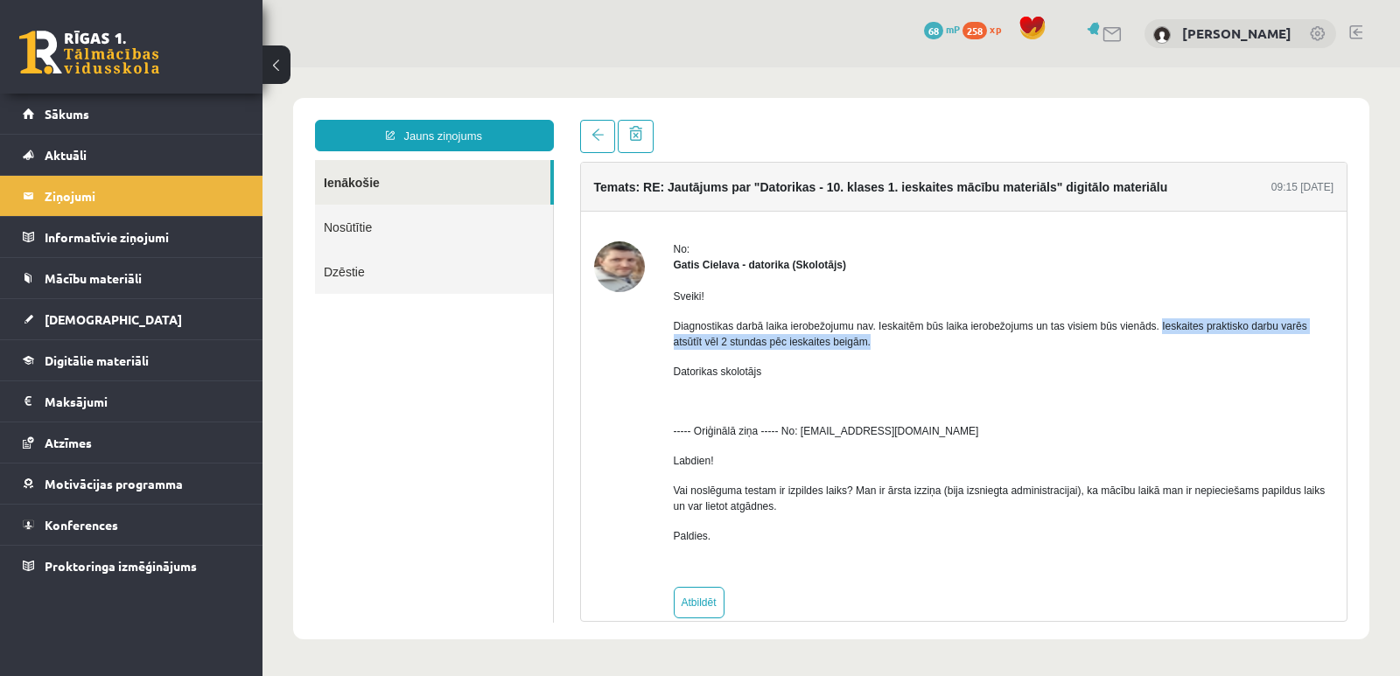
drag, startPoint x: 874, startPoint y: 348, endPoint x: 1156, endPoint y: 325, distance: 282.6
click at [1156, 325] on p "Diagnostikas darbā laika ierobežojumu nav. Ieskaitēm būs laika ierobežojums un …" at bounding box center [1004, 333] width 661 height 31
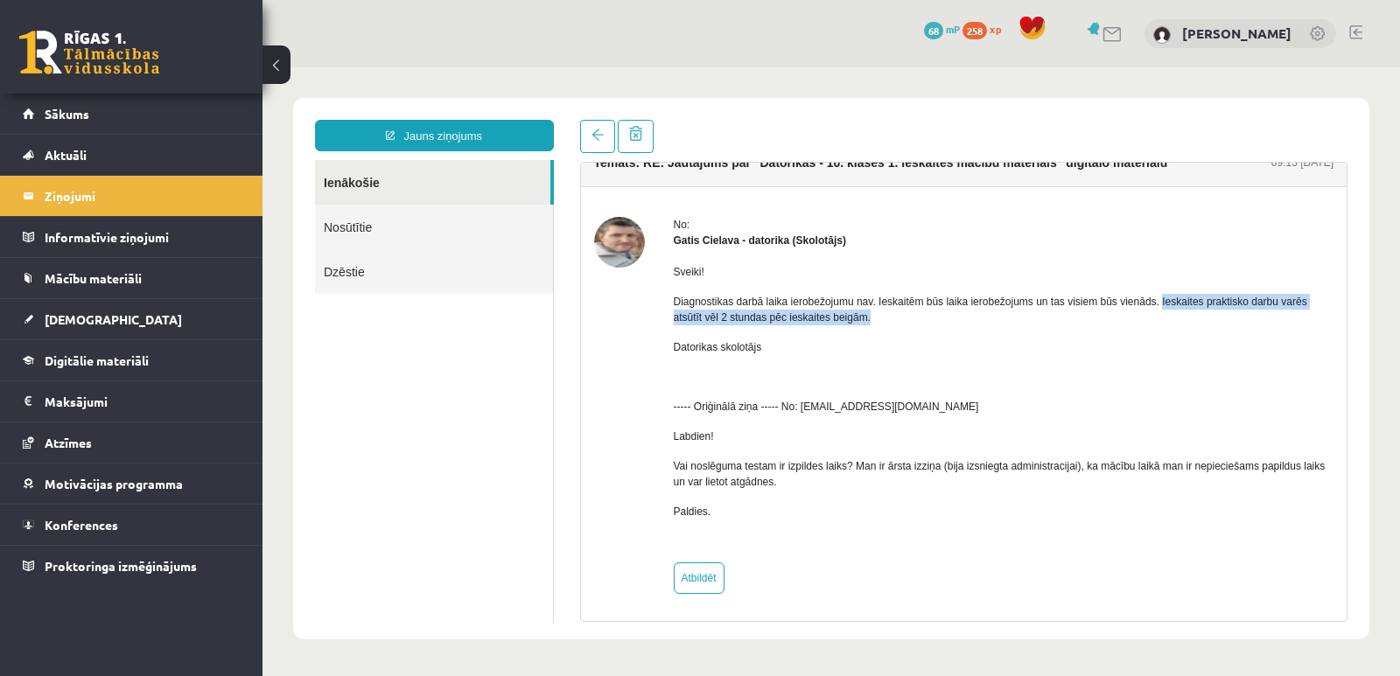
scroll to position [27, 0]
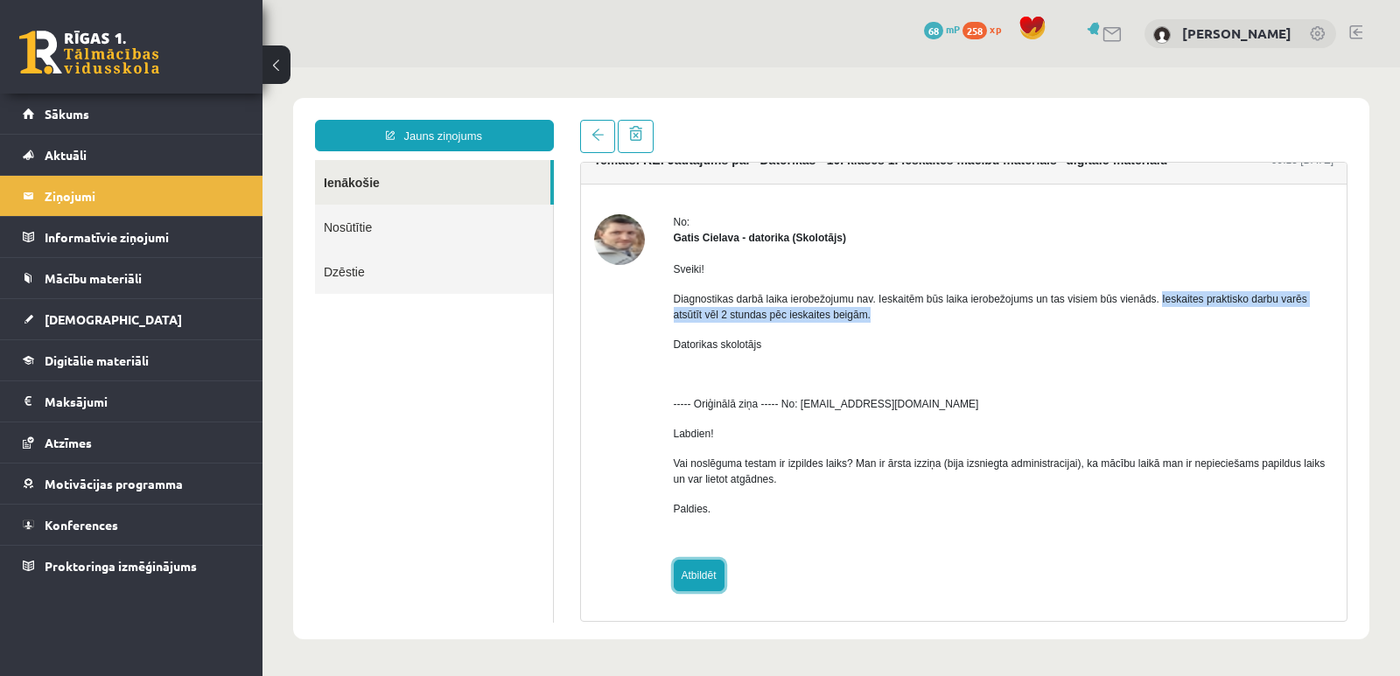
click at [707, 577] on link "Atbildēt" at bounding box center [699, 575] width 51 height 31
type input "**********"
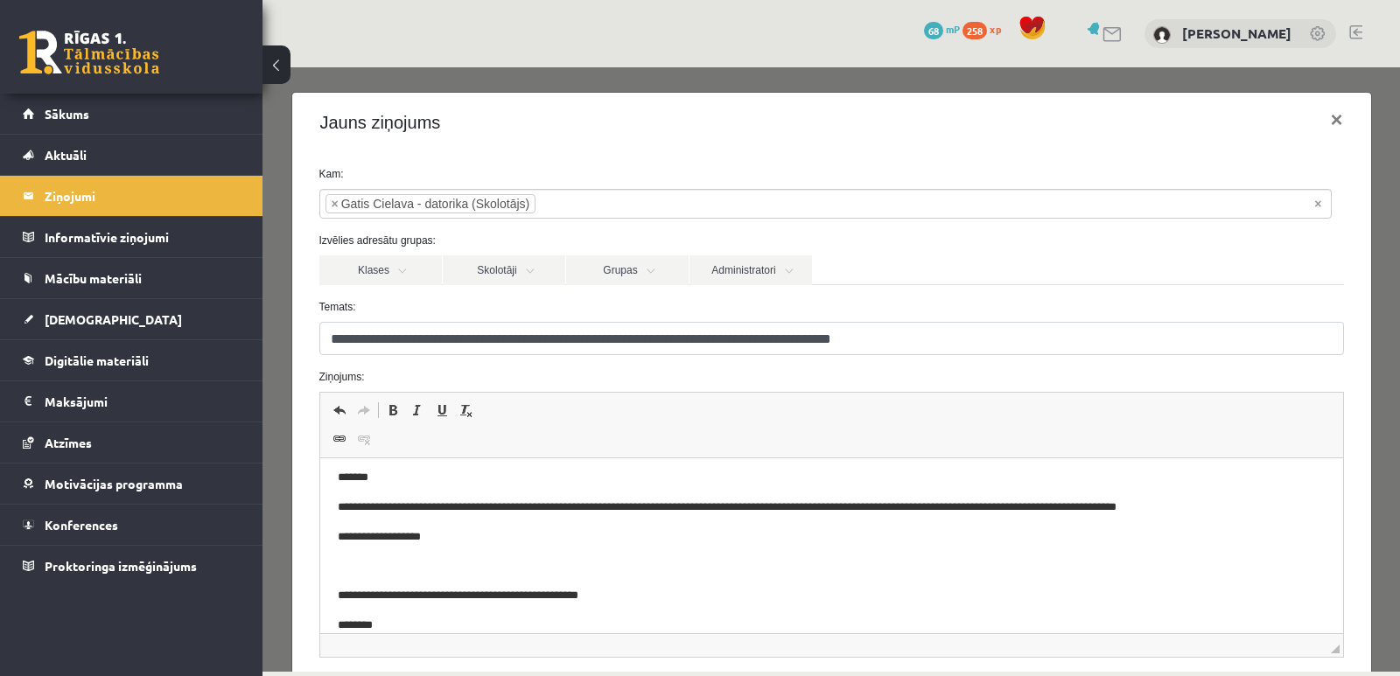
scroll to position [0, 0]
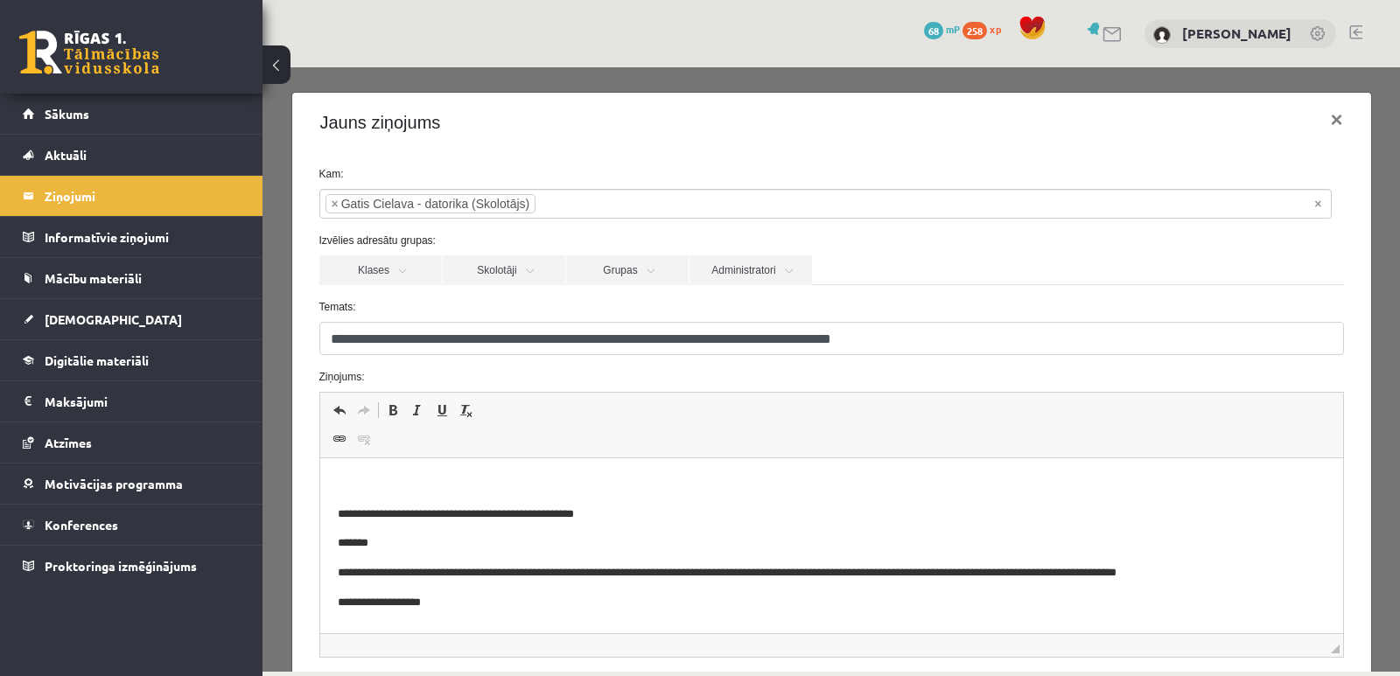
click at [380, 484] on p "Editor, wiswyg-editor-47025006552580-1757267935-138" at bounding box center [831, 485] width 988 height 18
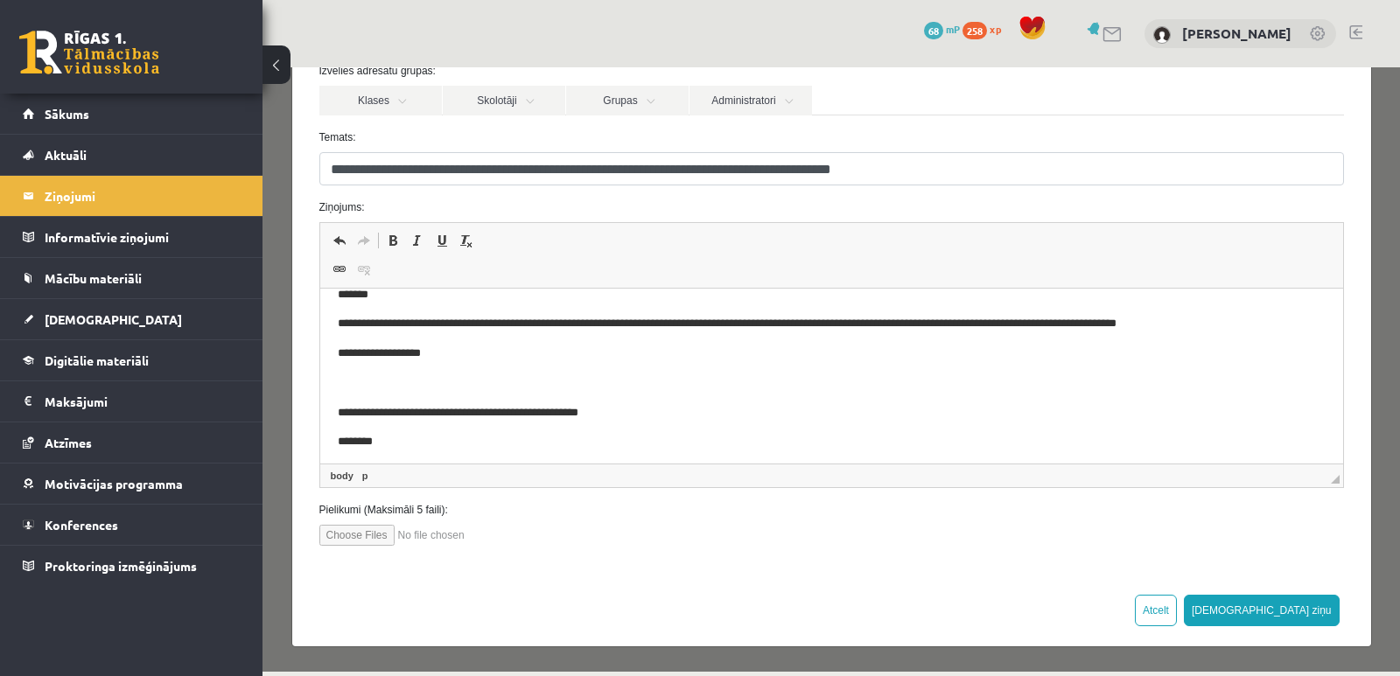
scroll to position [29, 0]
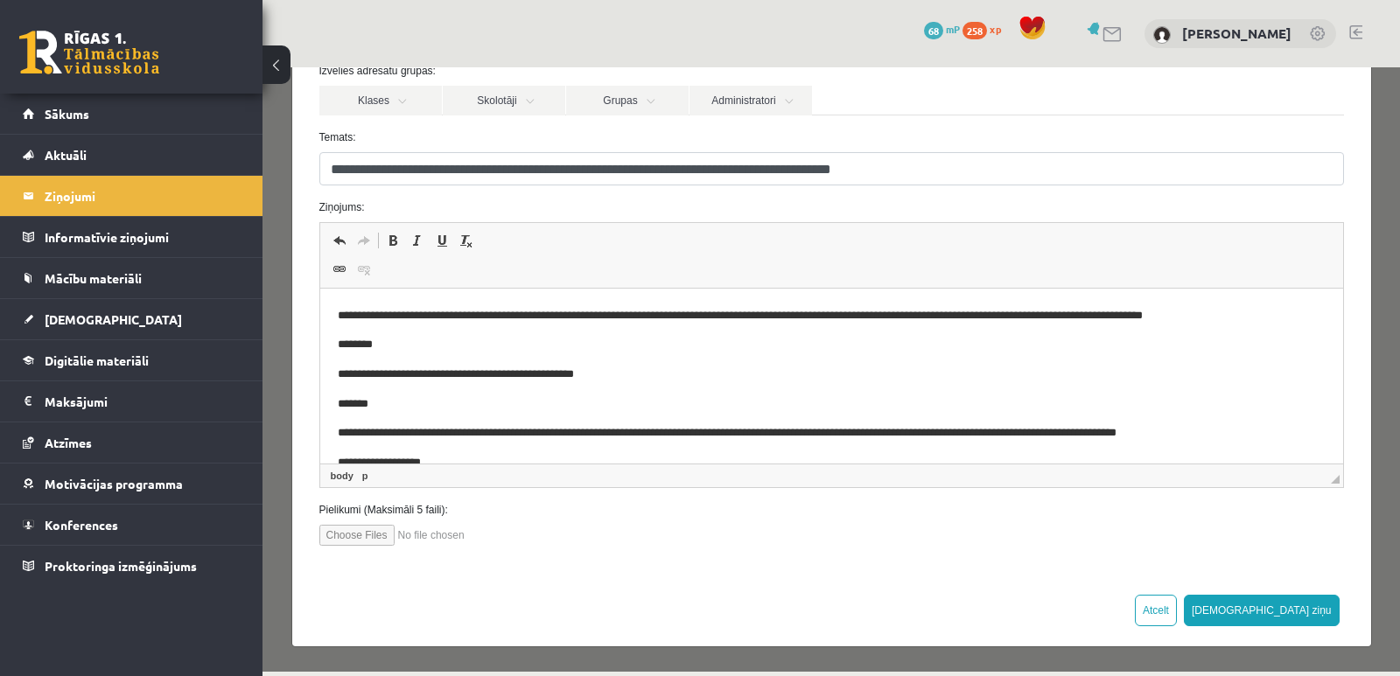
click at [367, 537] on input "file" at bounding box center [418, 535] width 199 height 21
type input "**********"
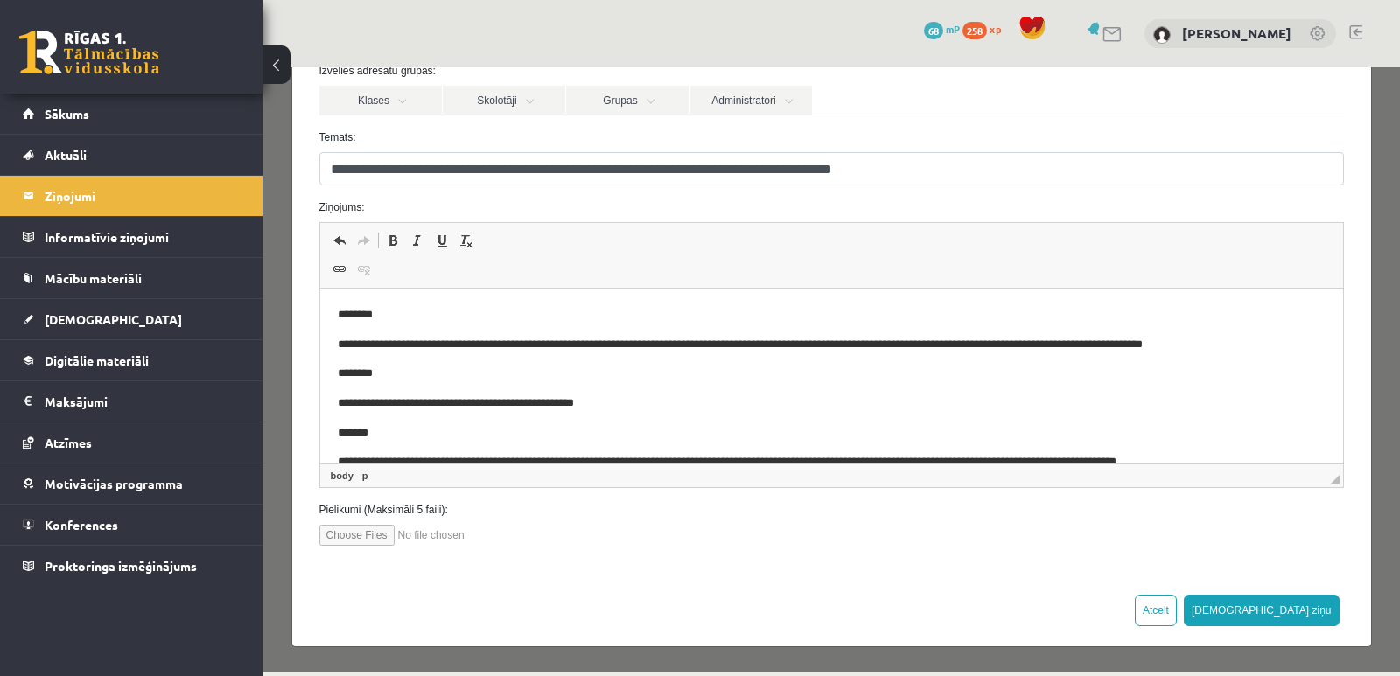
click at [353, 343] on p "**********" at bounding box center [818, 345] width 962 height 18
click at [395, 345] on p "**********" at bounding box center [818, 345] width 962 height 18
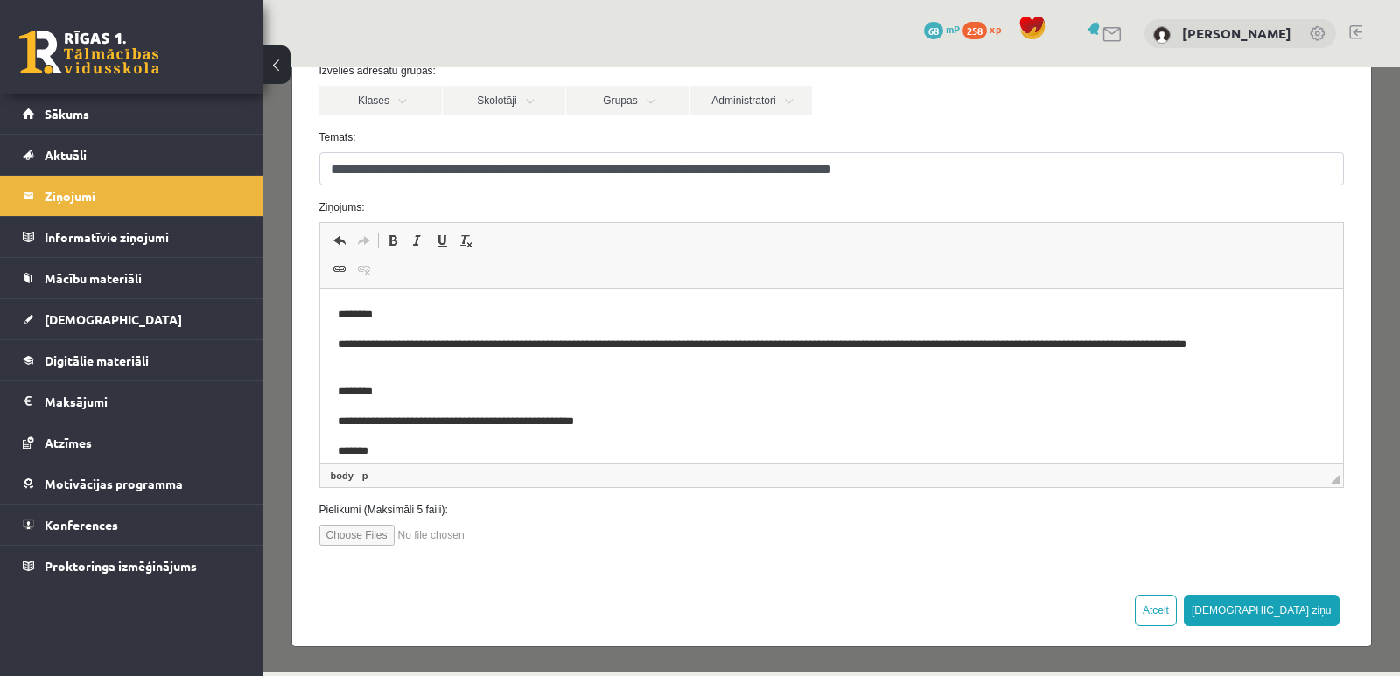
click at [570, 375] on body "**********" at bounding box center [831, 486] width 988 height 360
click at [786, 397] on p "********" at bounding box center [818, 392] width 962 height 18
click at [1302, 611] on button "Sūtīt ziņu" at bounding box center [1262, 610] width 156 height 31
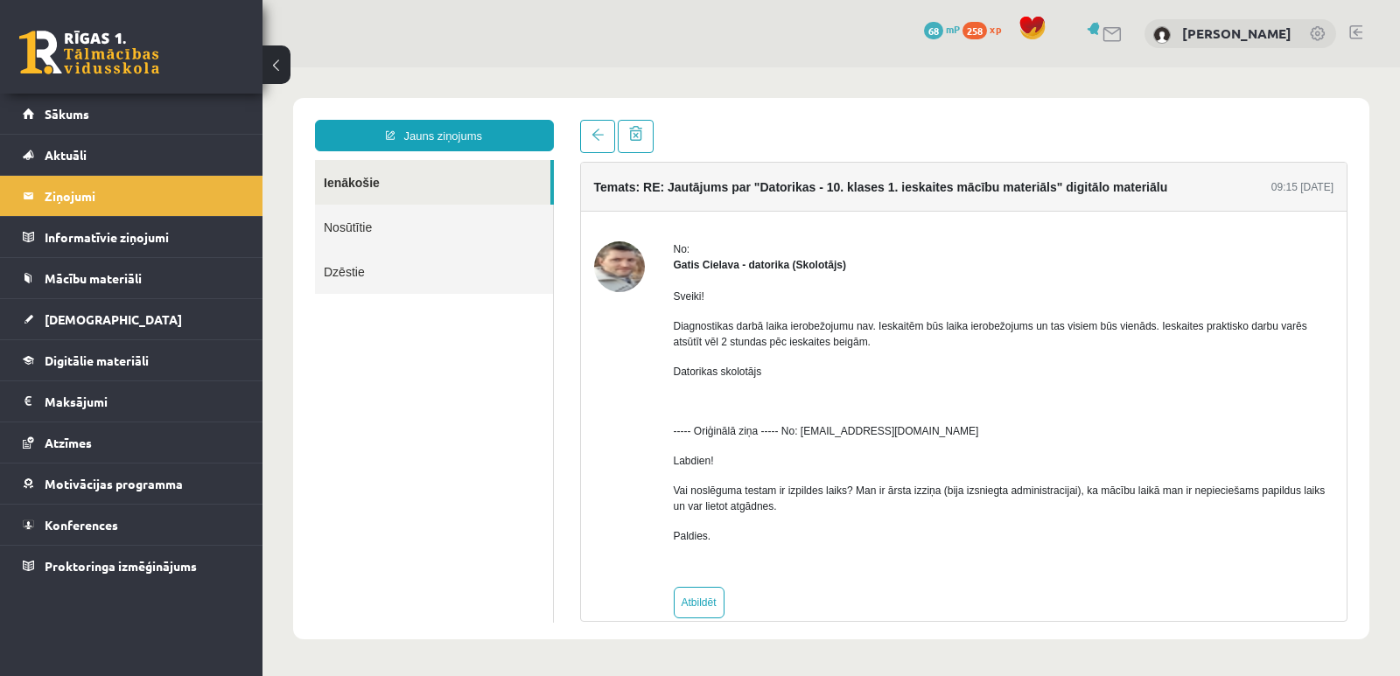
scroll to position [27, 0]
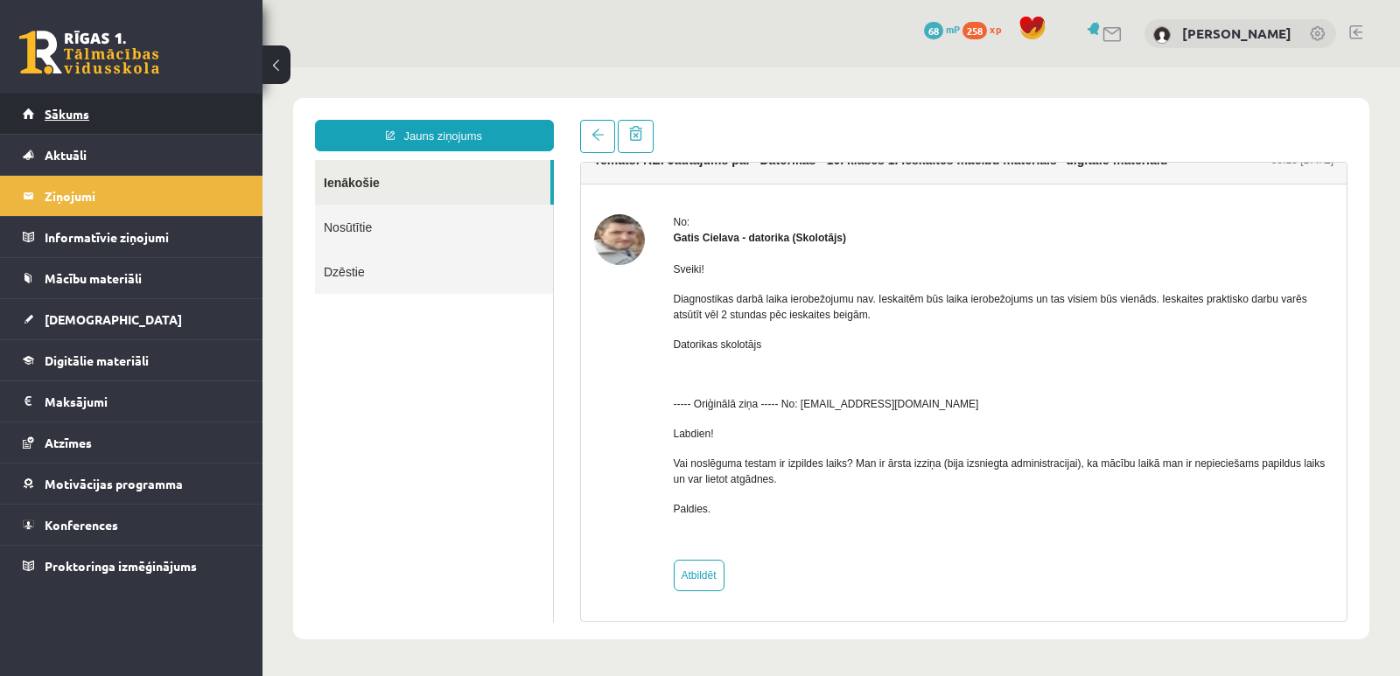
click at [72, 114] on span "Sākums" at bounding box center [67, 114] width 45 height 16
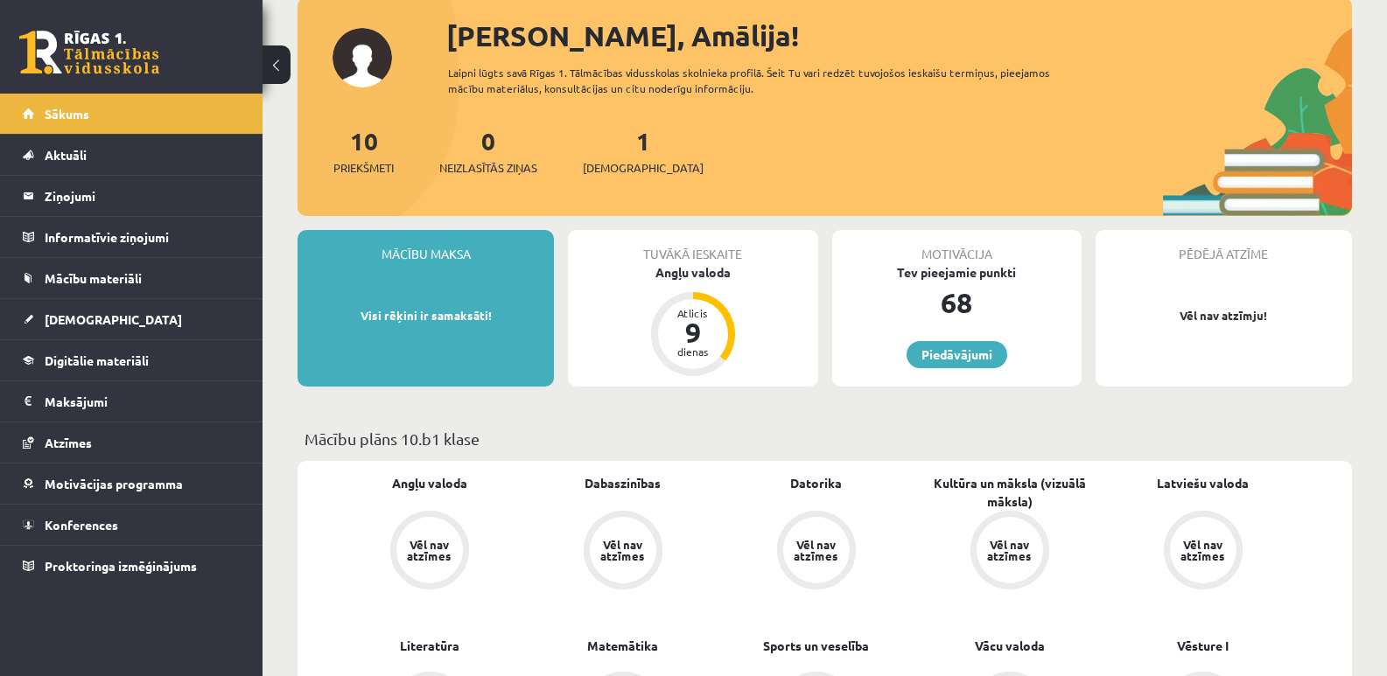
scroll to position [350, 0]
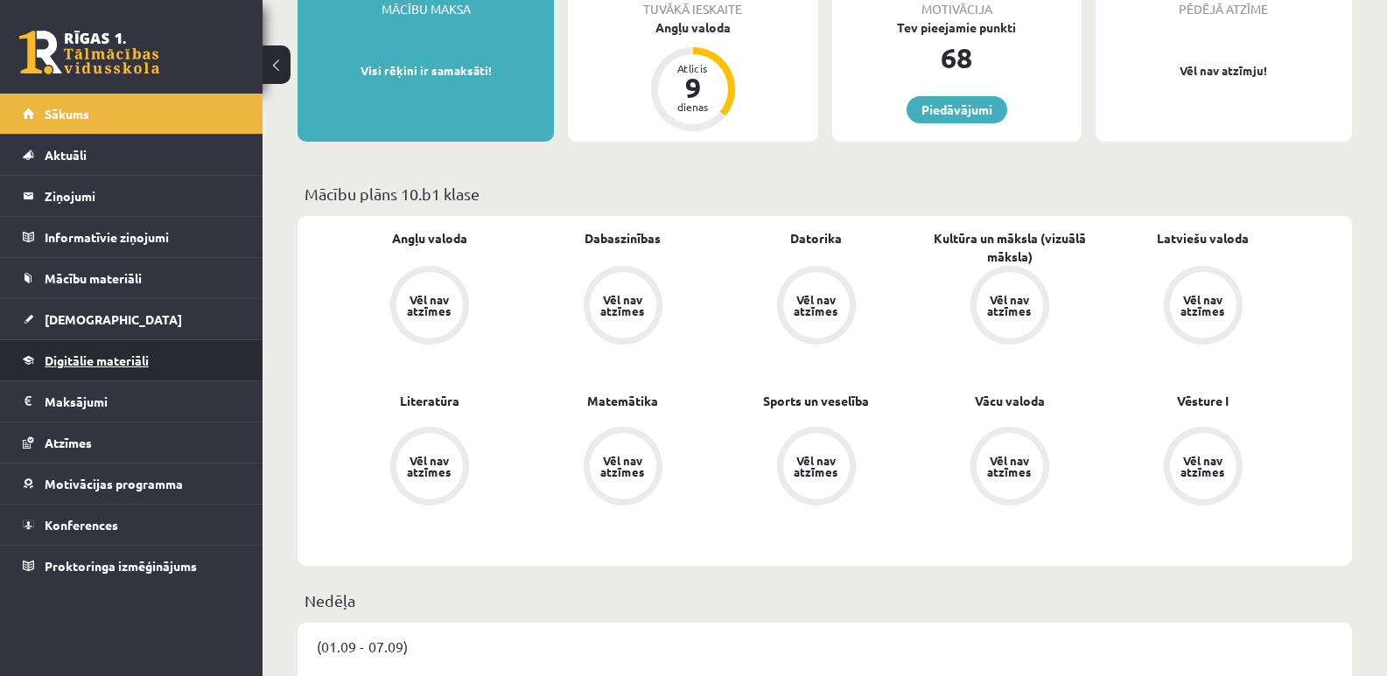
click at [142, 359] on span "Digitālie materiāli" at bounding box center [97, 361] width 104 height 16
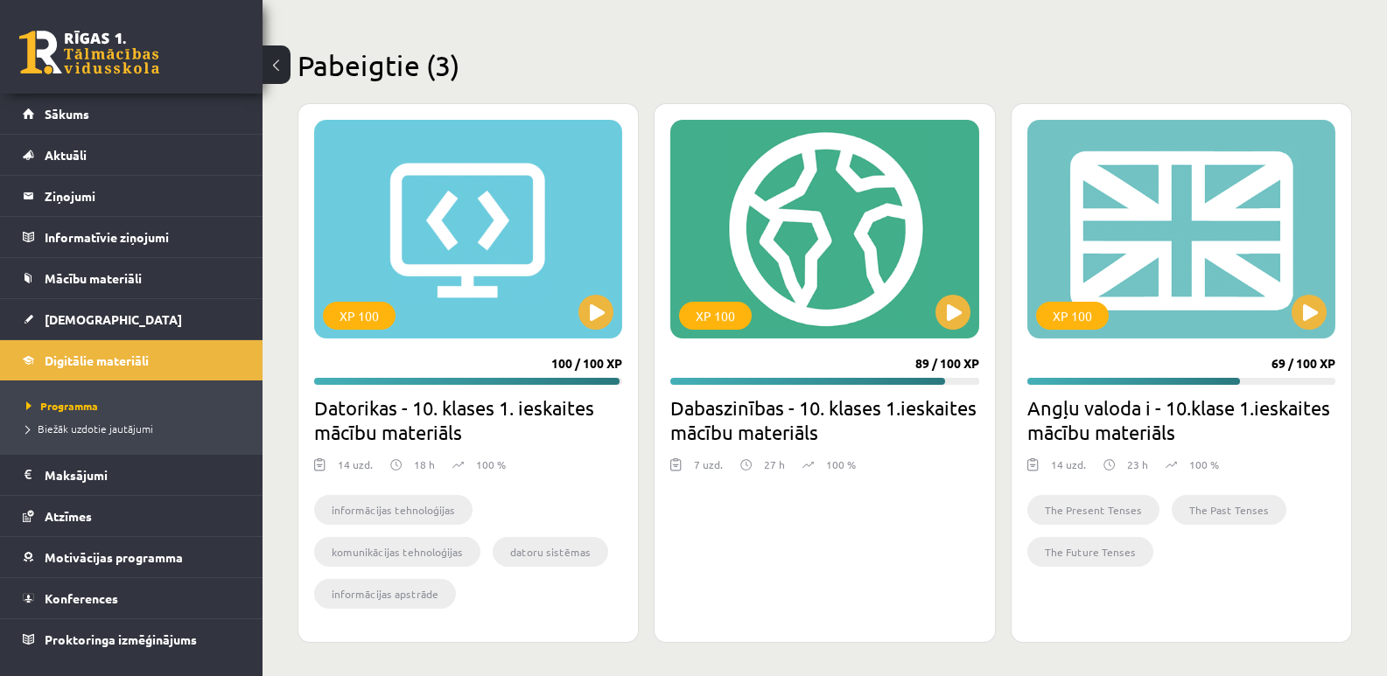
scroll to position [496, 0]
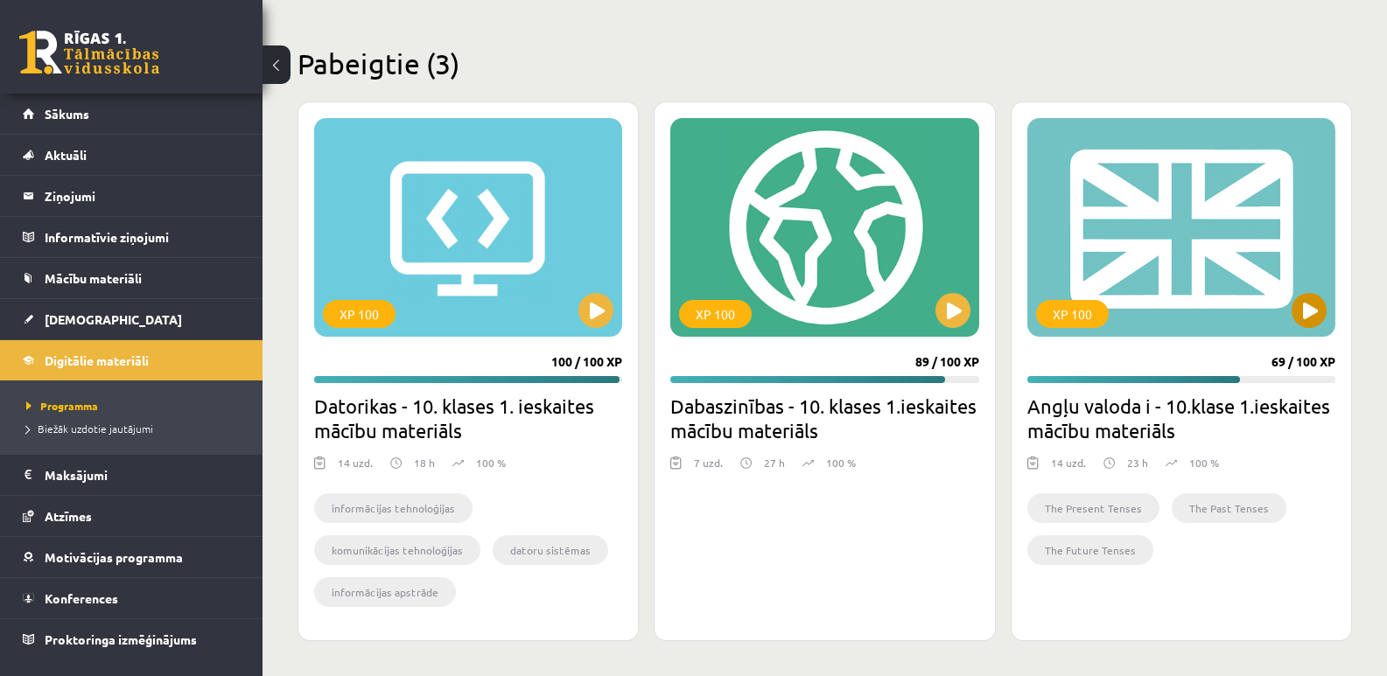
click at [1223, 242] on div "XP 100" at bounding box center [1181, 227] width 308 height 219
click at [1179, 247] on div "XP 100" at bounding box center [1181, 227] width 308 height 219
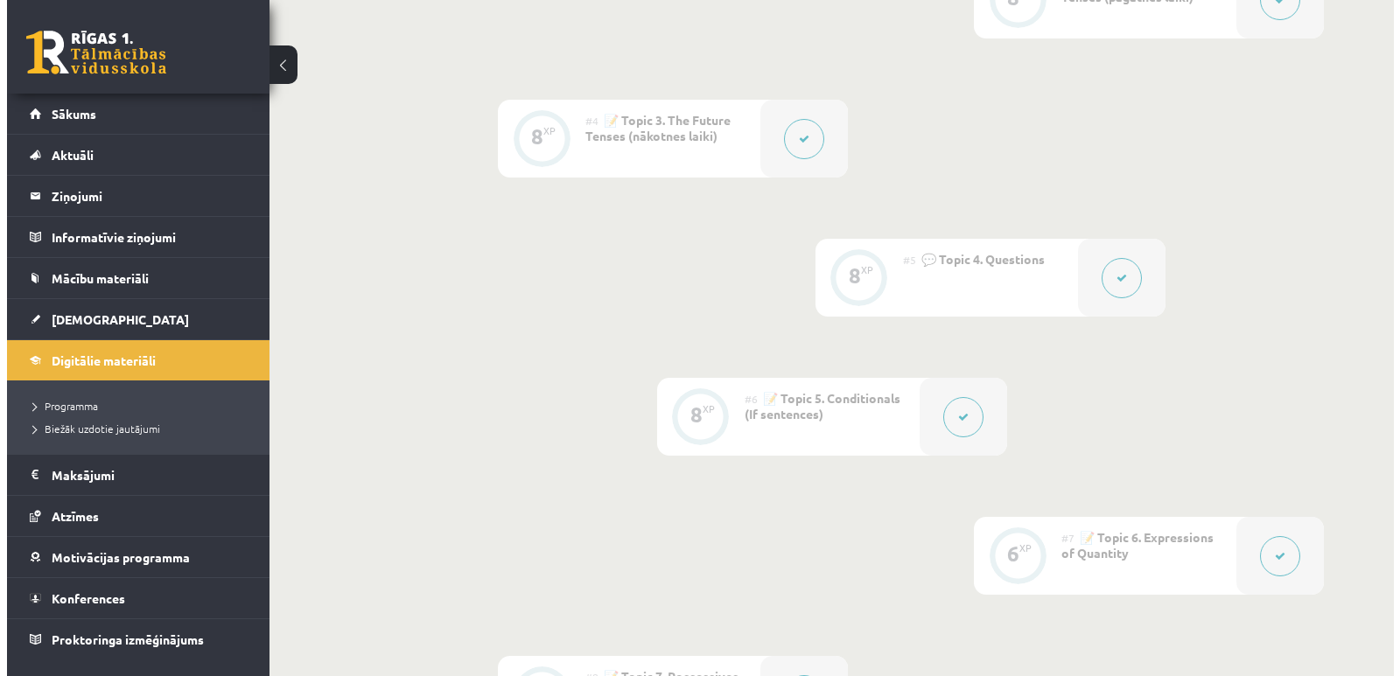
scroll to position [962, 0]
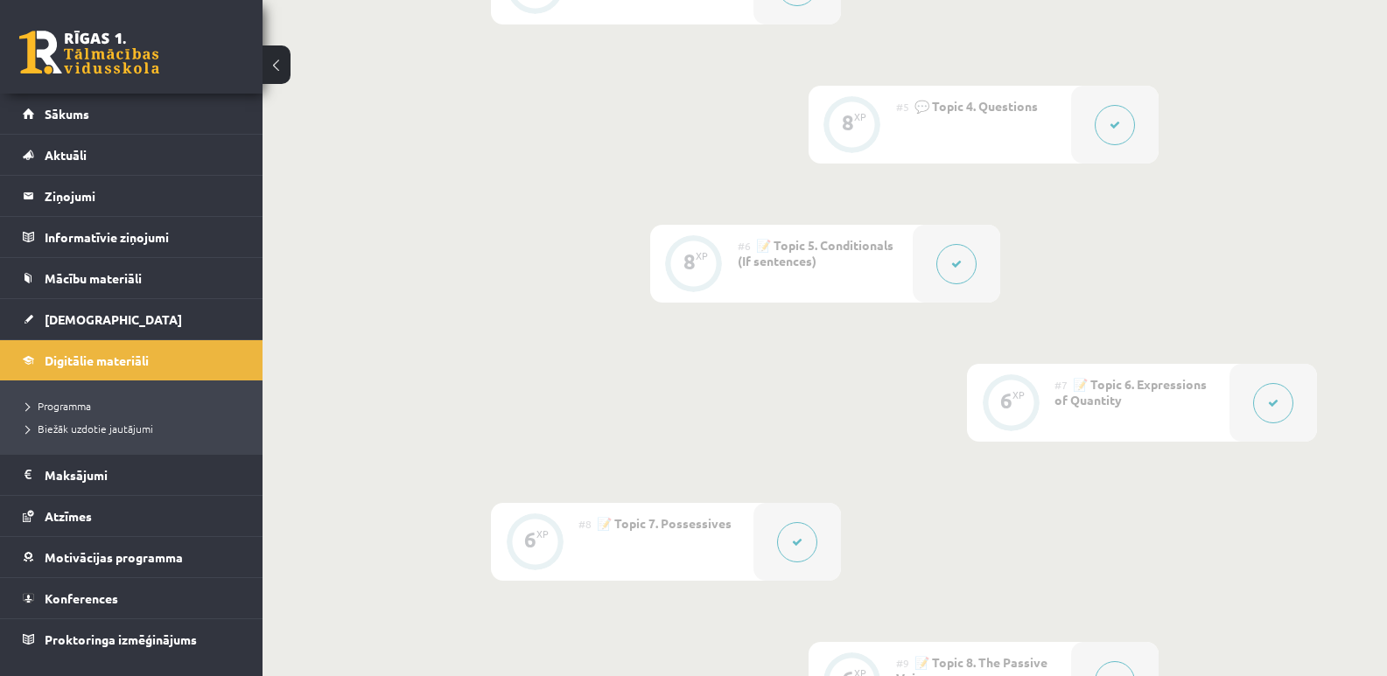
click at [776, 266] on span "📝 Topic 5. Conditionals (If sentences)" at bounding box center [816, 252] width 156 height 31
click at [949, 258] on button at bounding box center [956, 264] width 40 height 40
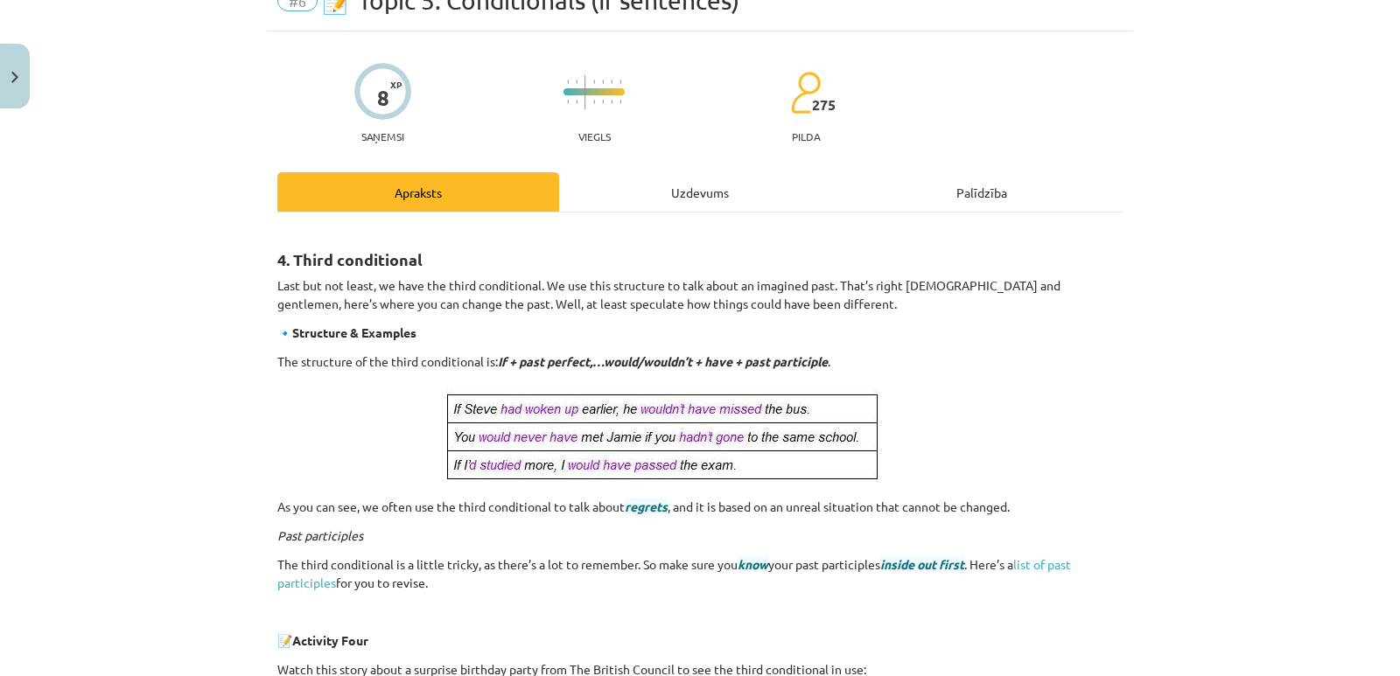
scroll to position [0, 0]
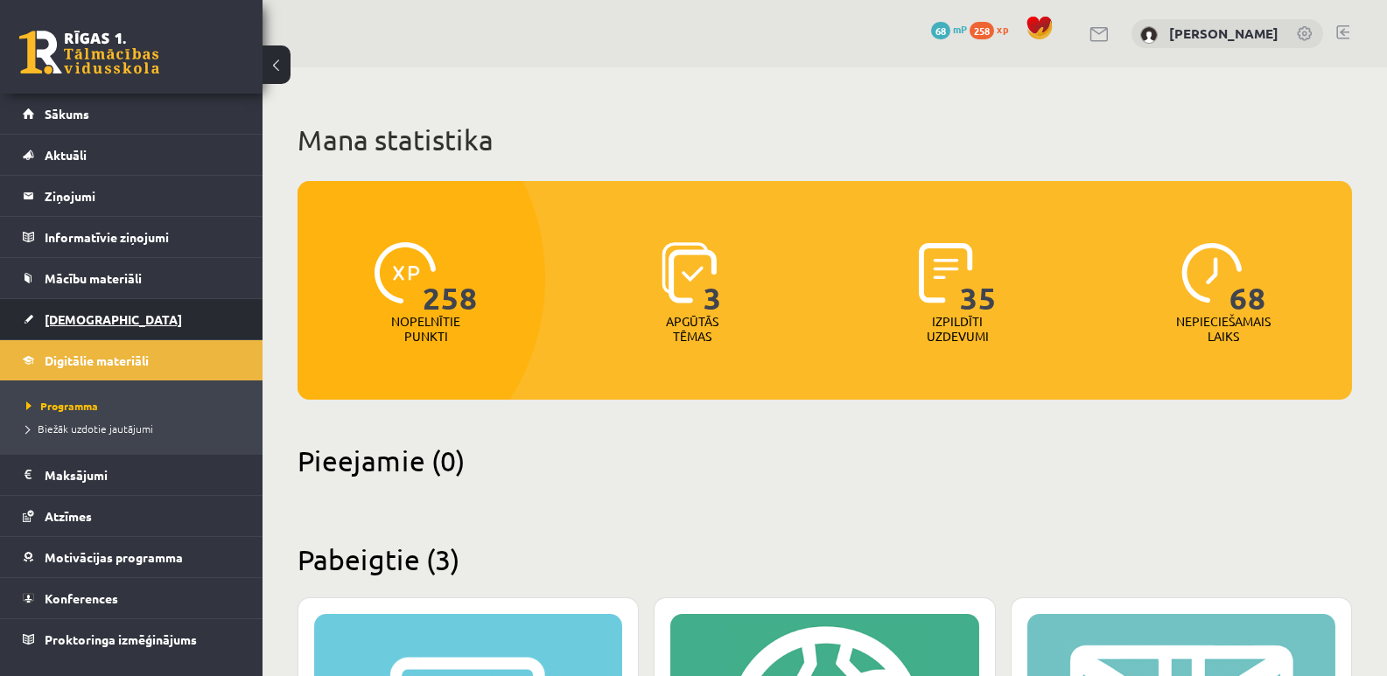
scroll to position [496, 0]
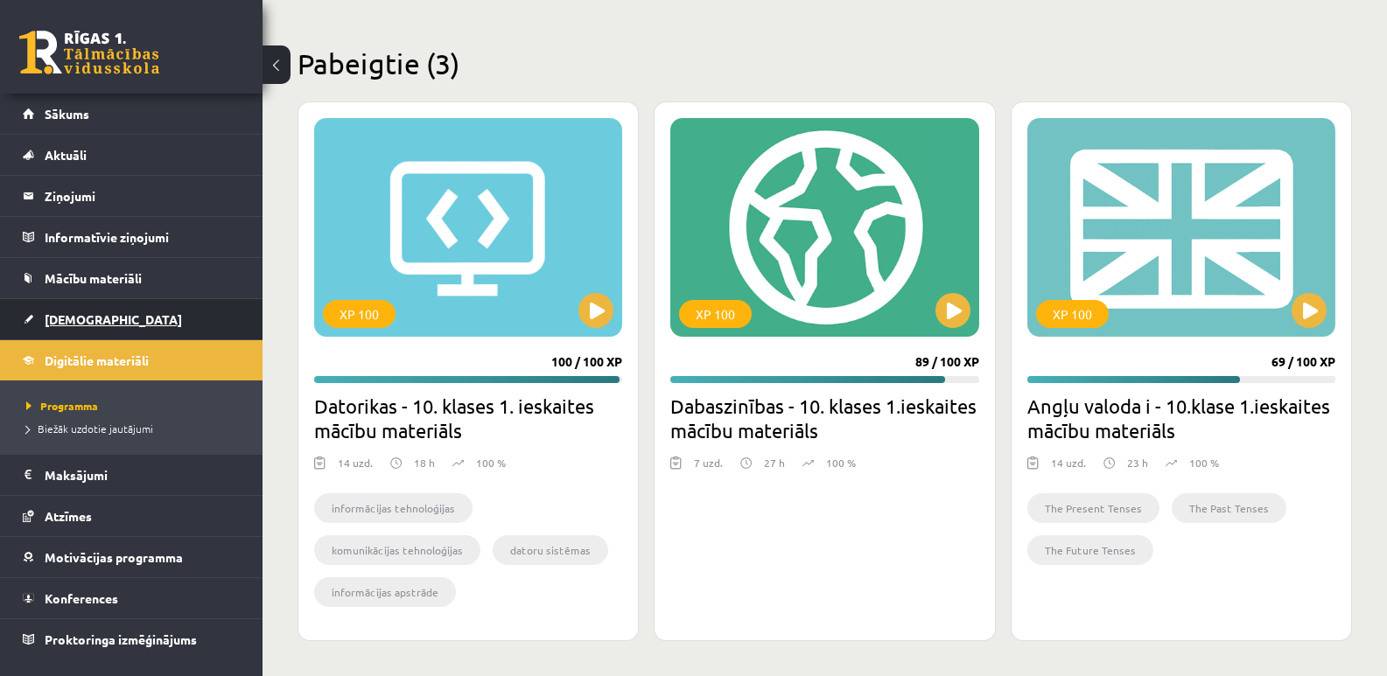
click at [78, 312] on span "[DEMOGRAPHIC_DATA]" at bounding box center [113, 319] width 137 height 16
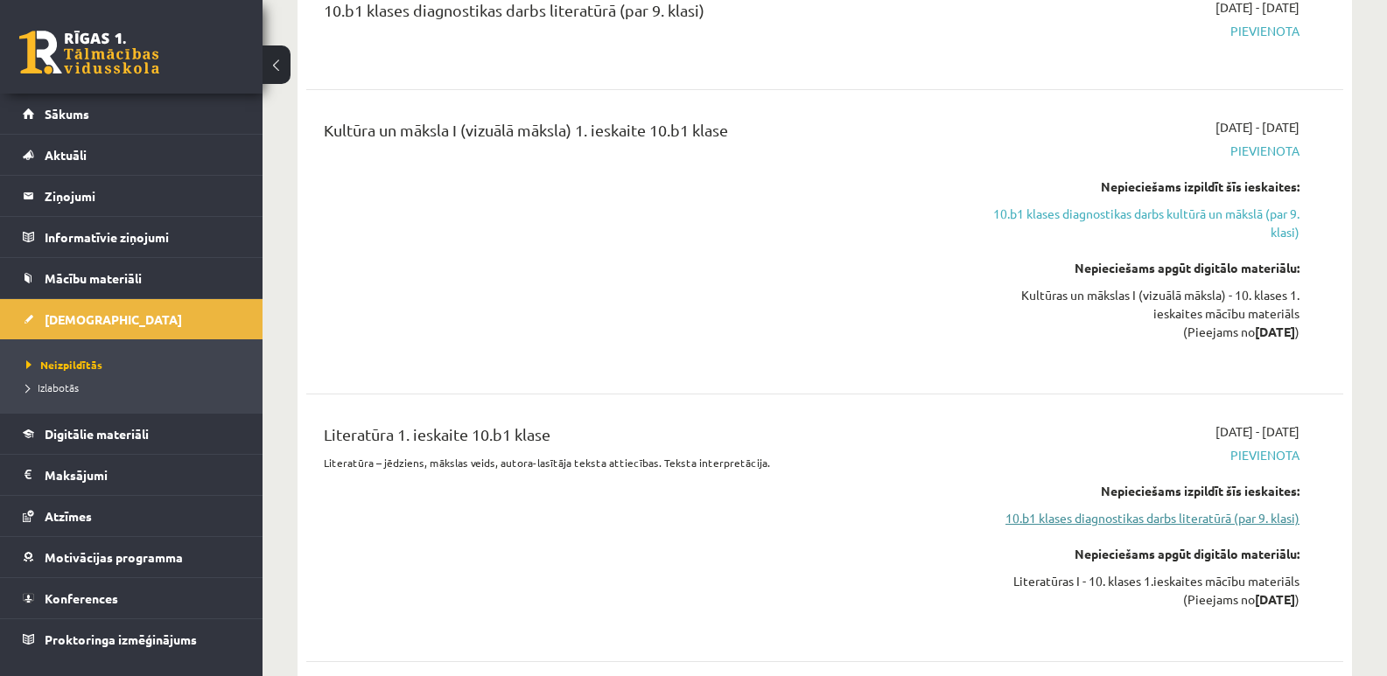
scroll to position [1137, 0]
click at [590, 540] on div "Literatūra 1. ieskaite 10.b1 klase Literatūra – jēdziens, mākslas veids, autora…" at bounding box center [645, 529] width 668 height 211
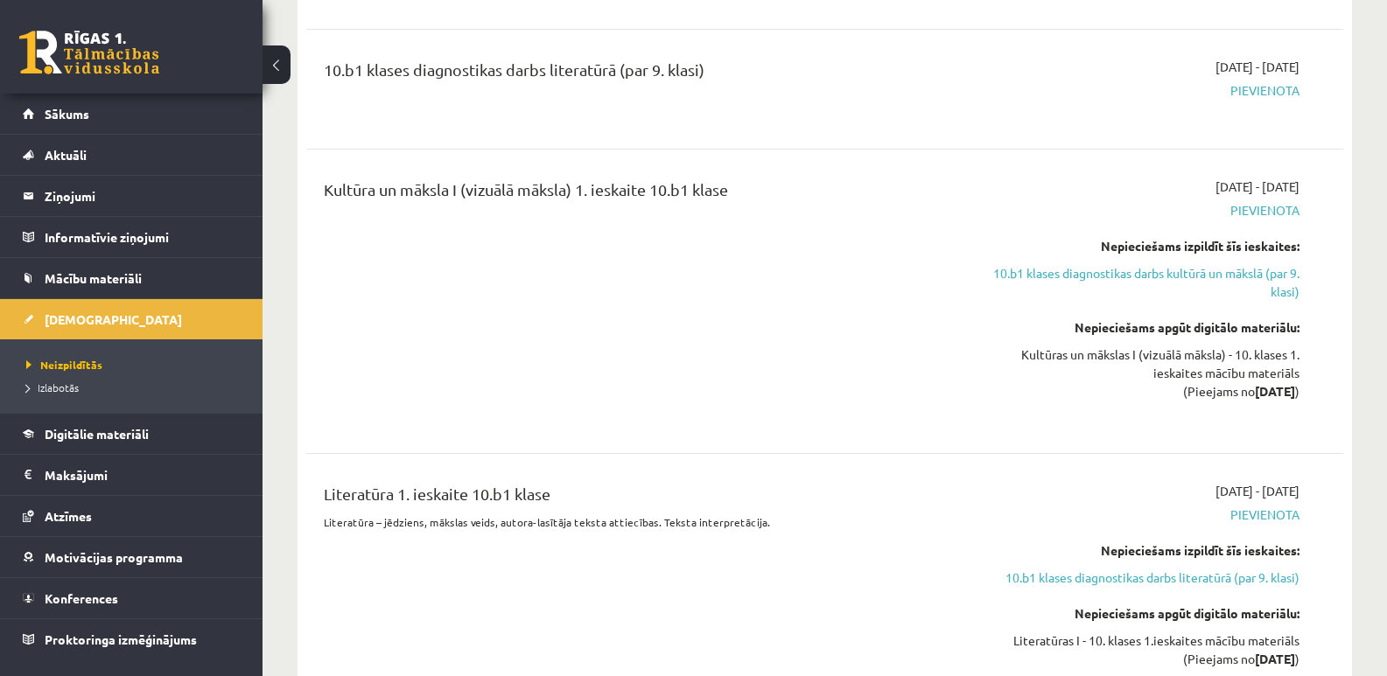
scroll to position [1050, 0]
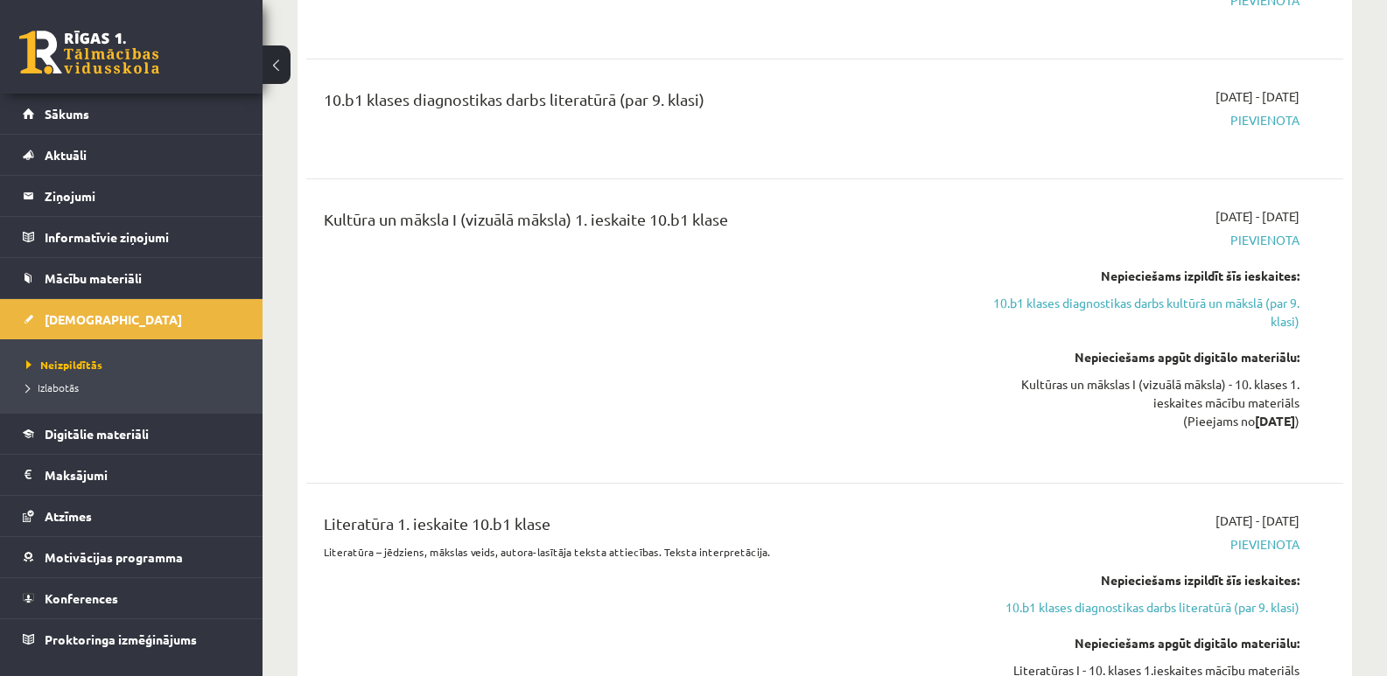
click at [640, 304] on div "Kultūra un māksla I (vizuālā māksla) 1. ieskaite 10.b1 klase" at bounding box center [645, 331] width 668 height 248
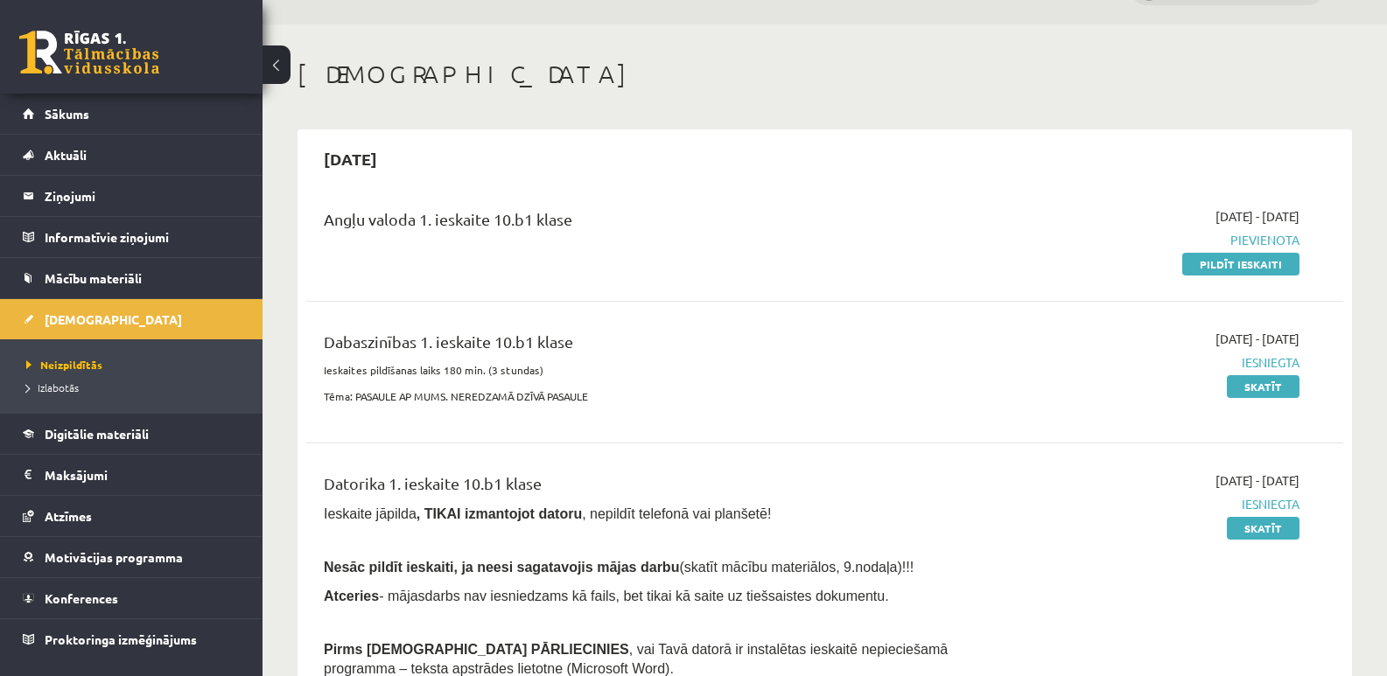
scroll to position [0, 0]
